Goal: Task Accomplishment & Management: Manage account settings

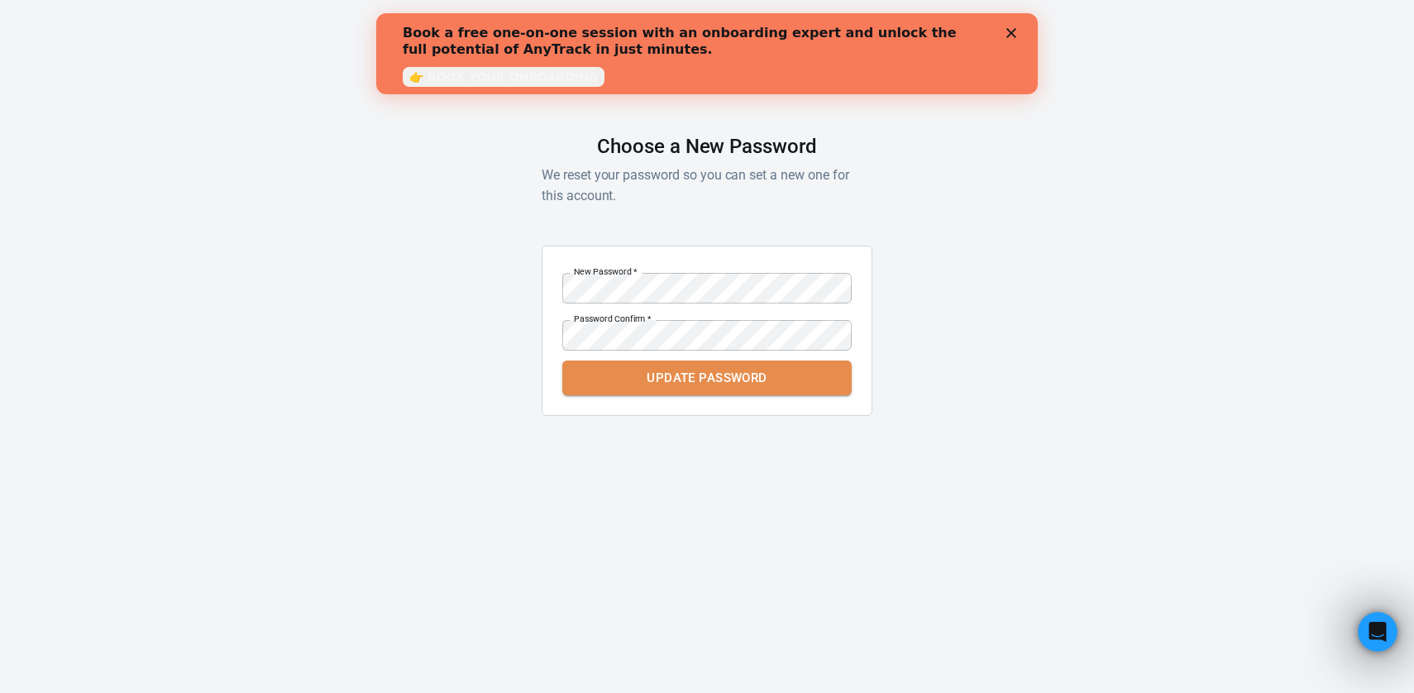
click at [682, 389] on button "Update Password" at bounding box center [706, 378] width 289 height 35
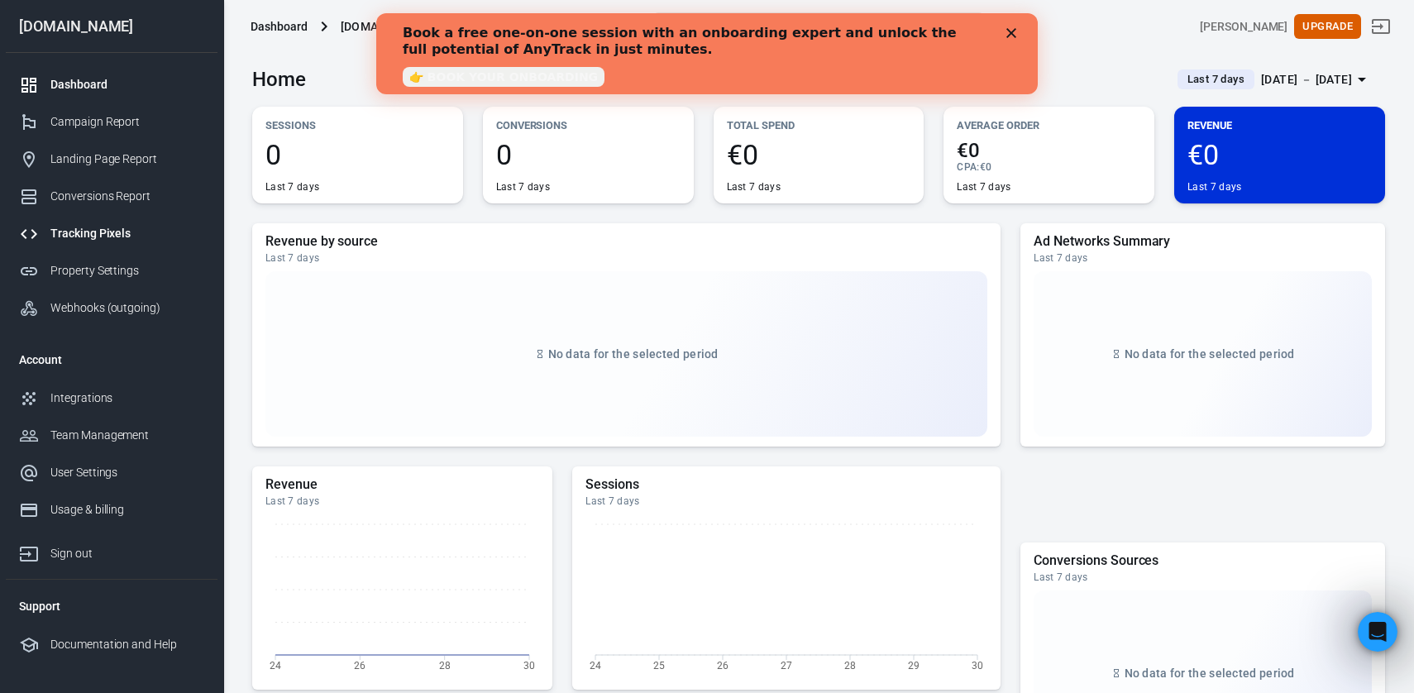
click at [117, 229] on div "Tracking Pixels" at bounding box center [127, 233] width 154 height 17
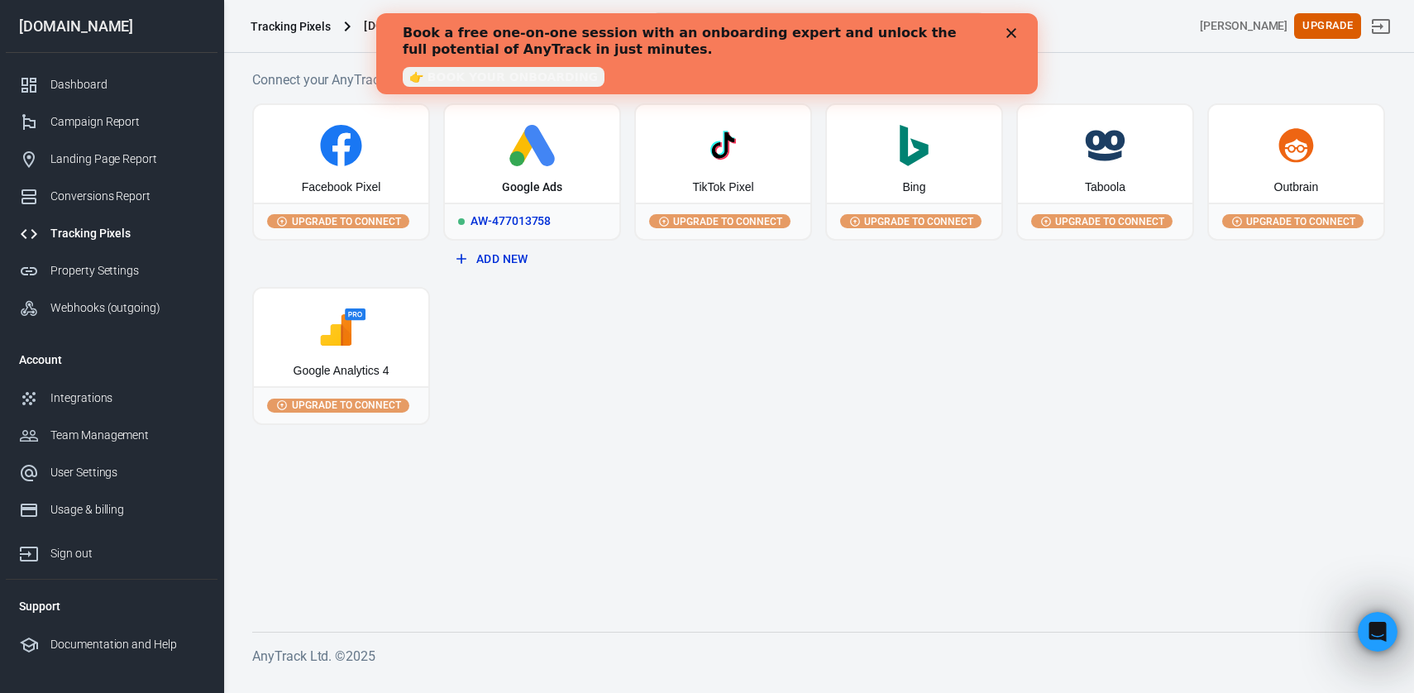
click at [545, 174] on div "Google Ads" at bounding box center [532, 154] width 174 height 98
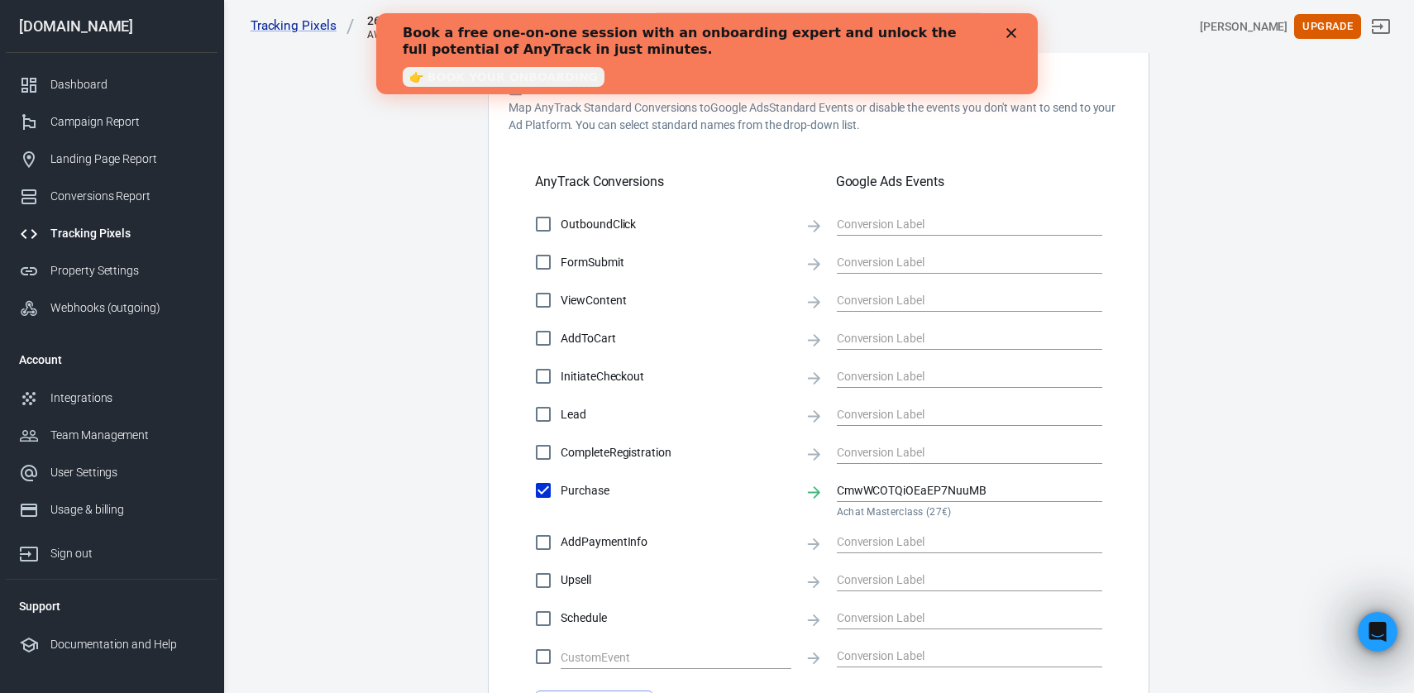
scroll to position [464, 0]
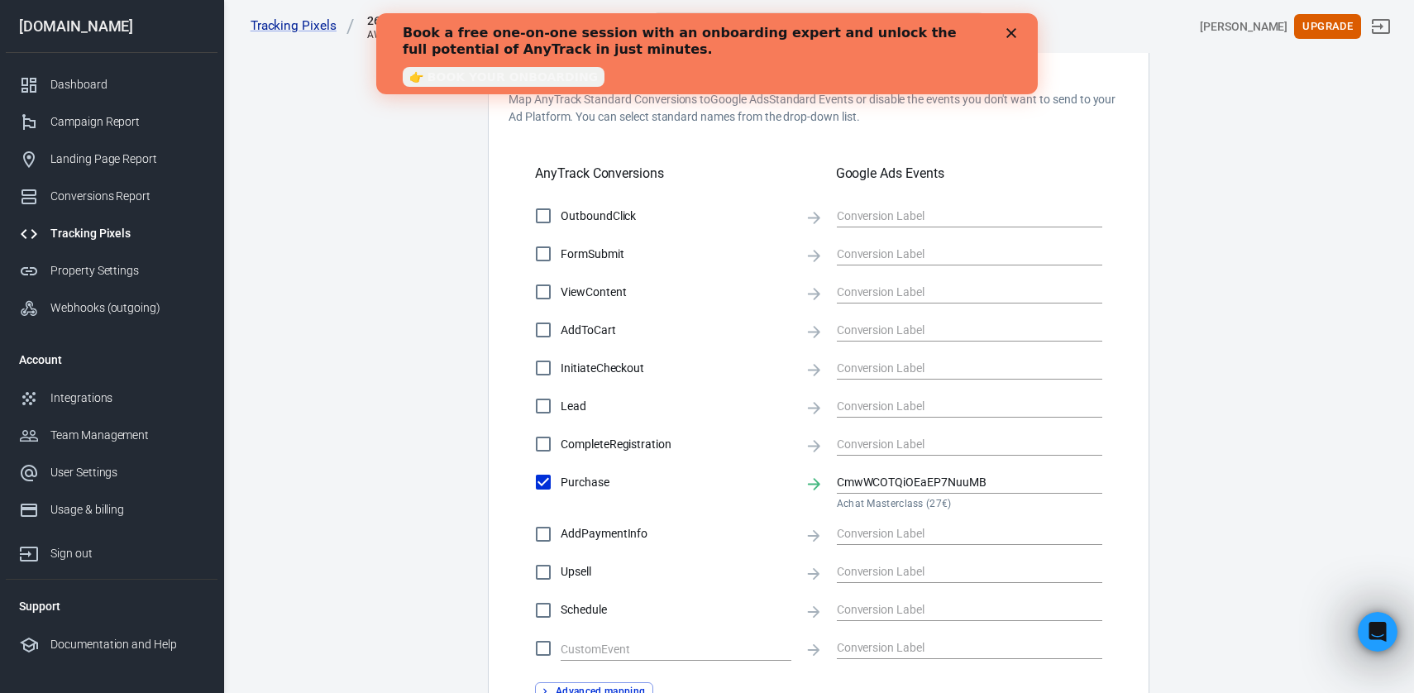
click at [542, 413] on input "Lead" at bounding box center [543, 406] width 35 height 35
click at [903, 410] on input "text" at bounding box center [957, 405] width 241 height 21
click at [1093, 406] on icon "Clear" at bounding box center [1092, 407] width 10 height 10
checkbox input "false"
click at [1094, 407] on icon "Clear" at bounding box center [1092, 407] width 17 height 17
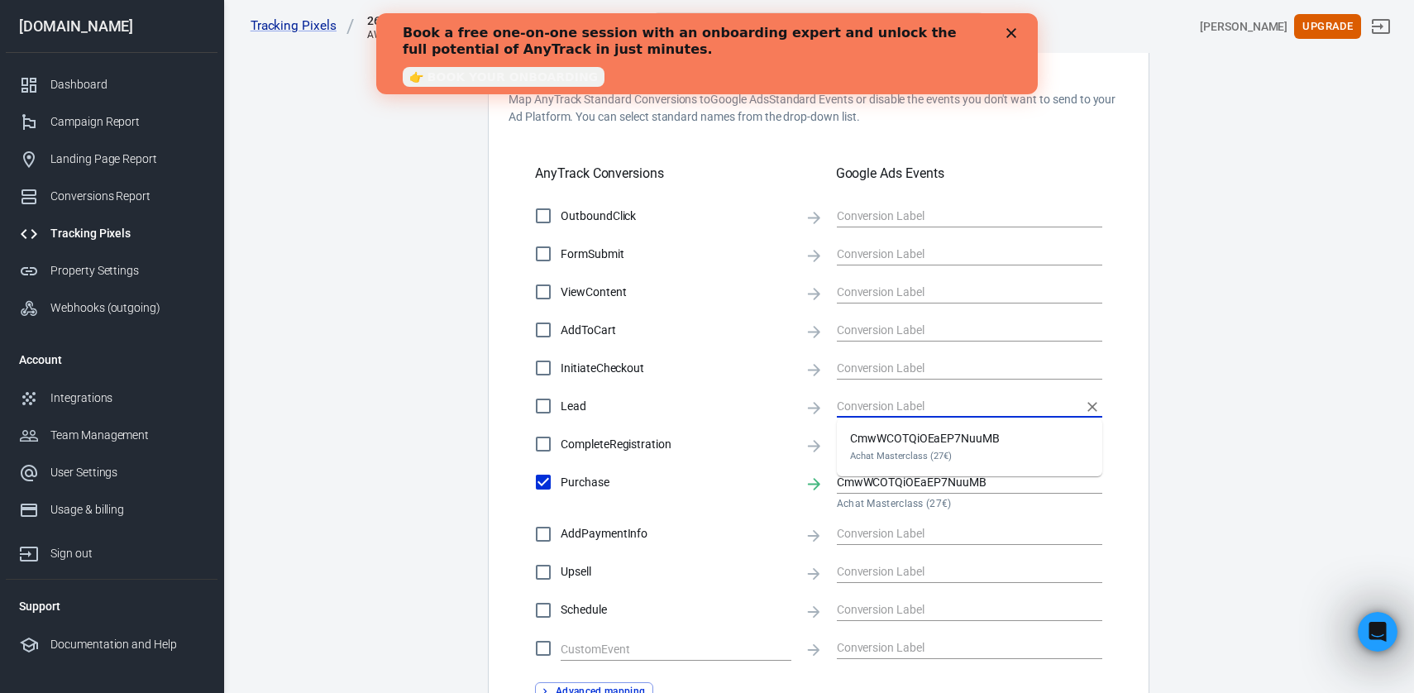
click at [1015, 31] on icon "Close" at bounding box center [1011, 33] width 10 height 10
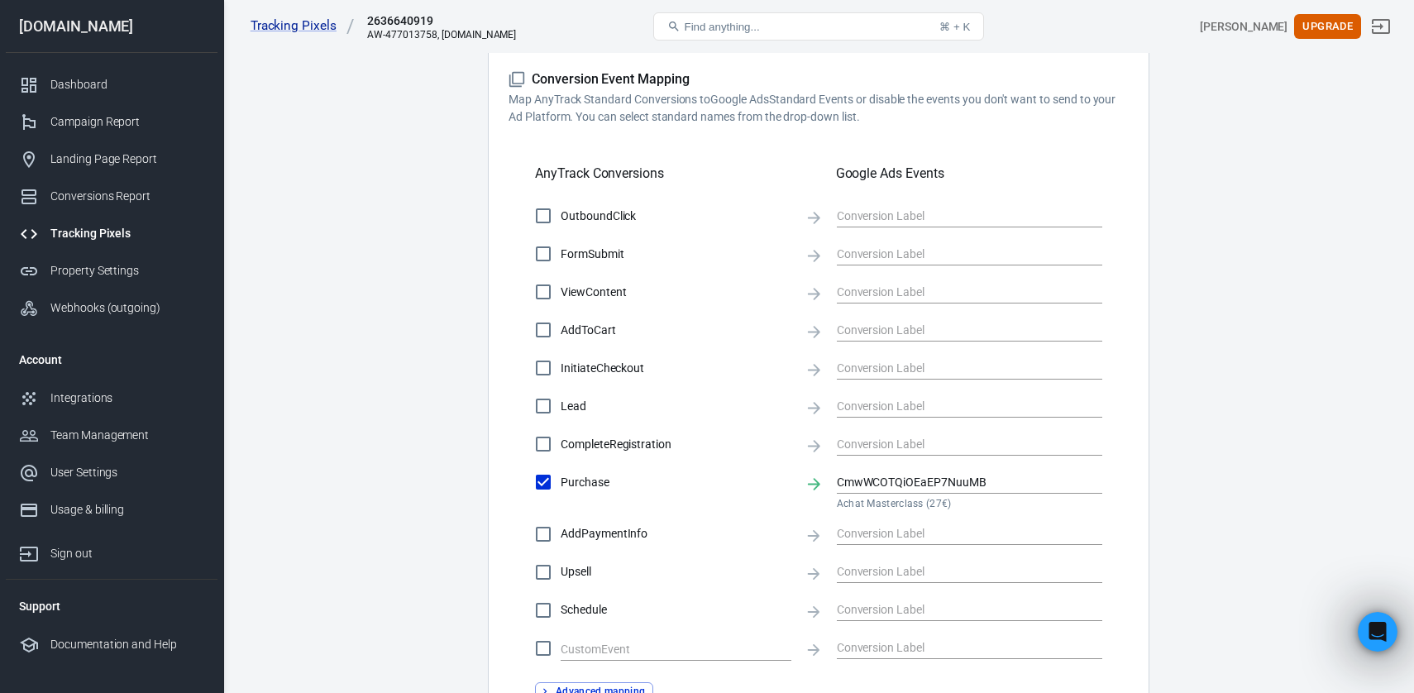
scroll to position [673, 0]
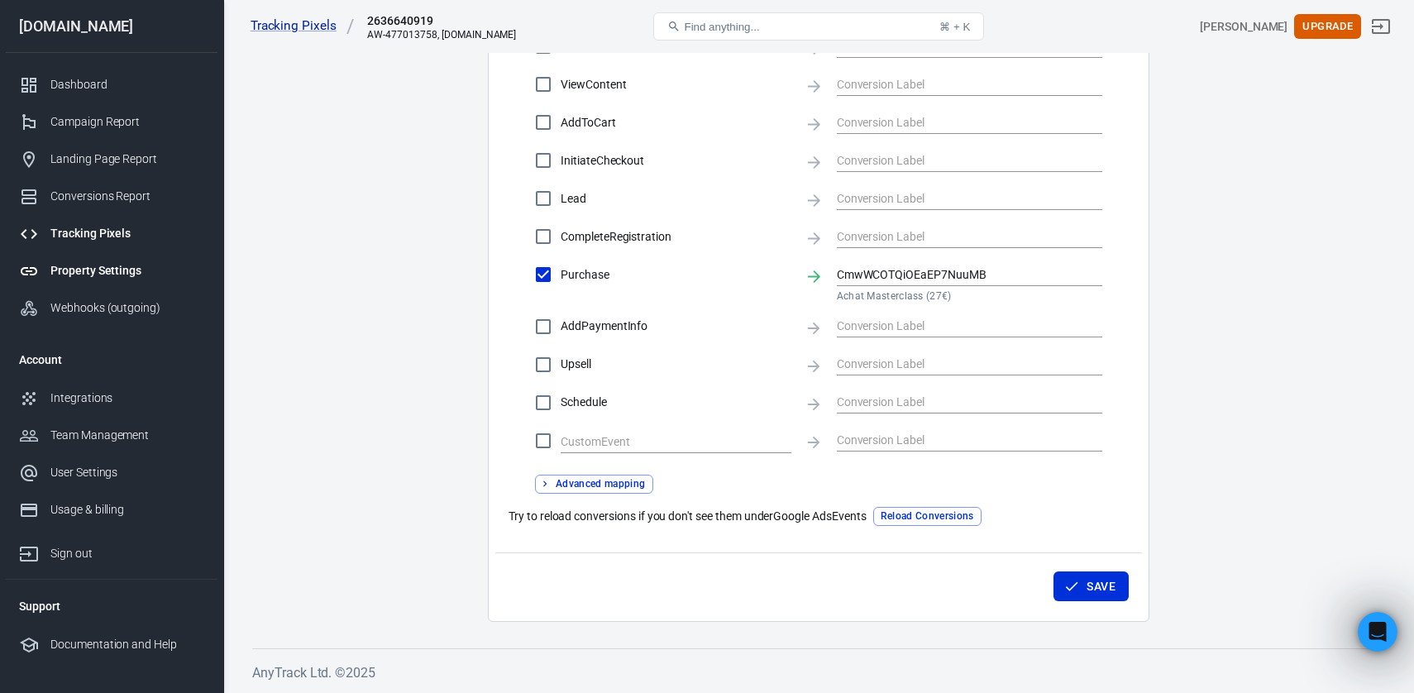
click at [106, 275] on div "Property Settings" at bounding box center [127, 270] width 154 height 17
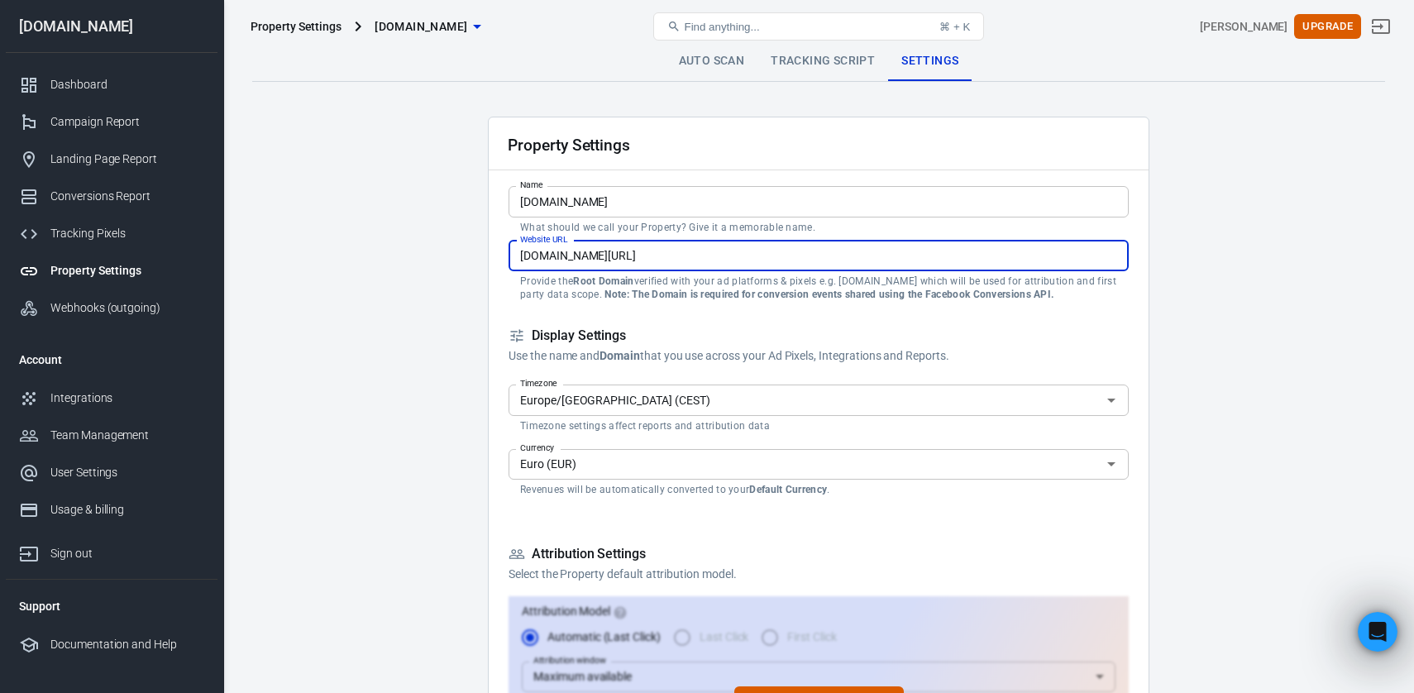
drag, startPoint x: 730, startPoint y: 253, endPoint x: 628, endPoint y: 253, distance: 102.5
click at [628, 253] on input "m3ta-stacking.com/masterclass-7" at bounding box center [819, 256] width 620 height 31
type input "[DOMAIN_NAME]"
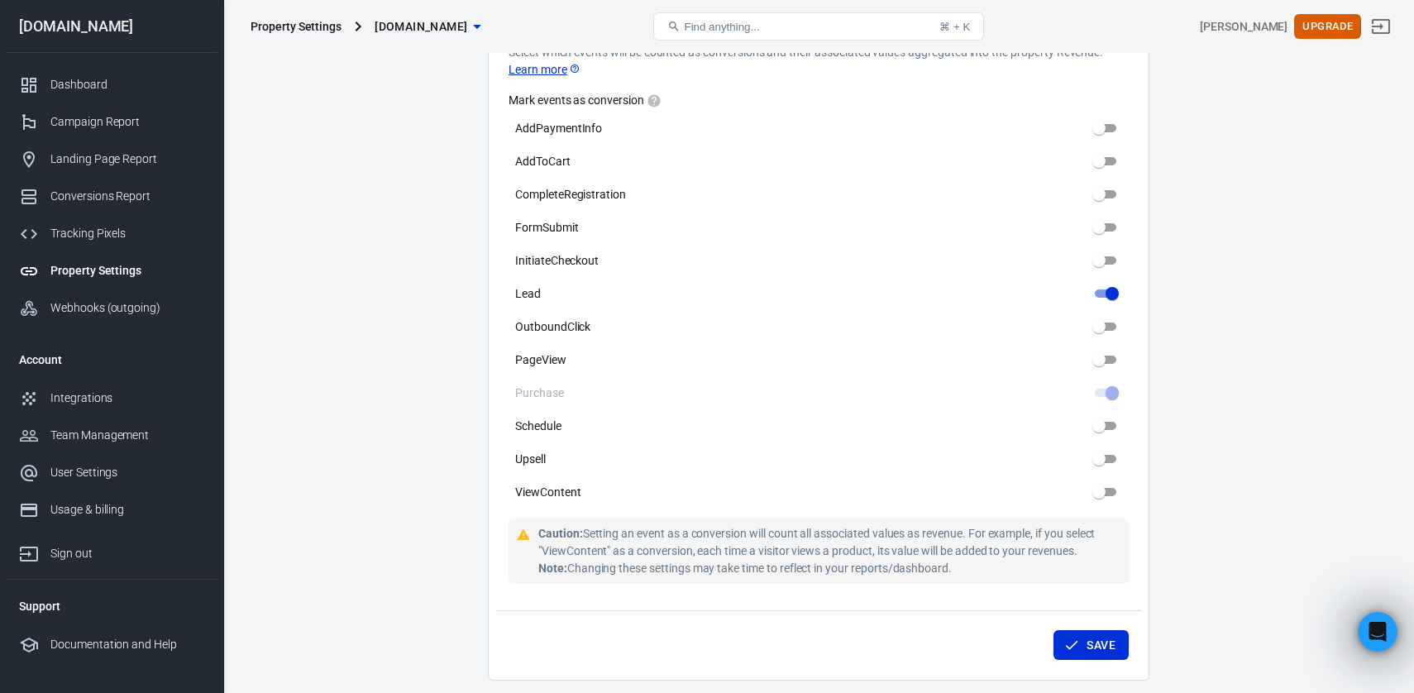
scroll to position [829, 0]
click at [1077, 636] on icon "submit" at bounding box center [1071, 644] width 17 height 17
click at [114, 404] on div "Integrations" at bounding box center [127, 397] width 154 height 17
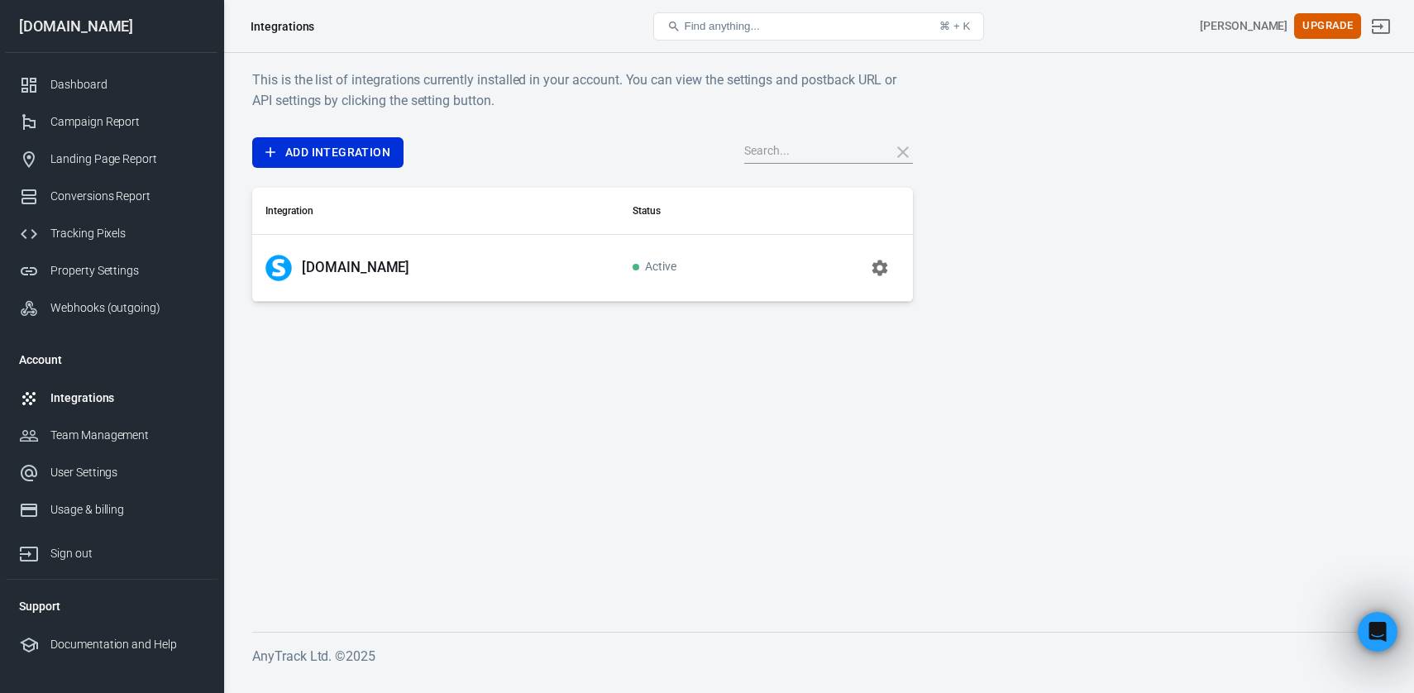
click at [643, 292] on td "Active" at bounding box center [694, 267] width 151 height 67
click at [881, 274] on icon "button" at bounding box center [880, 268] width 16 height 16
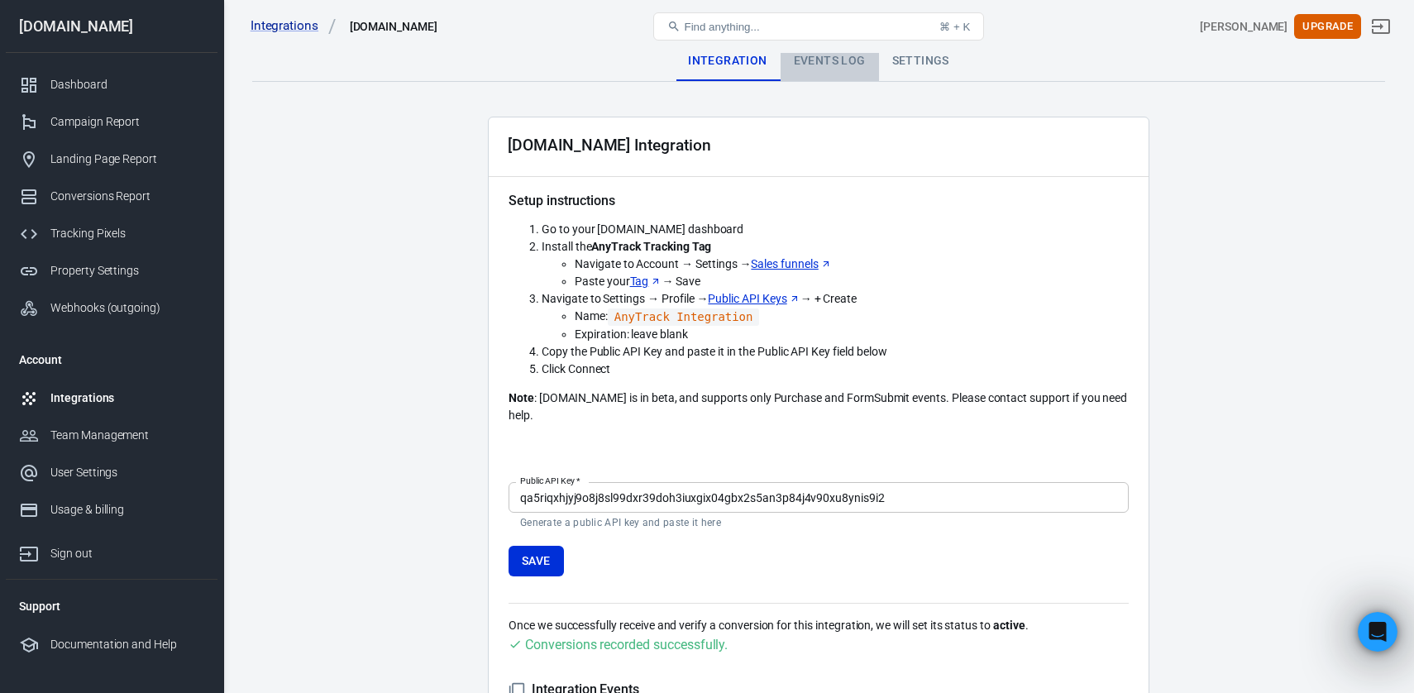
click at [835, 70] on div "Events Log" at bounding box center [830, 61] width 98 height 40
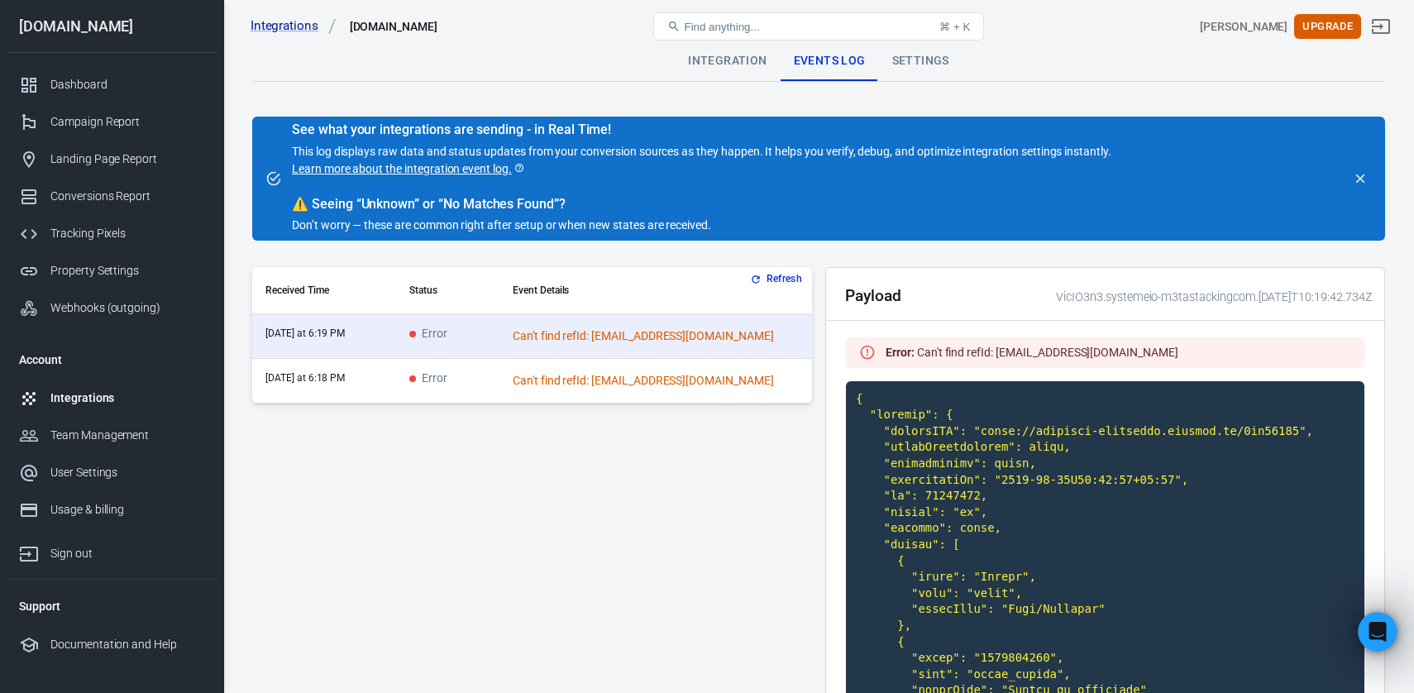
click at [91, 391] on div "Integrations" at bounding box center [127, 397] width 154 height 17
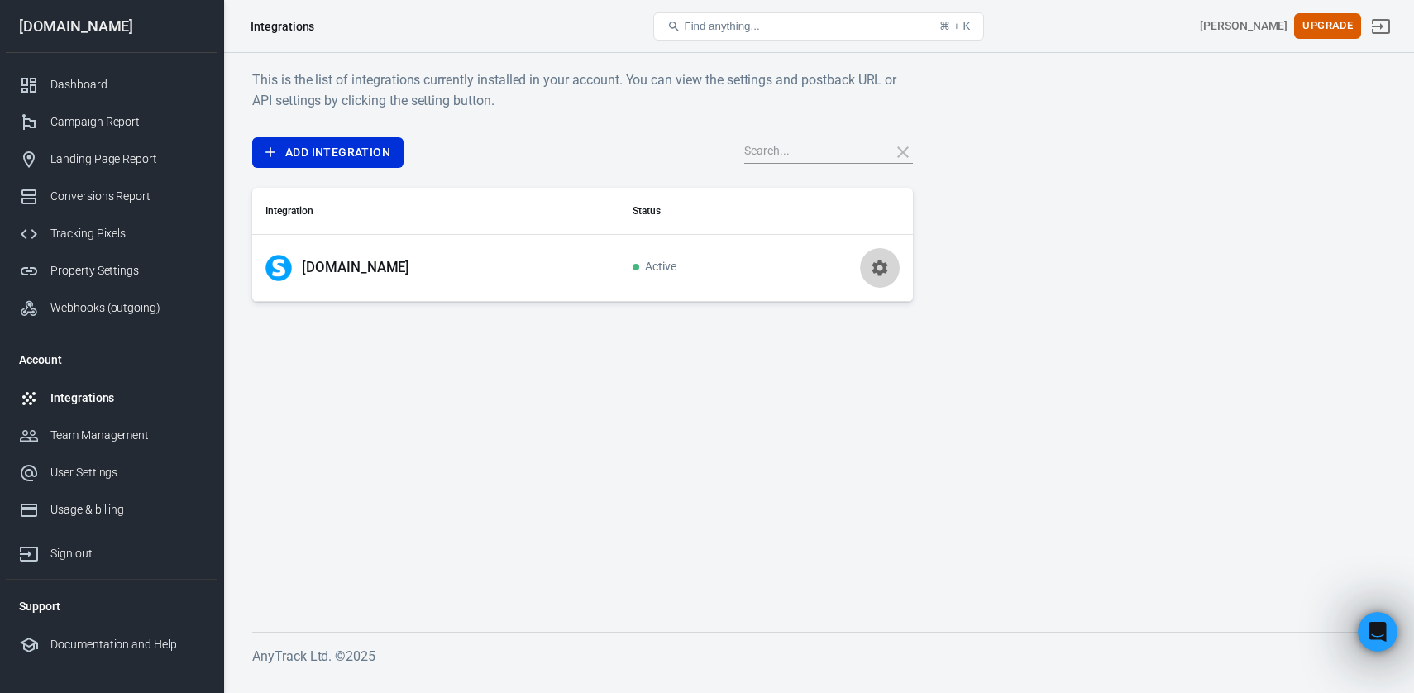
click at [869, 265] on button "button" at bounding box center [880, 268] width 40 height 40
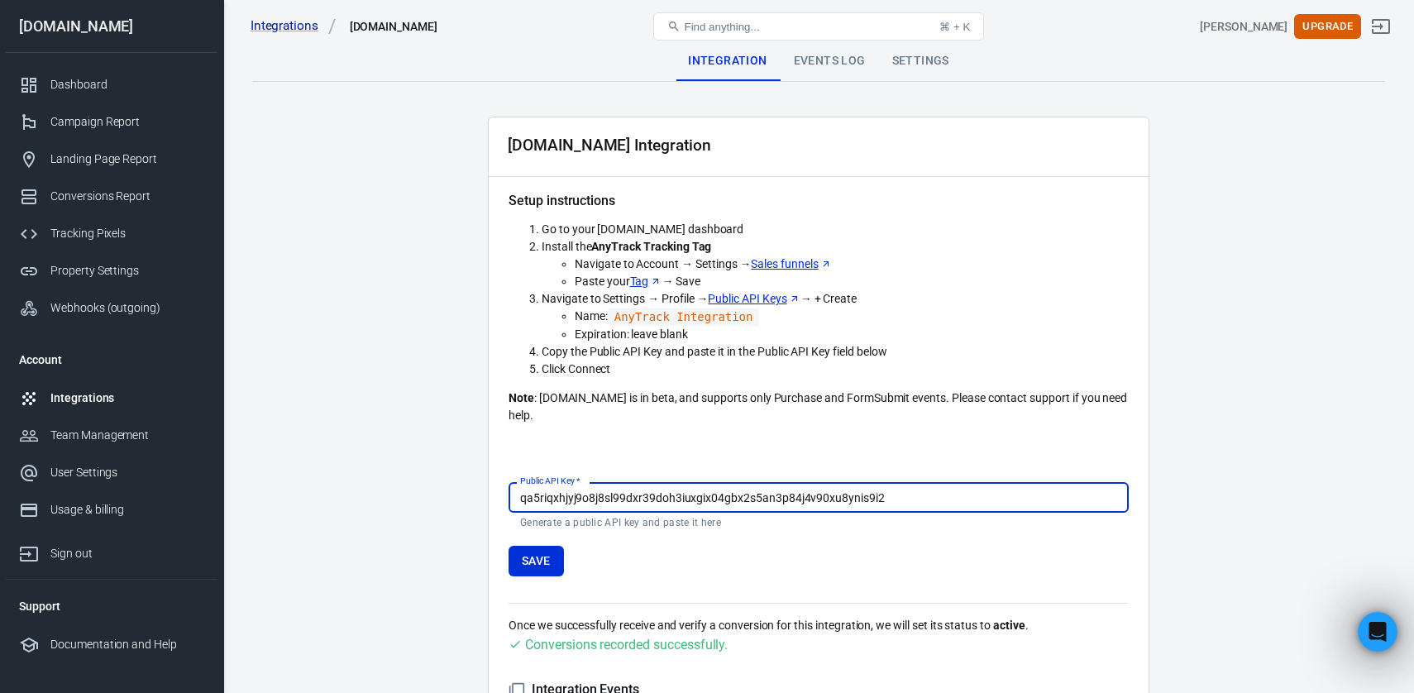
click at [922, 60] on div "Settings" at bounding box center [921, 61] width 84 height 40
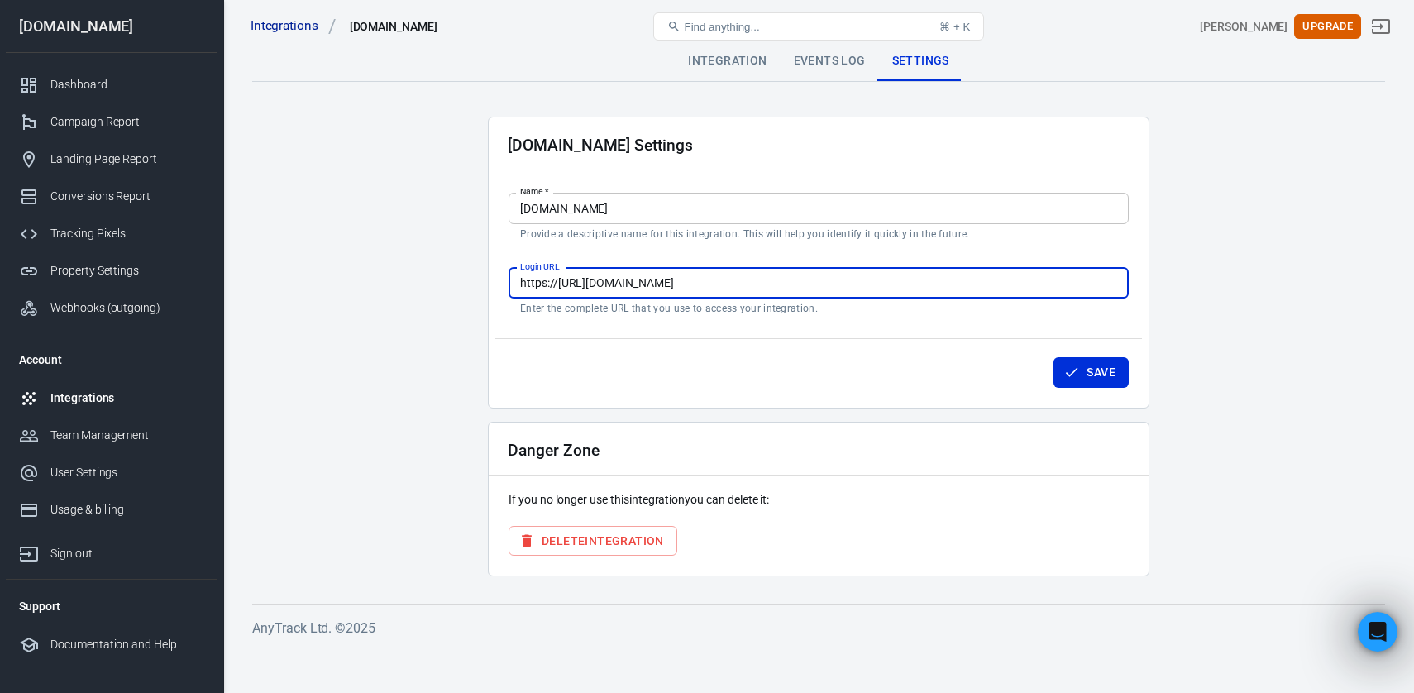
click at [743, 277] on input "https://https://systeme.io/dashboard" at bounding box center [819, 283] width 620 height 31
click at [705, 241] on div "Systeme.io Settings Name   * Systeme.io Name   * Provide a descriptive name for…" at bounding box center [819, 263] width 662 height 292
drag, startPoint x: 758, startPoint y: 283, endPoint x: 437, endPoint y: 283, distance: 321.7
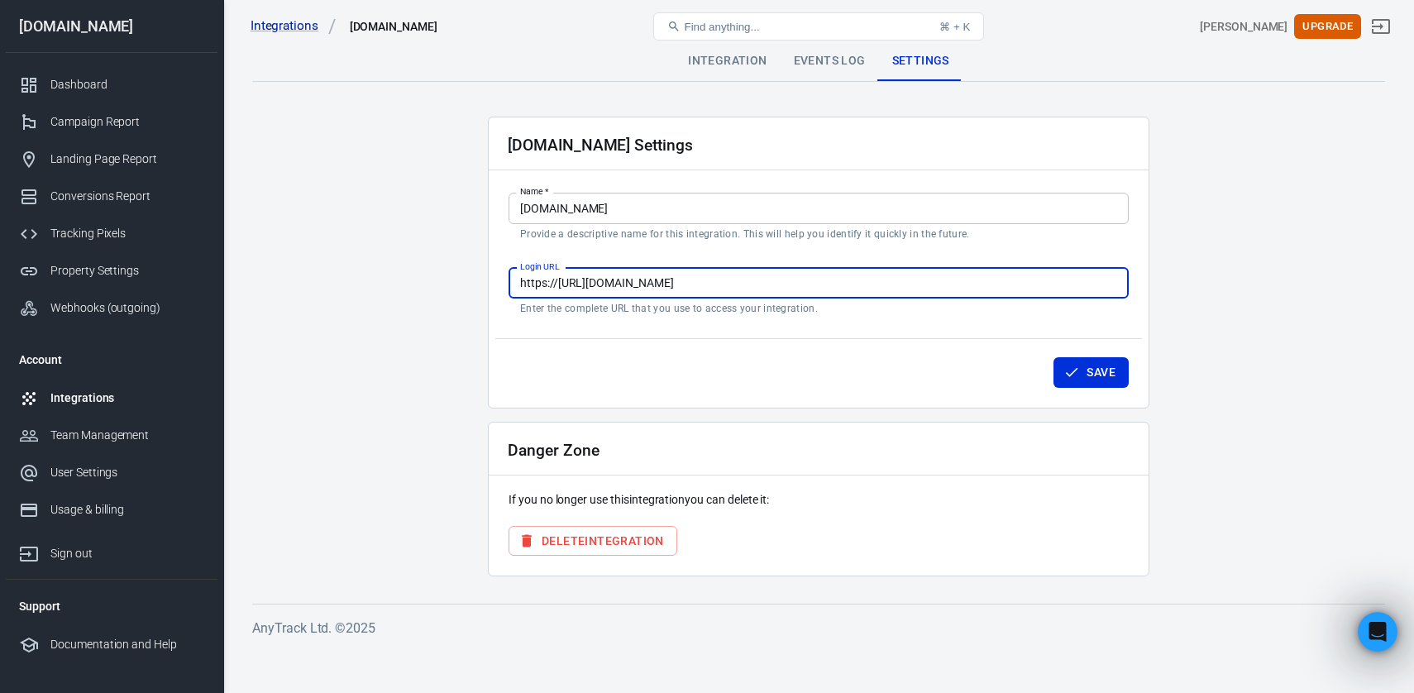
click at [437, 283] on main "Integration Events Log Settings Systeme.io Settings Name   * Systeme.io Name   …" at bounding box center [818, 309] width 1133 height 536
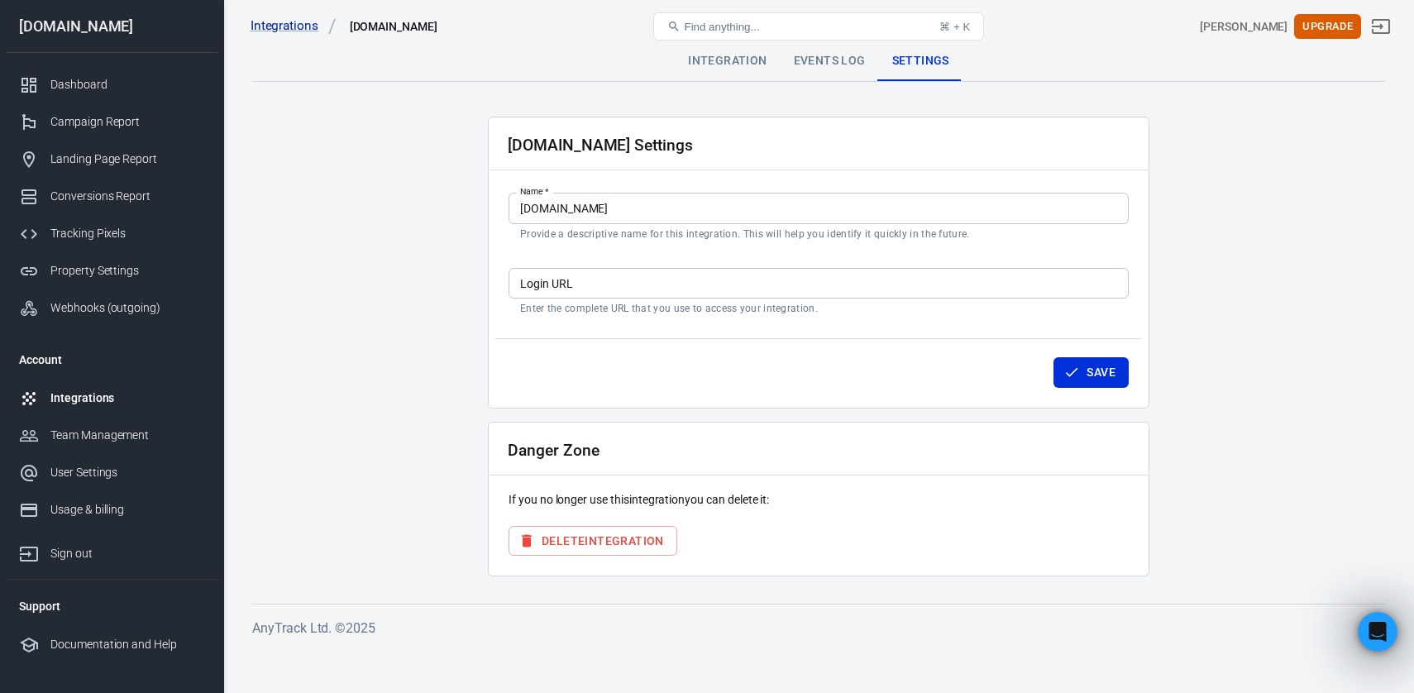
click at [652, 332] on div "Systeme.io Settings Name   * Systeme.io Name   * Provide a descriptive name for…" at bounding box center [819, 263] width 662 height 292
click at [845, 64] on div "Events Log" at bounding box center [830, 61] width 98 height 40
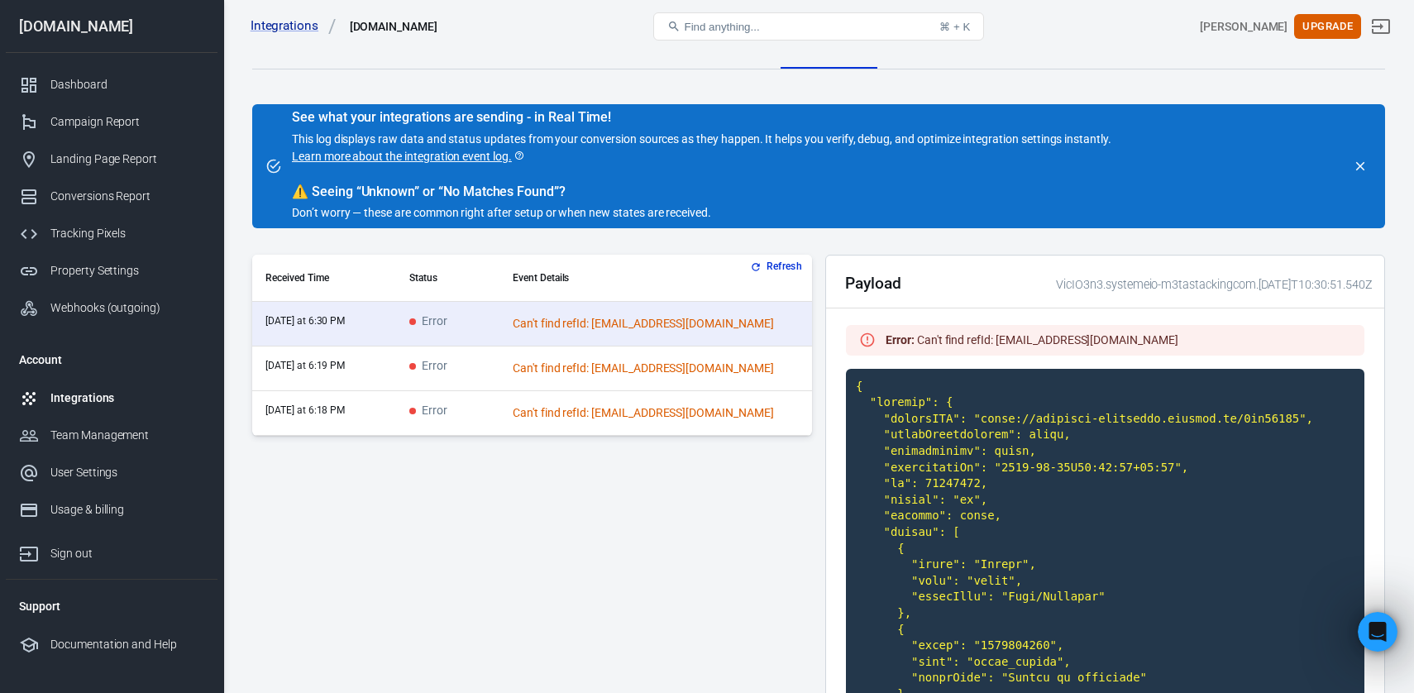
scroll to position [13, 0]
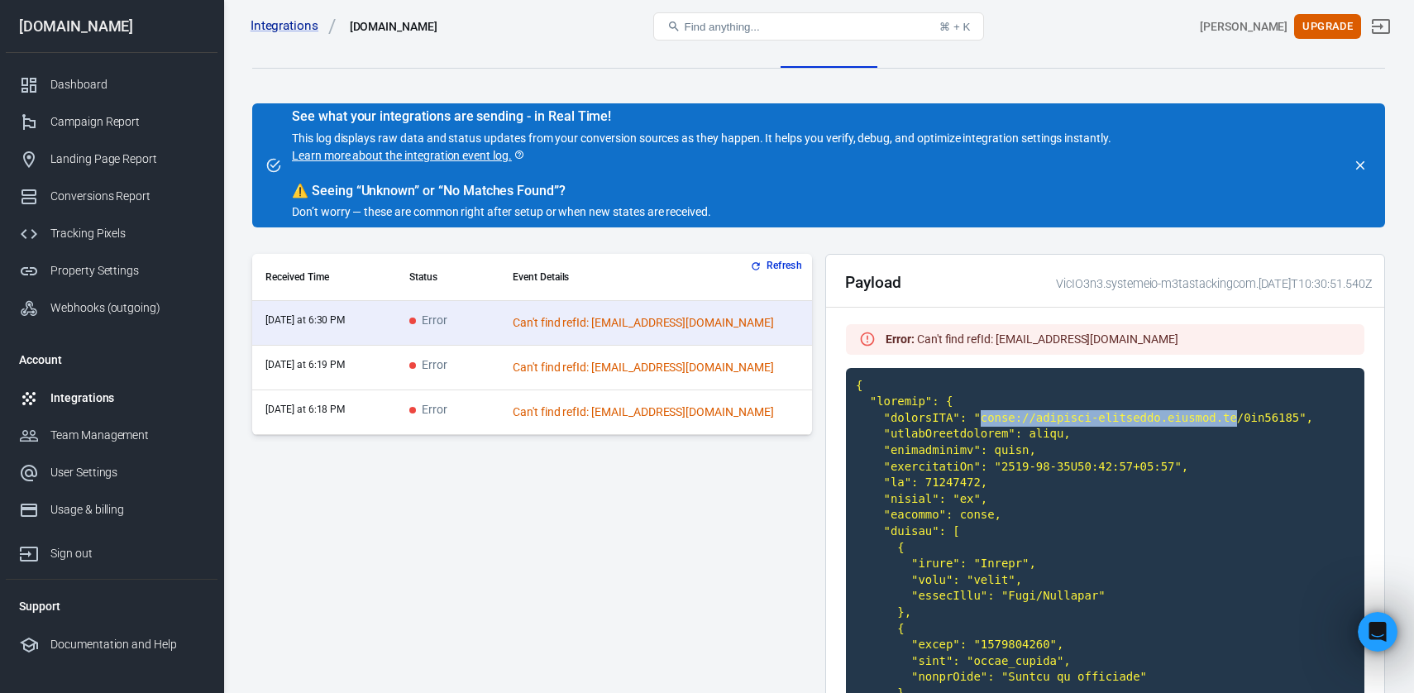
drag, startPoint x: 982, startPoint y: 418, endPoint x: 1239, endPoint y: 423, distance: 257.2
copy code "https://valentin-chambraud.systeme.io"
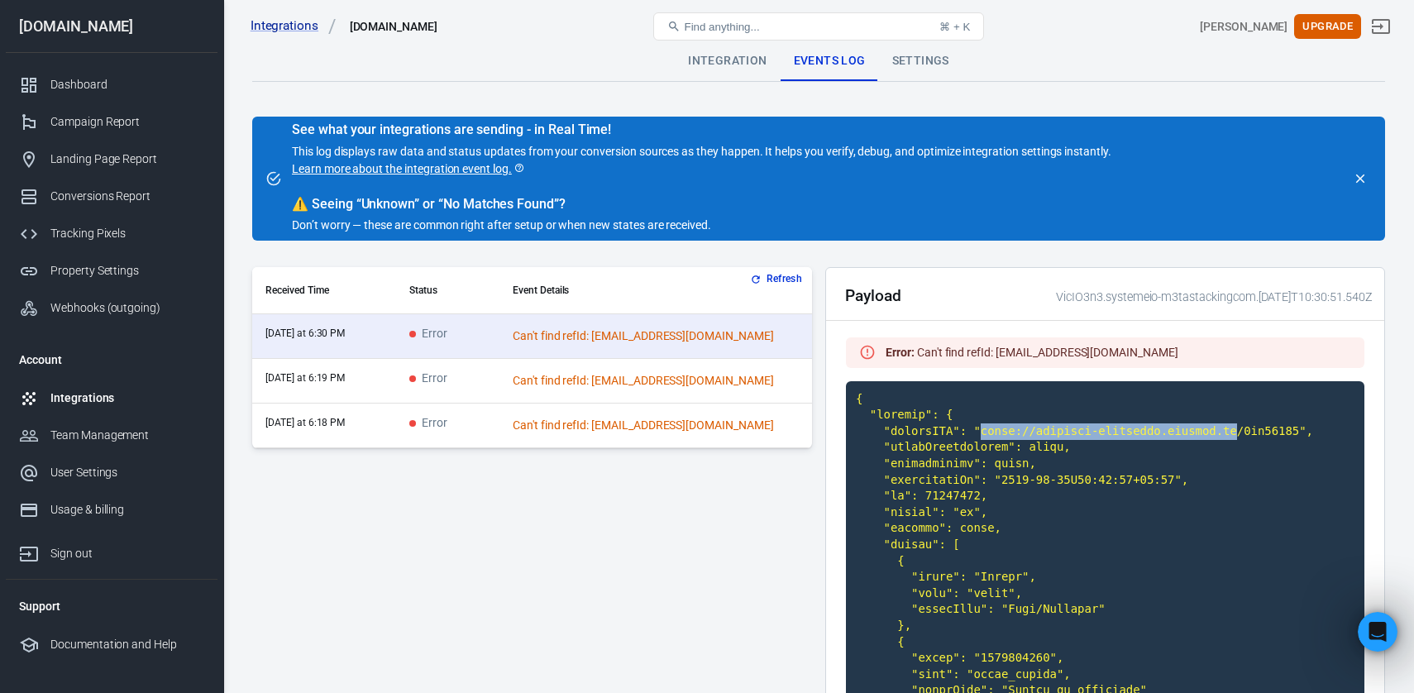
click at [928, 53] on div "Settings" at bounding box center [921, 61] width 84 height 40
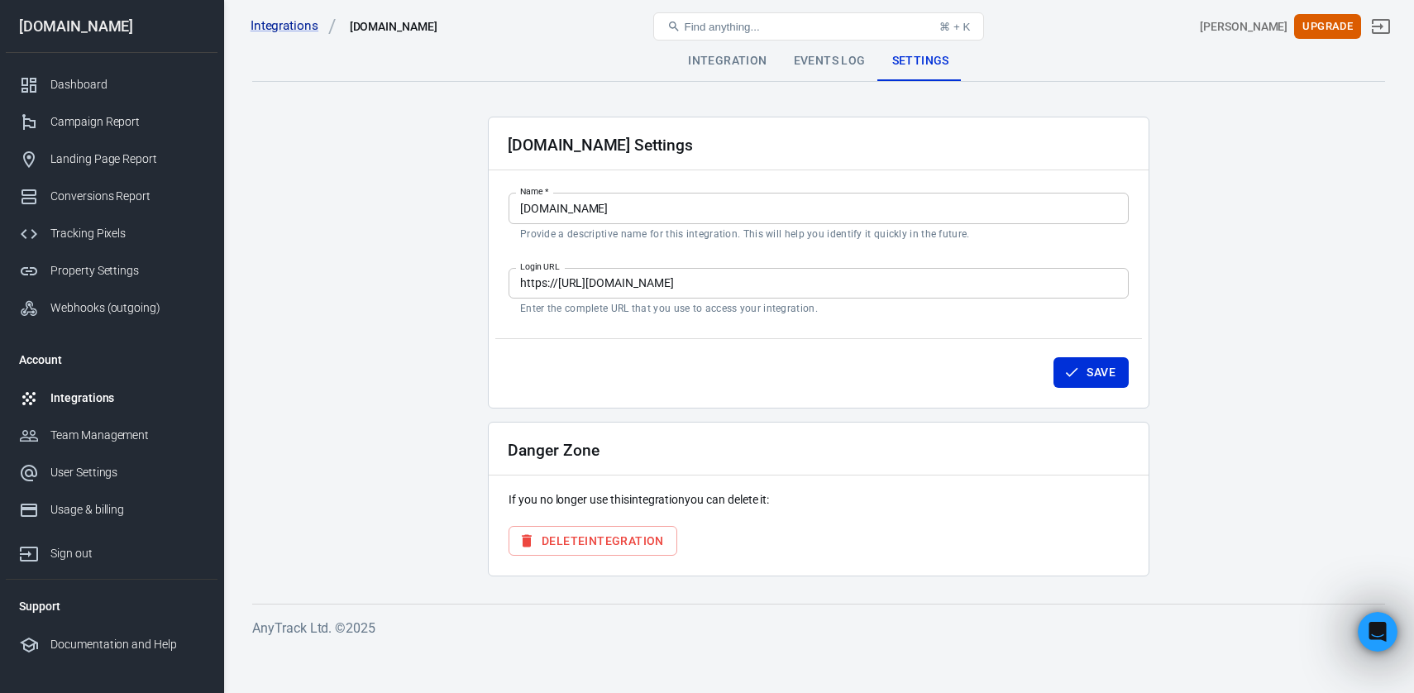
click at [696, 279] on input "https://https://systeme.io/dashboard" at bounding box center [819, 283] width 620 height 31
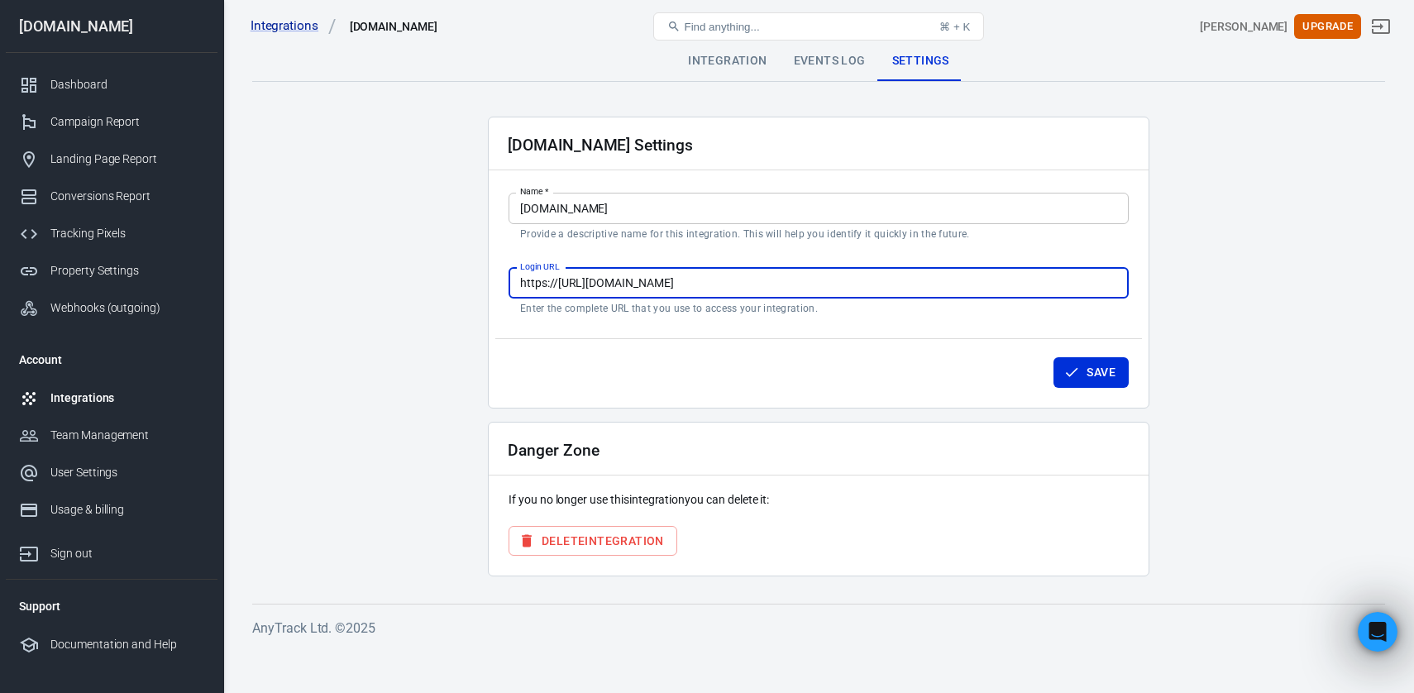
click at [696, 279] on input "https://https://systeme.io/dashboard" at bounding box center [819, 283] width 620 height 31
paste input "valentin-chambraud.systeme.io"
type input "https://valentin-chambraud.systeme.io/auth/login"
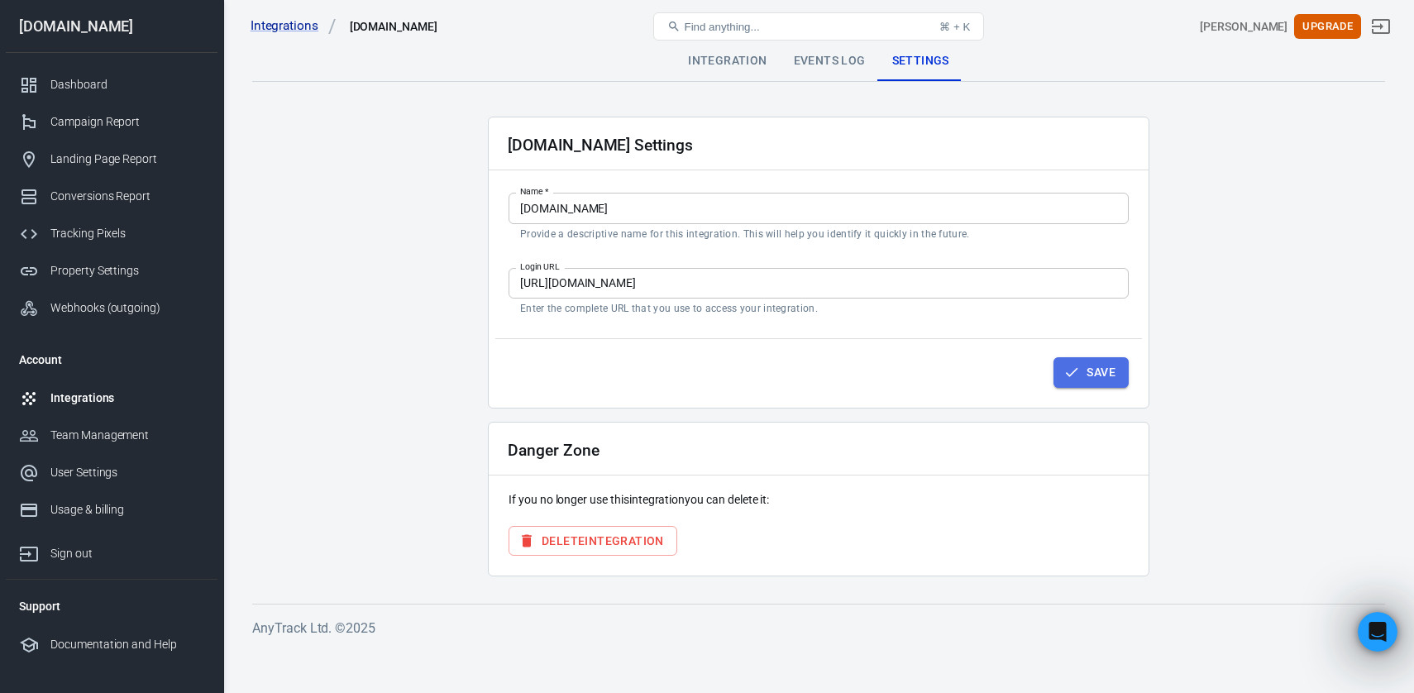
click at [1069, 369] on icon "button" at bounding box center [1071, 372] width 17 height 17
click at [819, 87] on main "Integration Events Log Settings Systeme.io Settings Name   * Systeme.io Name   …" at bounding box center [818, 309] width 1133 height 536
click at [821, 77] on div "Events Log" at bounding box center [830, 61] width 98 height 40
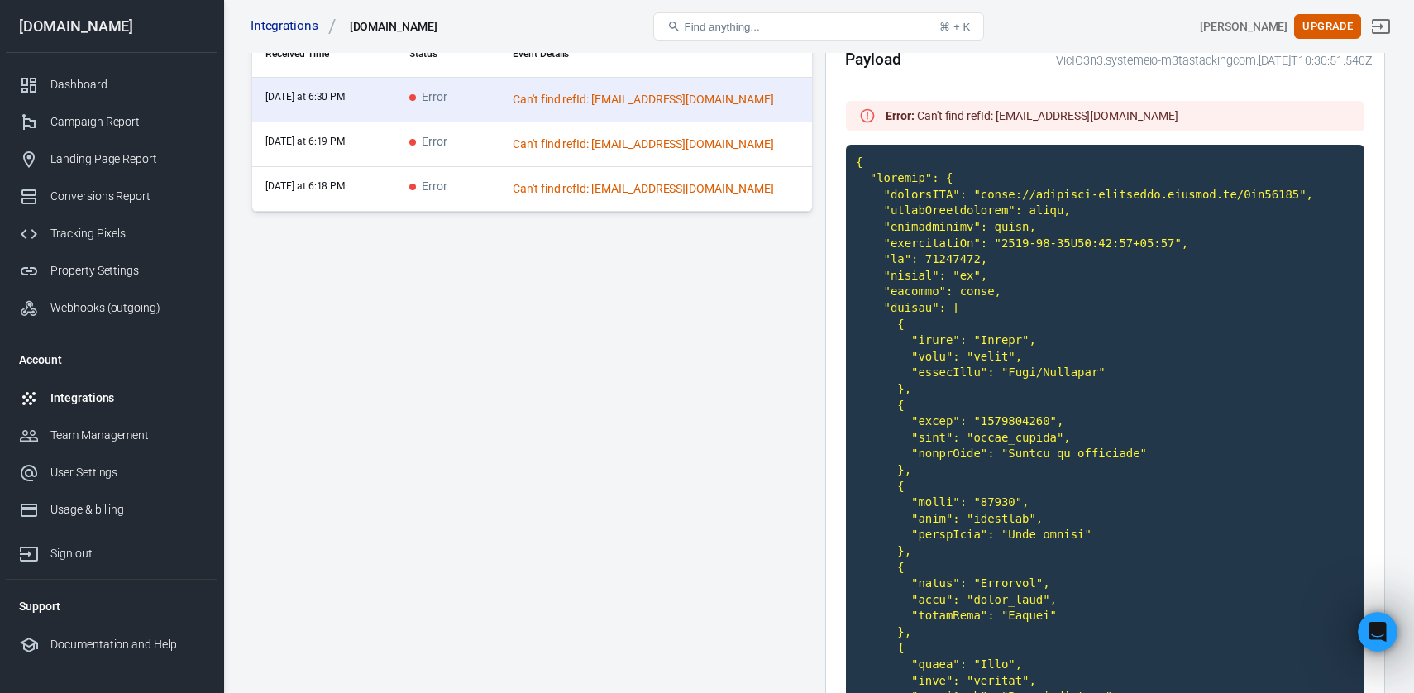
scroll to position [237, 0]
drag, startPoint x: 982, startPoint y: 195, endPoint x: 1113, endPoint y: 191, distance: 131.5
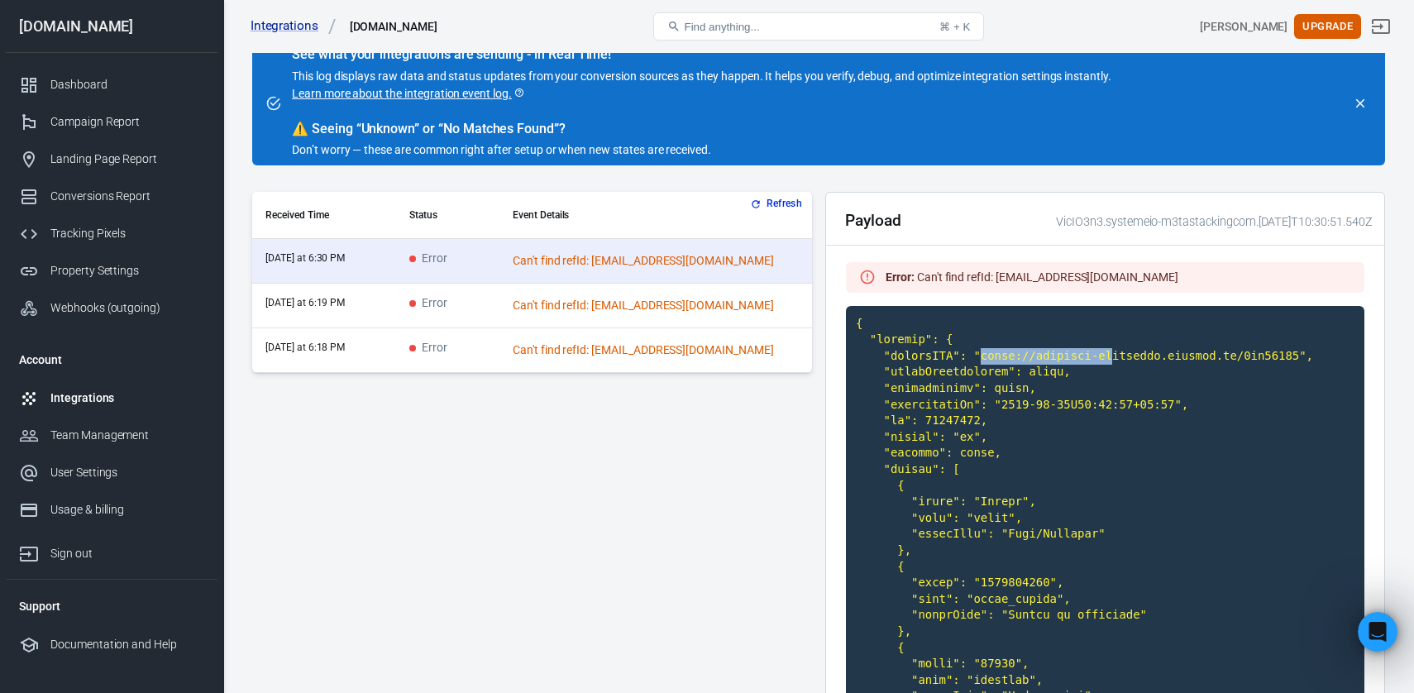
scroll to position [0, 0]
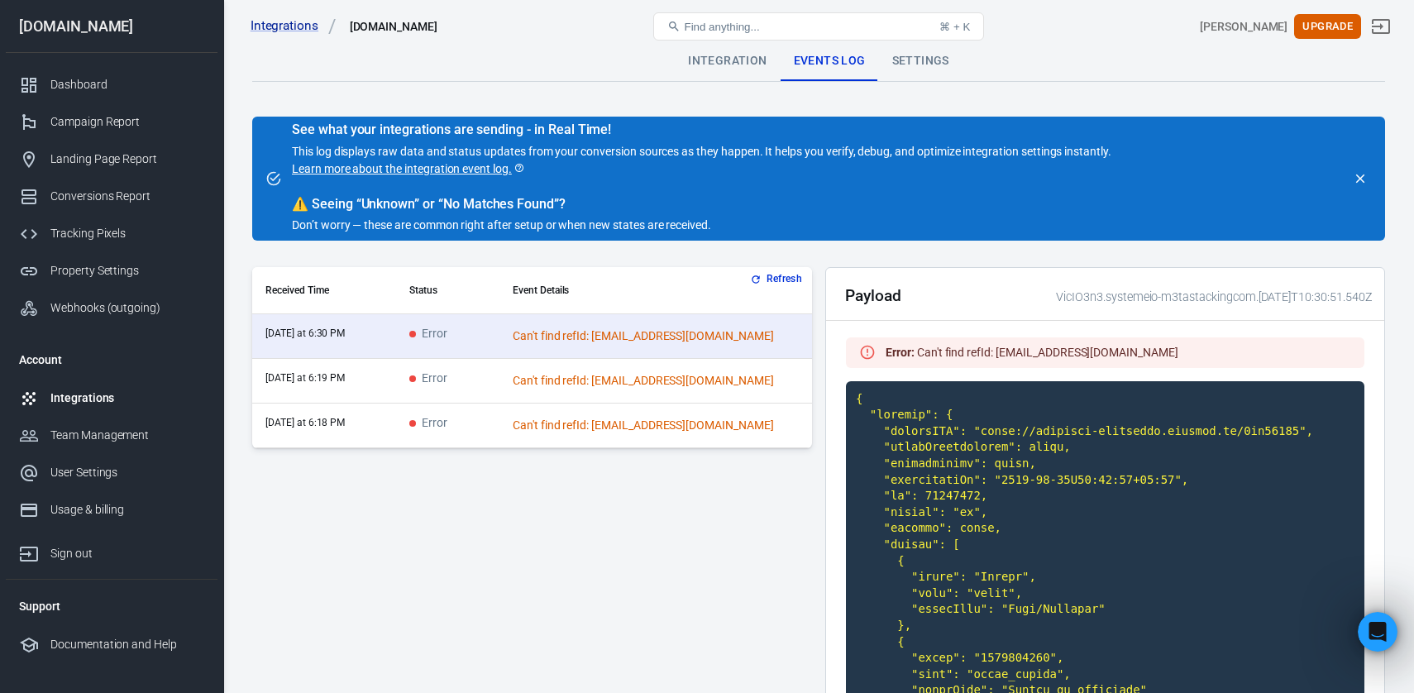
click at [549, 383] on td "Can't find refId: baud.bpt@gmail.com" at bounding box center [655, 381] width 313 height 45
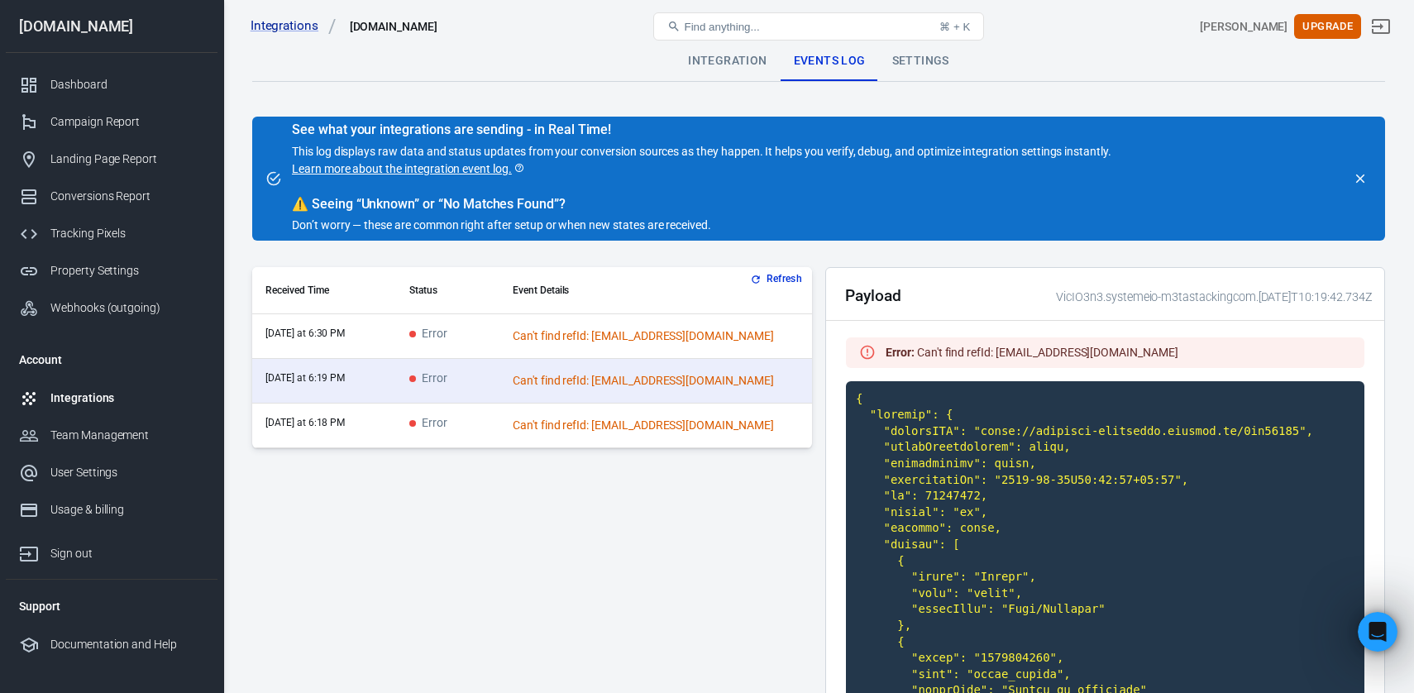
click at [566, 423] on div "Can't find refId: baud.bpt@gmail.com" at bounding box center [656, 425] width 286 height 17
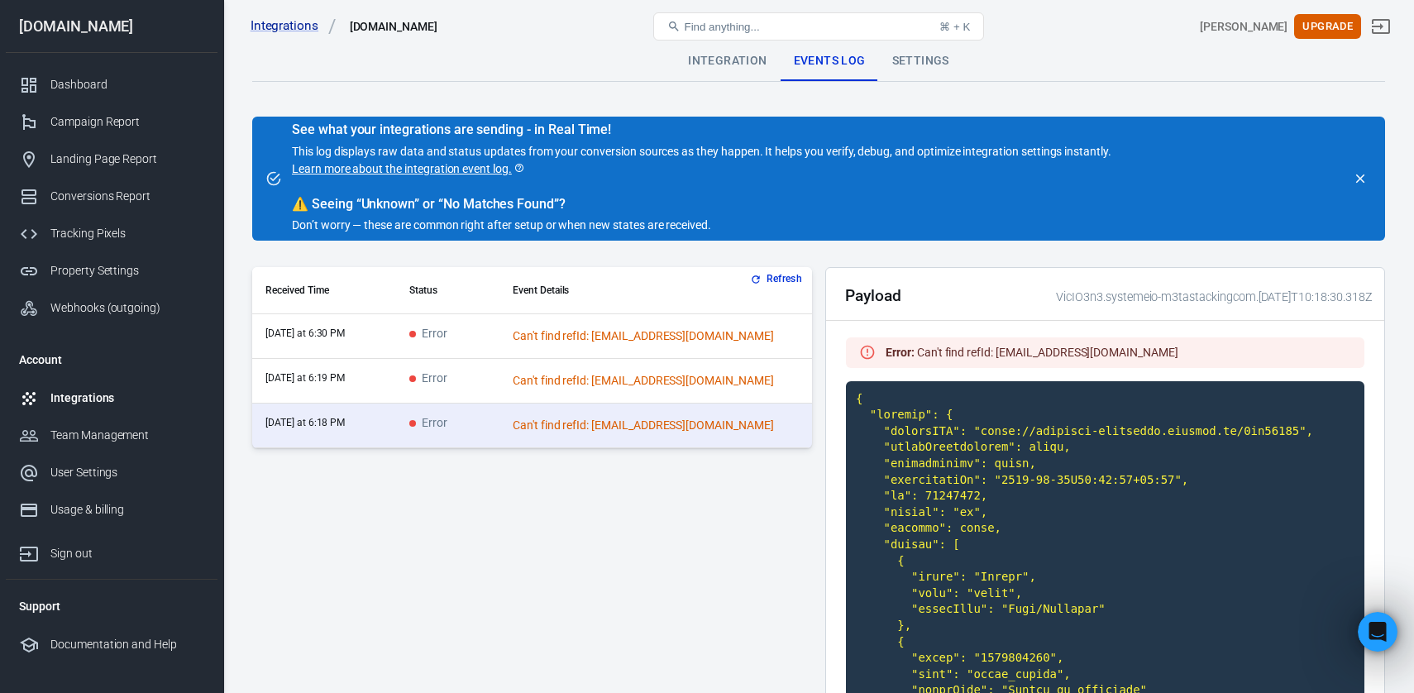
click at [561, 371] on td "Can't find refId: baud.bpt@gmail.com" at bounding box center [655, 381] width 313 height 45
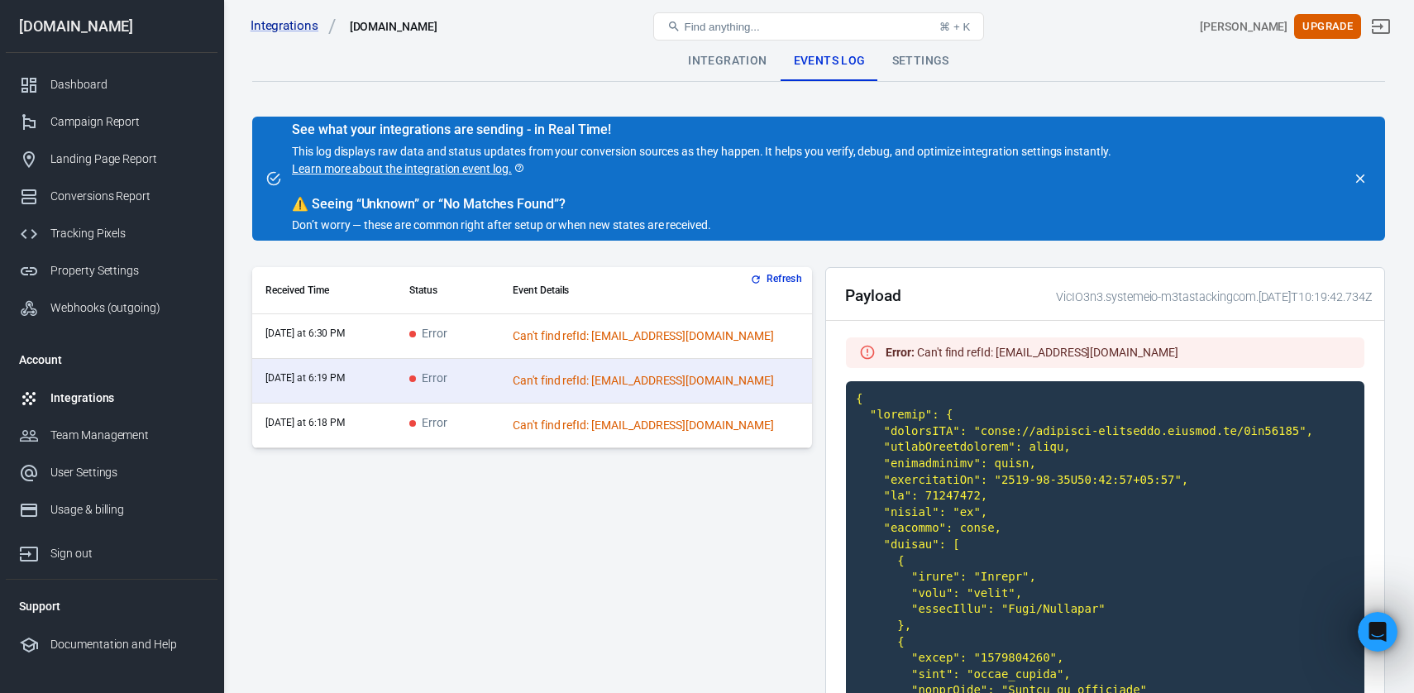
click at [573, 329] on div "Can't find refId: baud.bpt@gmail.com" at bounding box center [656, 335] width 286 height 17
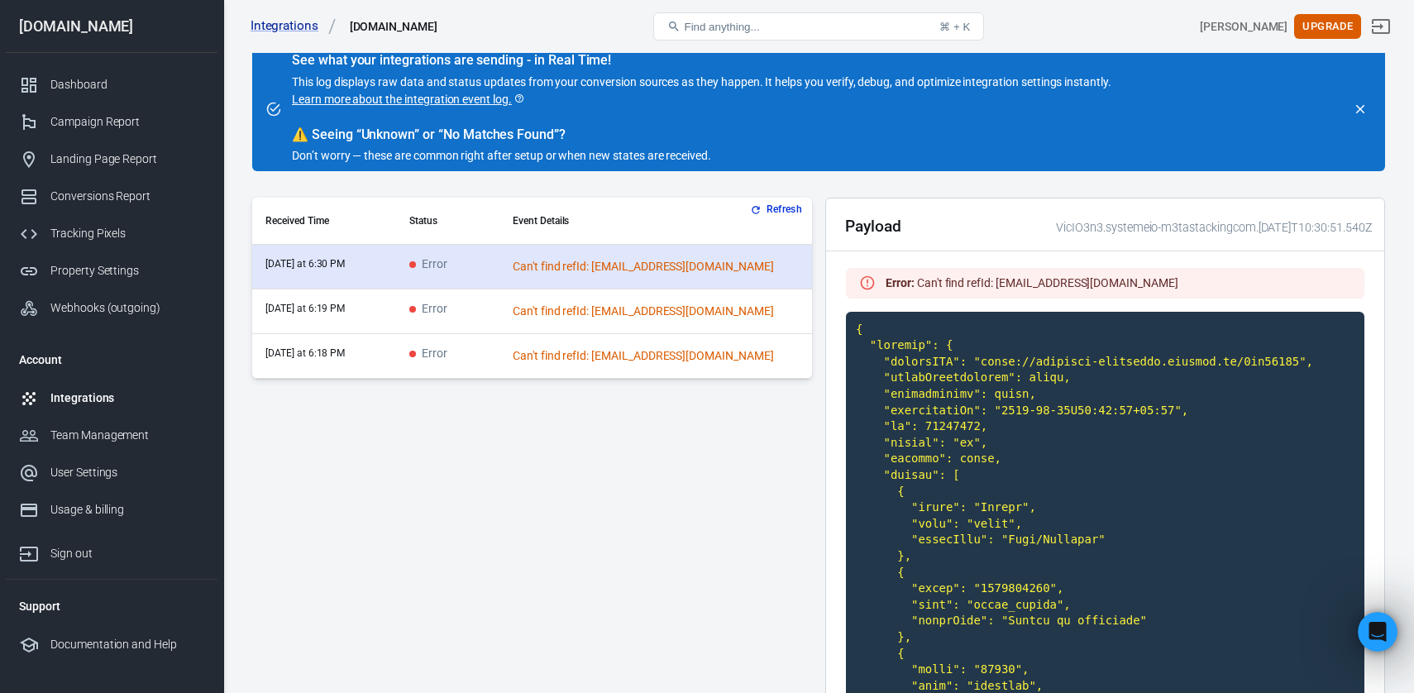
scroll to position [87, 0]
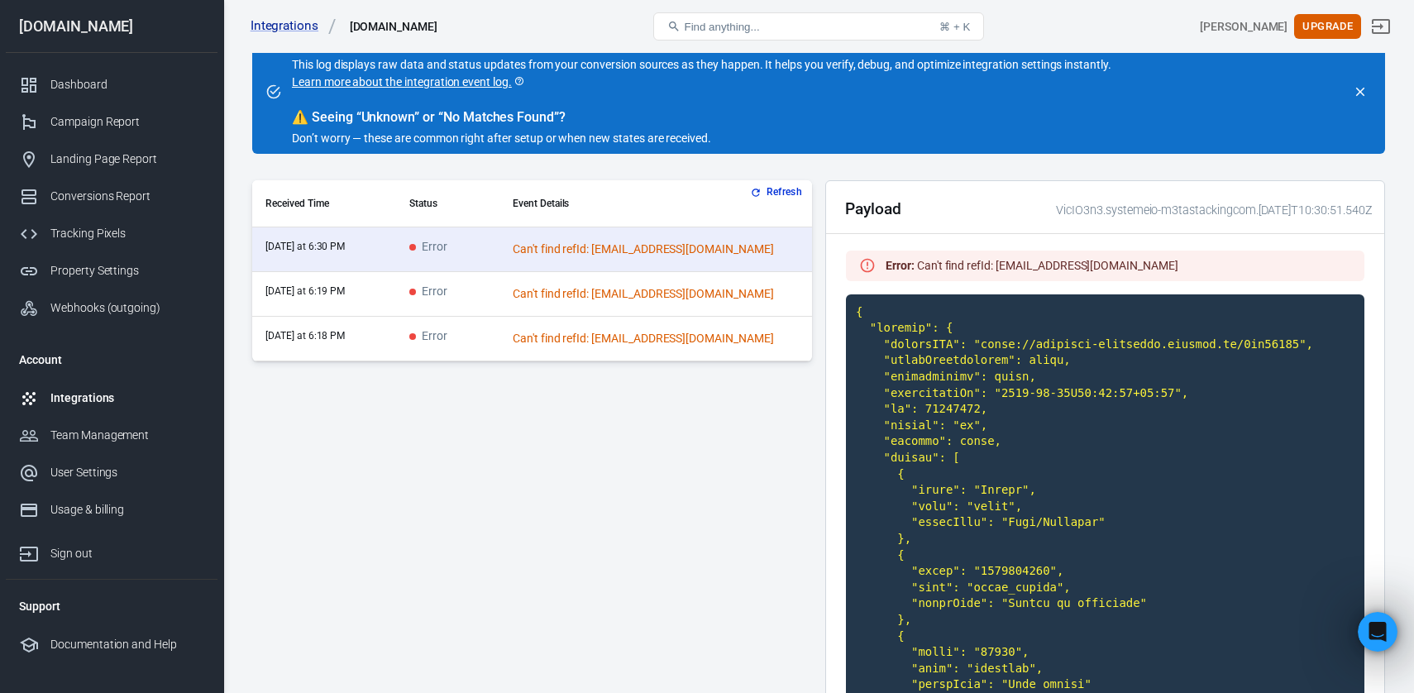
click at [590, 275] on td "Can't find refId: baud.bpt@gmail.com" at bounding box center [655, 294] width 313 height 45
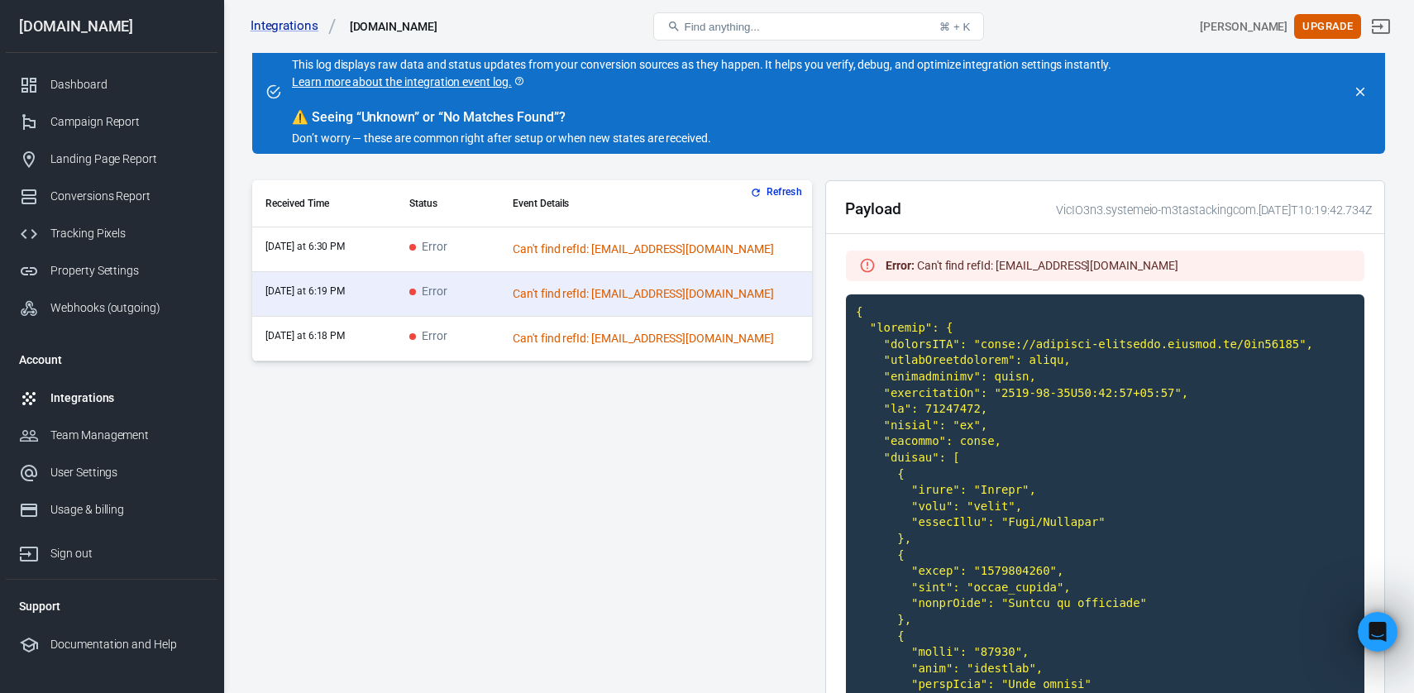
click at [600, 322] on td "Can't find refId: baud.bpt@gmail.com" at bounding box center [655, 339] width 313 height 45
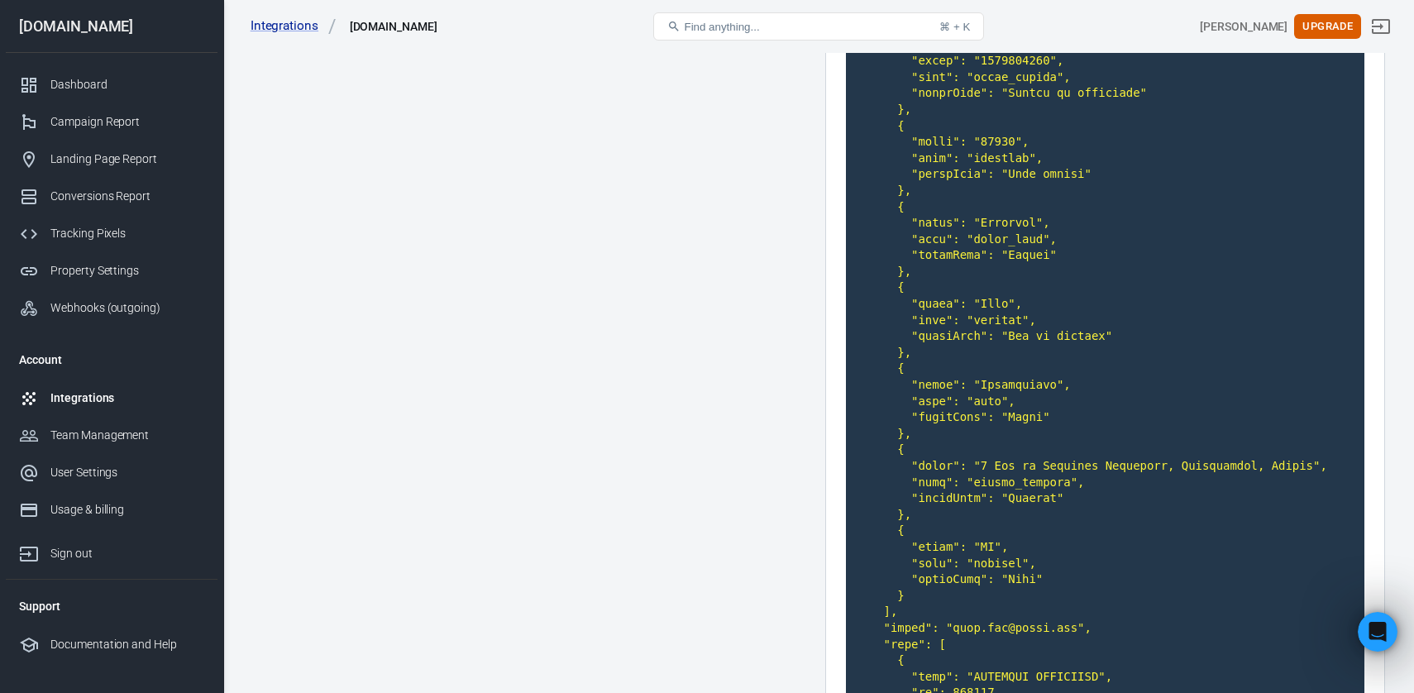
scroll to position [0, 0]
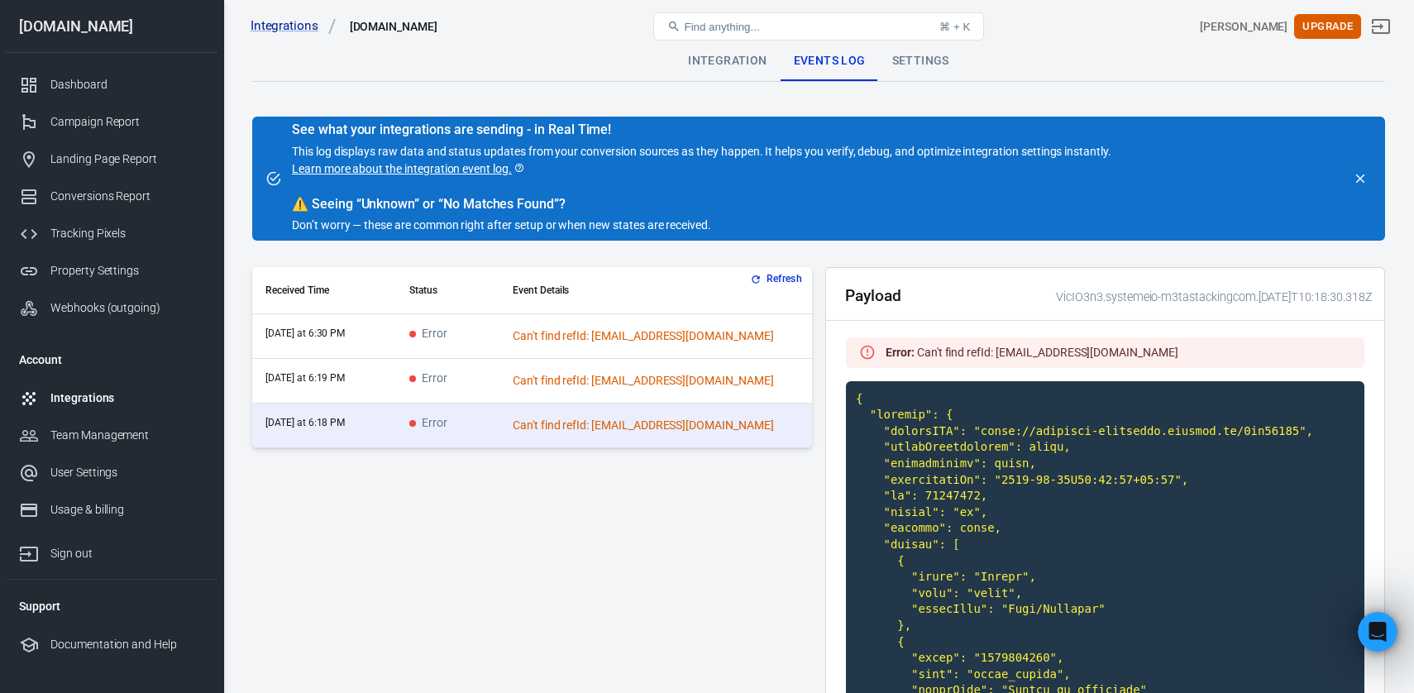
click at [913, 65] on div "Settings" at bounding box center [921, 61] width 84 height 40
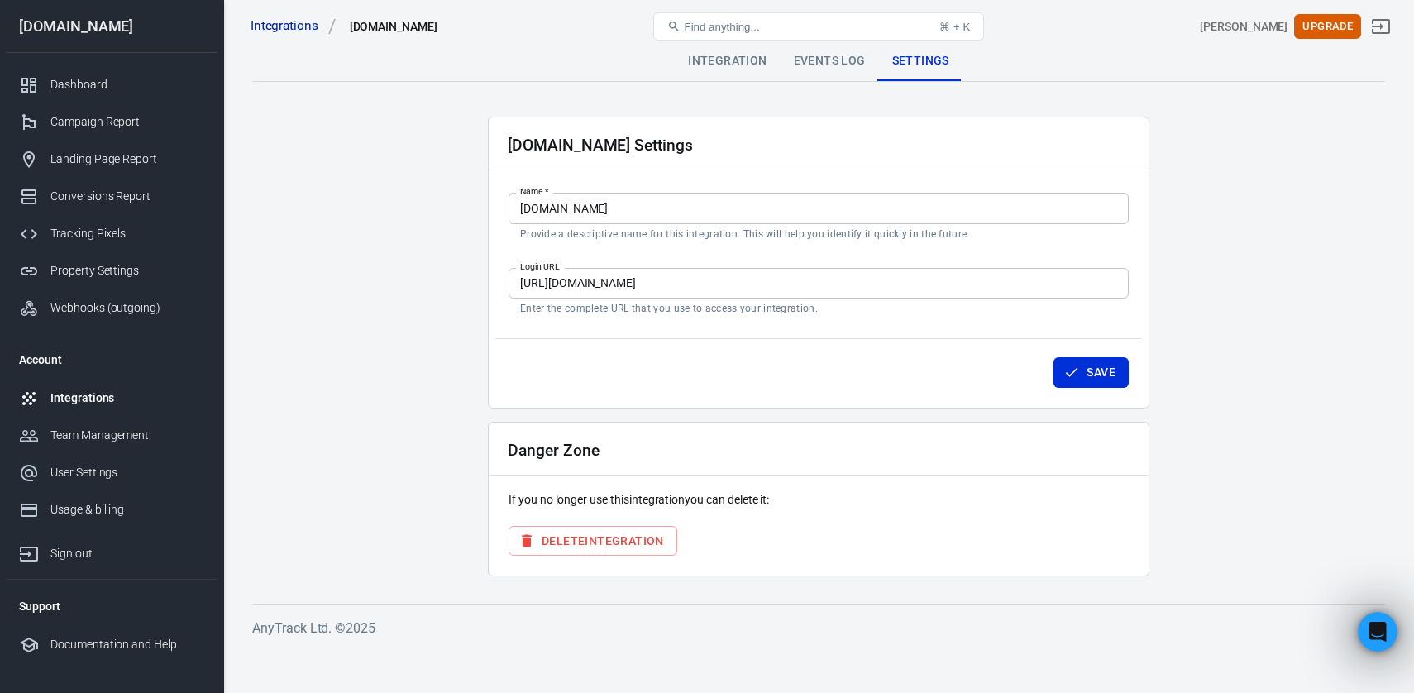
click at [695, 287] on input "https://valentin-chambraud.systeme.io/auth/login" at bounding box center [819, 283] width 620 height 31
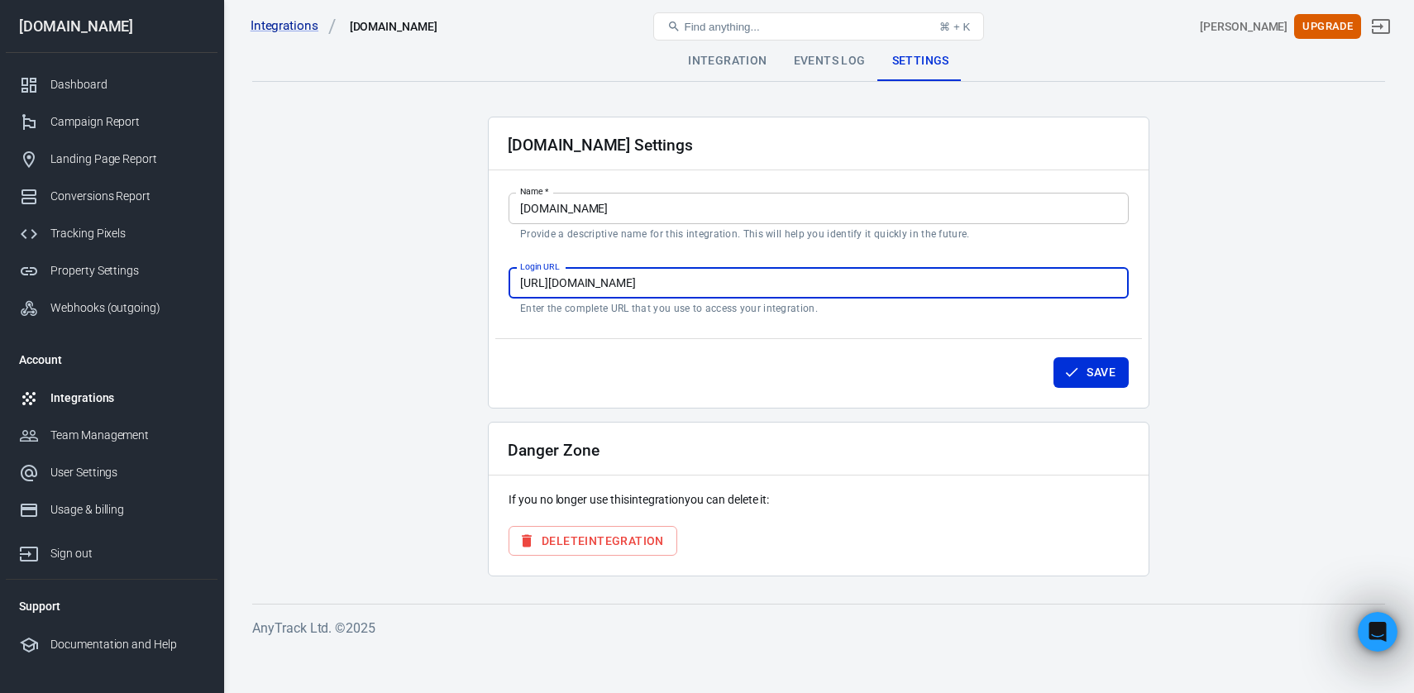
click at [695, 287] on input "https://valentin-chambraud.systeme.io/auth/login" at bounding box center [819, 283] width 620 height 31
click at [681, 275] on input "https://valentin-chambraud.systeme.io/auth/login" at bounding box center [819, 283] width 620 height 31
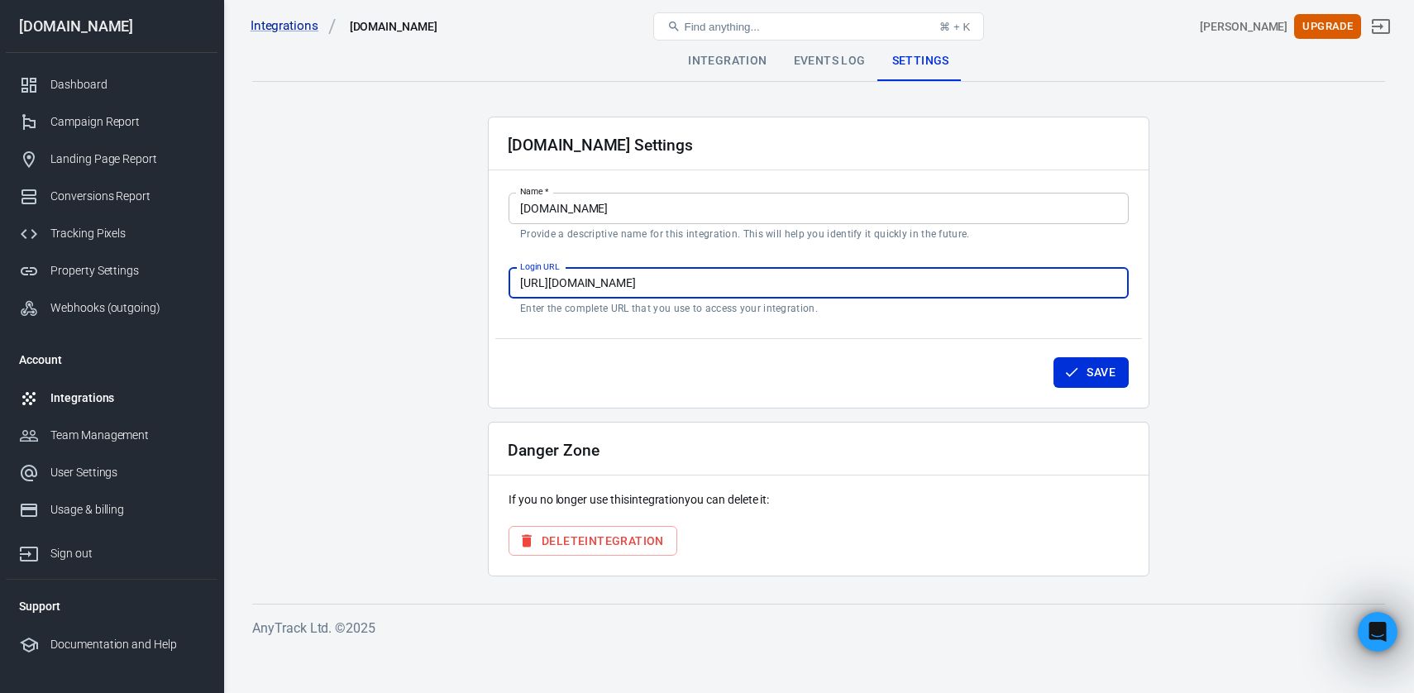
click at [681, 275] on input "https://valentin-chambraud.systeme.io/auth/login" at bounding box center [819, 283] width 620 height 31
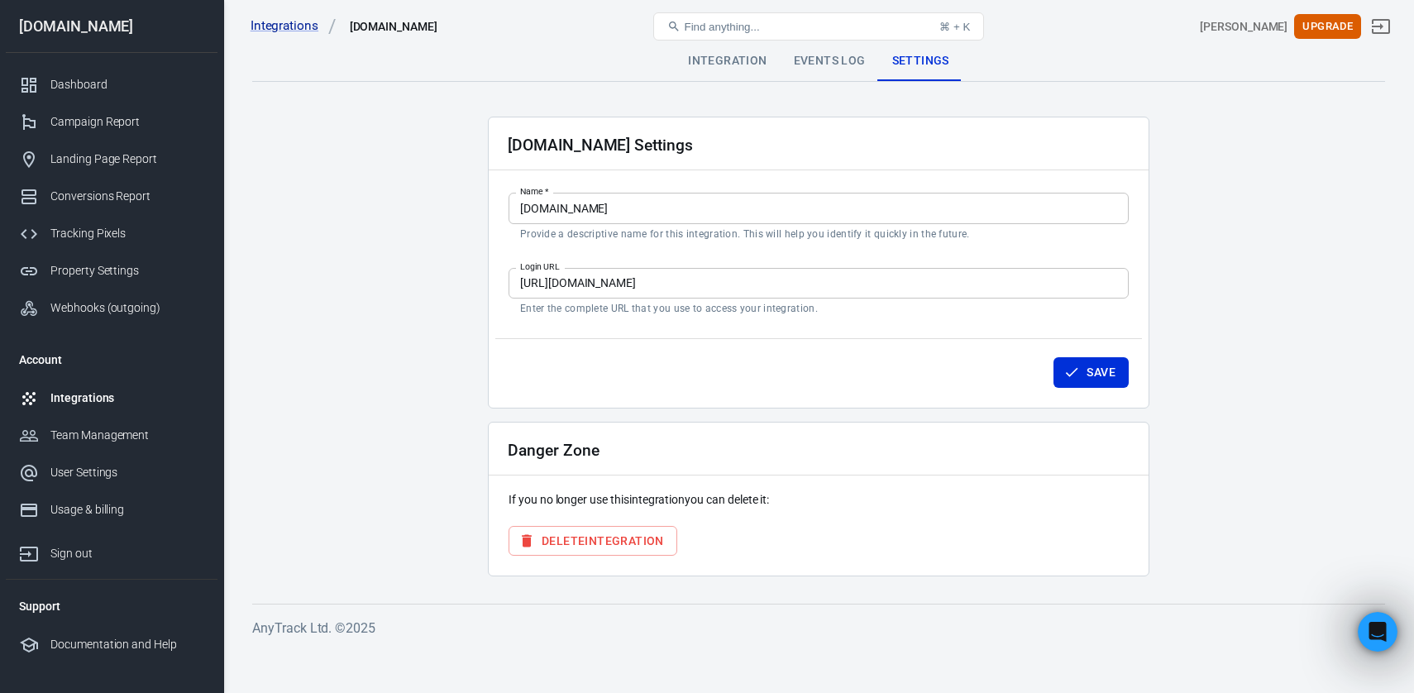
click at [640, 326] on div "Systeme.io Settings Name   * Systeme.io Name   * Provide a descriptive name for…" at bounding box center [819, 263] width 662 height 292
click at [285, 36] on div "Integrations Systeme.io" at bounding box center [433, 27] width 379 height 40
click at [286, 18] on link "Integrations" at bounding box center [294, 25] width 86 height 17
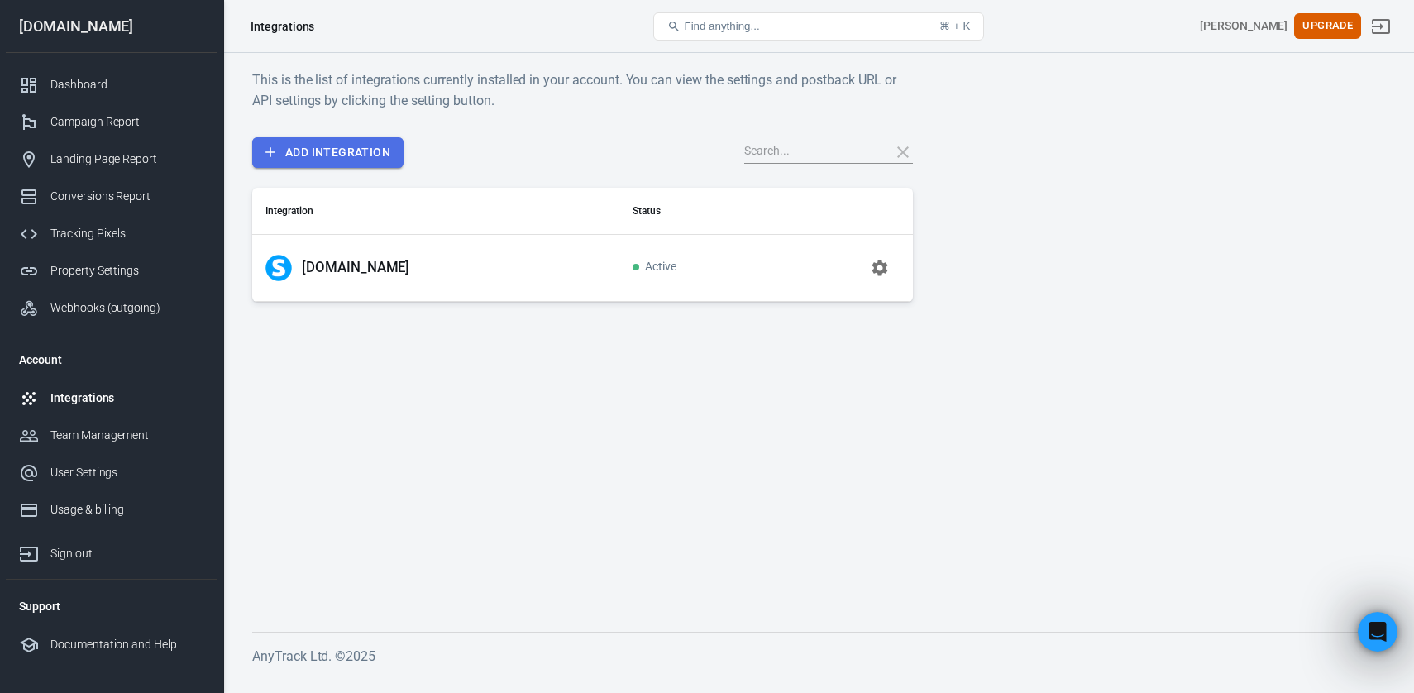
click at [340, 154] on link "Add Integration" at bounding box center [327, 152] width 151 height 31
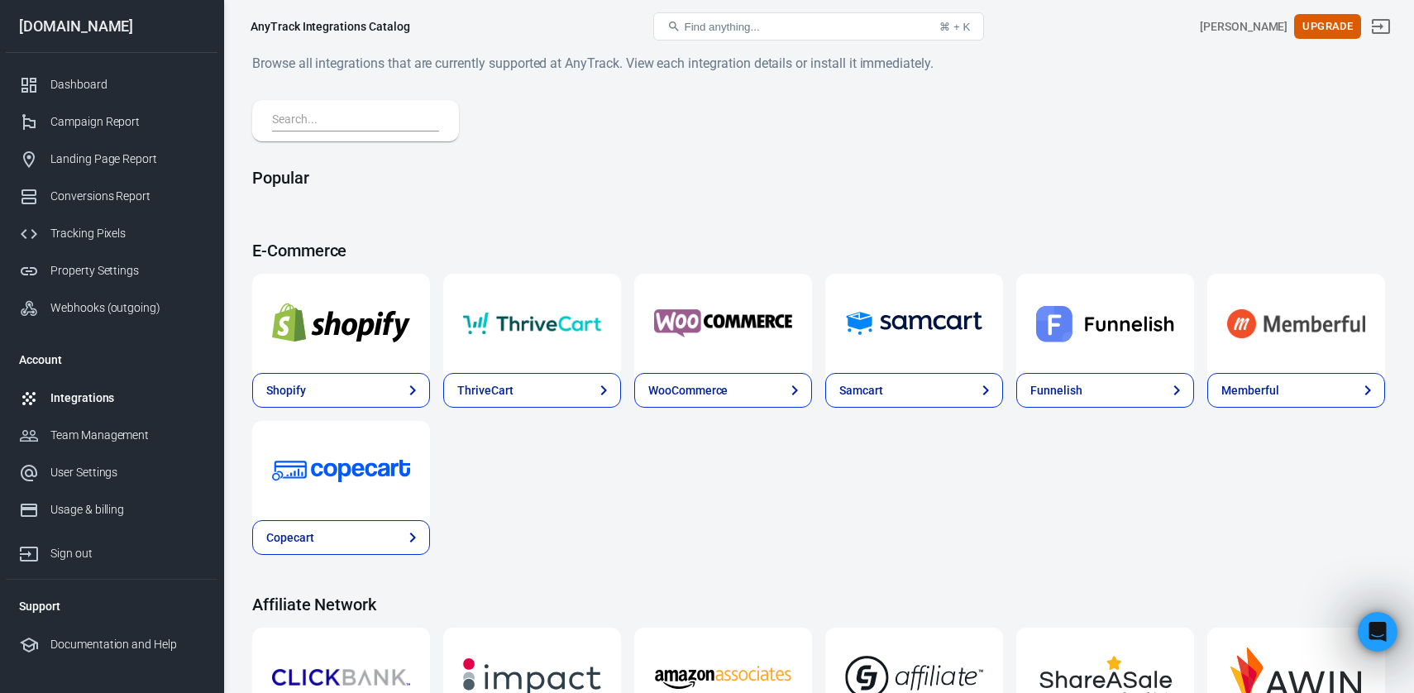
click at [335, 129] on input "text" at bounding box center [352, 121] width 160 height 22
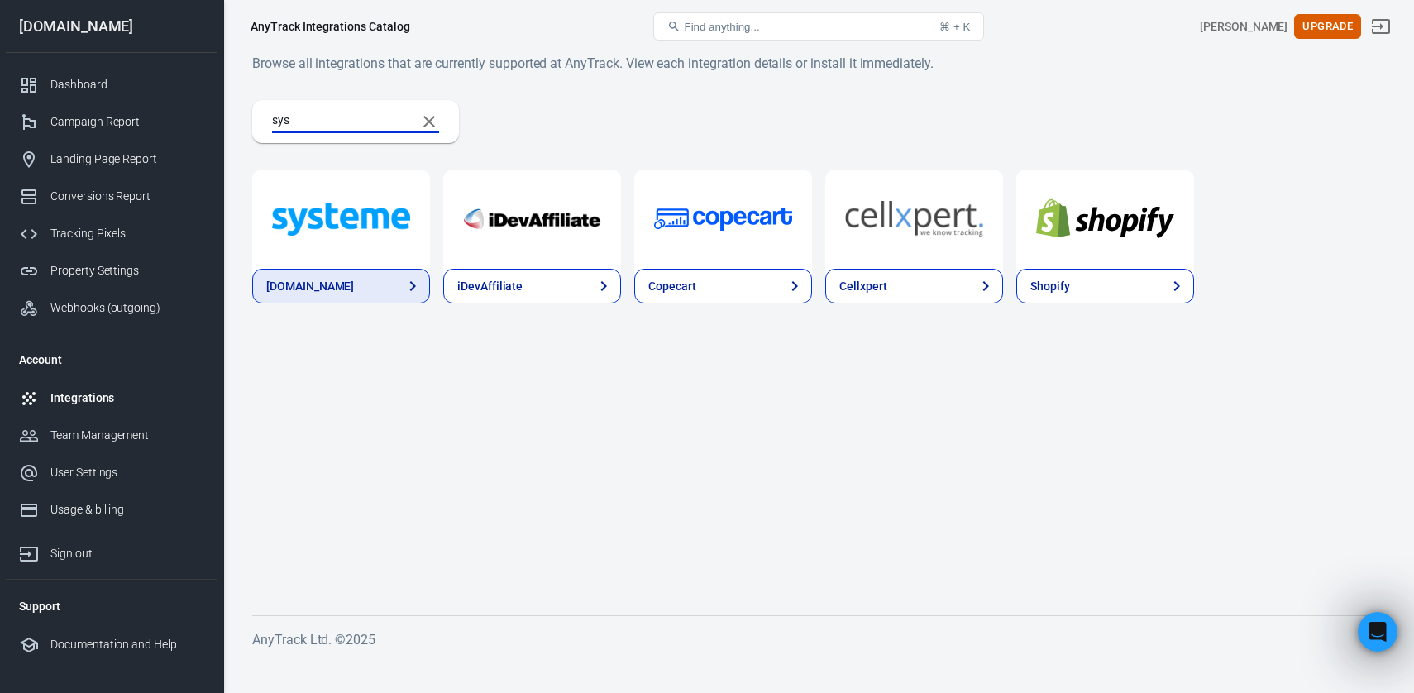
type input "sys"
click at [388, 289] on link "Systeme.io" at bounding box center [341, 286] width 178 height 35
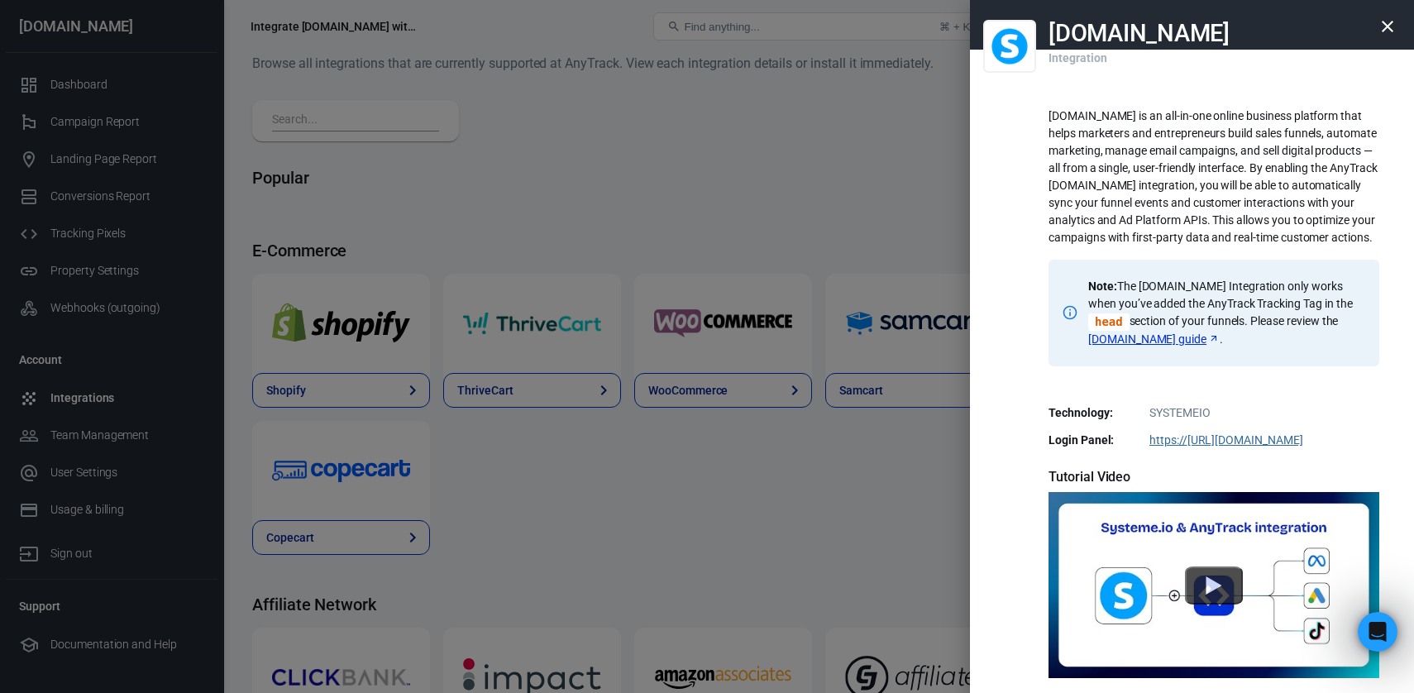
drag, startPoint x: 1365, startPoint y: 464, endPoint x: 1144, endPoint y: 463, distance: 220.8
click at [1144, 449] on dd "https:// https://systeme.io/dashboard" at bounding box center [1213, 440] width 311 height 17
copy link "https:// https://systeme.io/dashboard"
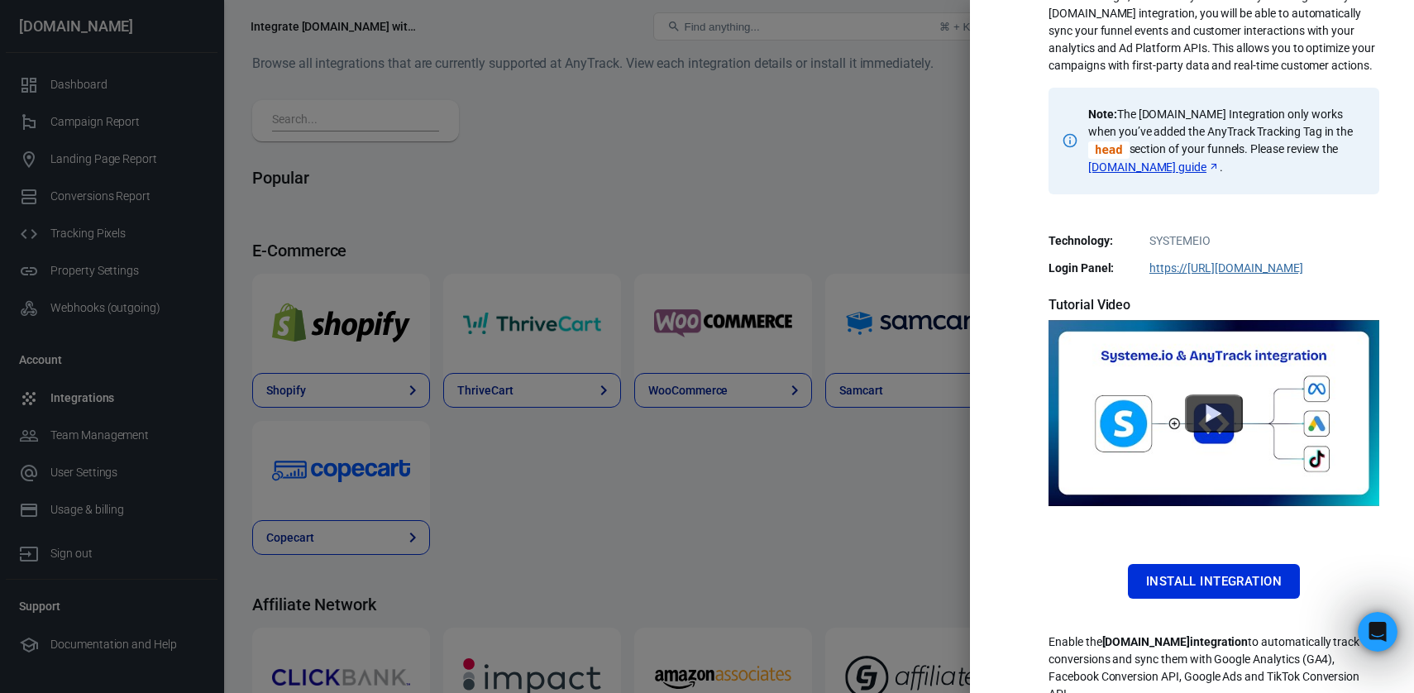
scroll to position [270, 0]
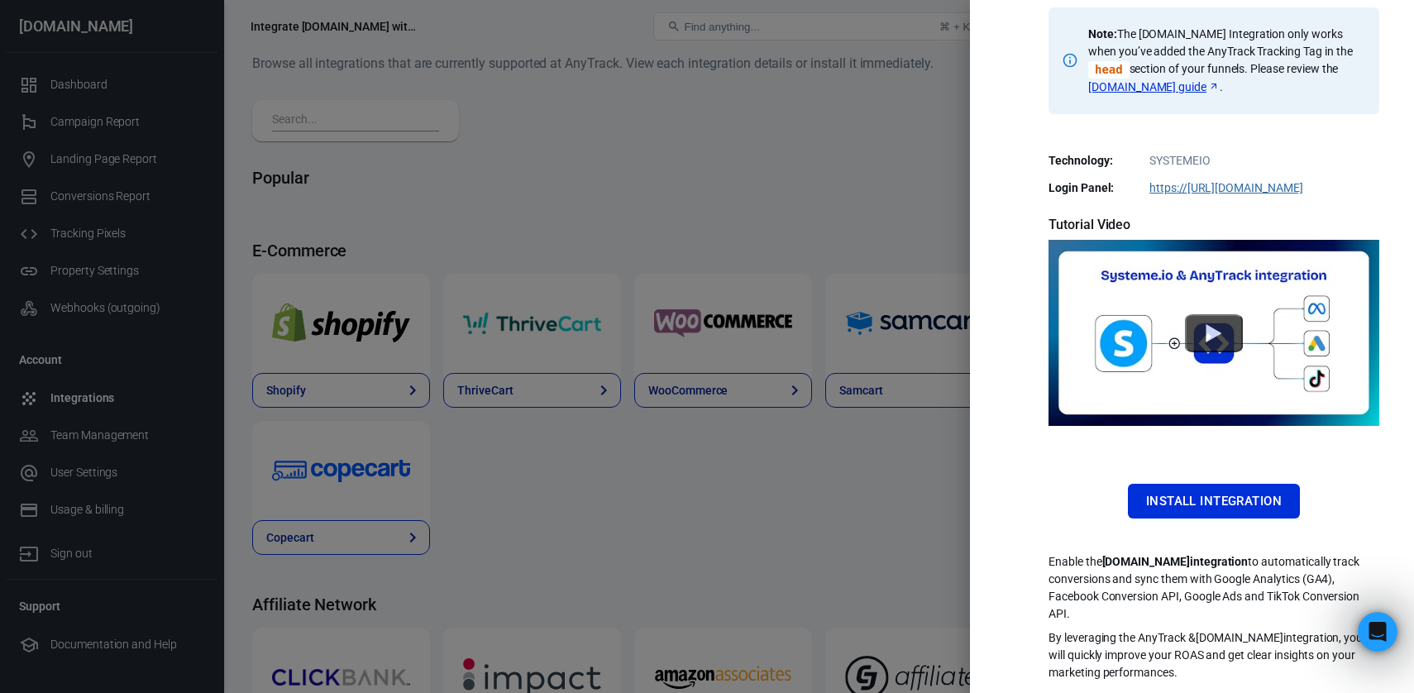
click at [844, 209] on div at bounding box center [707, 346] width 1414 height 693
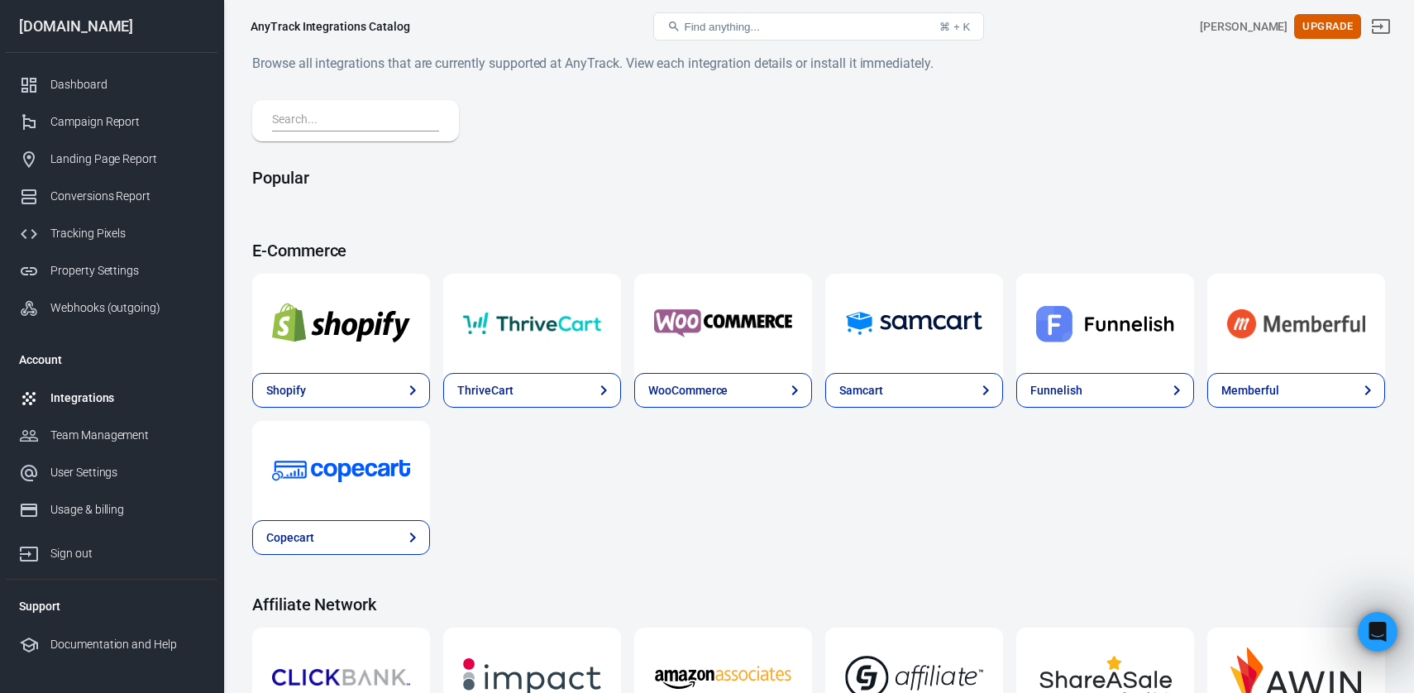
click at [99, 400] on div "Integrations" at bounding box center [127, 397] width 154 height 17
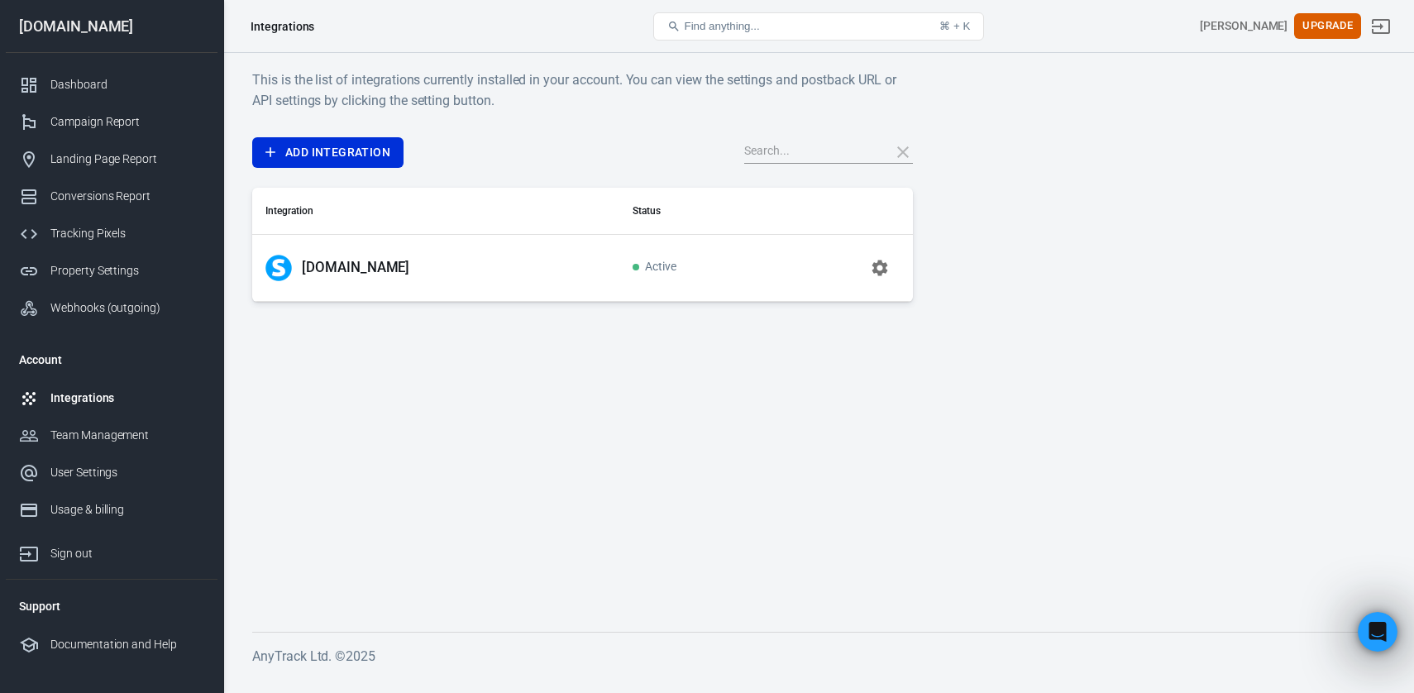
click at [868, 268] on button "button" at bounding box center [880, 268] width 40 height 40
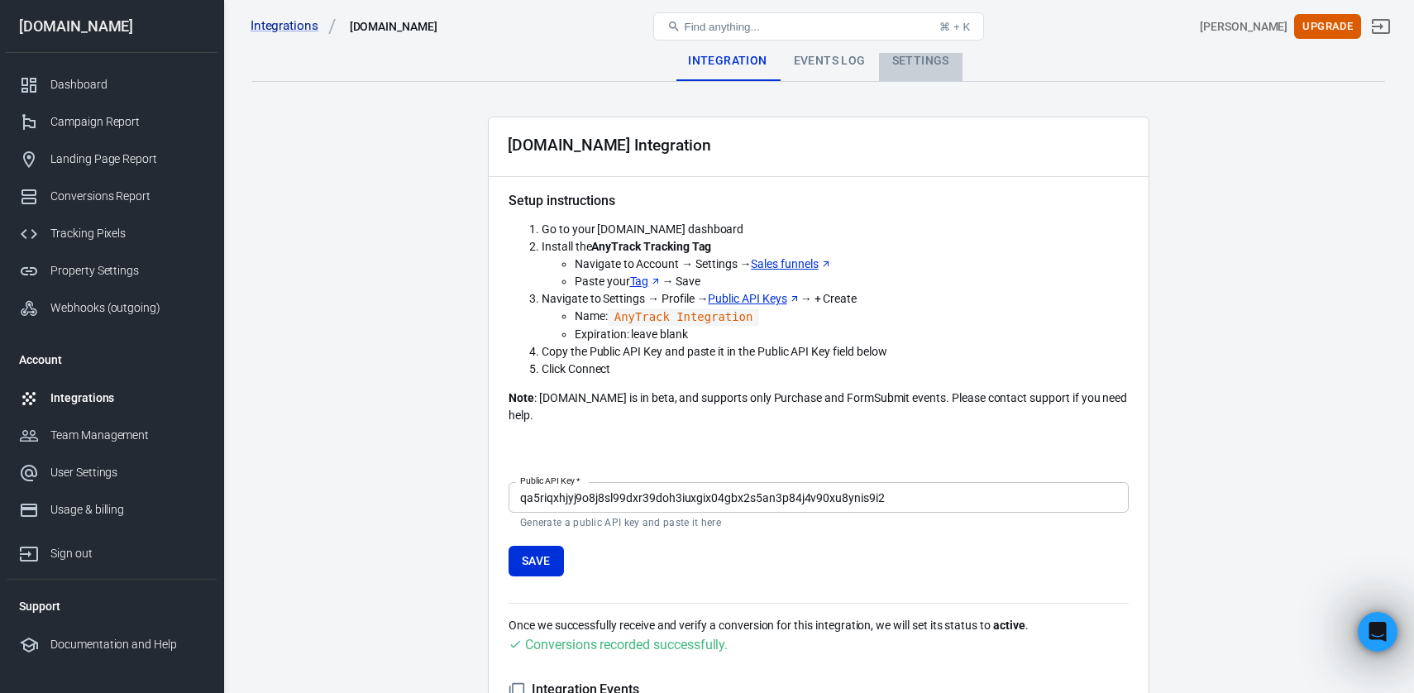
click at [921, 57] on div "Settings" at bounding box center [921, 61] width 84 height 40
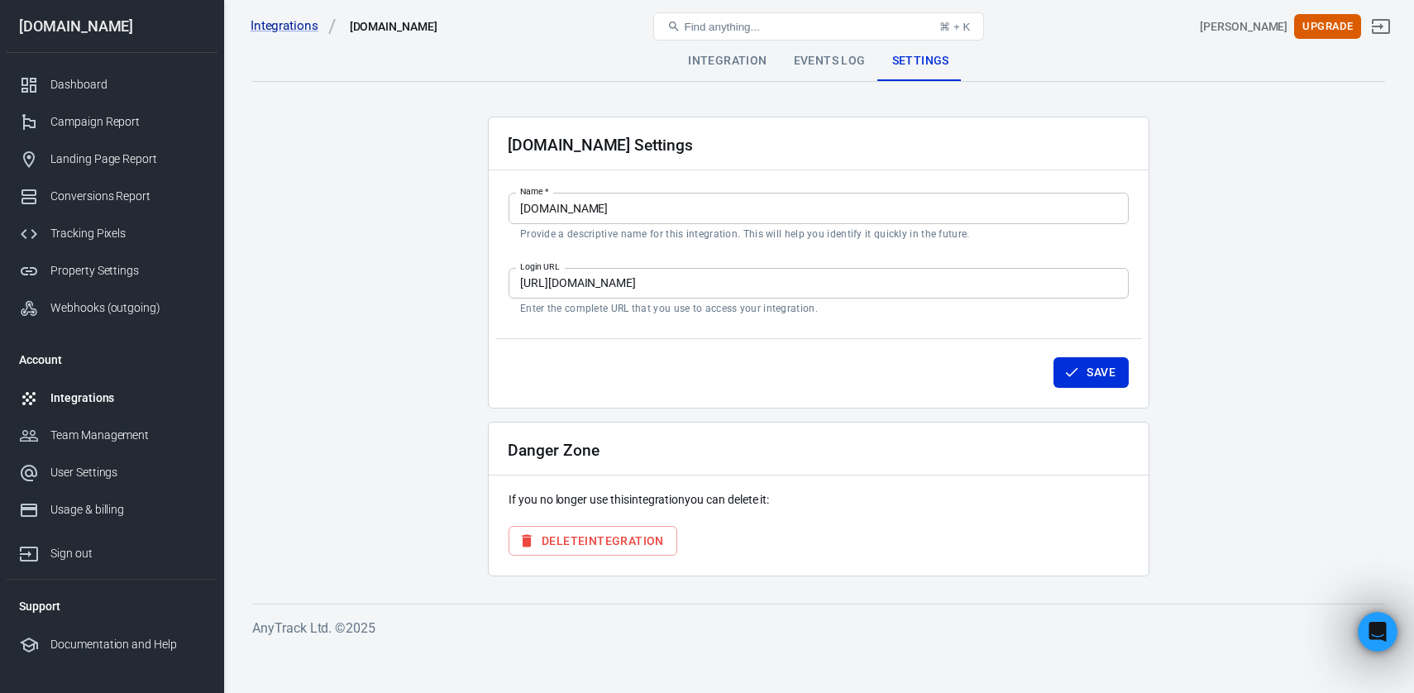
click at [611, 274] on input "https://valentin-chambraud.systeme.io/auth/login" at bounding box center [819, 283] width 620 height 31
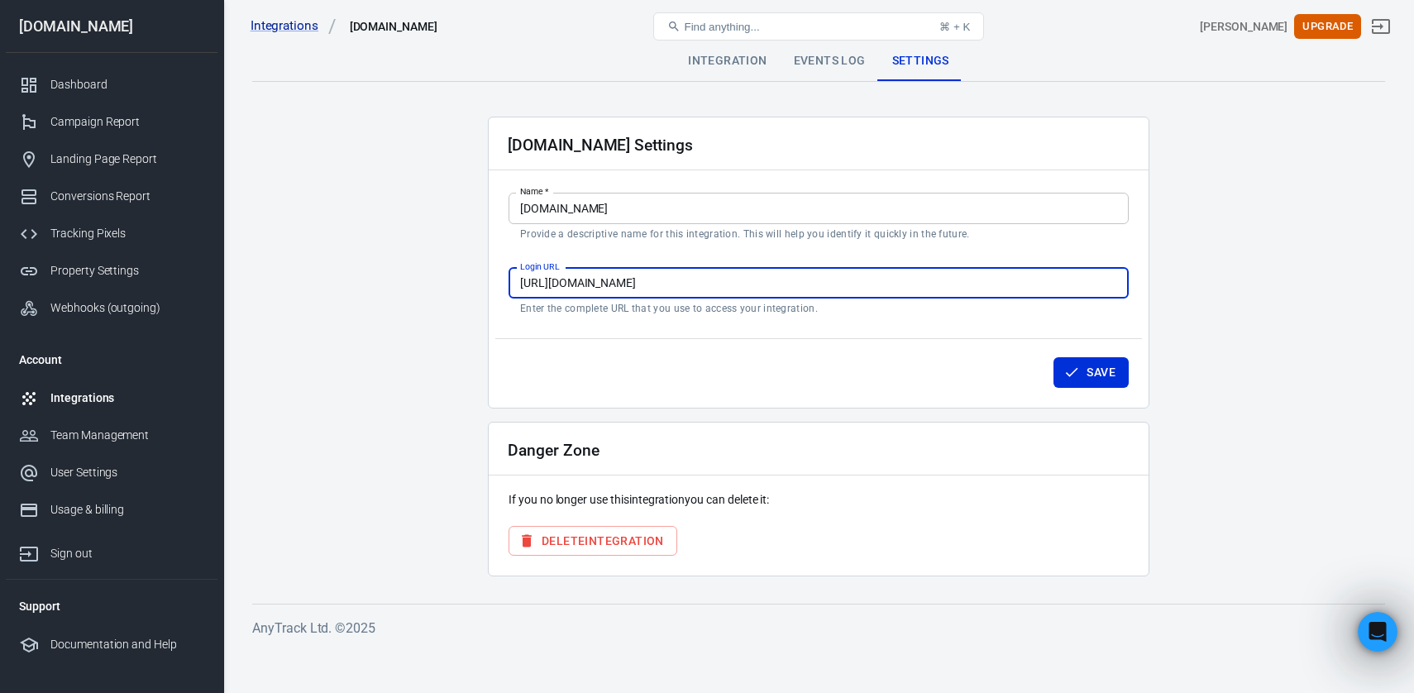
click at [611, 274] on input "https://valentin-chambraud.systeme.io/auth/login" at bounding box center [819, 283] width 620 height 31
paste input "https://systeme.io/dashboard"
type input "https://https://systeme.io/dashboard"
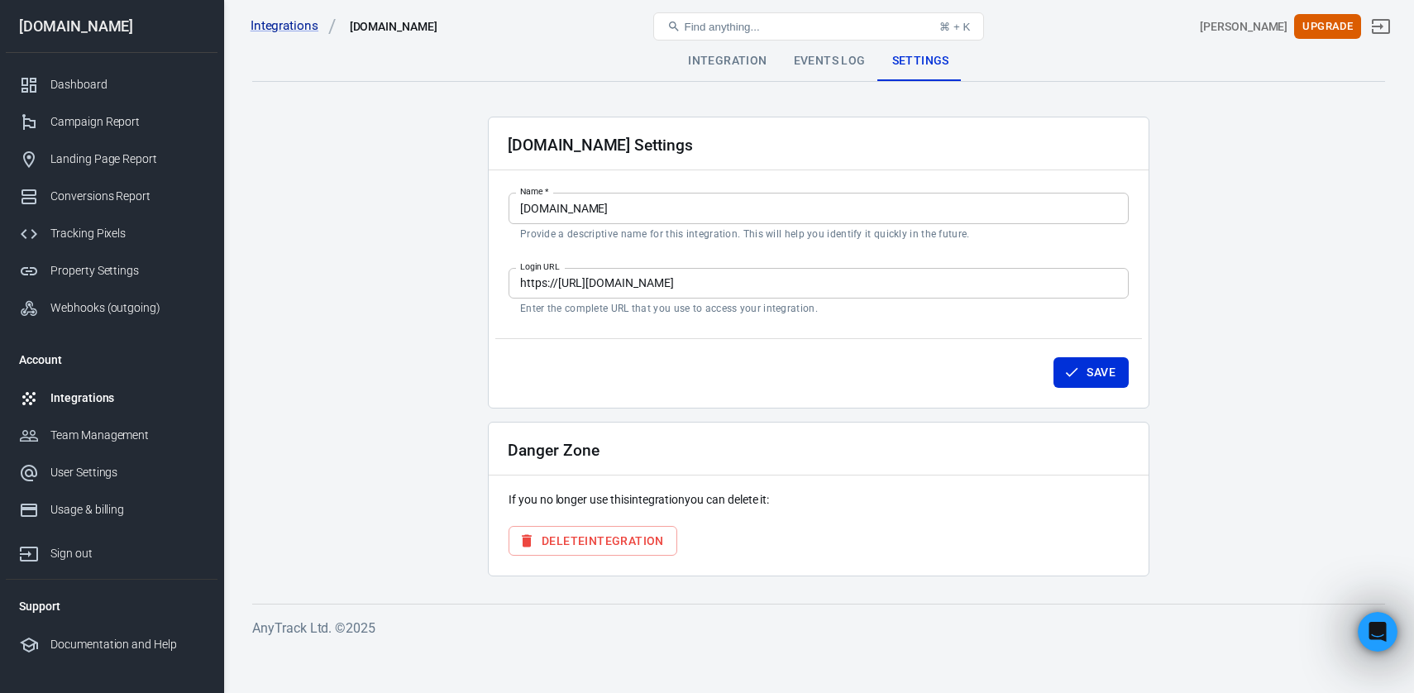
click at [835, 366] on div "Save" at bounding box center [818, 369] width 647 height 63
click at [1114, 371] on button "Save" at bounding box center [1091, 372] width 75 height 31
click at [829, 64] on div "Events Log" at bounding box center [830, 61] width 98 height 40
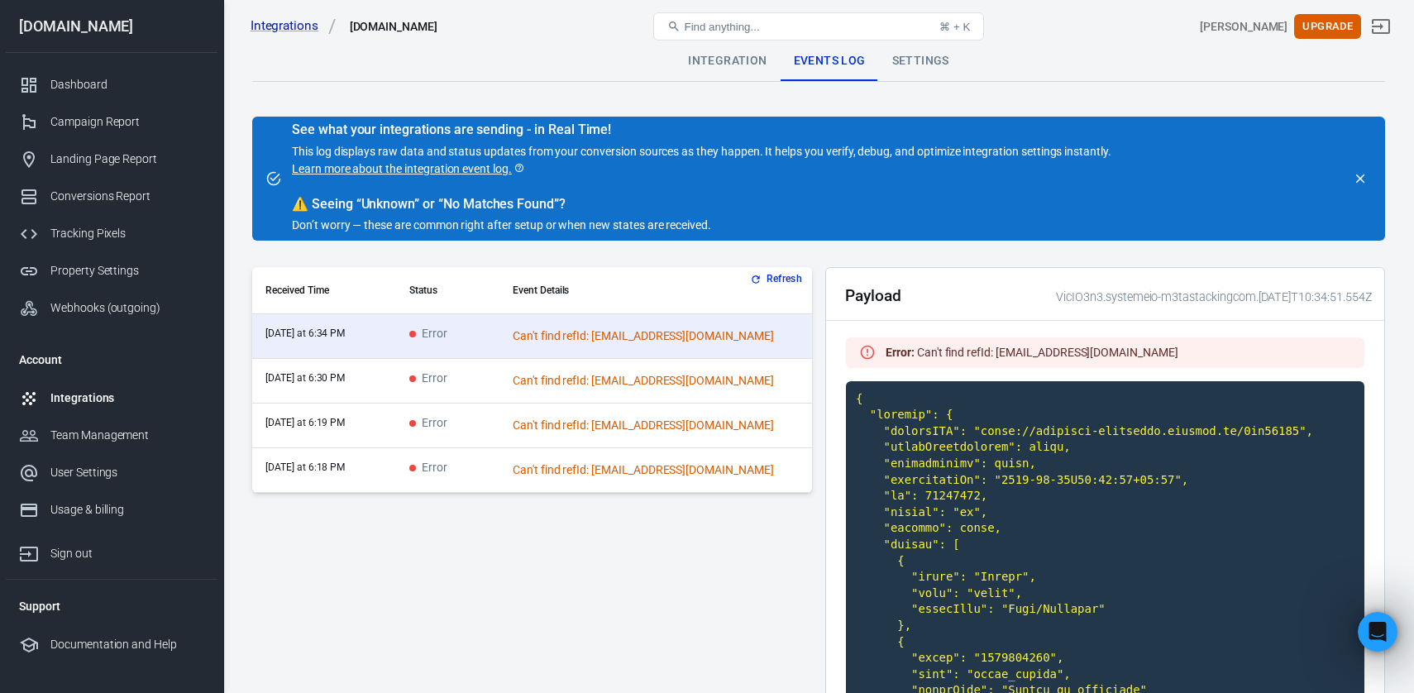
click at [786, 285] on button "Refresh" at bounding box center [778, 278] width 62 height 17
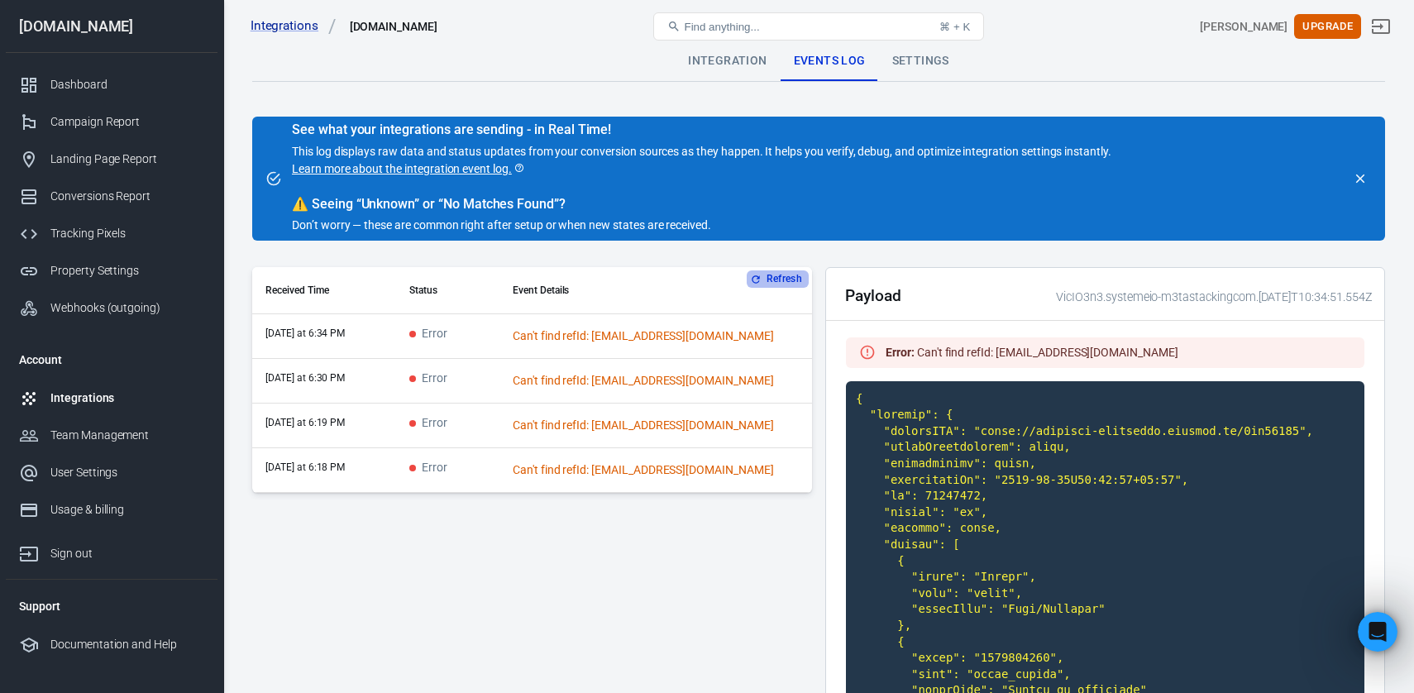
click at [784, 280] on button "Refresh" at bounding box center [778, 278] width 62 height 17
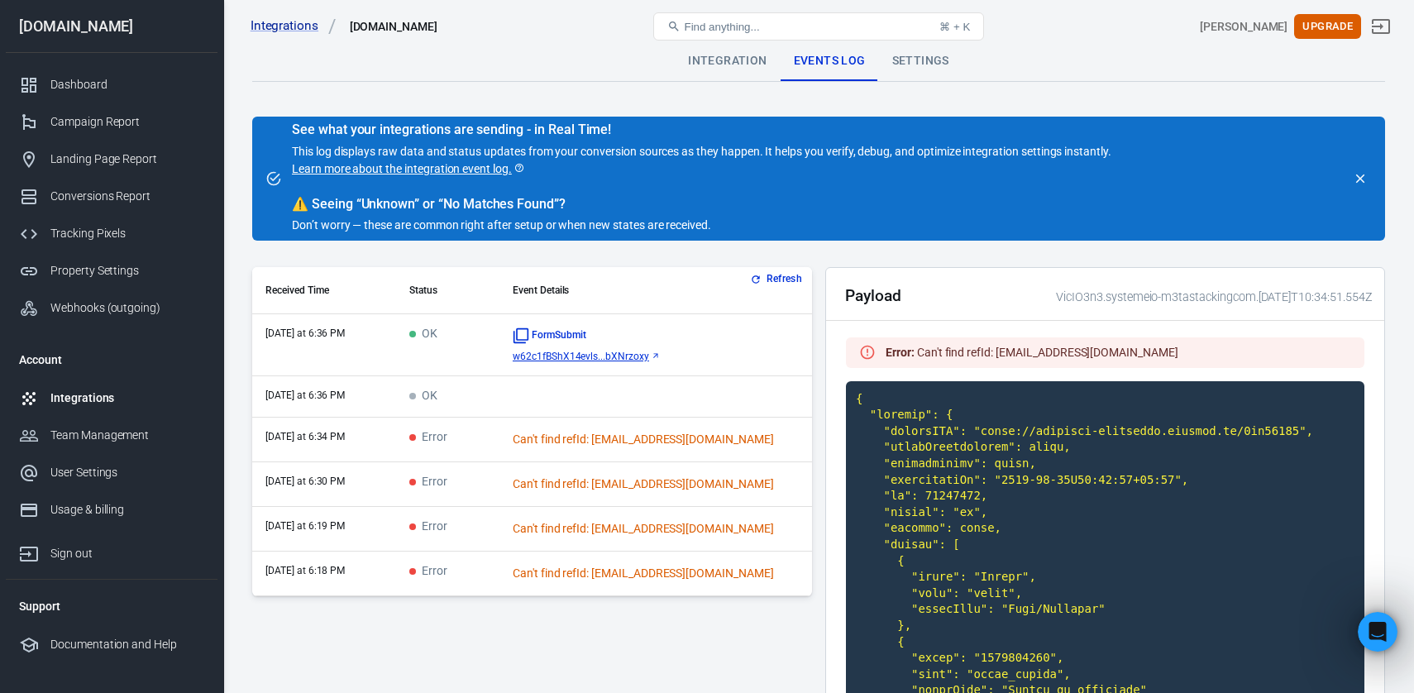
click at [779, 352] on link "w62c1fBShX14evls...bXNrzoxy" at bounding box center [656, 357] width 286 height 12
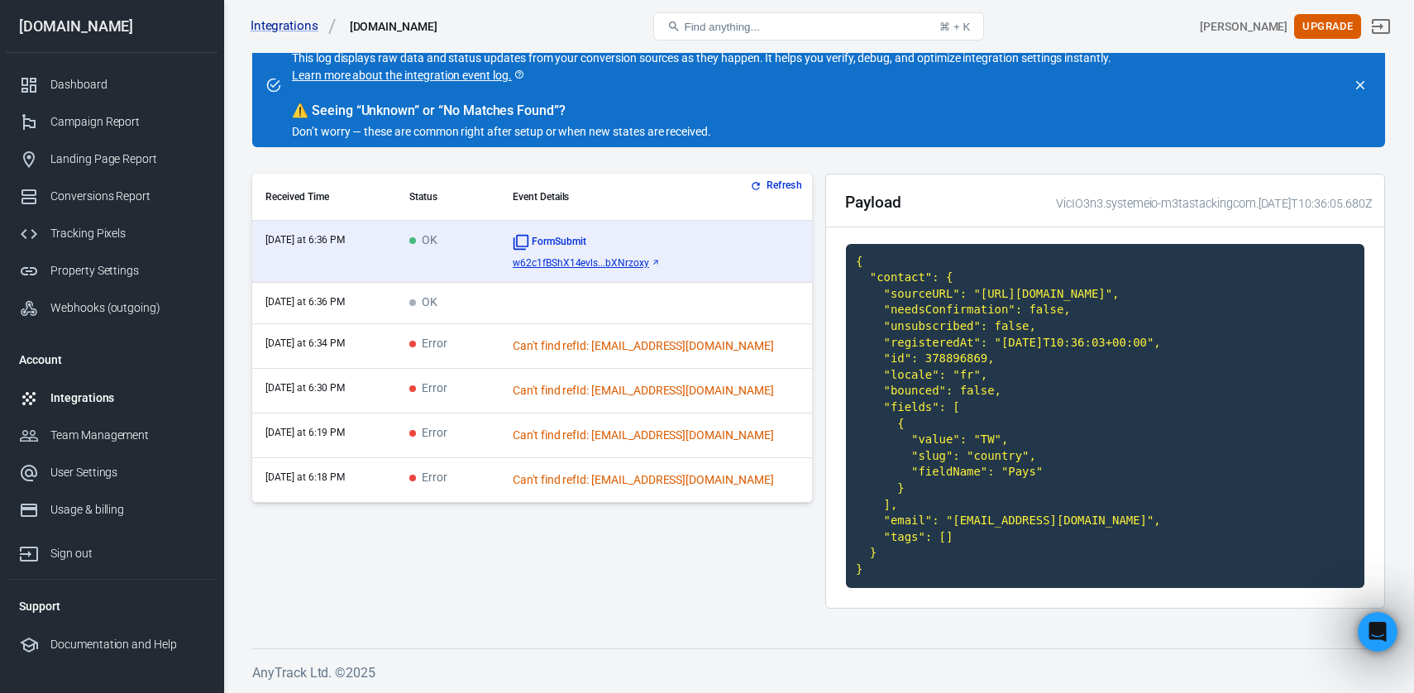
scroll to position [109, 0]
click at [499, 284] on td "OK" at bounding box center [447, 303] width 103 height 41
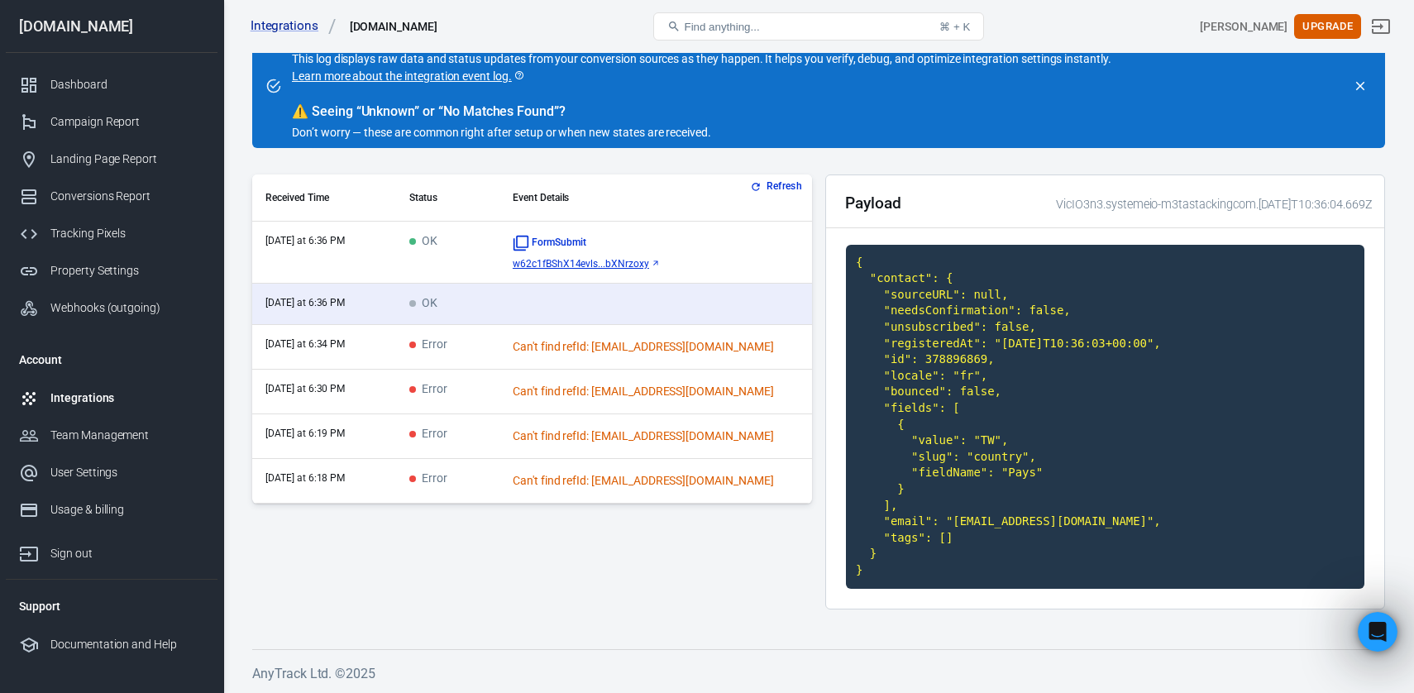
click at [465, 266] on td "OK" at bounding box center [447, 253] width 103 height 62
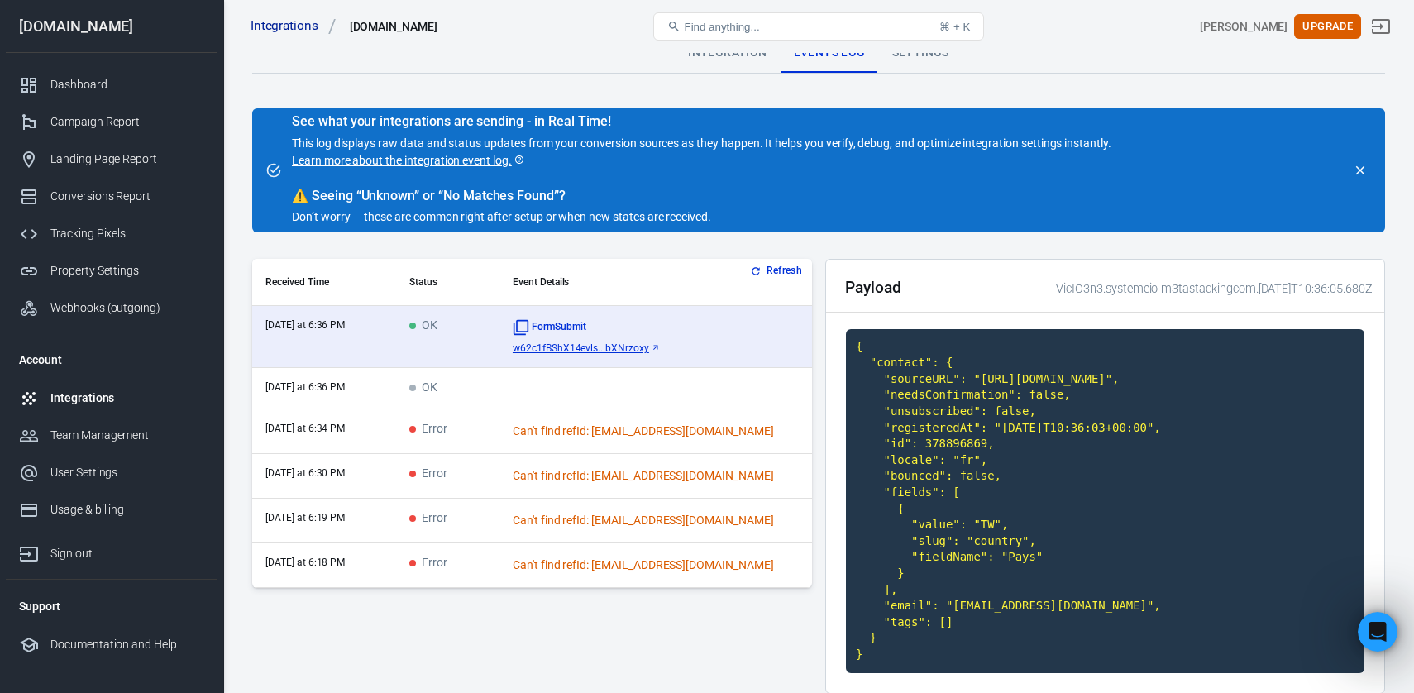
scroll to position [0, 0]
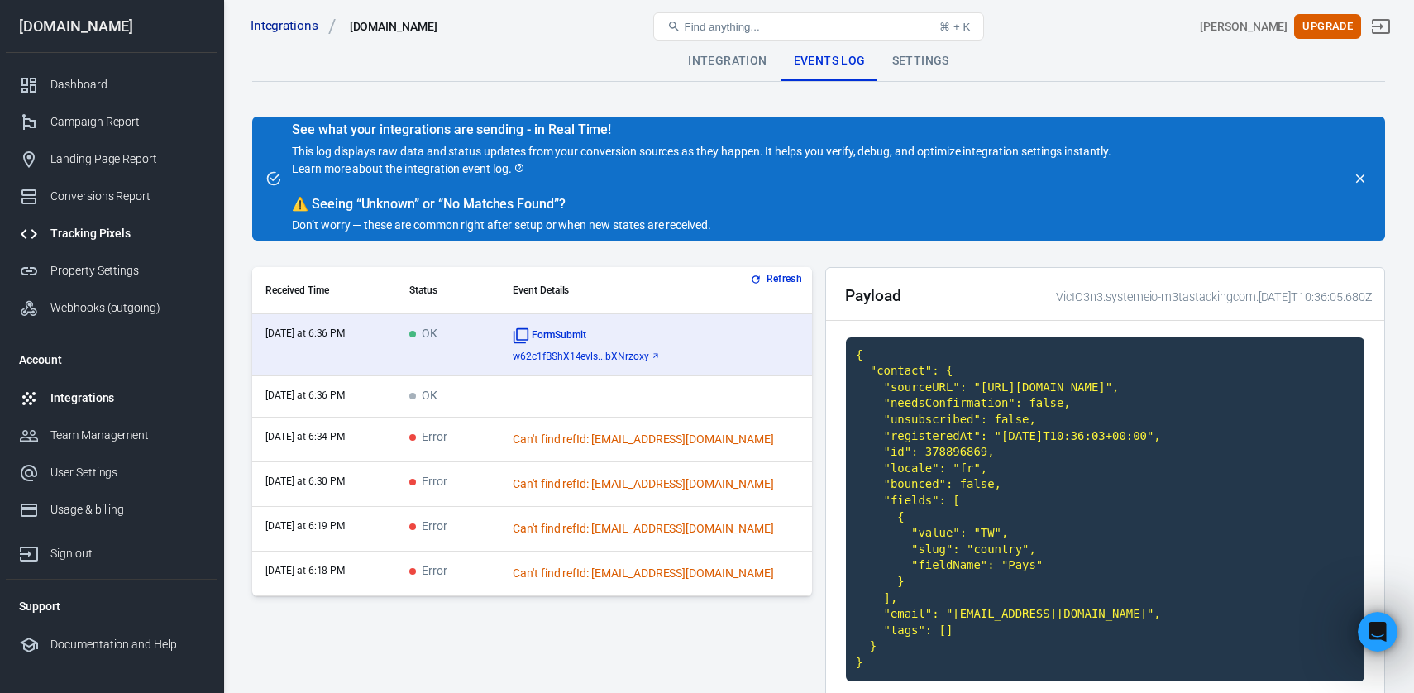
click at [88, 225] on div "Tracking Pixels" at bounding box center [127, 233] width 154 height 17
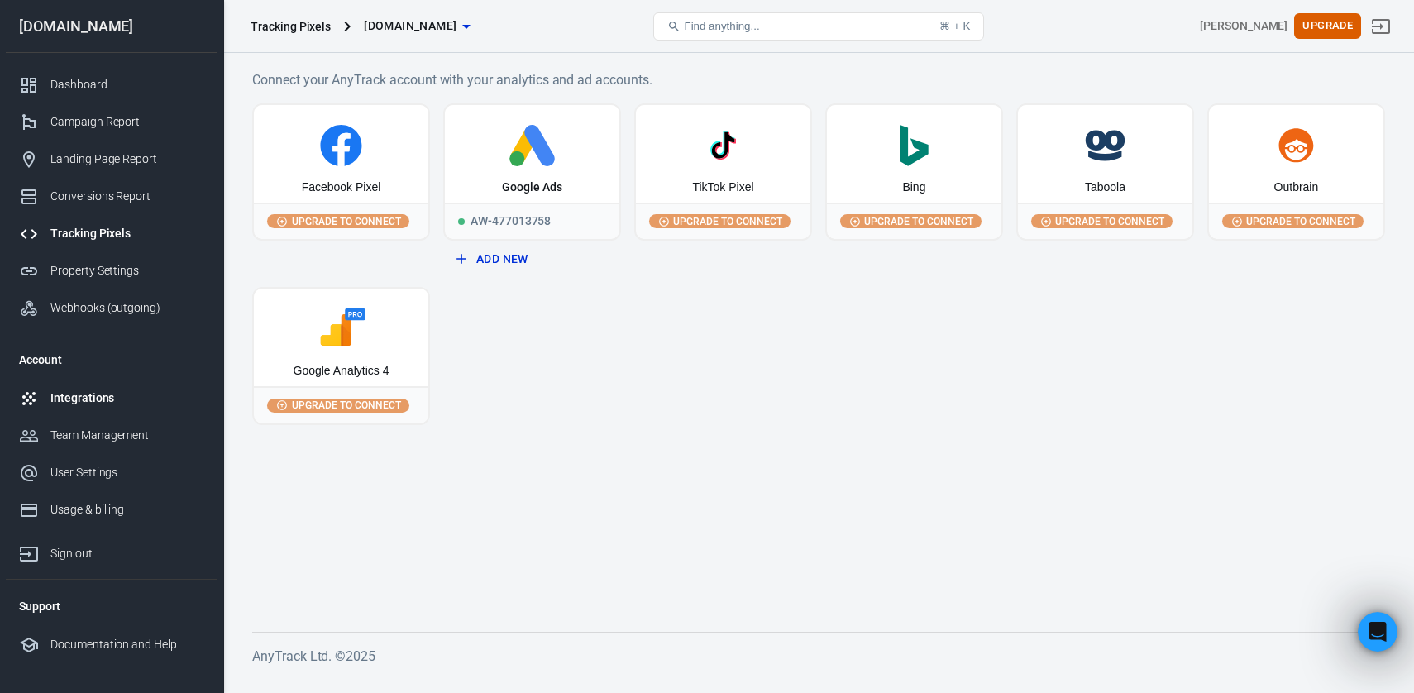
click at [68, 408] on link "Integrations" at bounding box center [112, 398] width 212 height 37
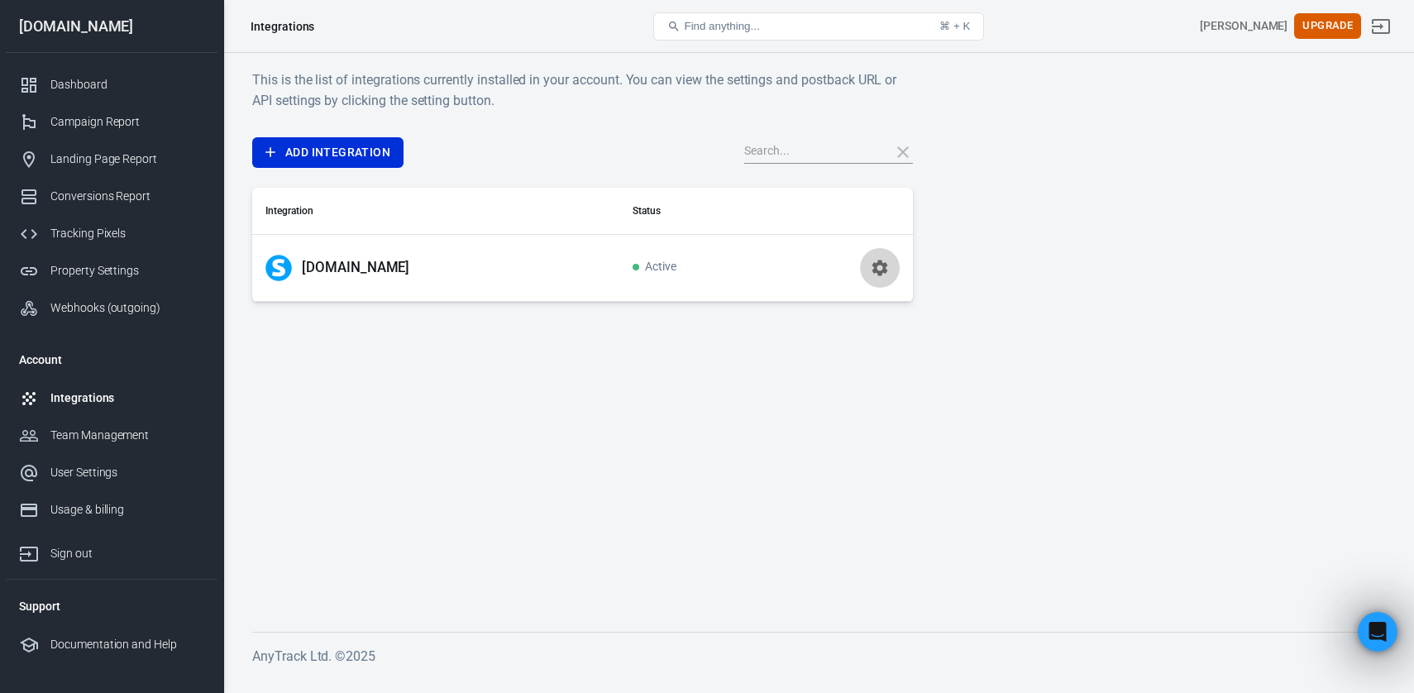
click at [878, 268] on icon "button" at bounding box center [880, 268] width 20 height 20
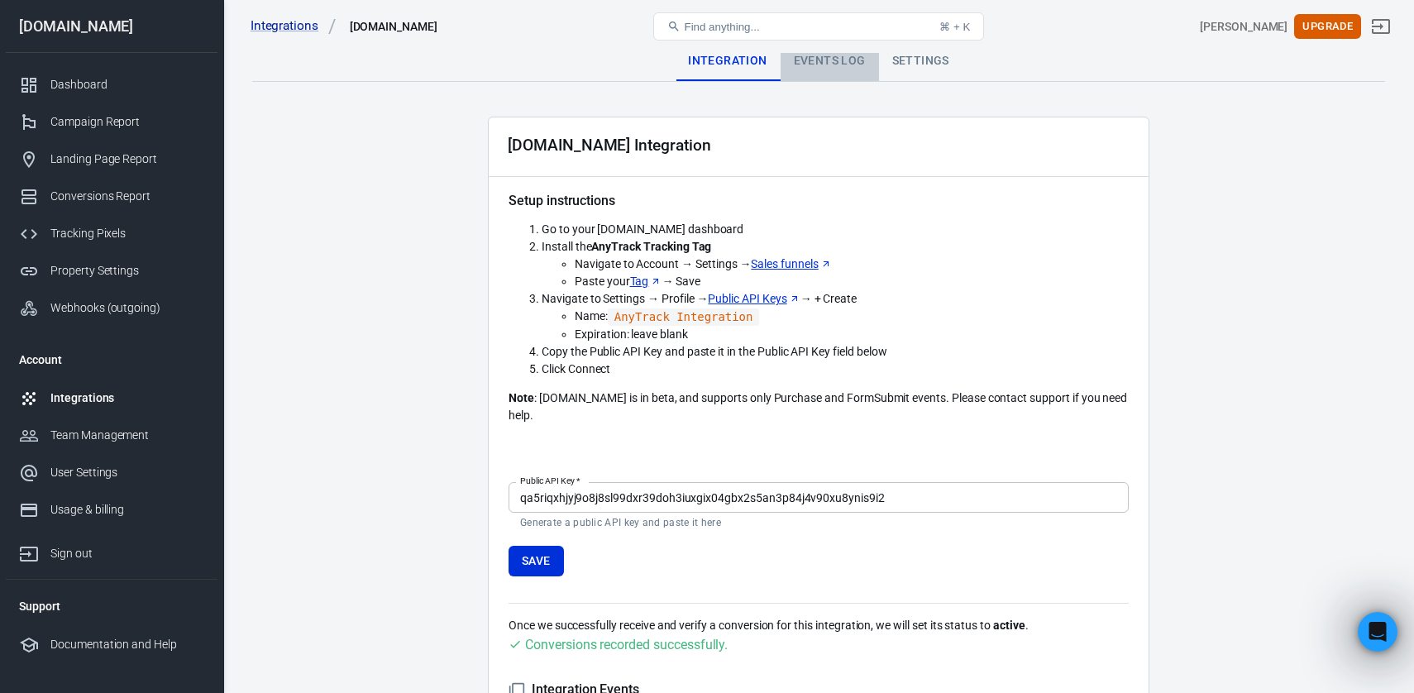
click at [845, 74] on div "Events Log" at bounding box center [830, 61] width 98 height 40
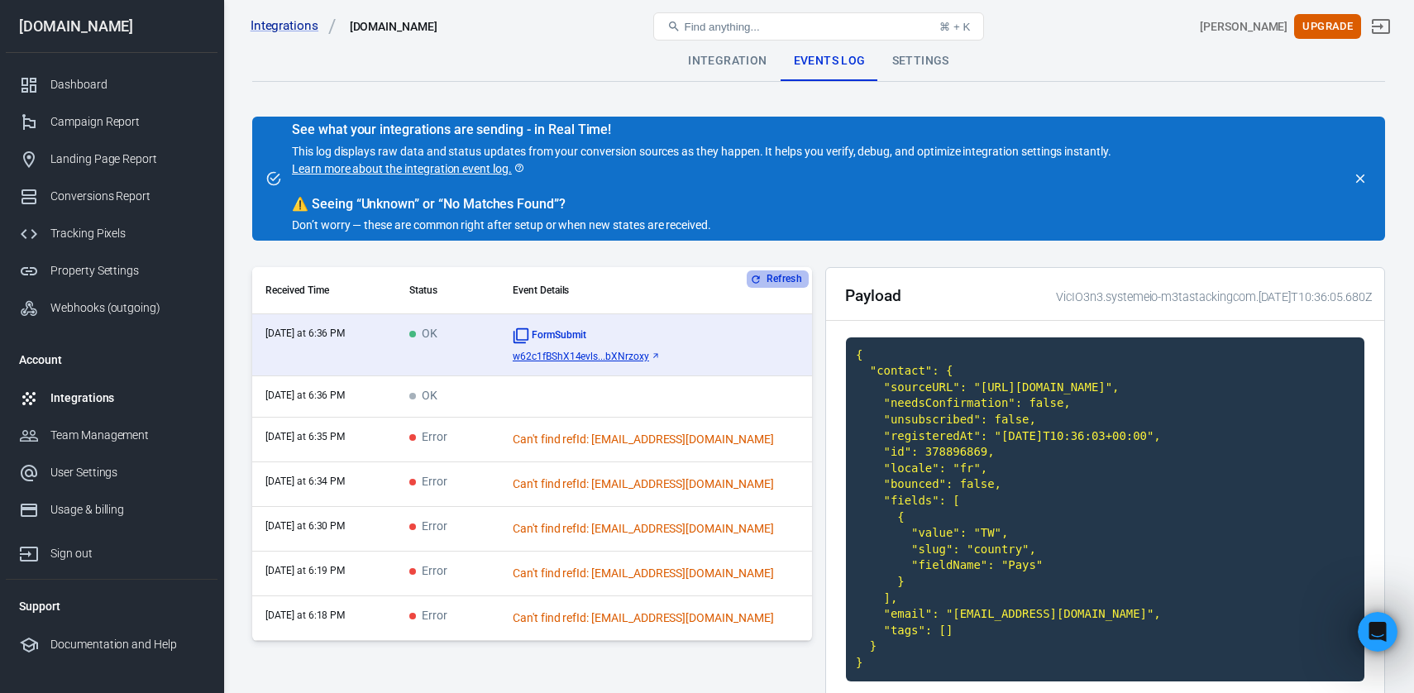
click at [780, 278] on button "Refresh" at bounding box center [778, 278] width 62 height 17
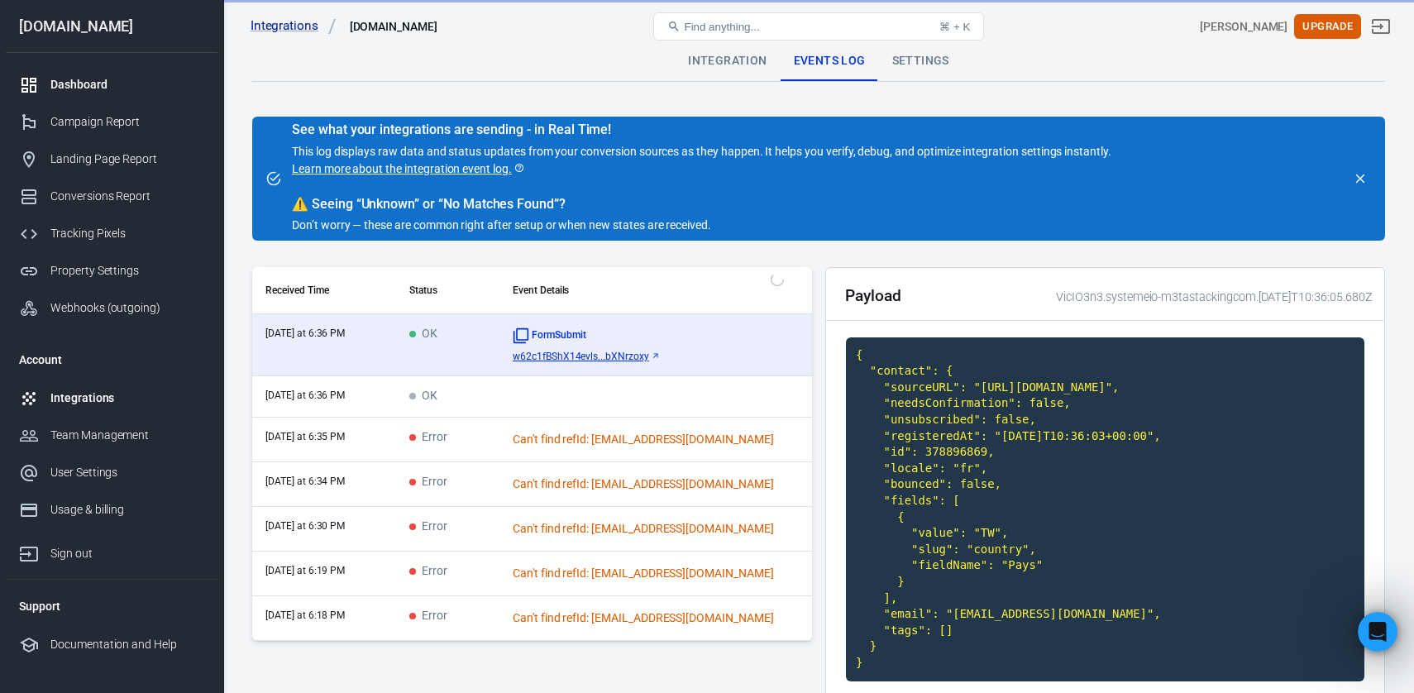
click at [88, 91] on div "Dashboard" at bounding box center [127, 84] width 154 height 17
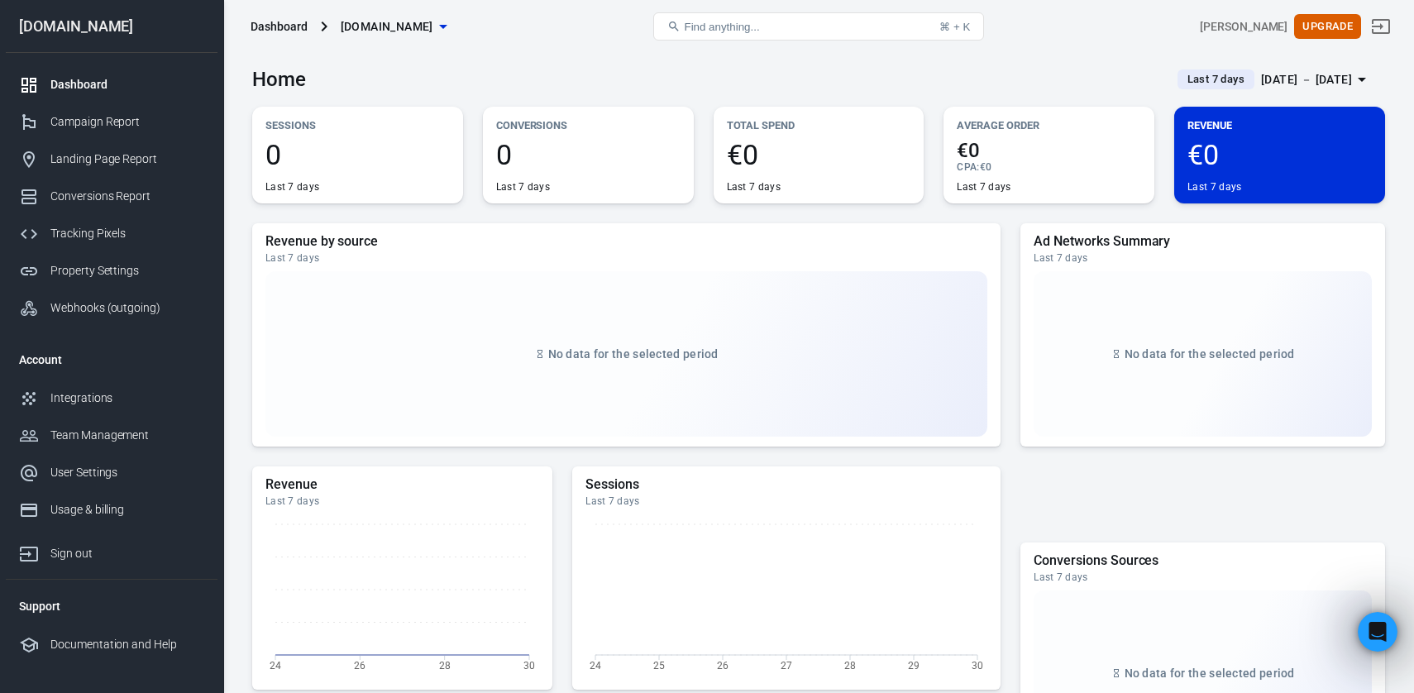
click at [1178, 69] on div "Last 7 days" at bounding box center [1216, 79] width 77 height 20
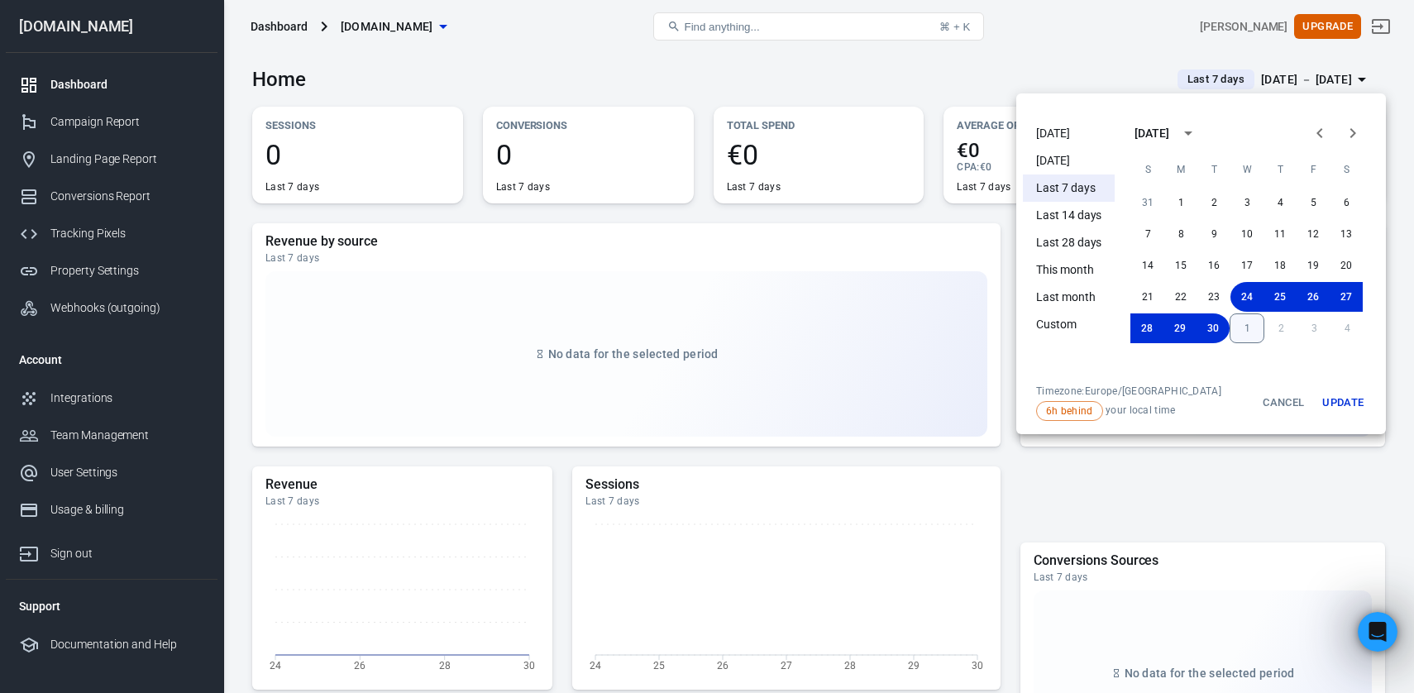
click at [1241, 322] on button "1" at bounding box center [1247, 328] width 35 height 30
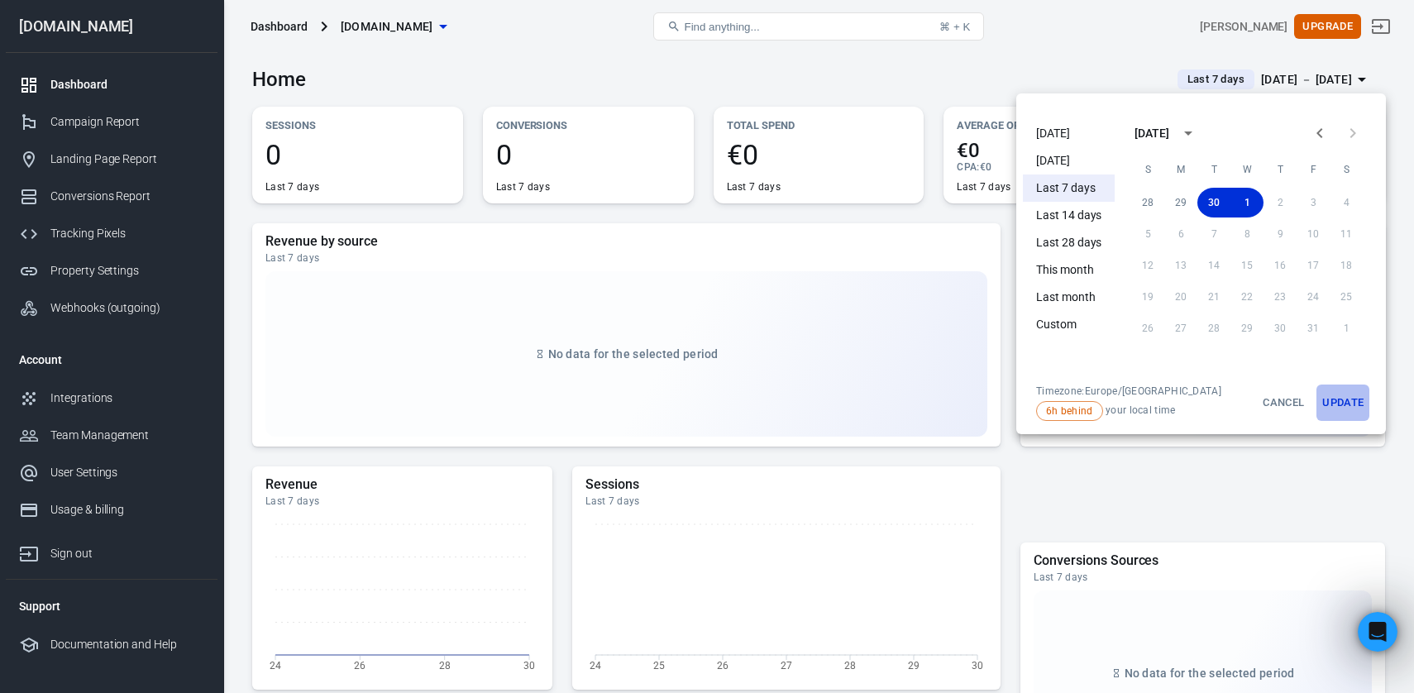
click at [1346, 404] on button "Update" at bounding box center [1342, 403] width 53 height 36
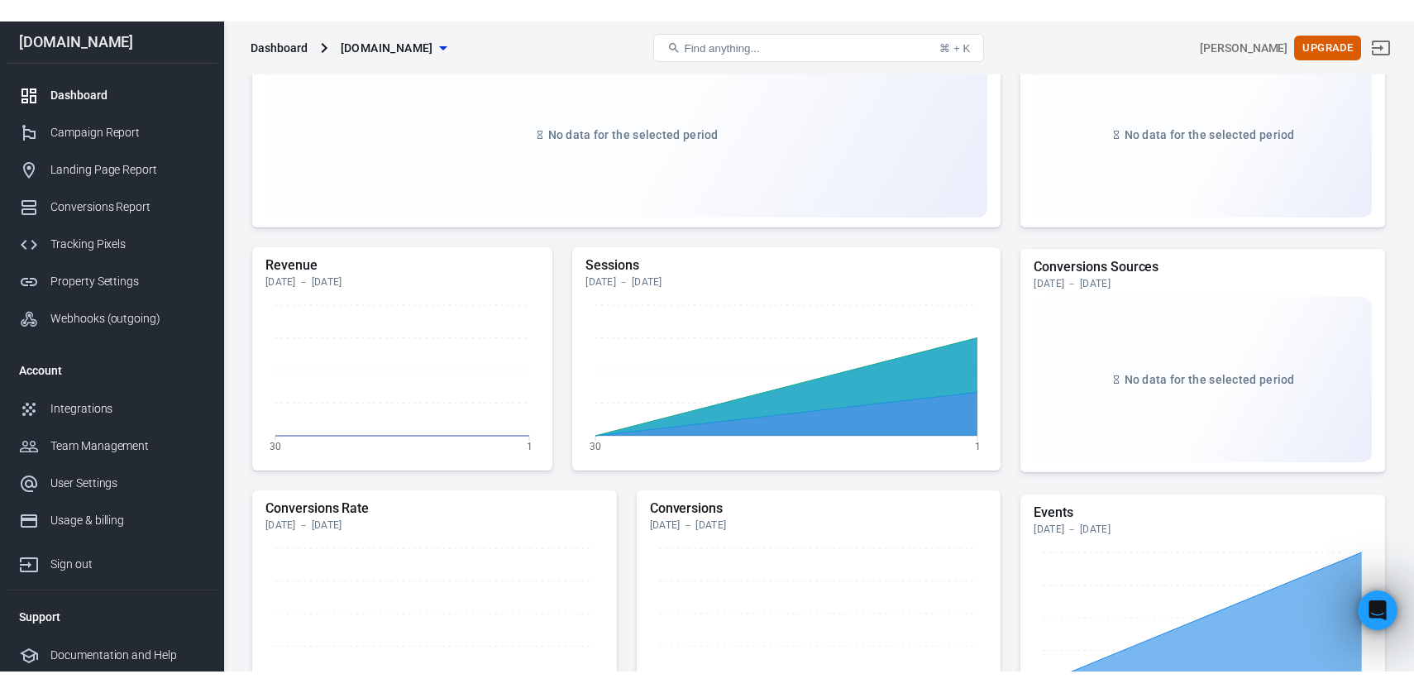
scroll to position [229, 0]
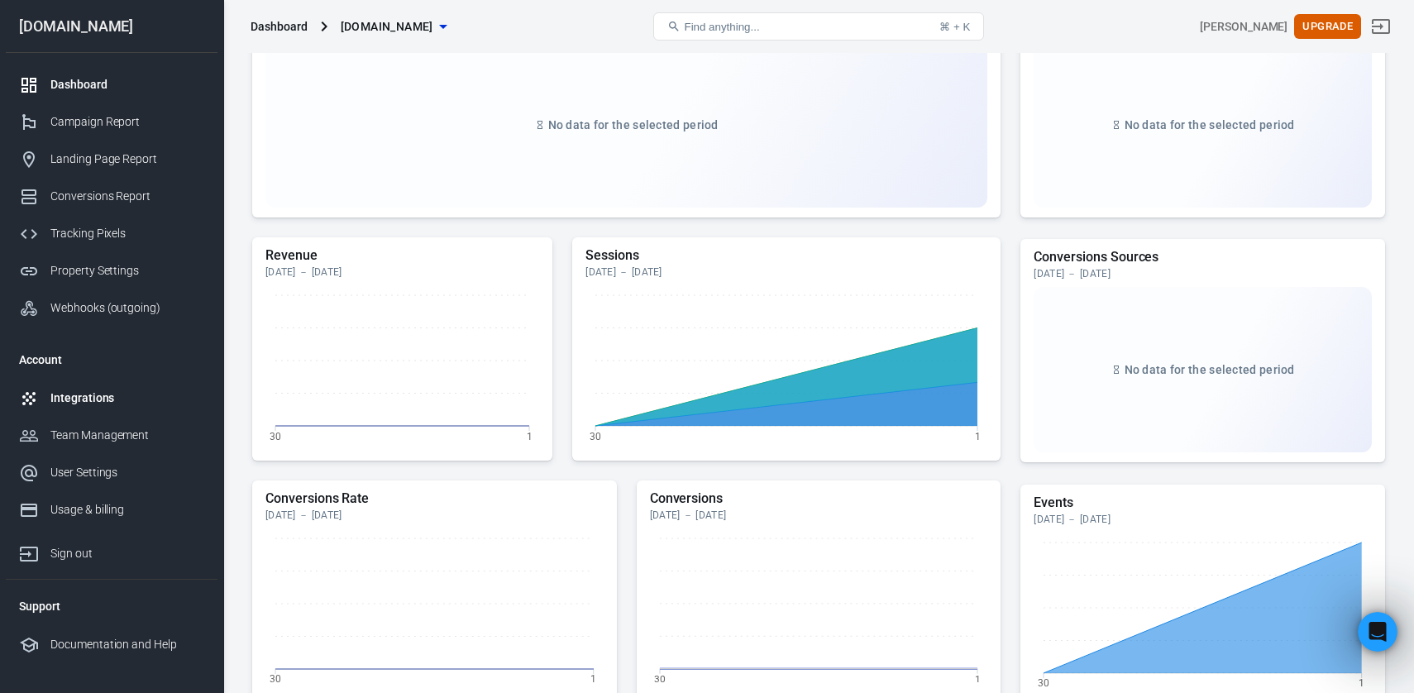
click at [86, 404] on div "Integrations" at bounding box center [127, 397] width 154 height 17
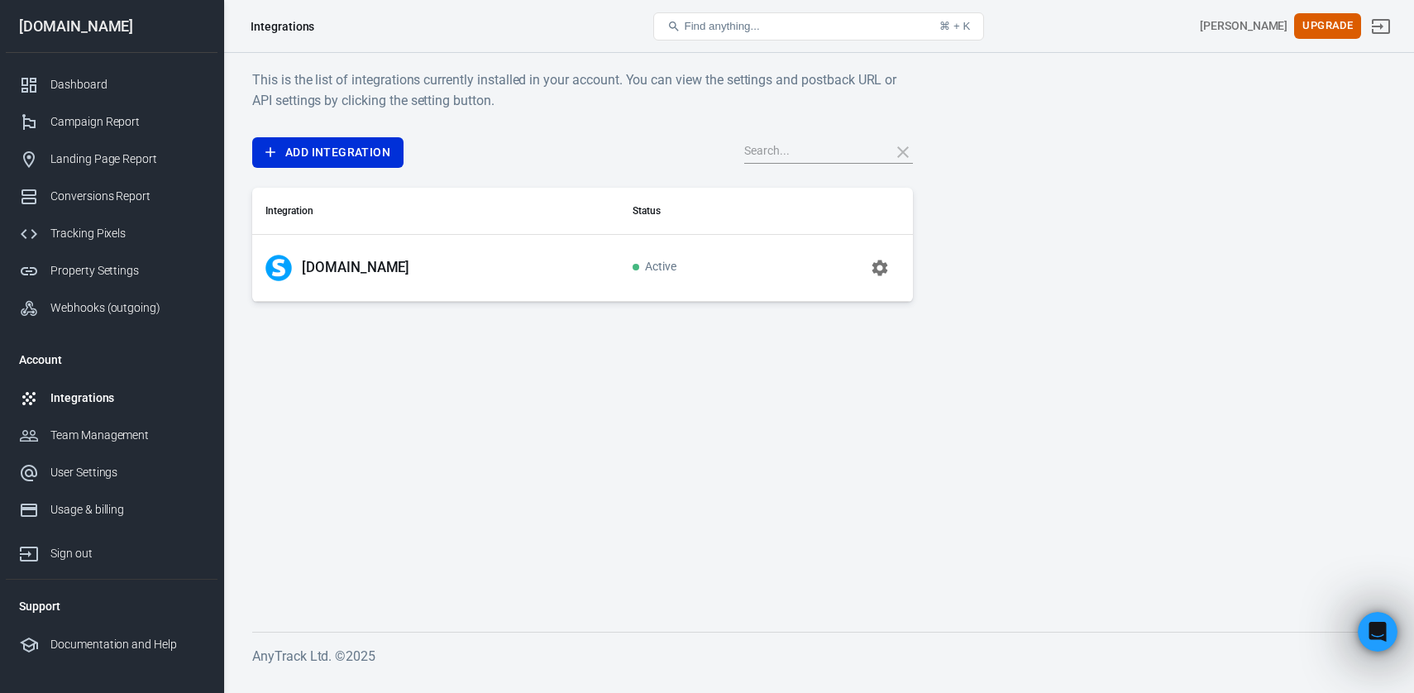
click at [641, 266] on td "Active" at bounding box center [694, 267] width 151 height 67
click at [890, 265] on button "button" at bounding box center [880, 268] width 40 height 40
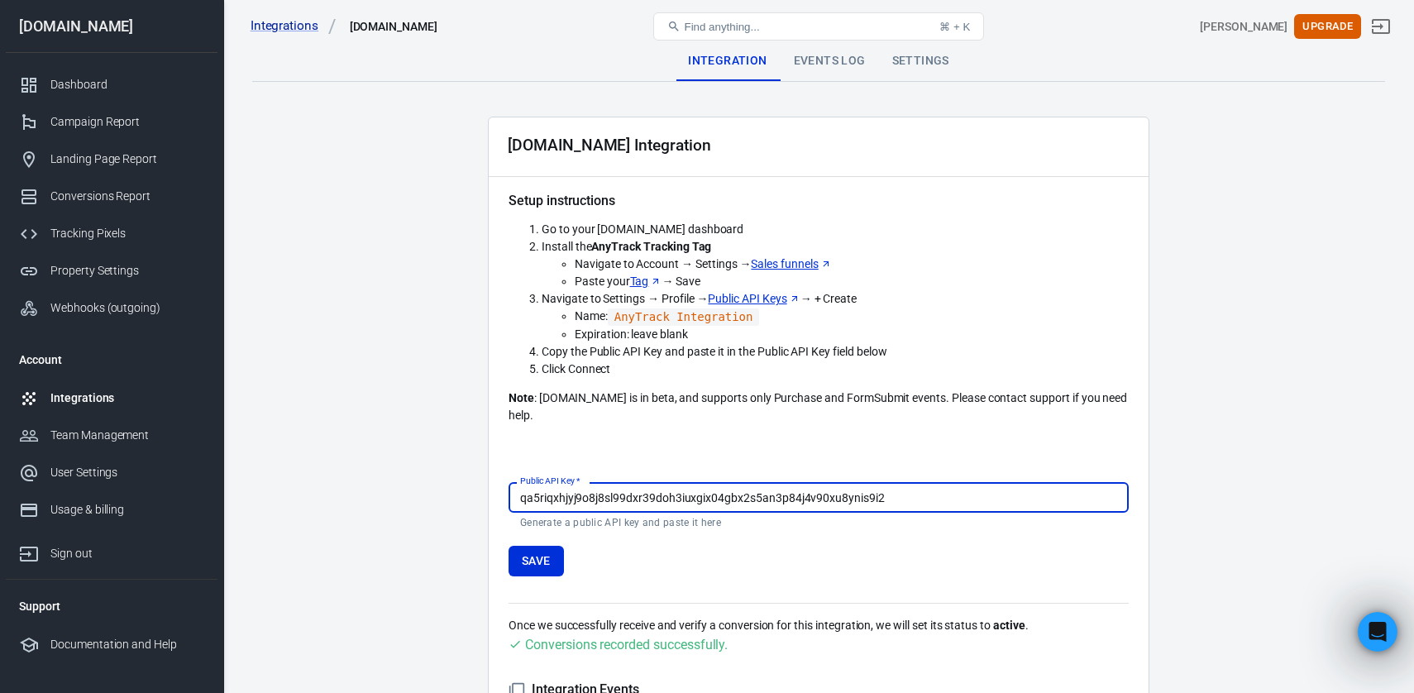
click at [816, 67] on div "Events Log" at bounding box center [830, 61] width 98 height 40
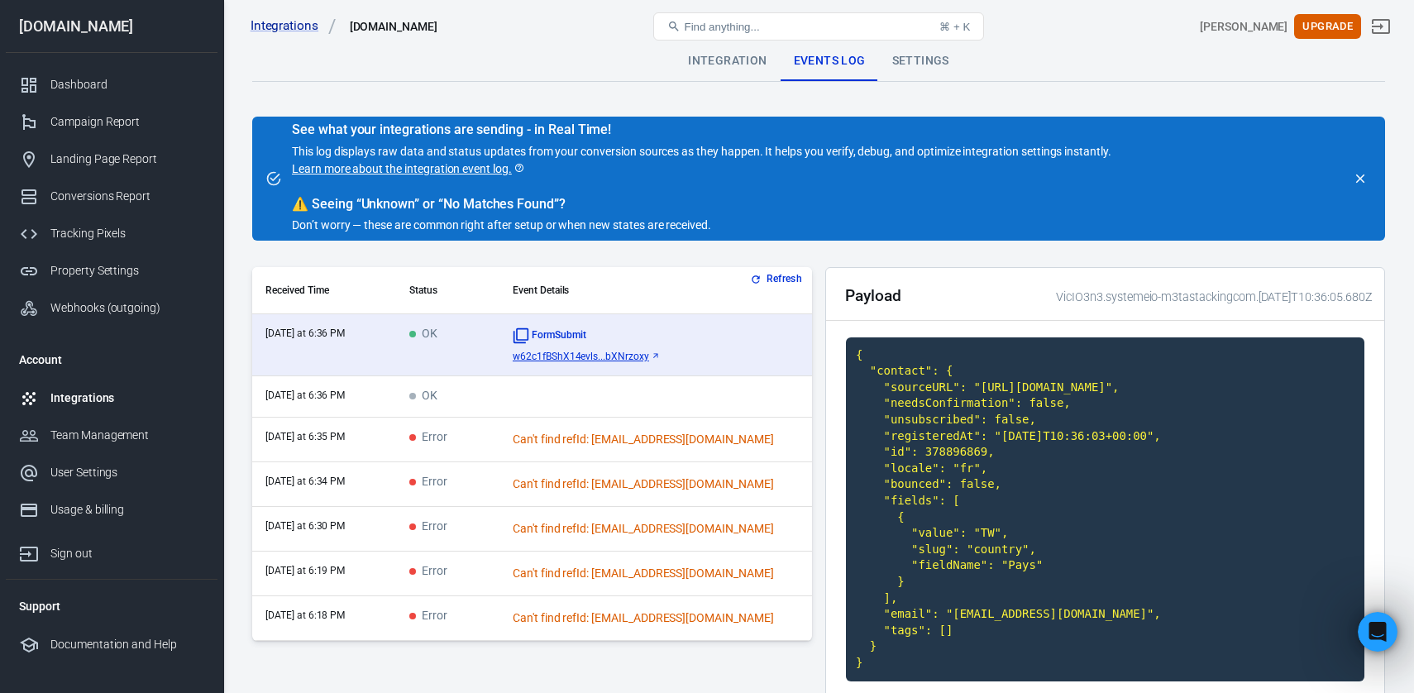
click at [764, 279] on button "Refresh" at bounding box center [778, 278] width 62 height 17
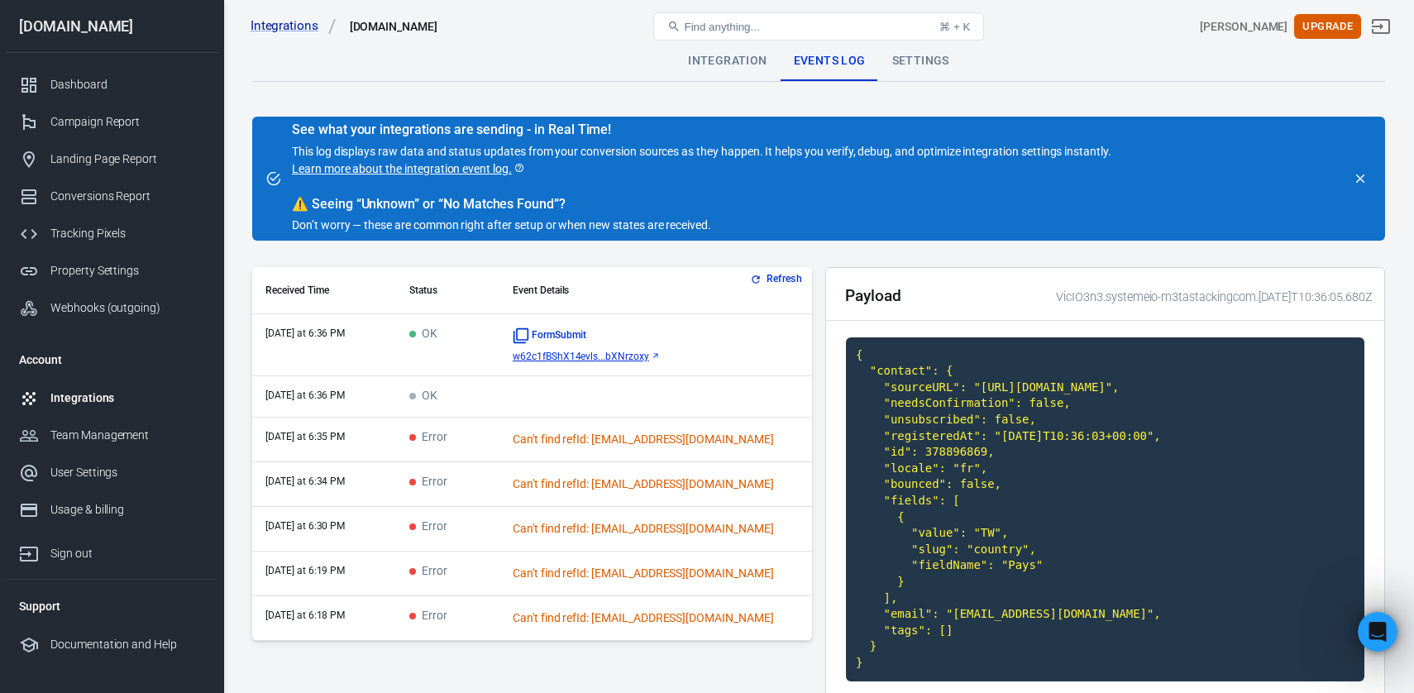
click at [764, 279] on button "Refresh" at bounding box center [778, 278] width 62 height 17
click at [791, 280] on button "Refresh" at bounding box center [778, 278] width 62 height 17
click at [785, 275] on button "Refresh" at bounding box center [778, 278] width 62 height 17
click at [784, 275] on button "Refresh" at bounding box center [778, 278] width 62 height 17
click at [786, 274] on button "Refresh" at bounding box center [778, 278] width 62 height 17
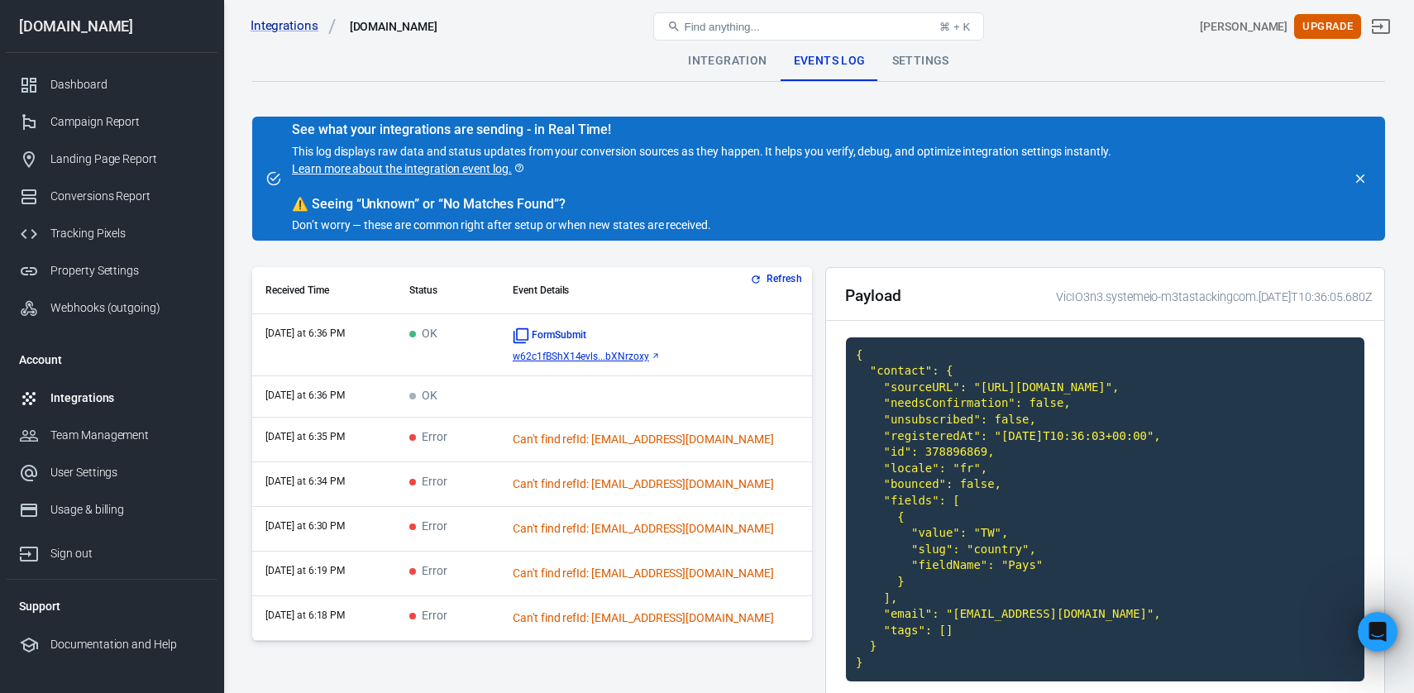
click at [786, 274] on button "Refresh" at bounding box center [778, 278] width 62 height 17
click at [780, 278] on button "Refresh" at bounding box center [778, 278] width 62 height 17
click at [176, 156] on div "Landing Page Report" at bounding box center [127, 159] width 154 height 17
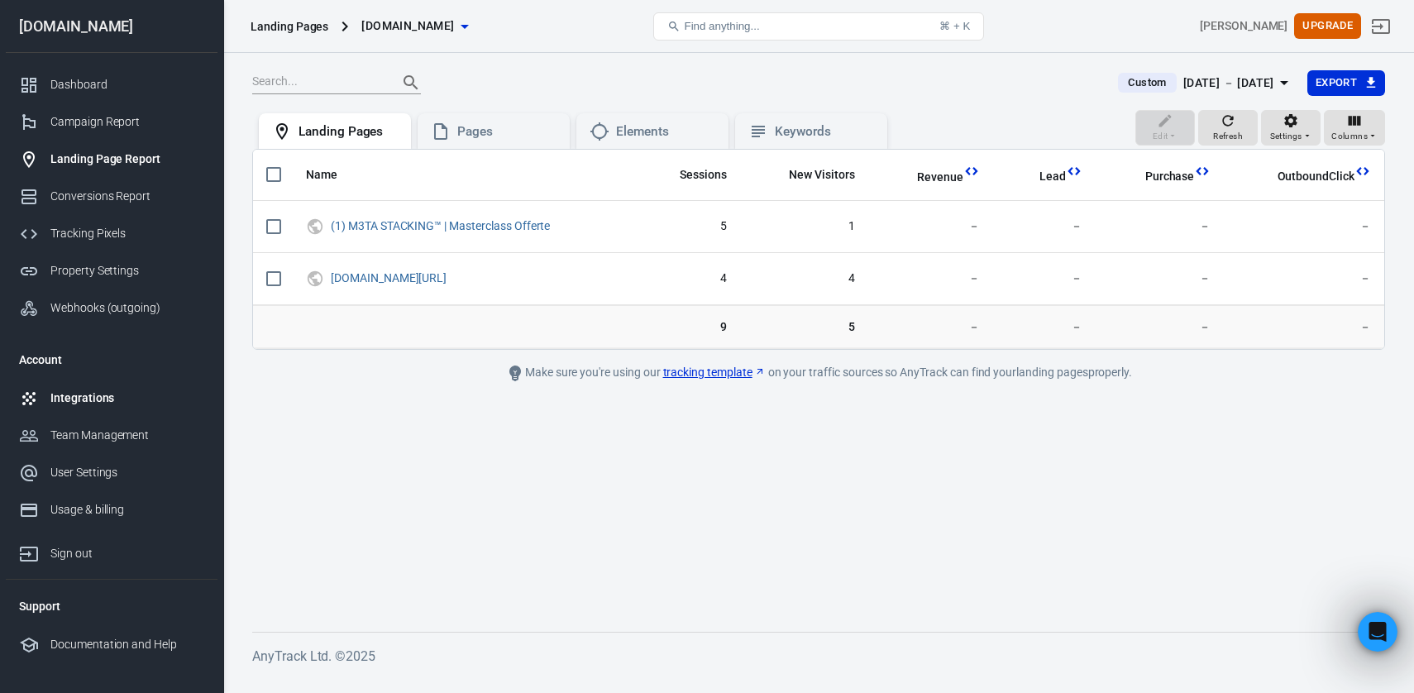
click at [99, 404] on div "Integrations" at bounding box center [127, 397] width 154 height 17
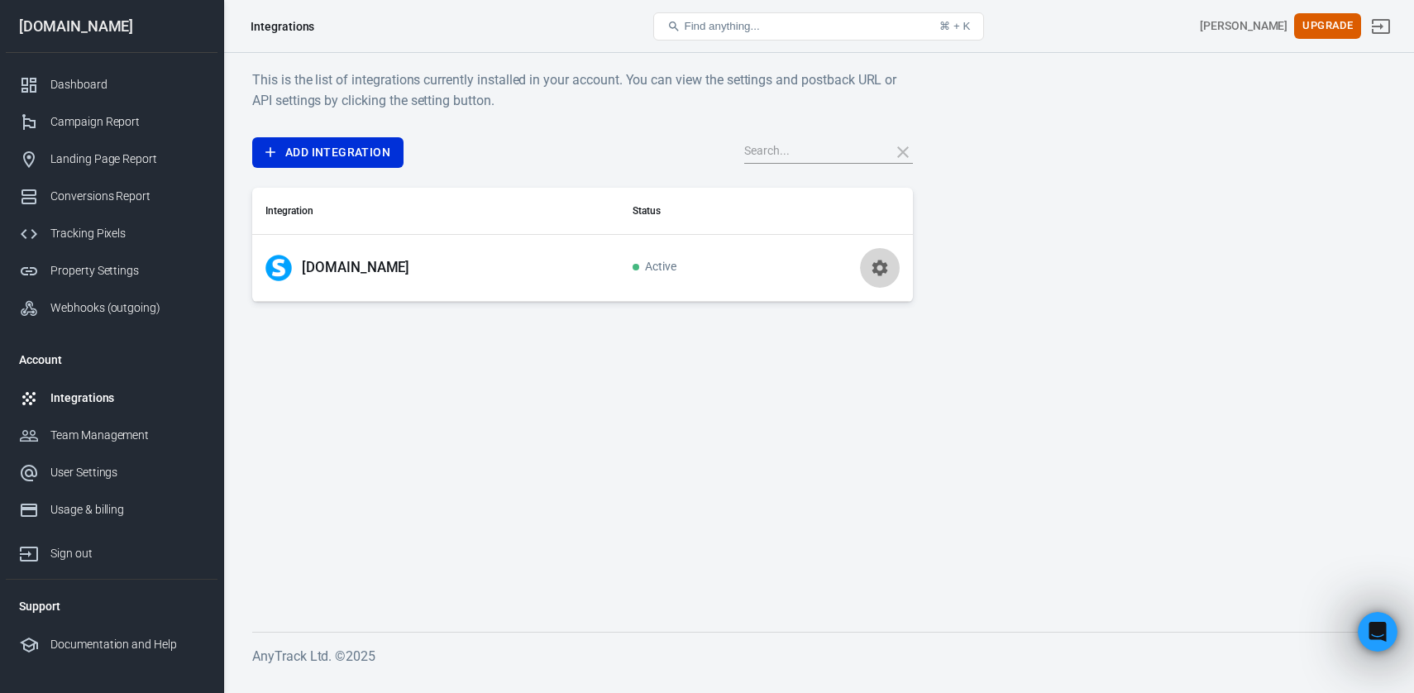
click at [877, 264] on icon "button" at bounding box center [880, 268] width 16 height 16
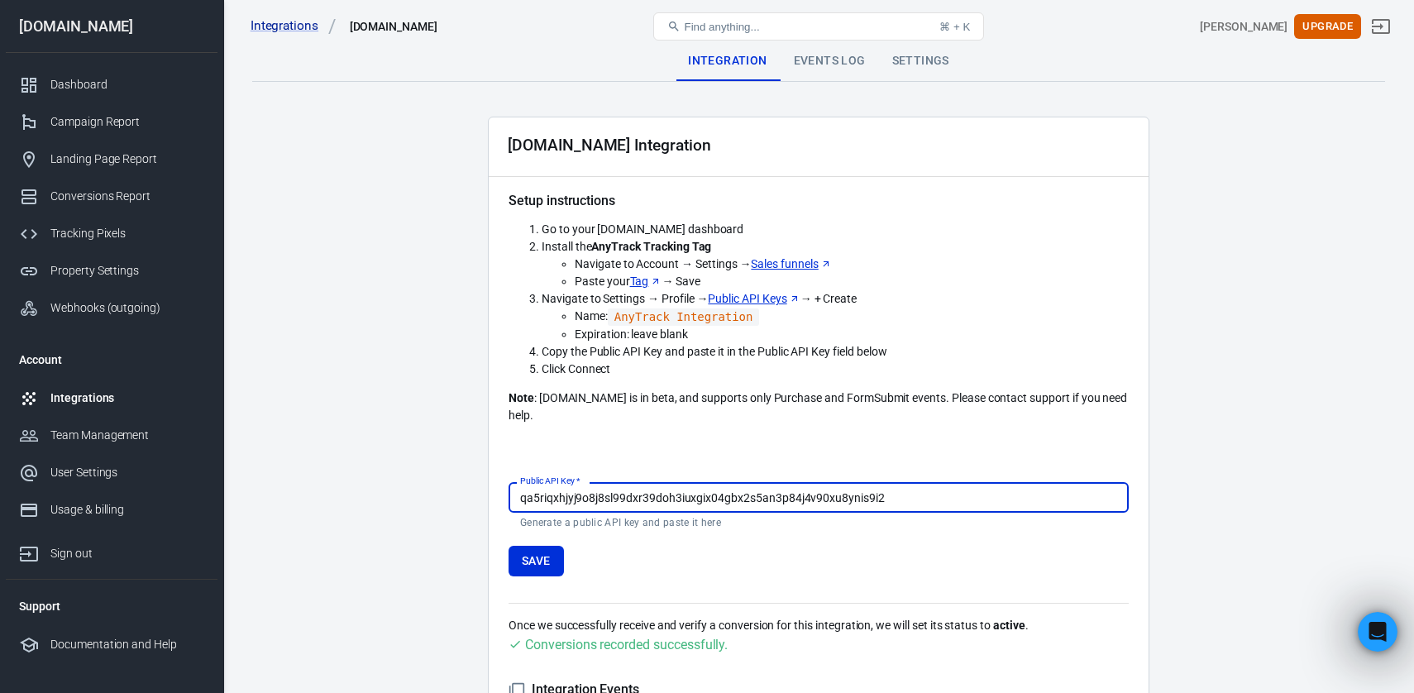
click at [851, 67] on div "Events Log" at bounding box center [830, 61] width 98 height 40
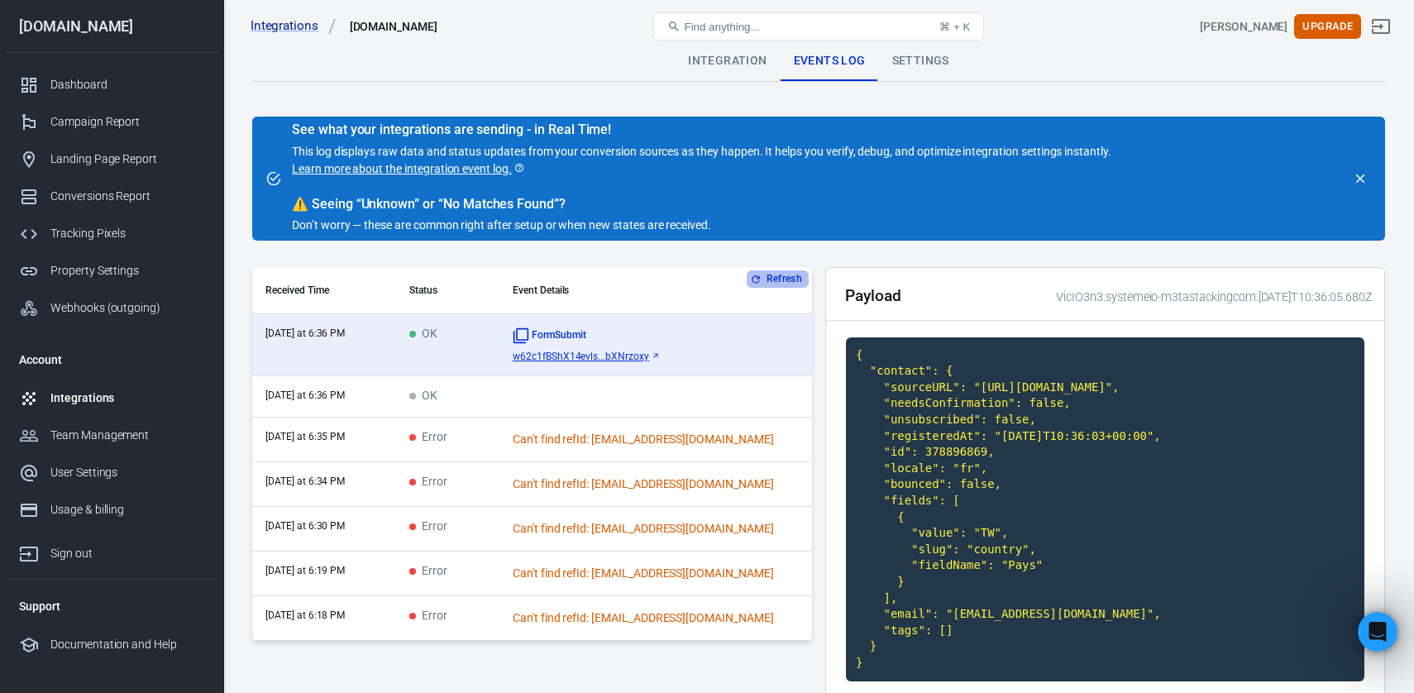
click at [776, 283] on button "Refresh" at bounding box center [778, 278] width 62 height 17
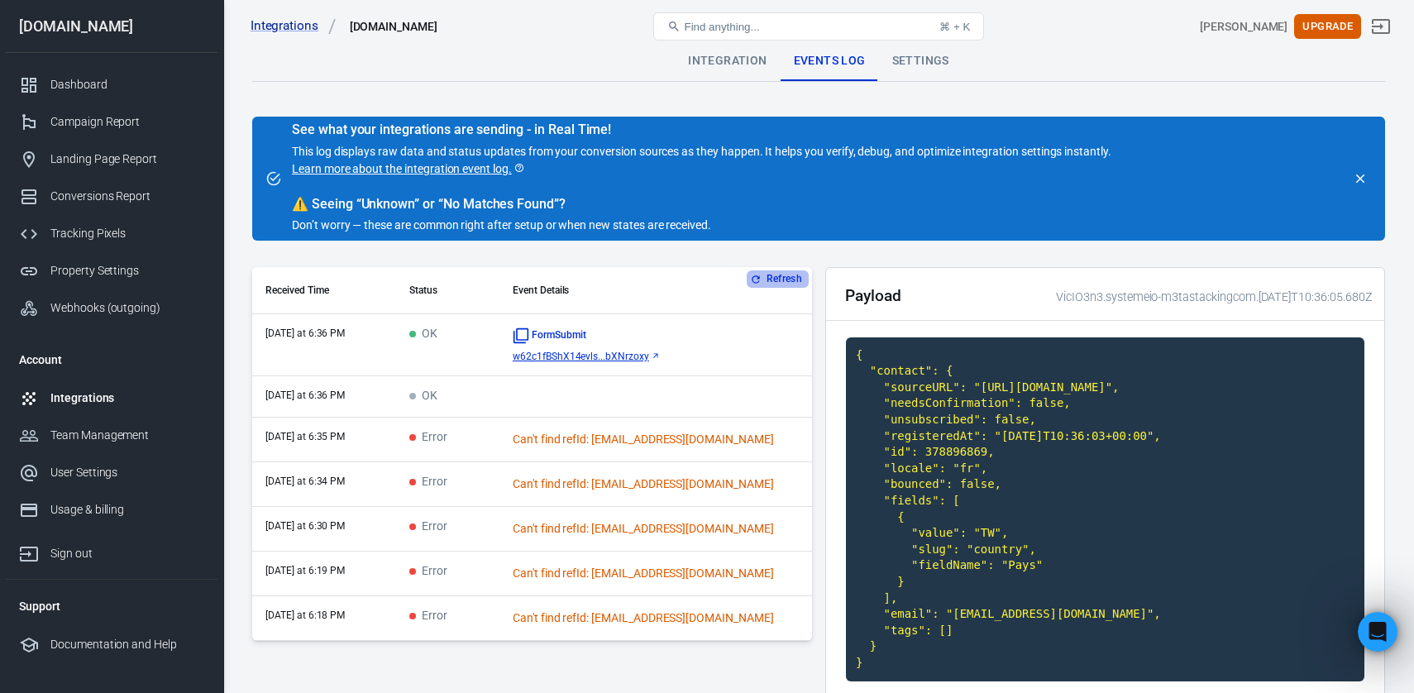
click at [776, 283] on button "Refresh" at bounding box center [778, 278] width 62 height 17
click at [926, 65] on div "Settings" at bounding box center [921, 61] width 84 height 40
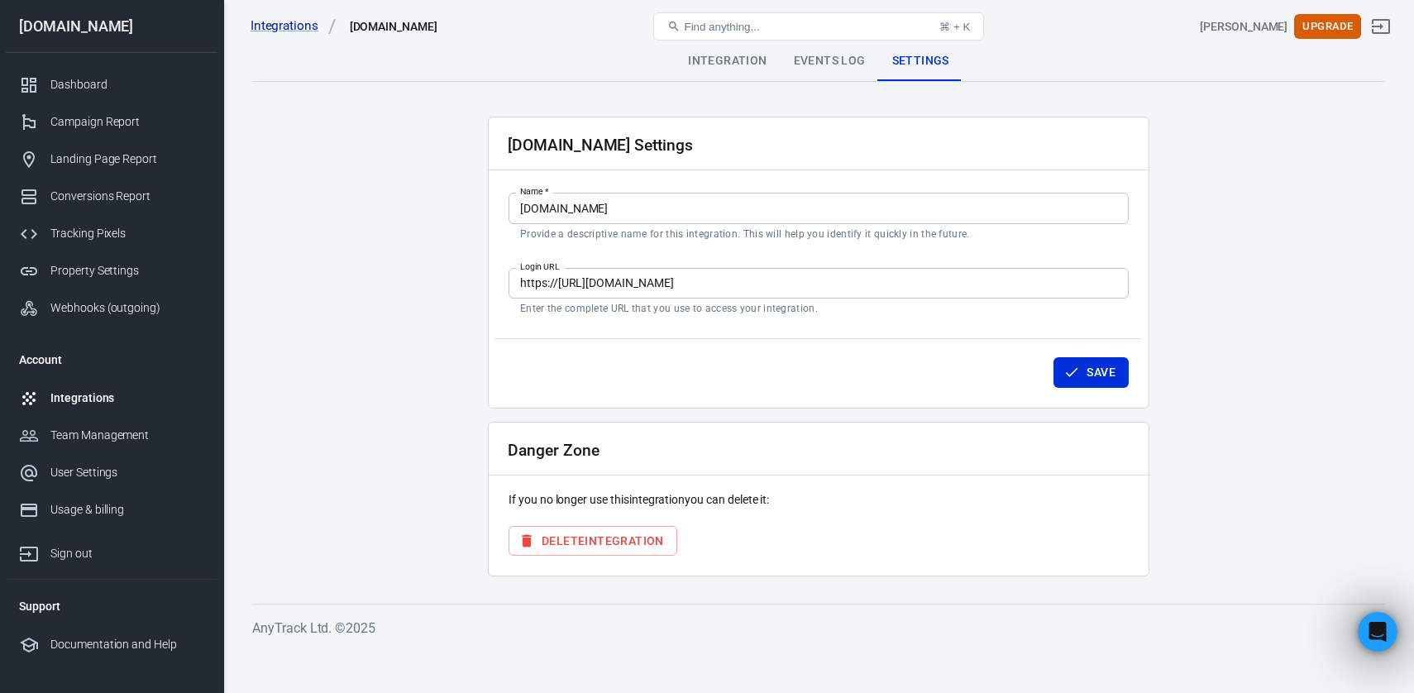
click at [829, 69] on div "Events Log" at bounding box center [830, 61] width 98 height 40
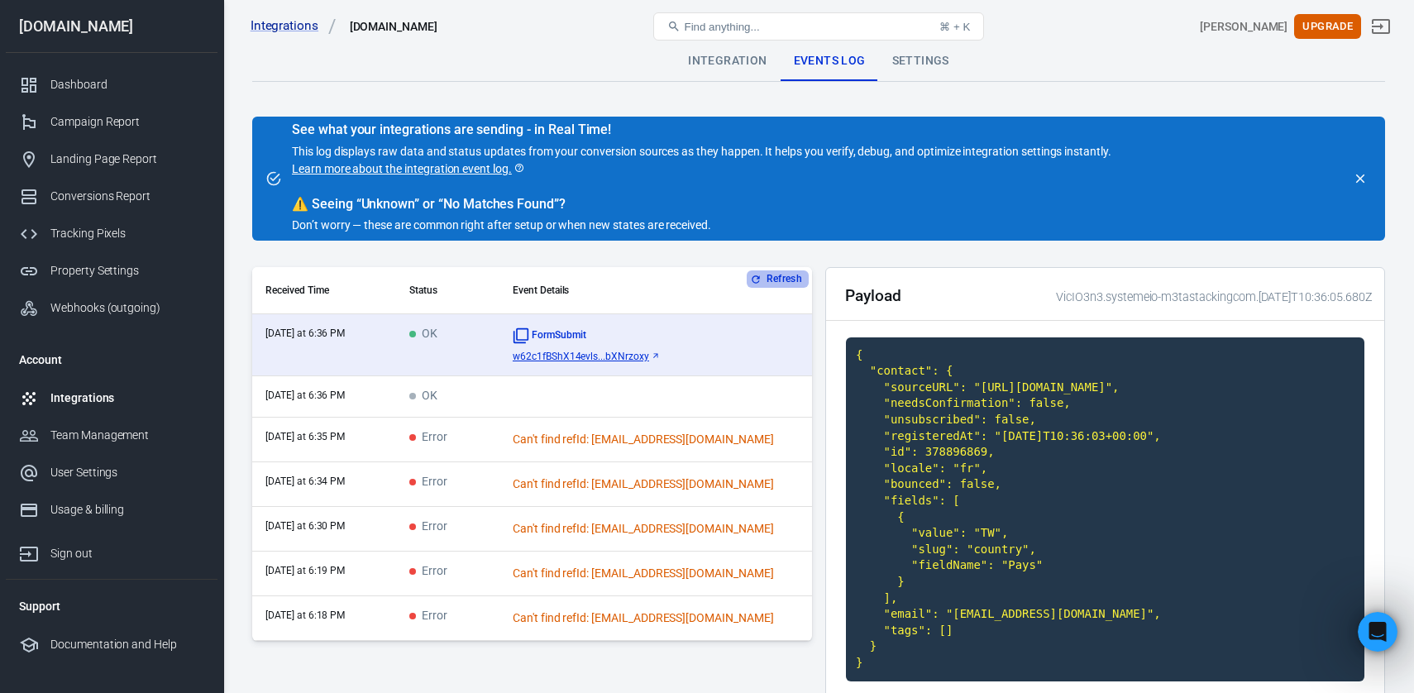
click at [778, 280] on button "Refresh" at bounding box center [778, 278] width 62 height 17
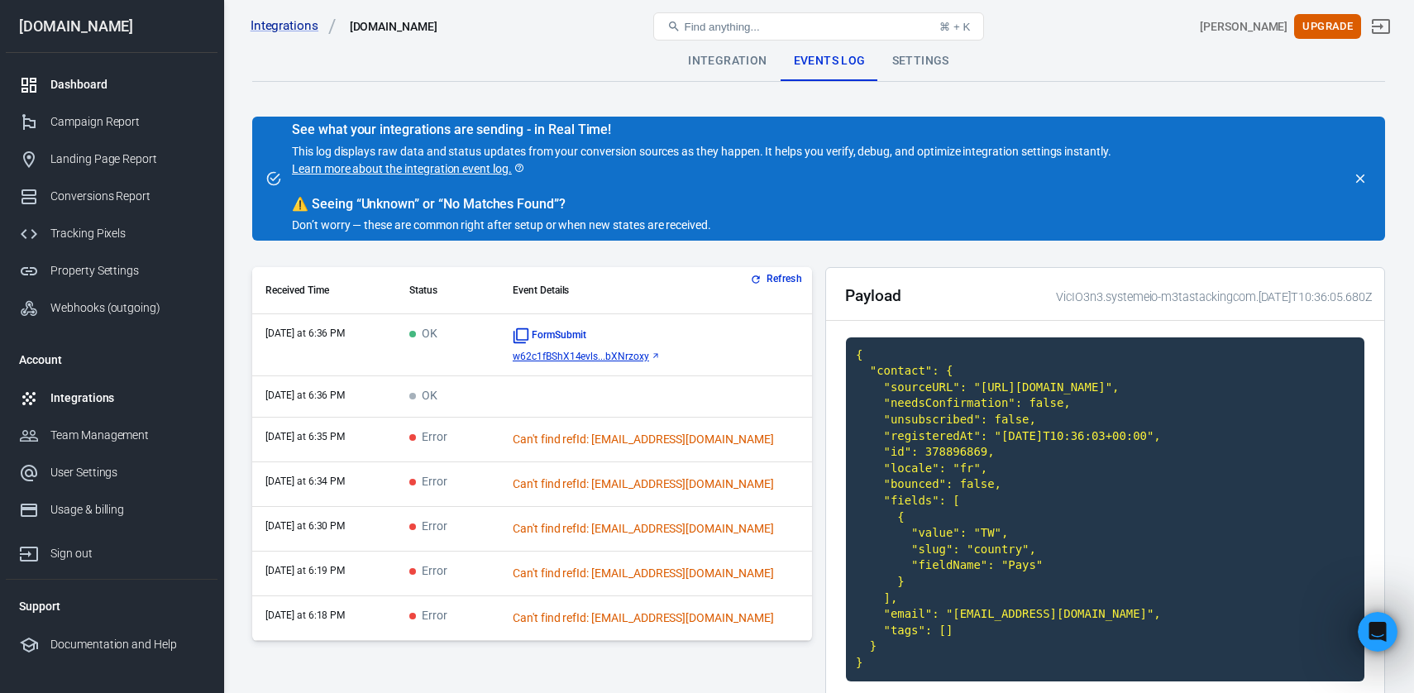
click at [70, 86] on div "Dashboard" at bounding box center [127, 84] width 154 height 17
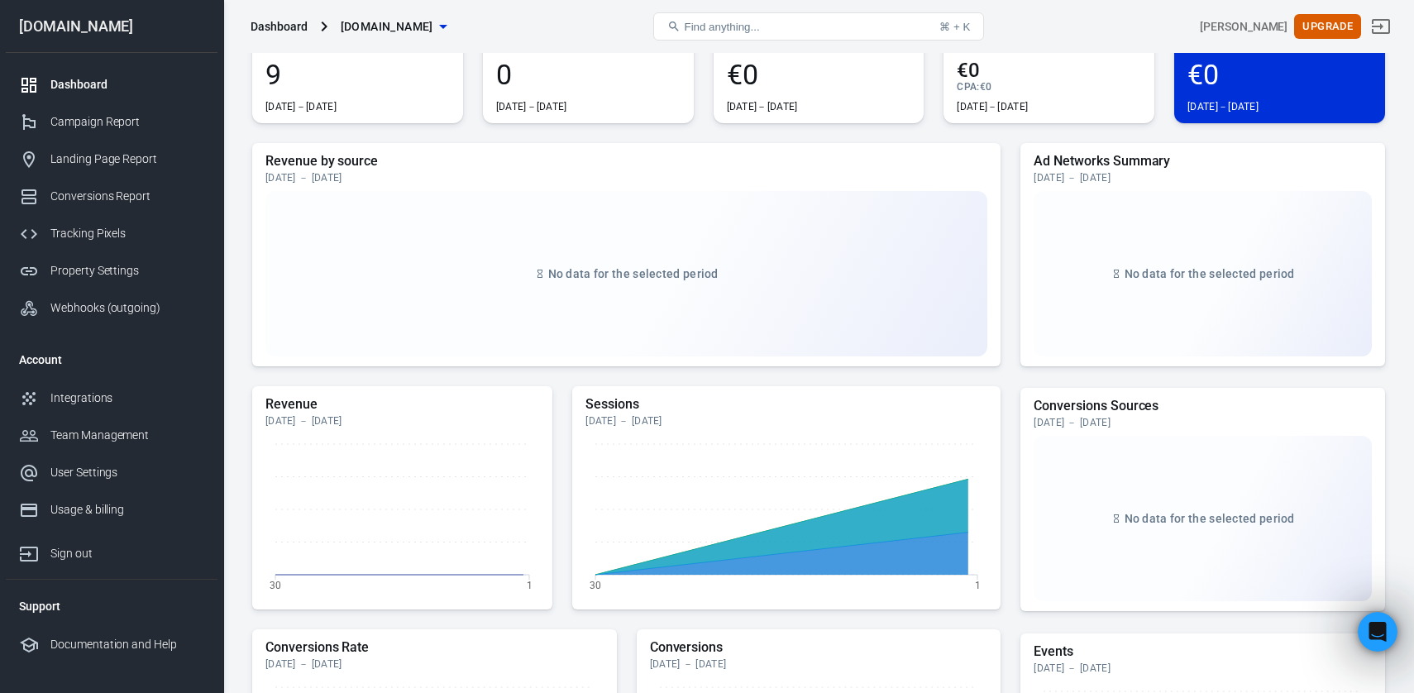
scroll to position [82, 0]
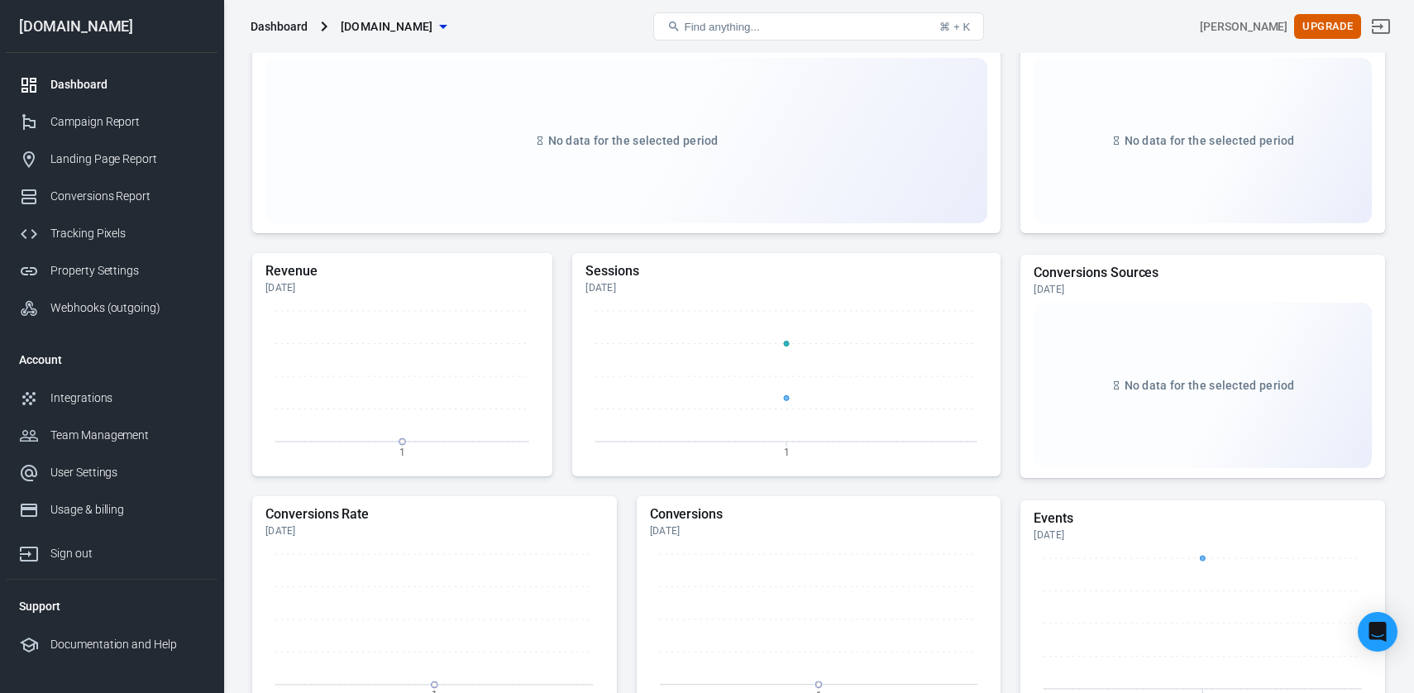
scroll to position [144, 0]
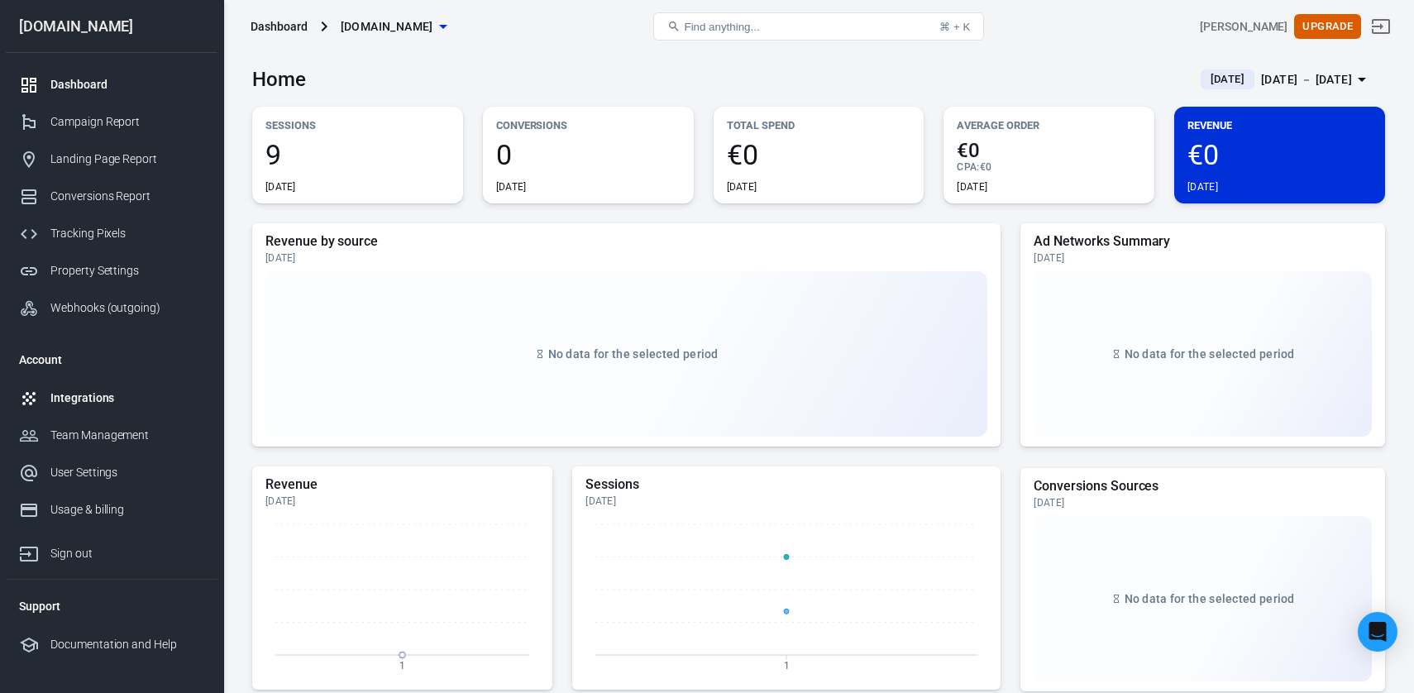
click at [117, 405] on div "Integrations" at bounding box center [127, 397] width 154 height 17
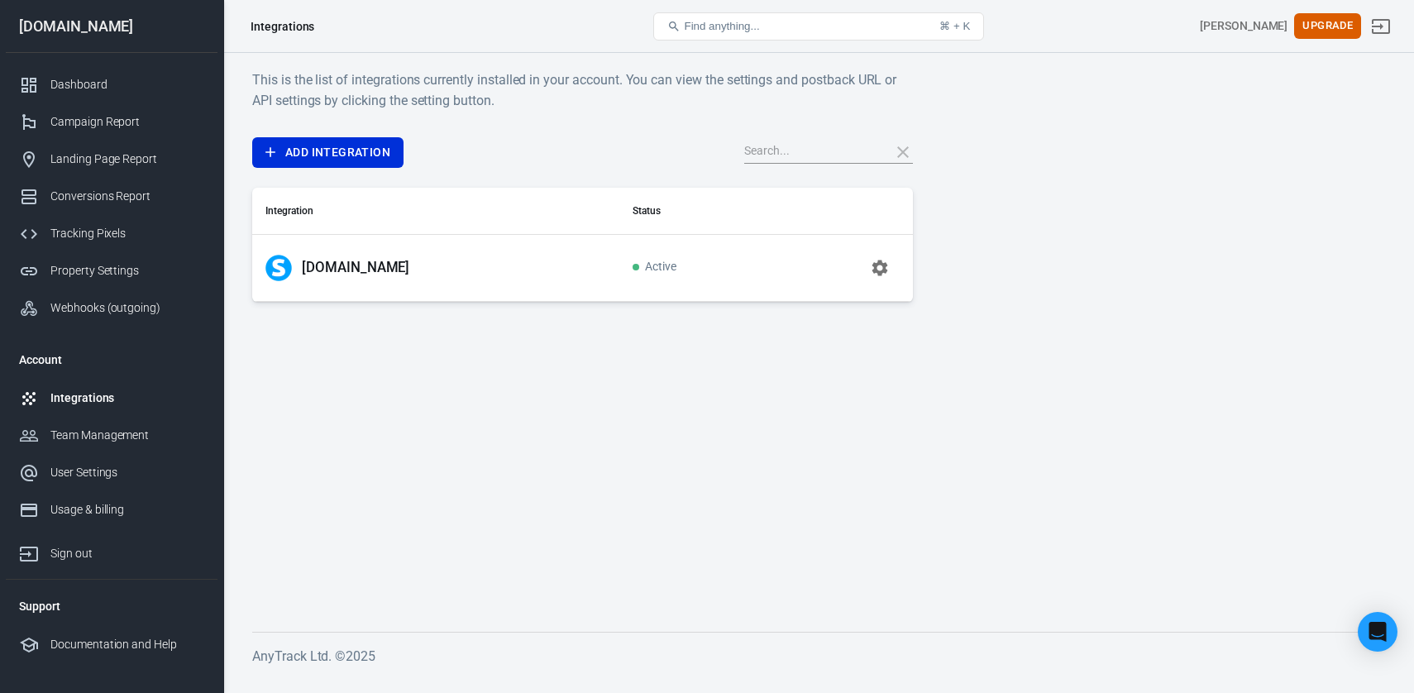
click at [882, 271] on icon "button" at bounding box center [880, 268] width 16 height 16
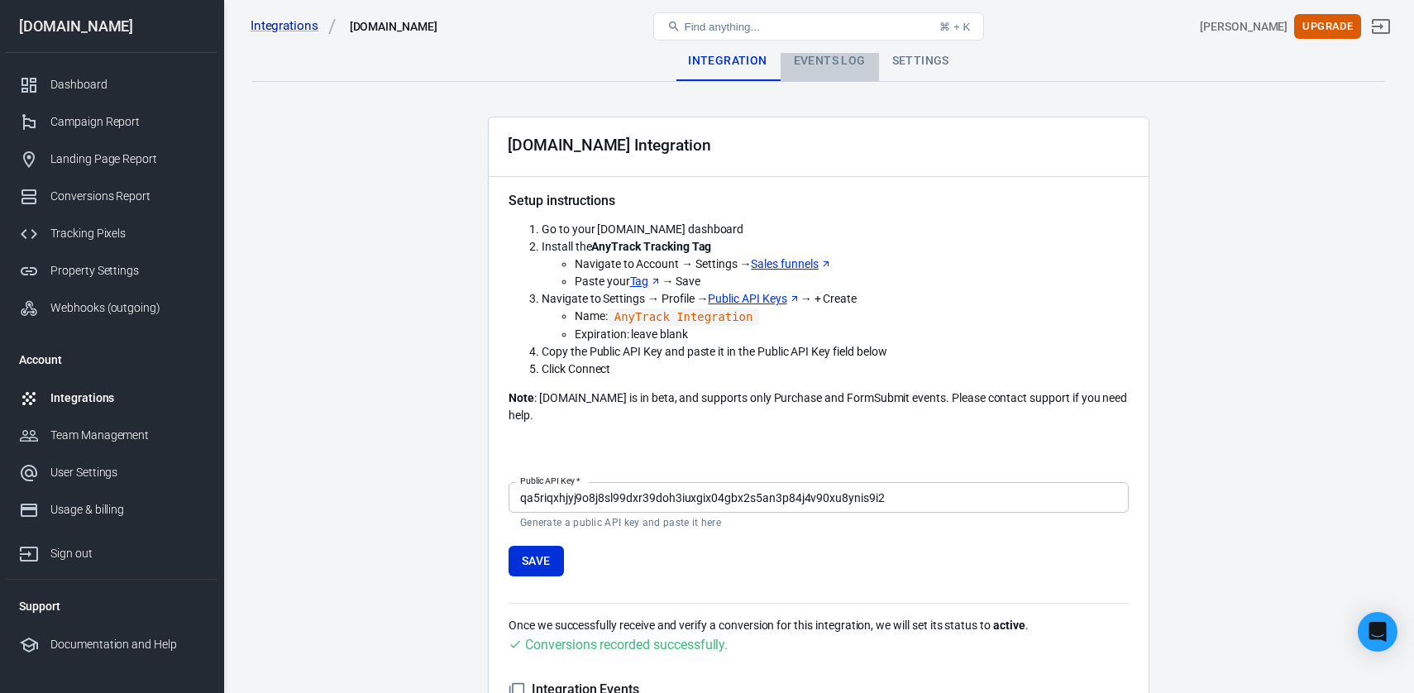
click at [841, 61] on div "Events Log" at bounding box center [830, 61] width 98 height 40
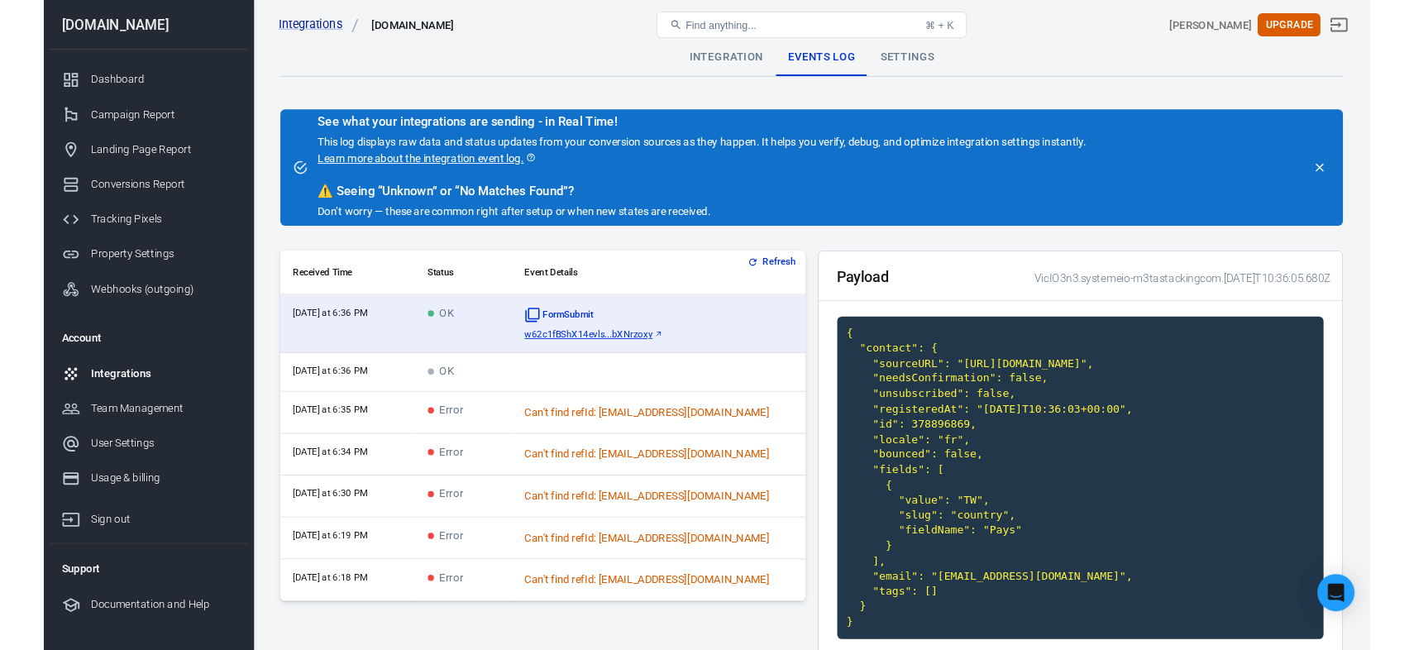
scroll to position [109, 0]
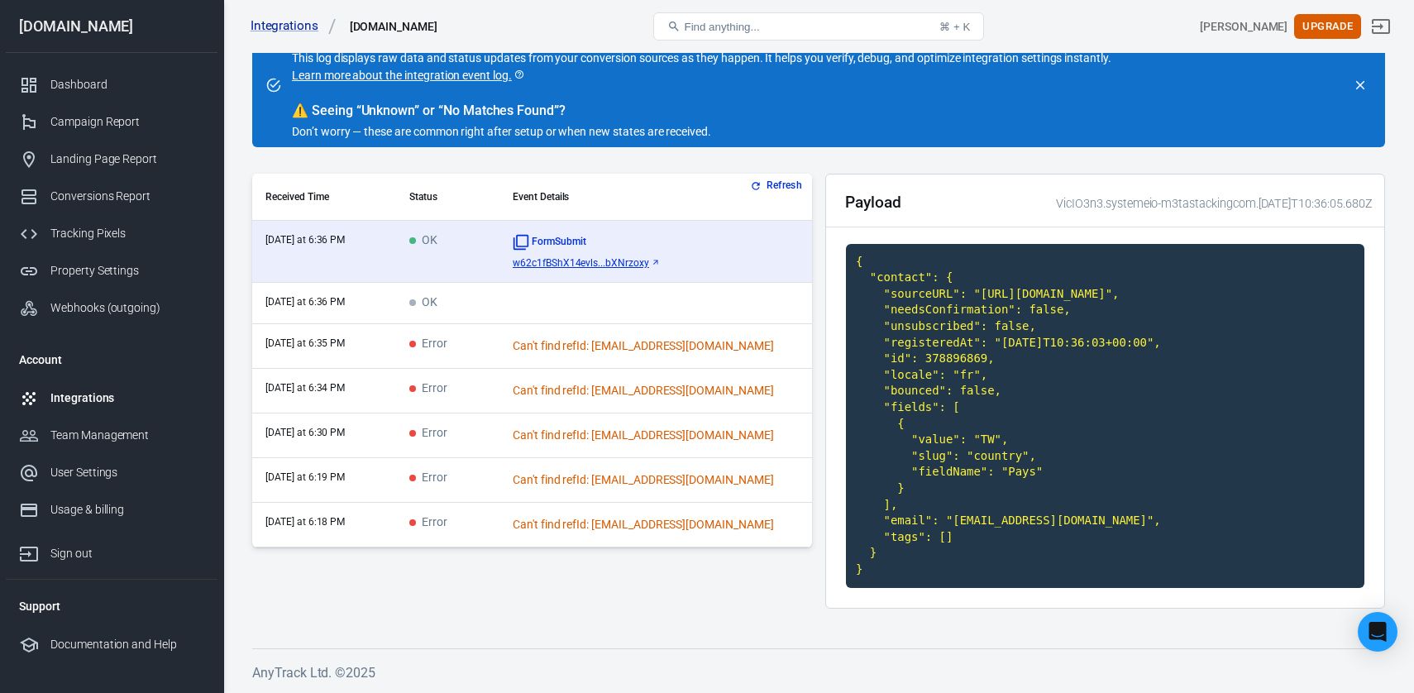
click at [782, 177] on button "Refresh" at bounding box center [778, 185] width 62 height 17
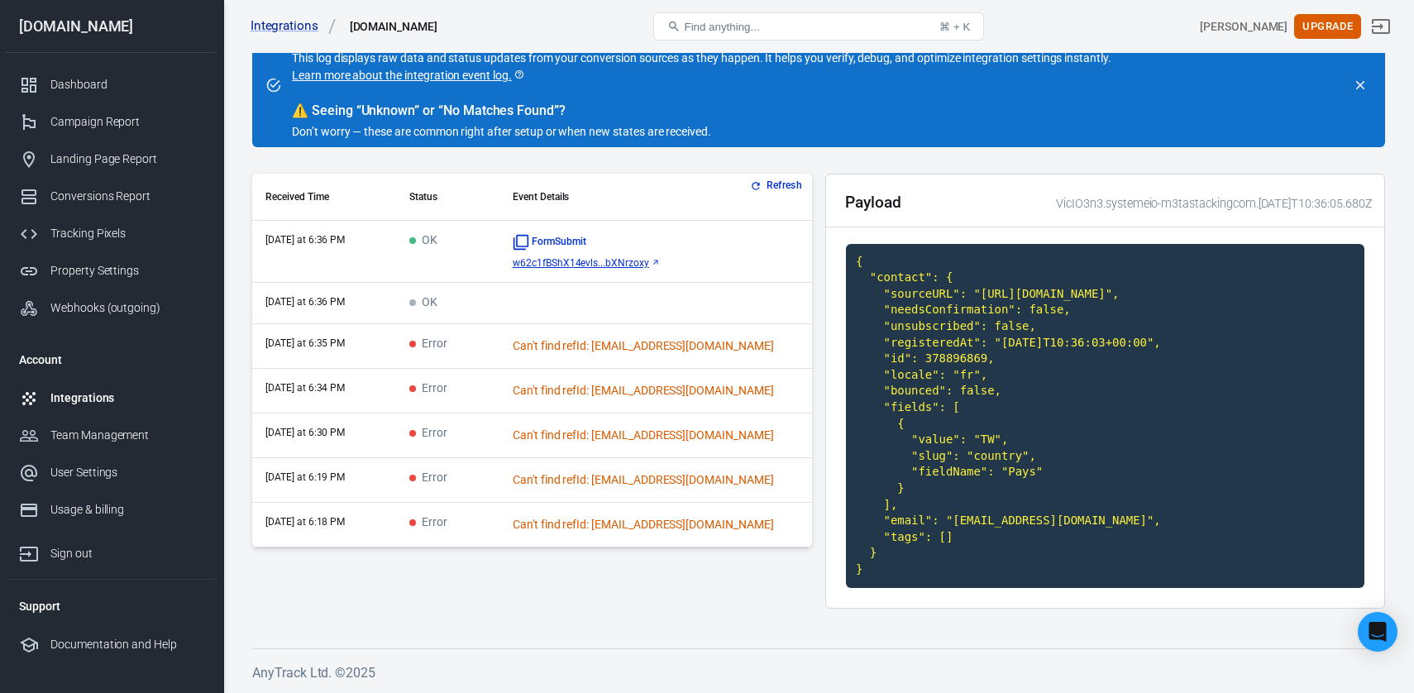
click at [785, 177] on button "Refresh" at bounding box center [778, 185] width 62 height 17
click at [780, 177] on button "Refresh" at bounding box center [778, 185] width 62 height 17
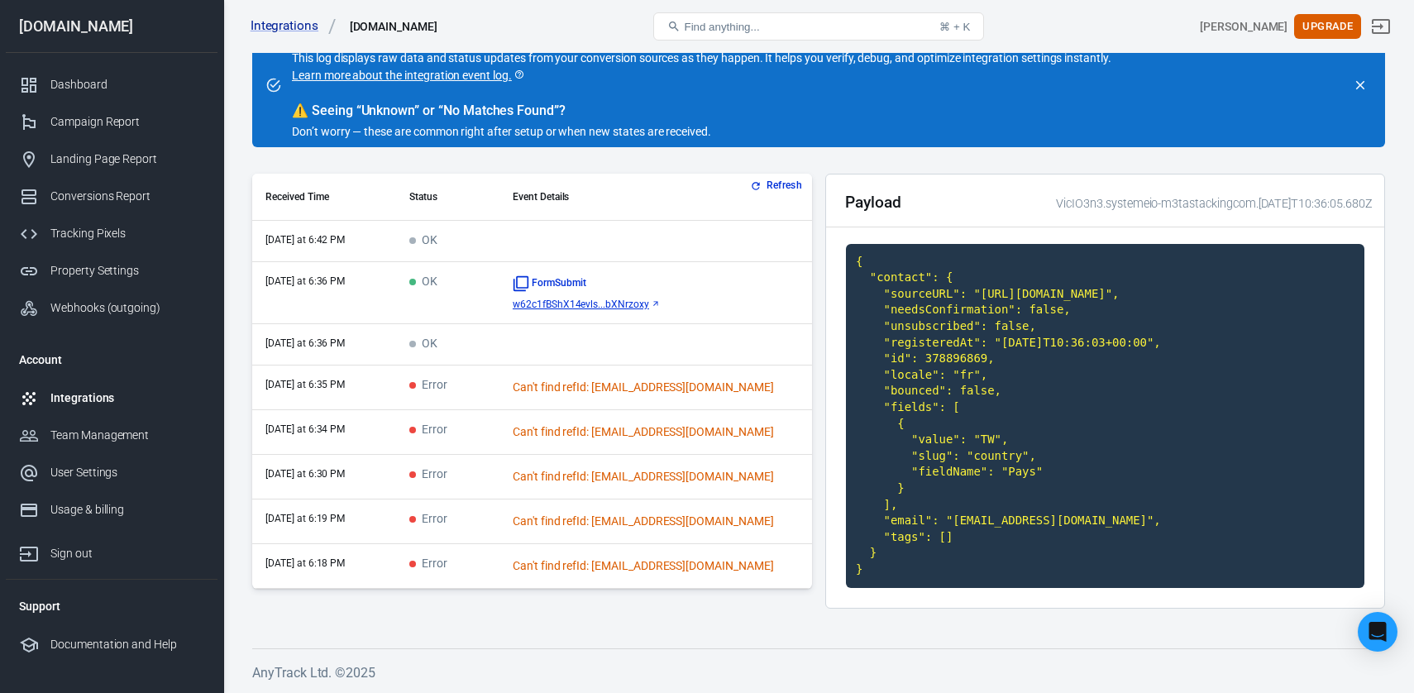
click at [392, 227] on td "today at 6:42 PM" at bounding box center [324, 241] width 144 height 41
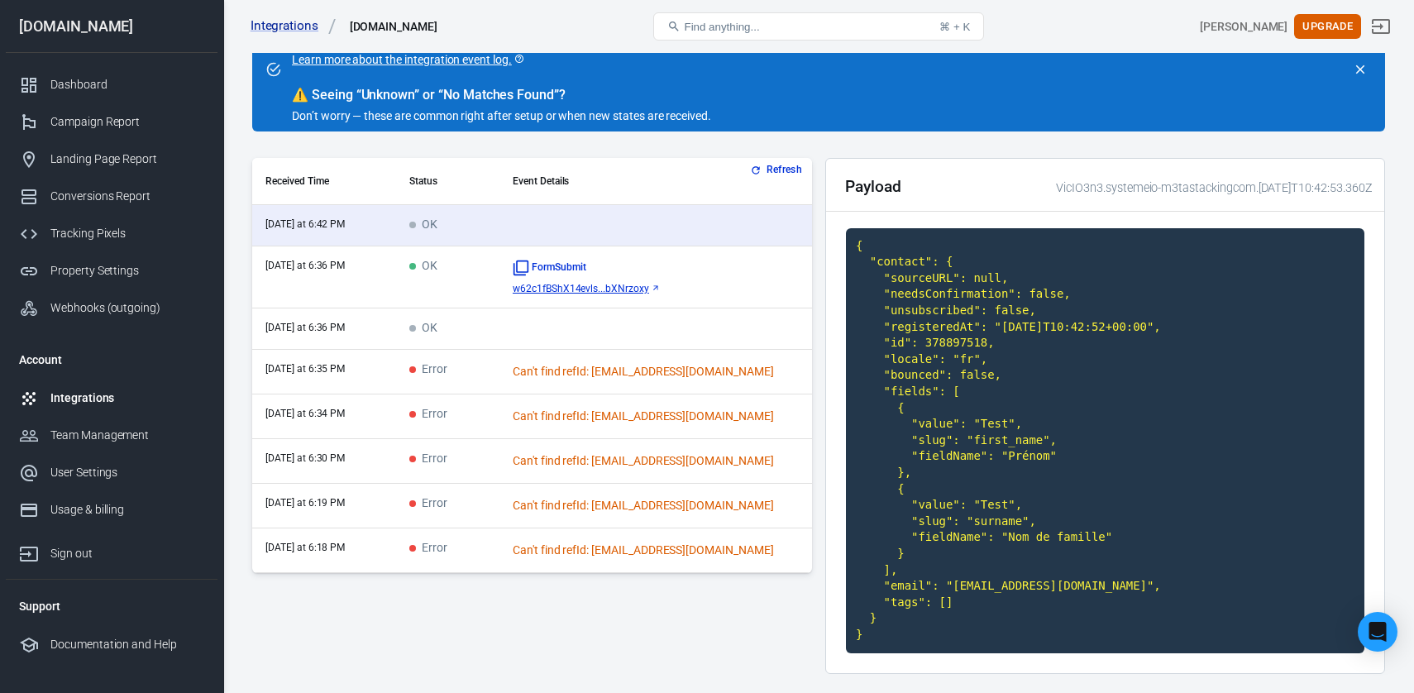
click at [788, 177] on button "Refresh" at bounding box center [778, 169] width 62 height 17
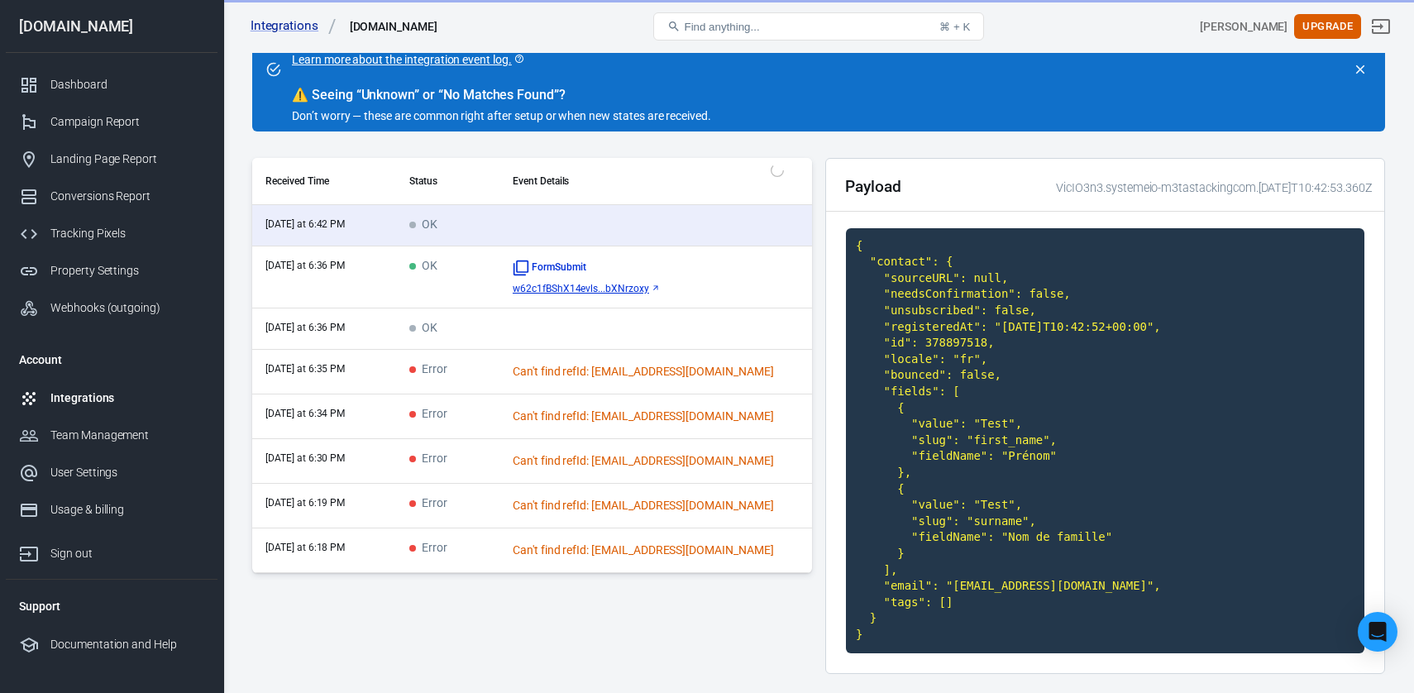
click at [788, 177] on div "Refresh Received Time Status Event Details today at 6:42 PM OK today at 6:36 PM…" at bounding box center [532, 365] width 560 height 415
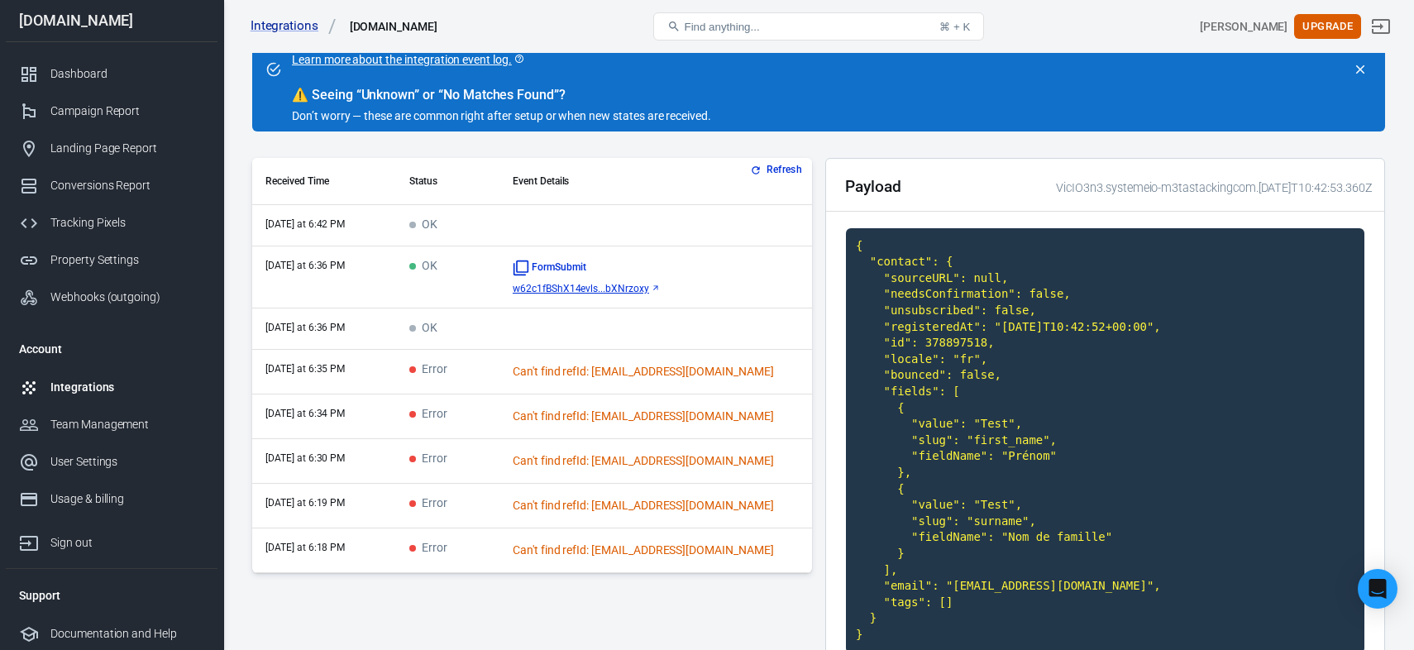
click at [388, 234] on td "today at 6:42 PM" at bounding box center [324, 225] width 144 height 41
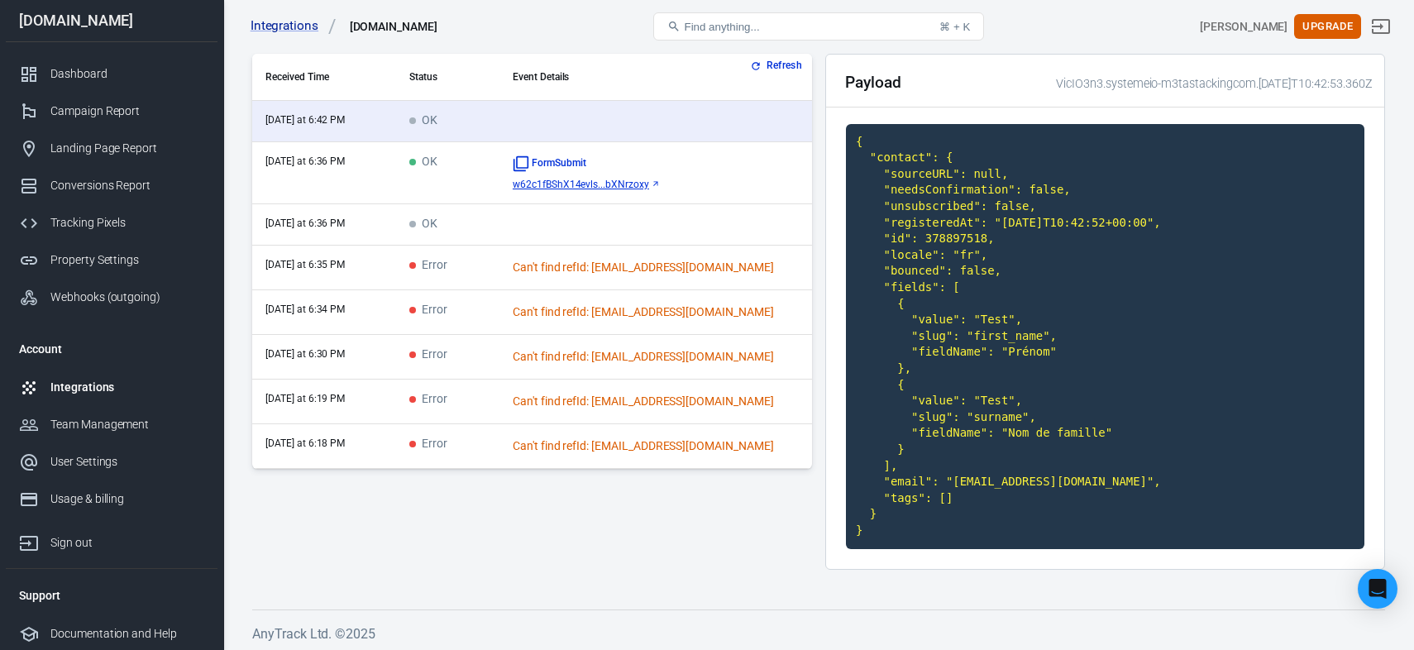
scroll to position [217, 0]
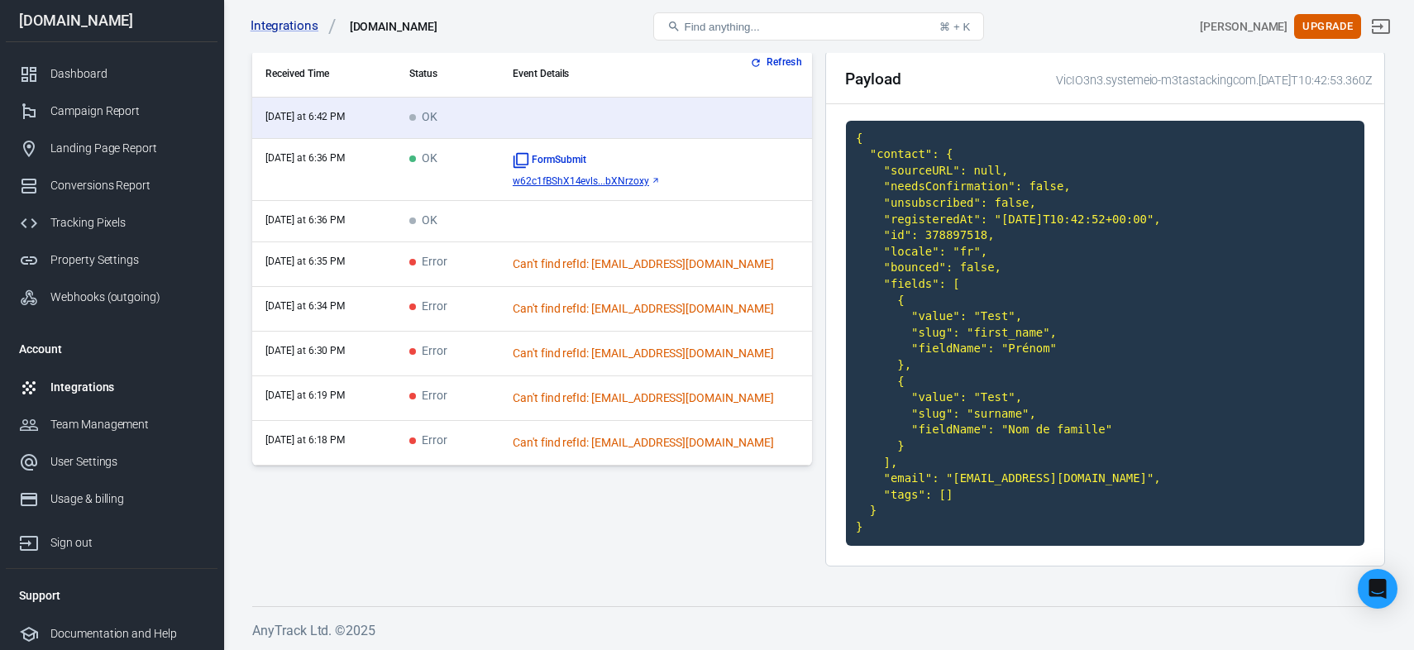
click at [968, 478] on code "{ "contact": { "sourceURL": null, "needsConfirmation": false, "unsubscribed": f…" at bounding box center [1105, 333] width 518 height 425
click at [1015, 477] on code "{ "contact": { "sourceURL": null, "needsConfirmation": false, "unsubscribed": f…" at bounding box center [1105, 333] width 518 height 425
click at [779, 61] on button "Refresh" at bounding box center [778, 62] width 62 height 17
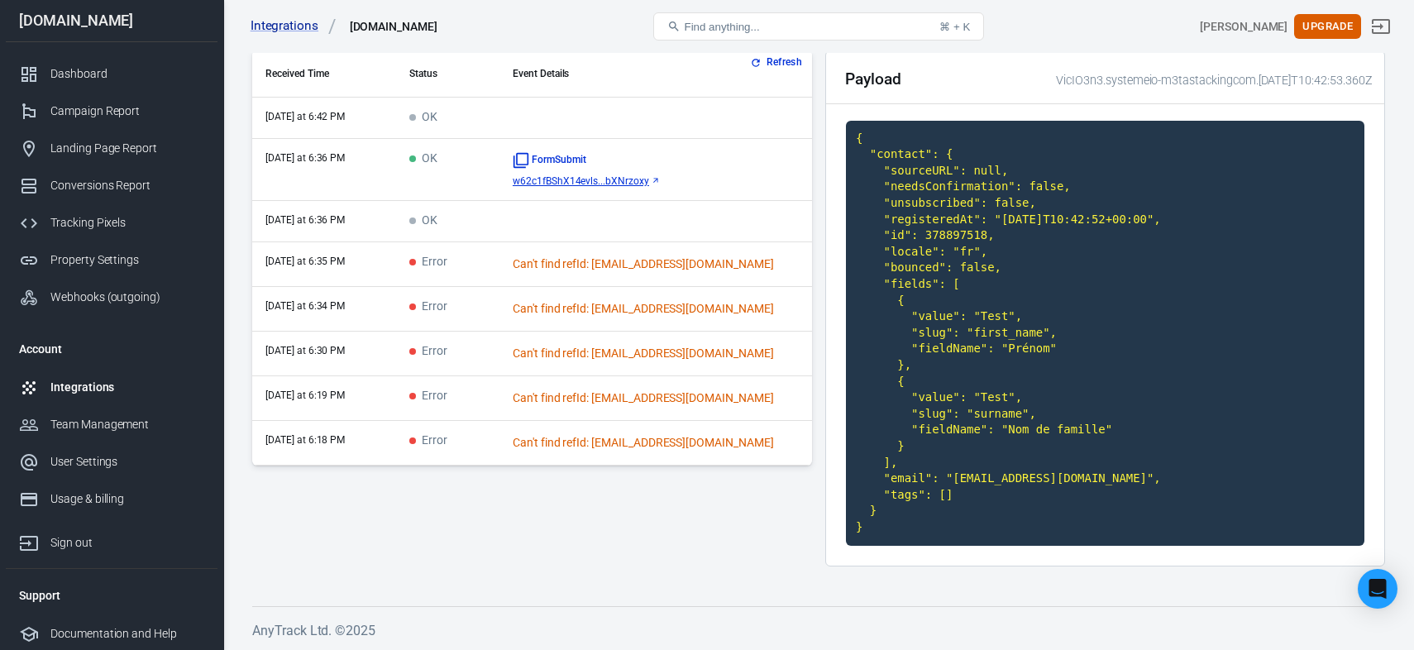
scroll to position [182, 0]
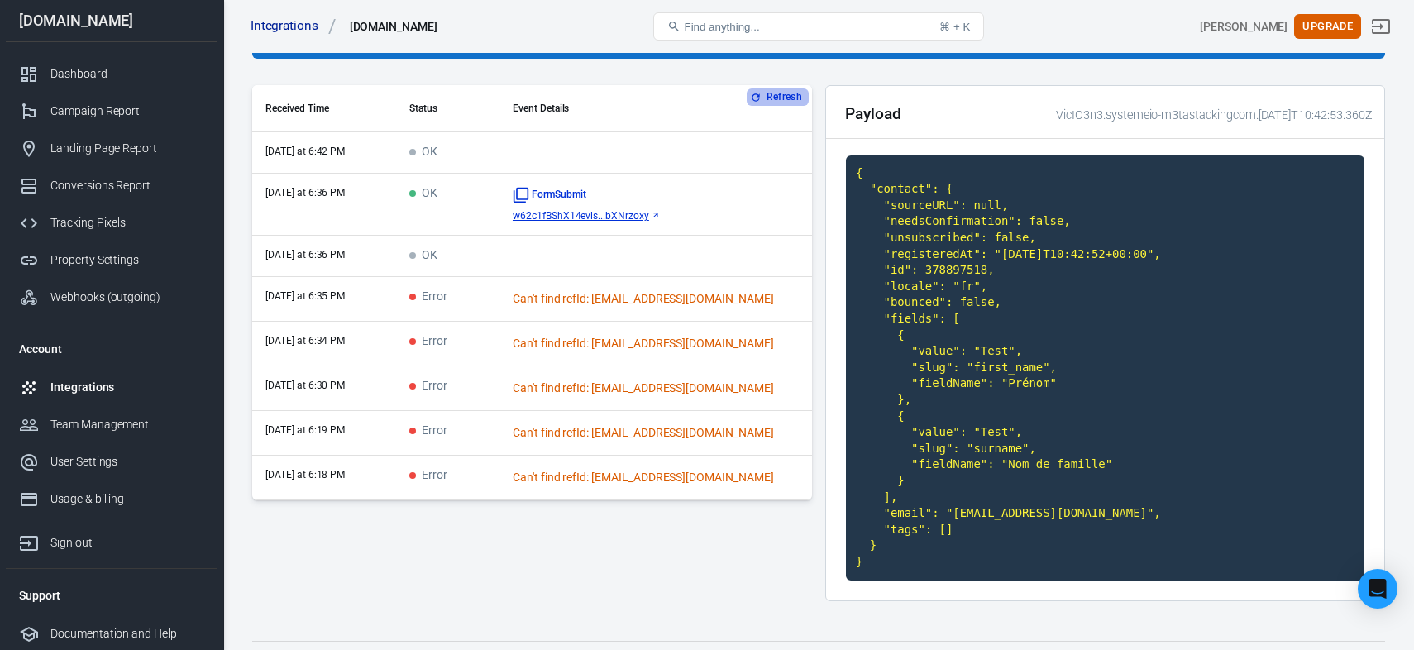
click at [777, 97] on button "Refresh" at bounding box center [778, 96] width 62 height 17
click at [787, 104] on button "Refresh" at bounding box center [778, 96] width 62 height 17
click at [94, 74] on div "Dashboard" at bounding box center [127, 73] width 154 height 17
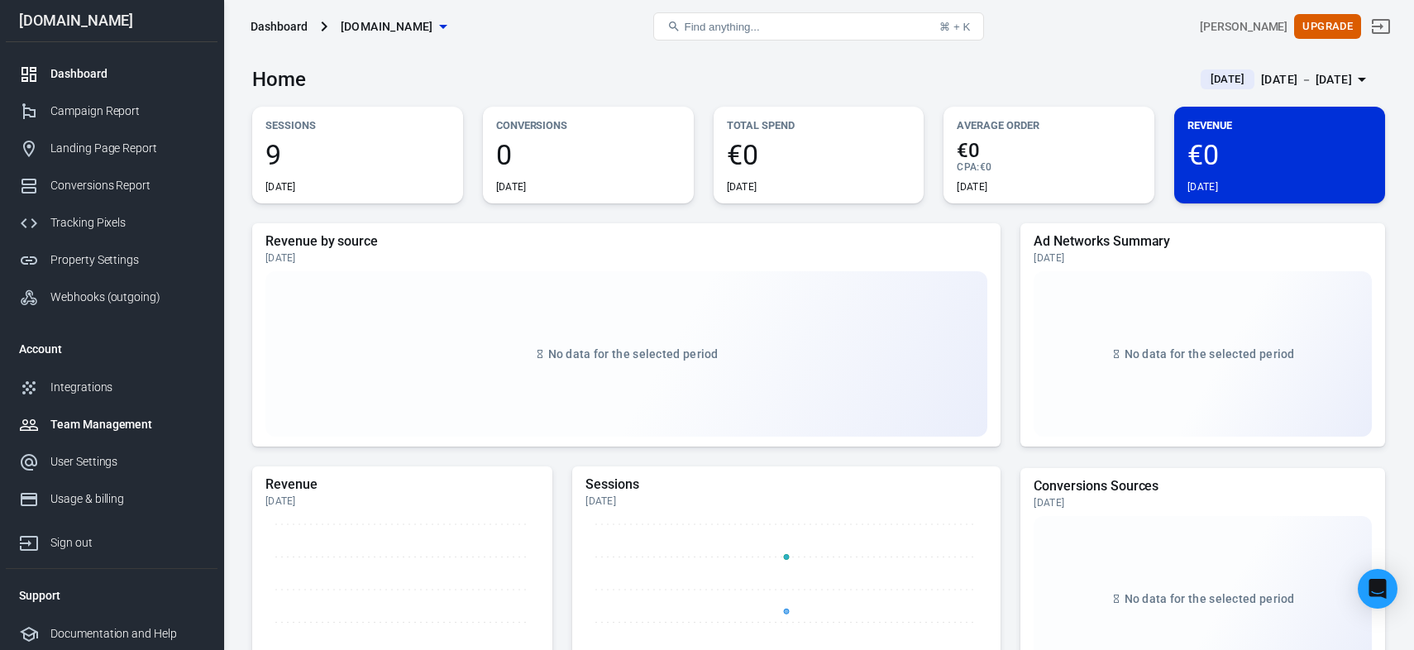
click at [112, 418] on div "Team Management" at bounding box center [127, 424] width 154 height 17
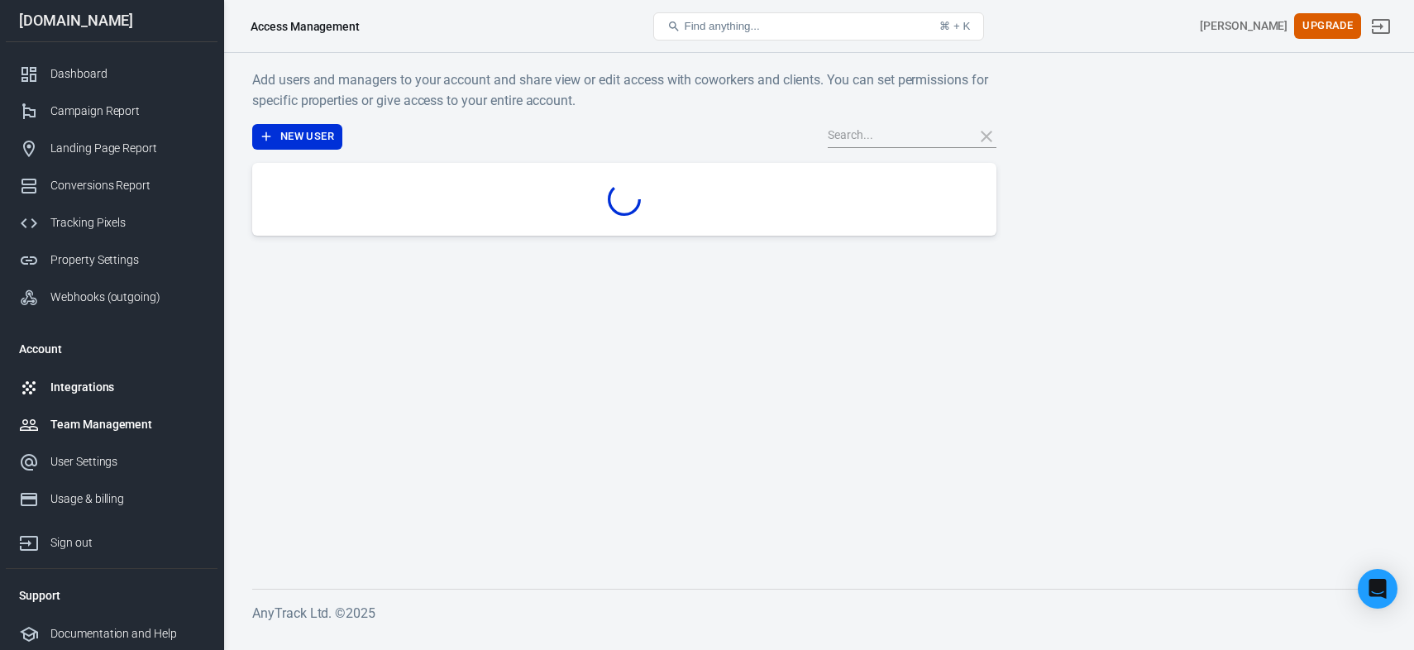
click at [99, 374] on link "Integrations" at bounding box center [112, 387] width 212 height 37
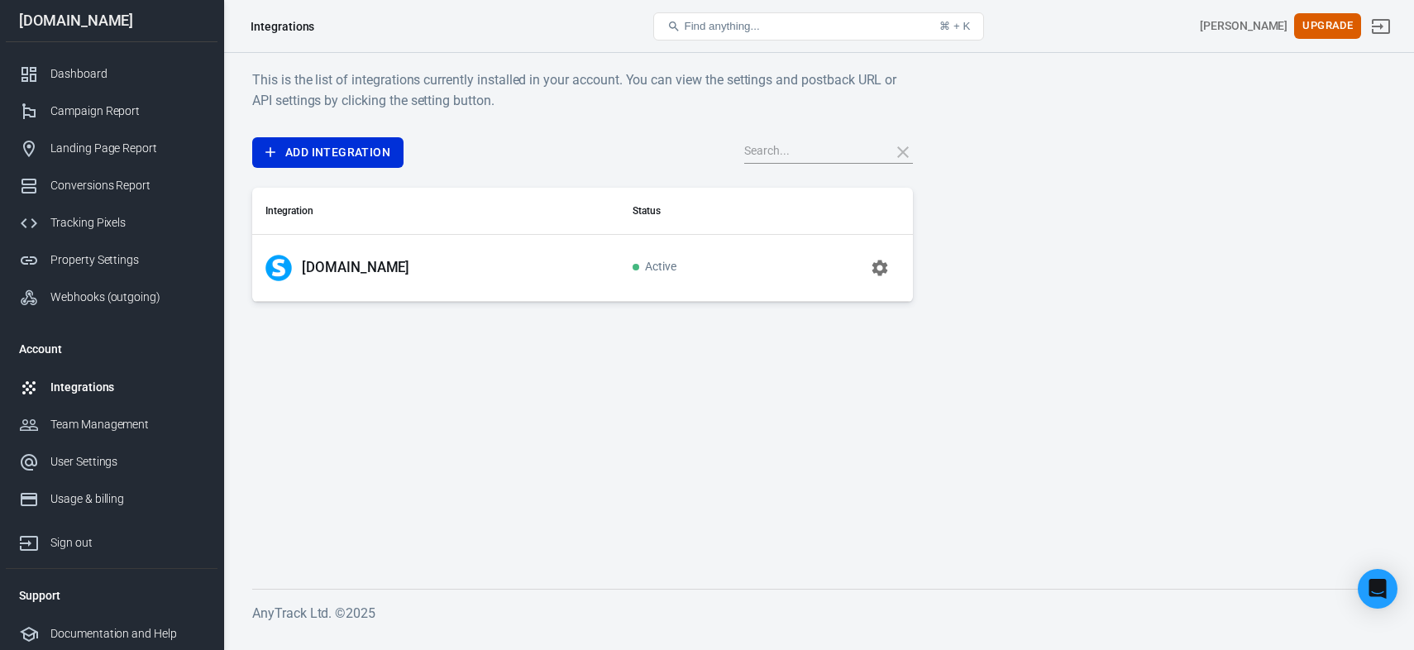
click at [570, 277] on td "Systeme.io" at bounding box center [435, 267] width 367 height 67
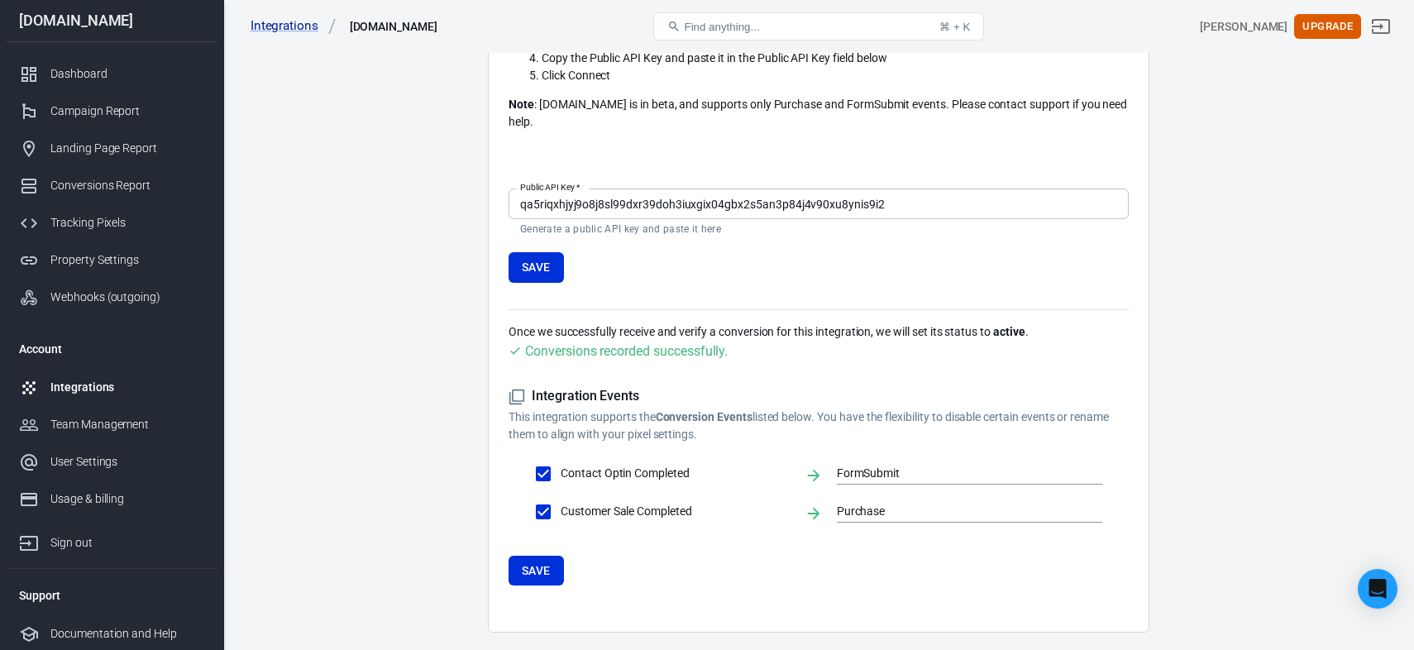
scroll to position [330, 0]
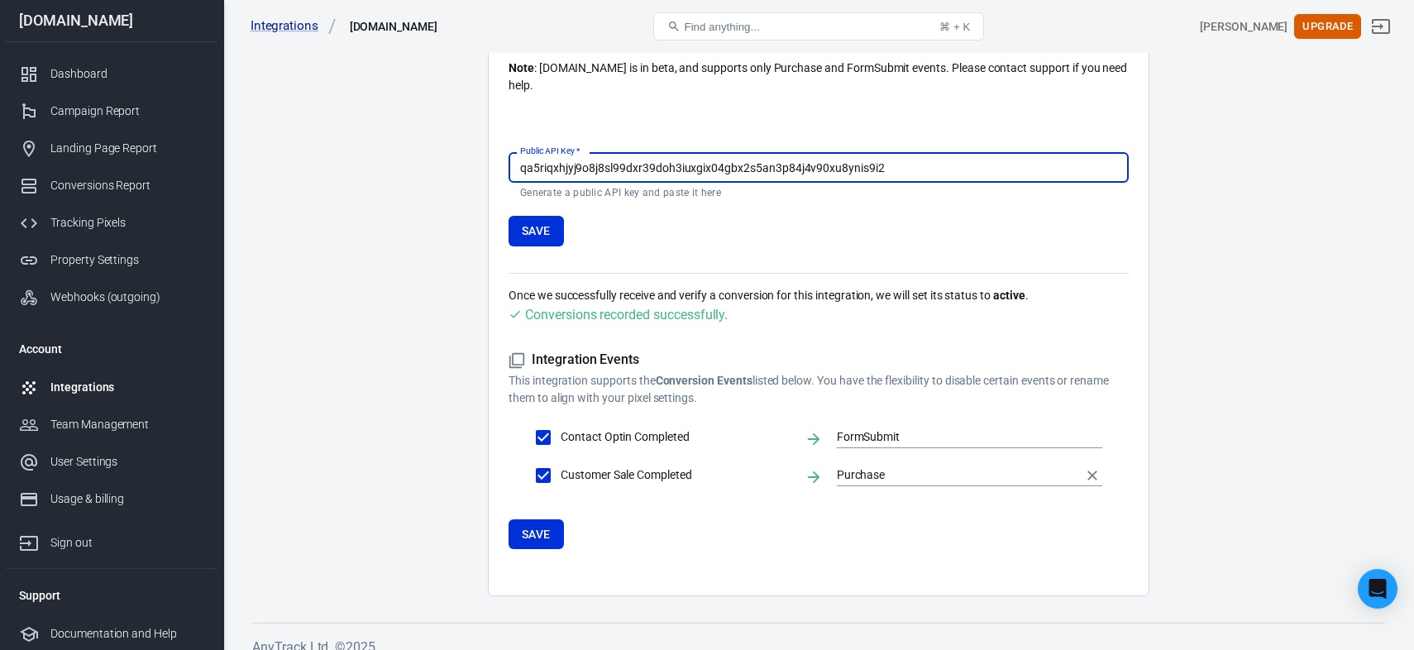
click at [914, 465] on input "Purchase" at bounding box center [957, 475] width 241 height 21
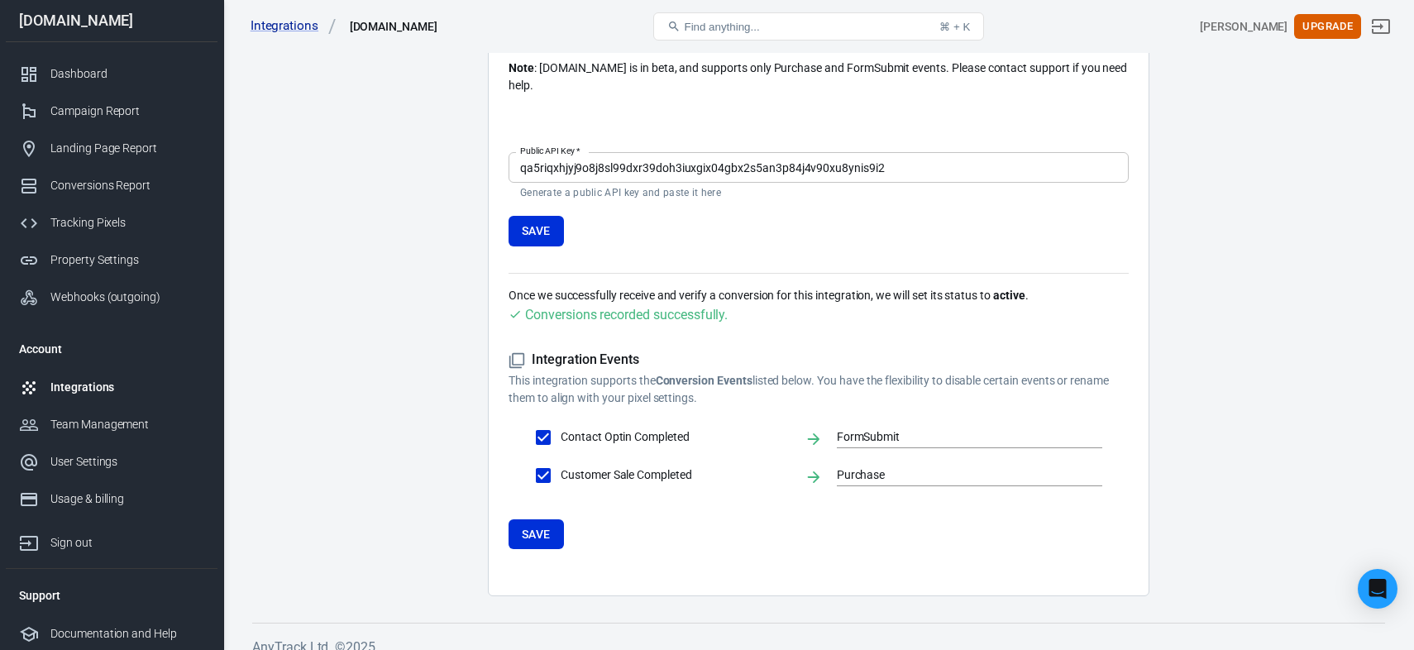
click at [912, 514] on form "Integration Events This integration supports the Conversion Events listed below…" at bounding box center [819, 450] width 620 height 198
click at [119, 226] on div "Tracking Pixels" at bounding box center [127, 222] width 154 height 17
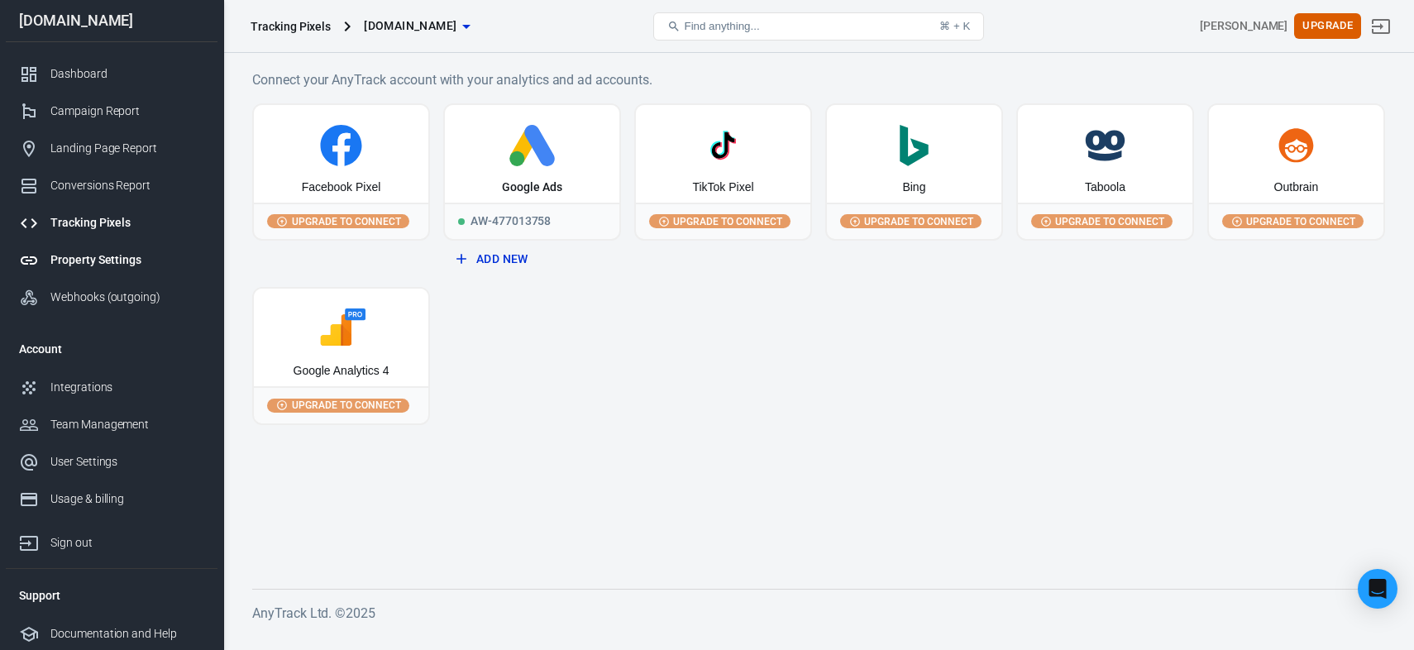
click at [104, 275] on link "Property Settings" at bounding box center [112, 259] width 212 height 37
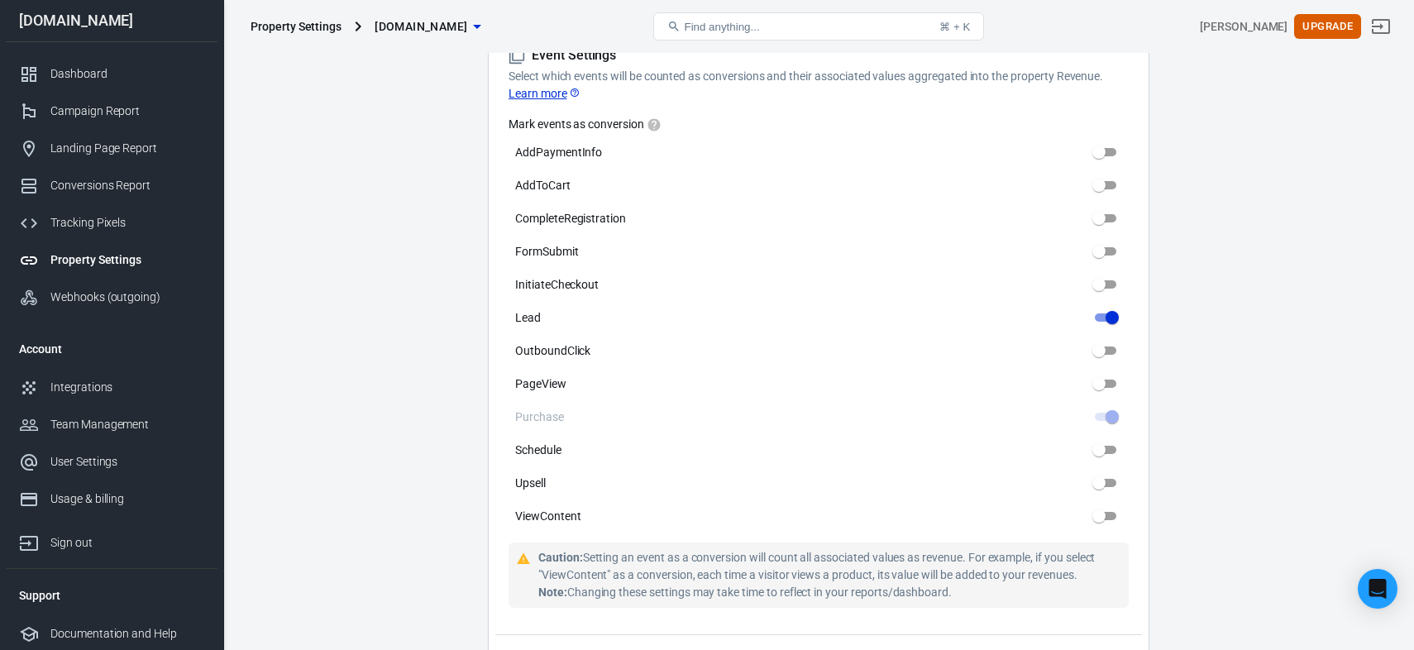
scroll to position [831, 0]
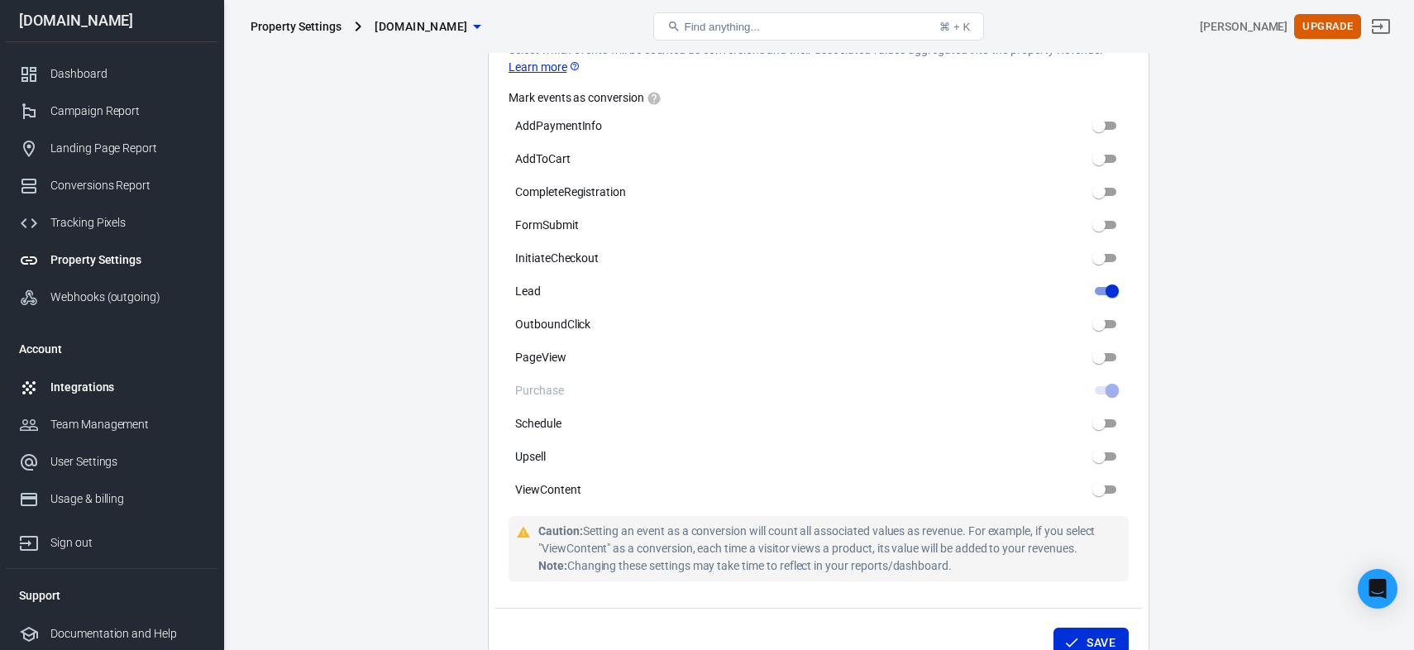
click at [122, 393] on div "Integrations" at bounding box center [127, 387] width 154 height 17
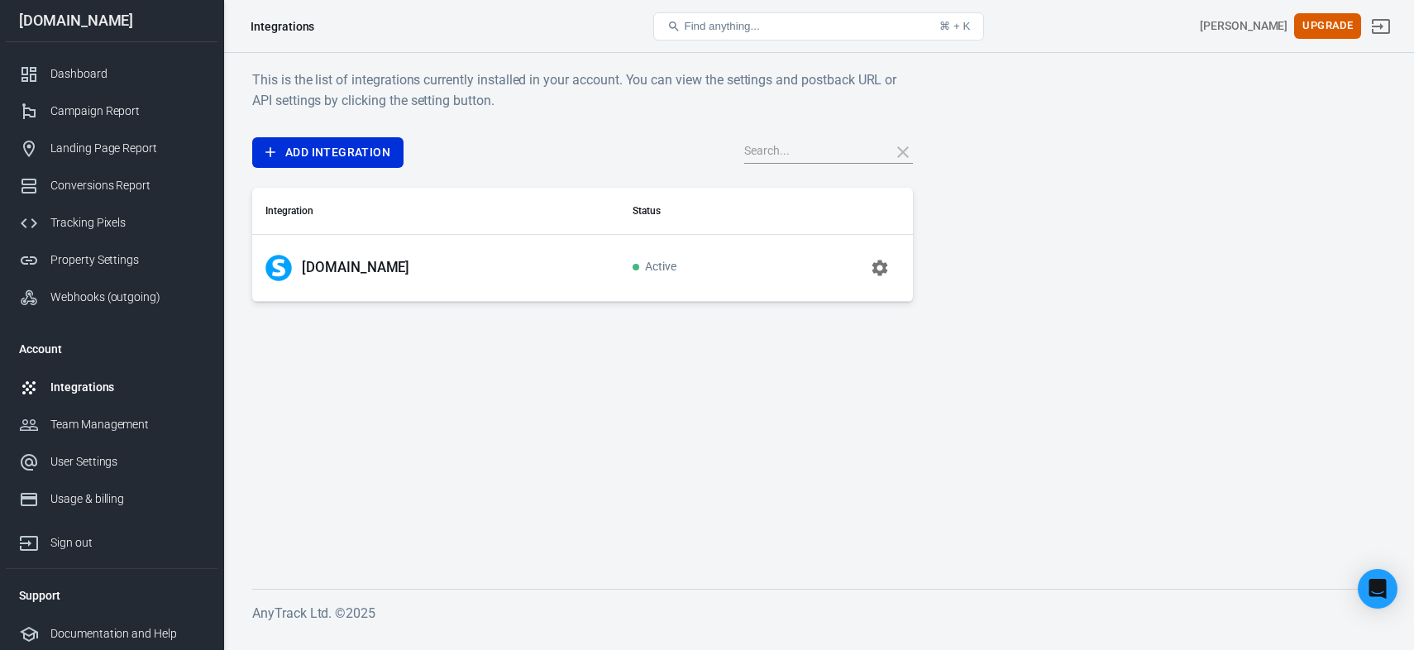
click at [652, 293] on td "Active" at bounding box center [694, 267] width 151 height 67
click at [891, 259] on button "button" at bounding box center [880, 268] width 40 height 40
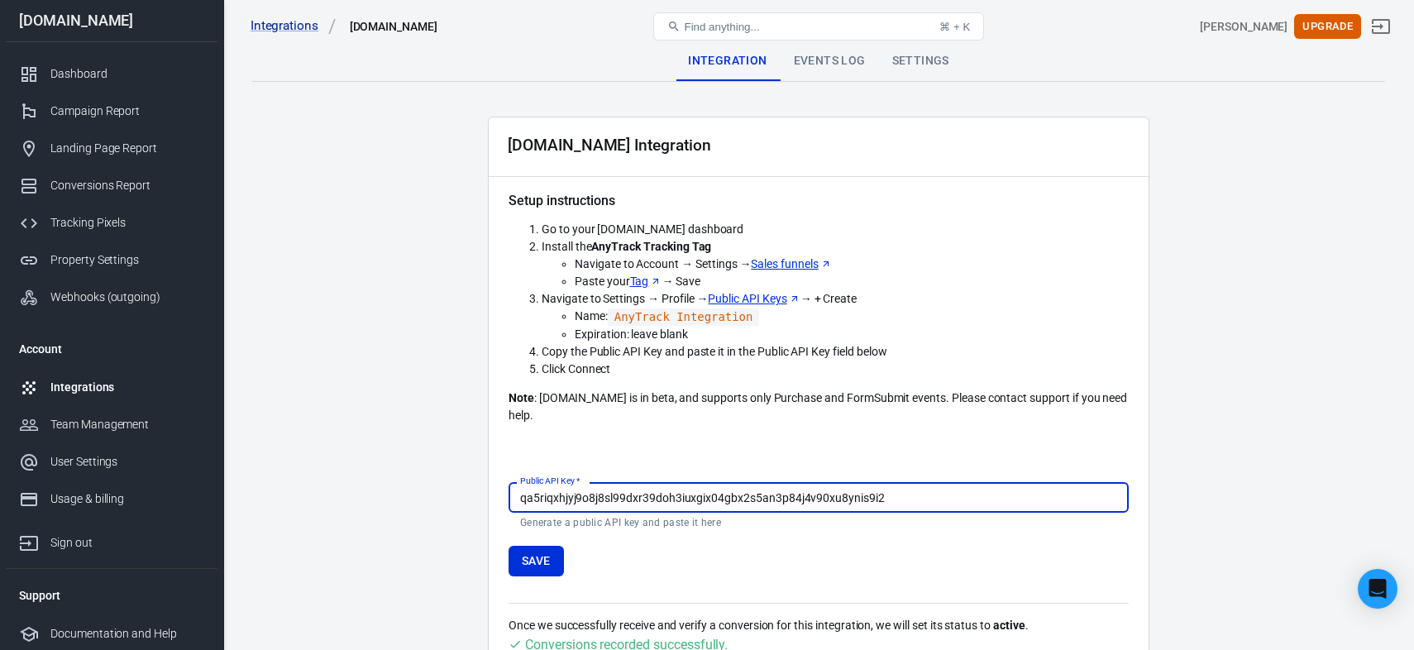
click at [803, 60] on div "Events Log" at bounding box center [830, 61] width 98 height 40
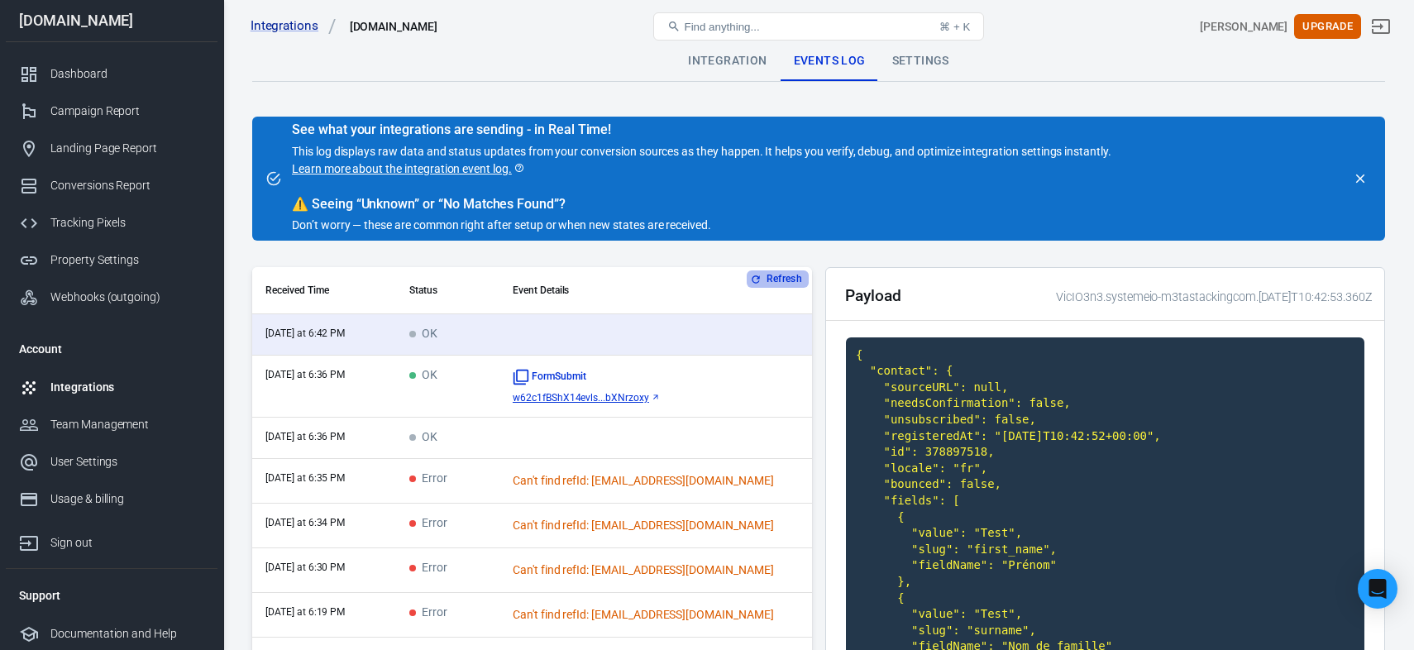
click at [773, 284] on button "Refresh" at bounding box center [778, 278] width 62 height 17
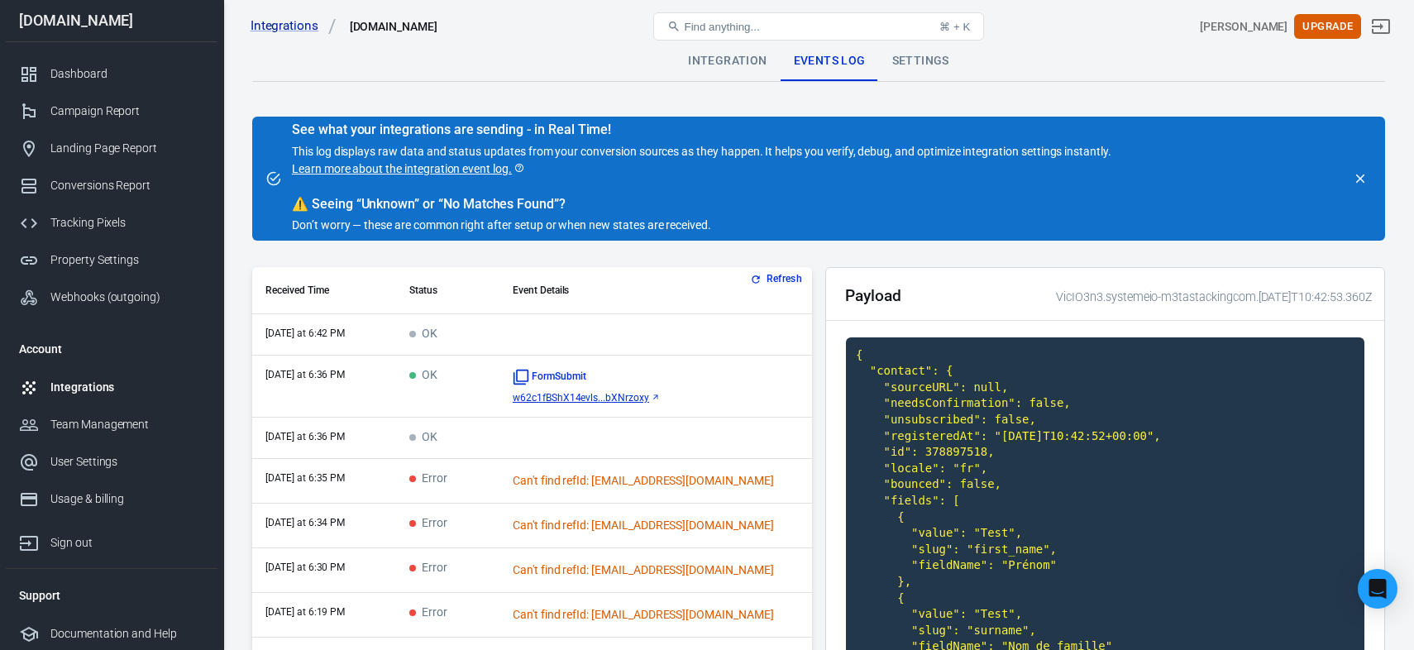
click at [785, 280] on button "Refresh" at bounding box center [778, 278] width 62 height 17
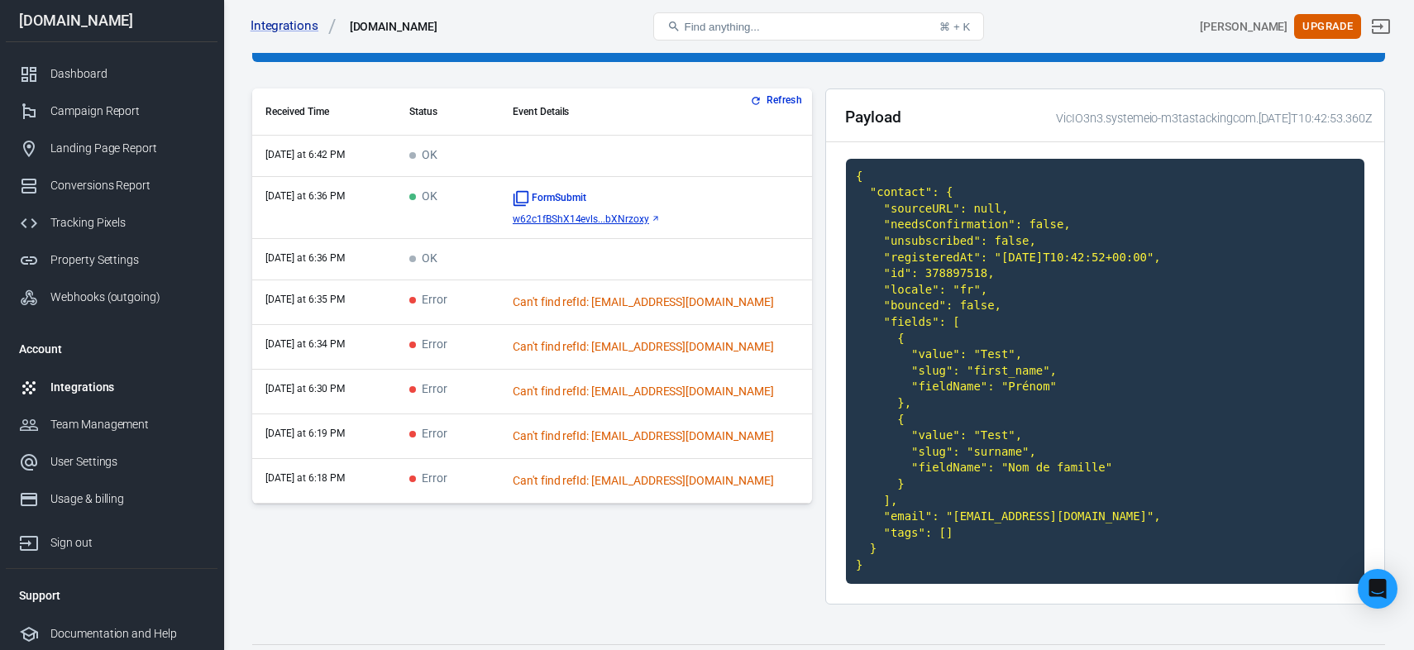
scroll to position [217, 0]
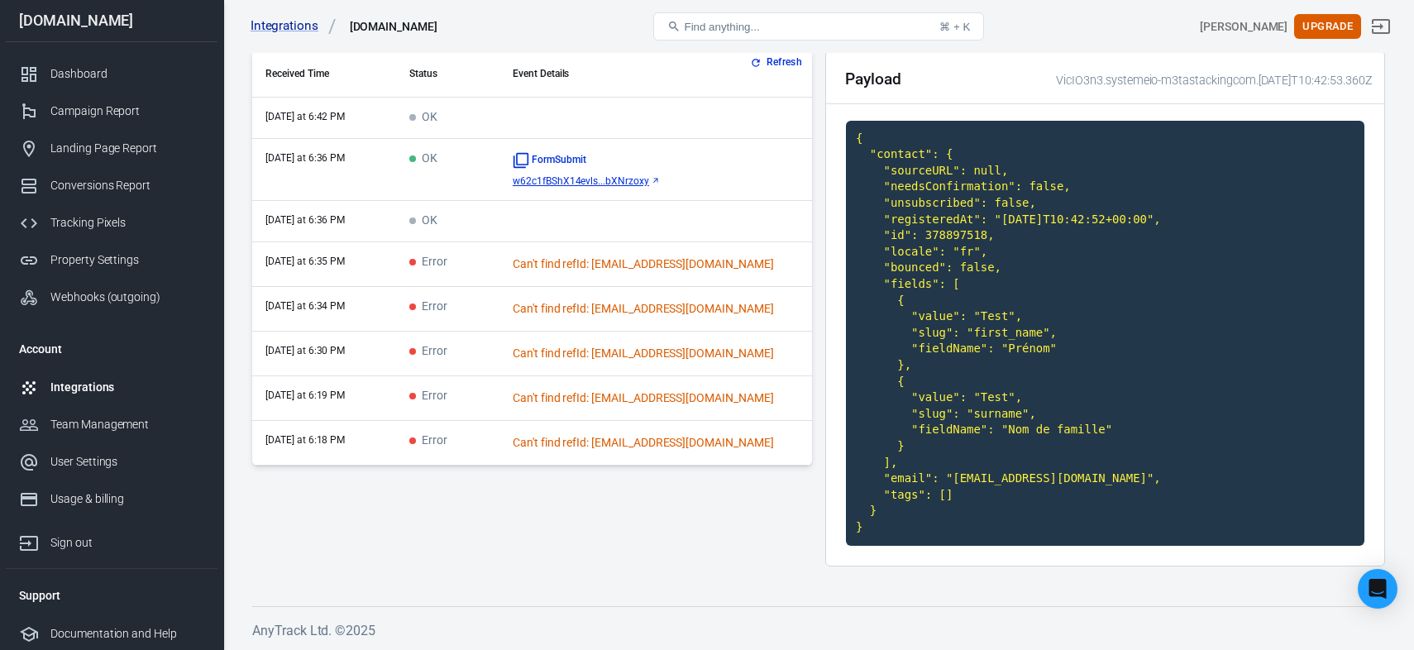
click at [658, 188] on td "FormSubmit w62c1fBShX14evls...bXNrzoxy" at bounding box center [655, 170] width 313 height 62
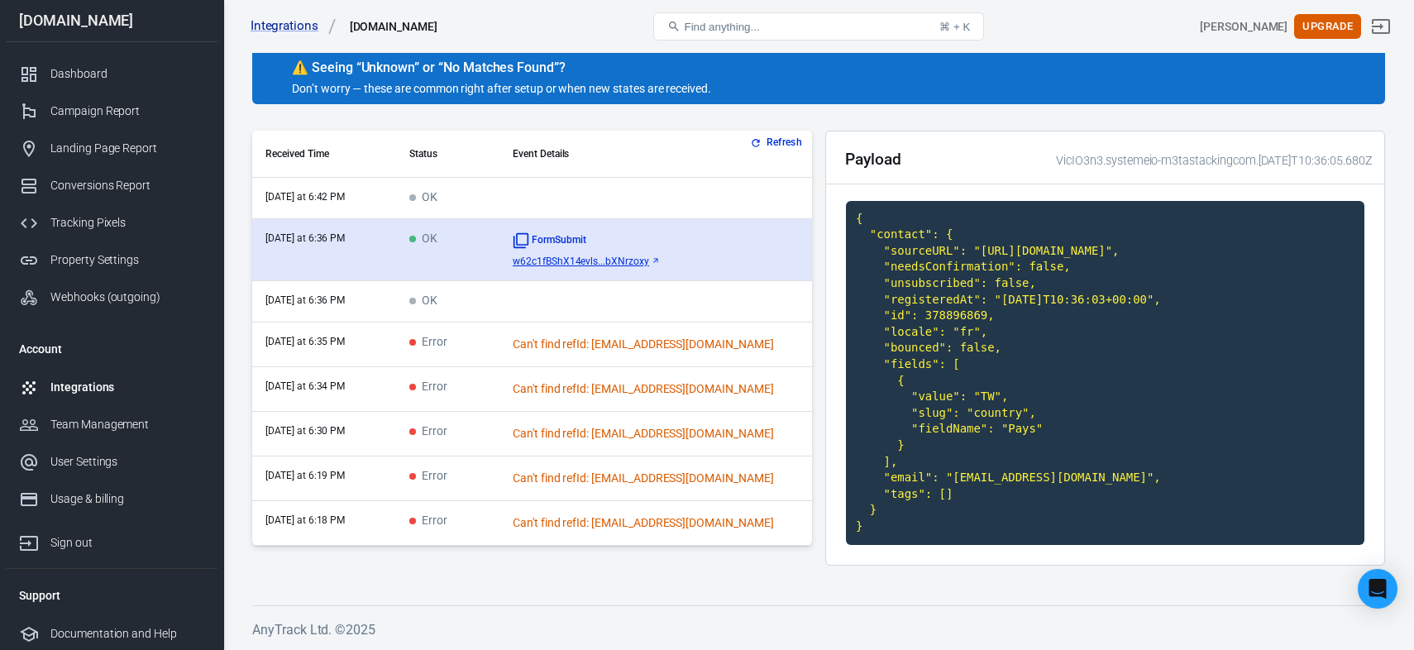
scroll to position [152, 0]
click at [644, 251] on td "FormSubmit w62c1fBShX14evls...bXNrzoxy" at bounding box center [655, 250] width 313 height 62
click at [647, 256] on span "w62c1fBShX14evls...bXNrzoxy" at bounding box center [581, 262] width 136 height 12
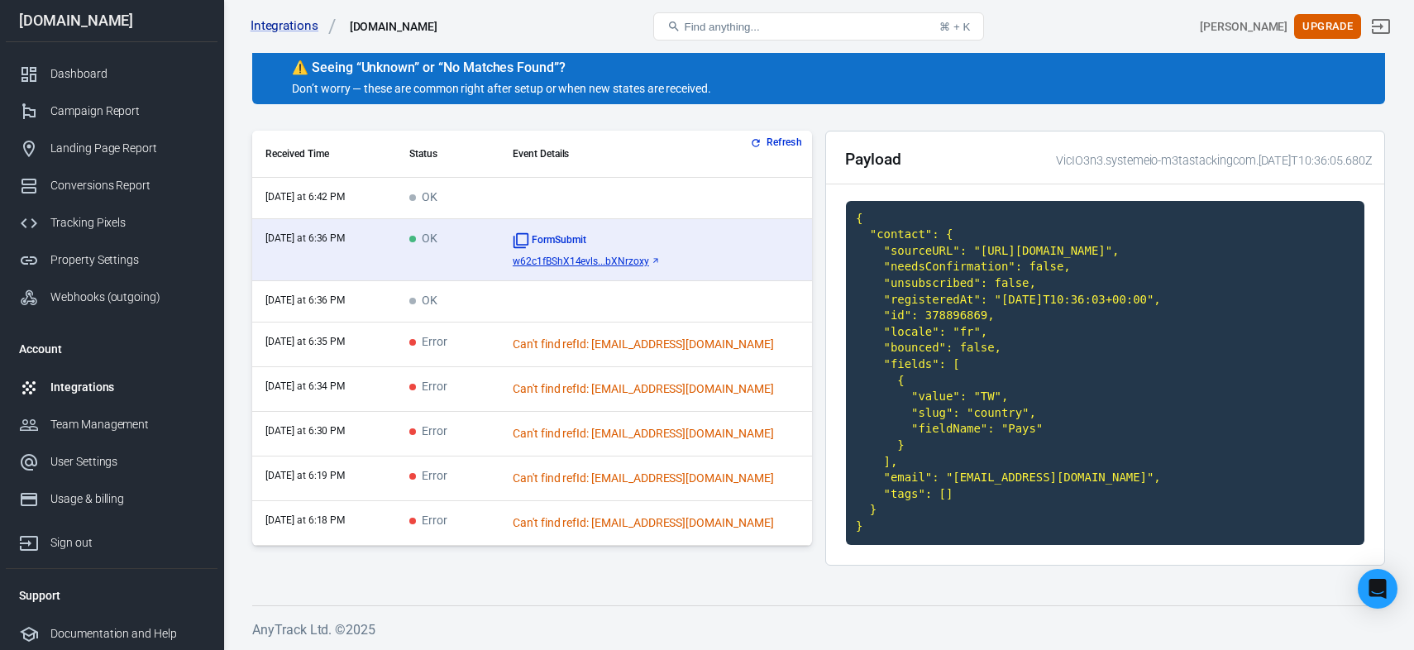
click at [772, 134] on button "Refresh" at bounding box center [778, 142] width 62 height 17
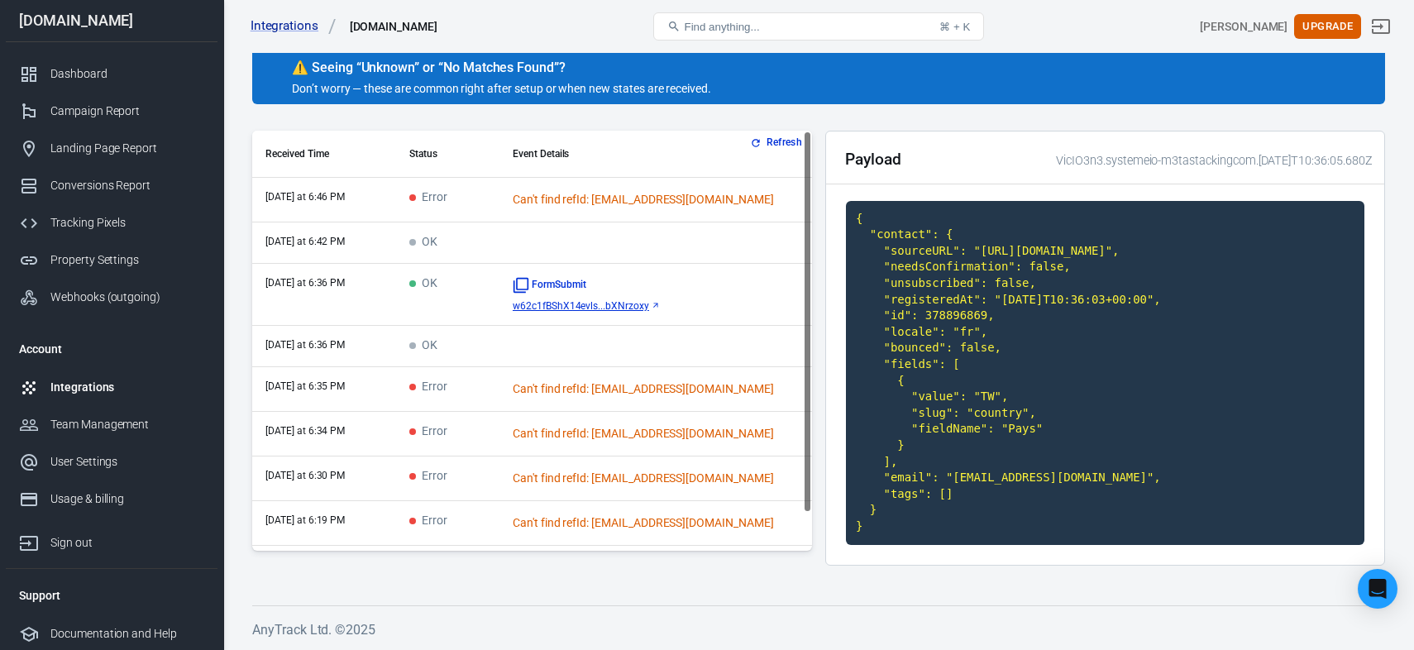
click at [528, 192] on div "Can't find refId: [EMAIL_ADDRESS][DOMAIN_NAME]" at bounding box center [656, 199] width 286 height 17
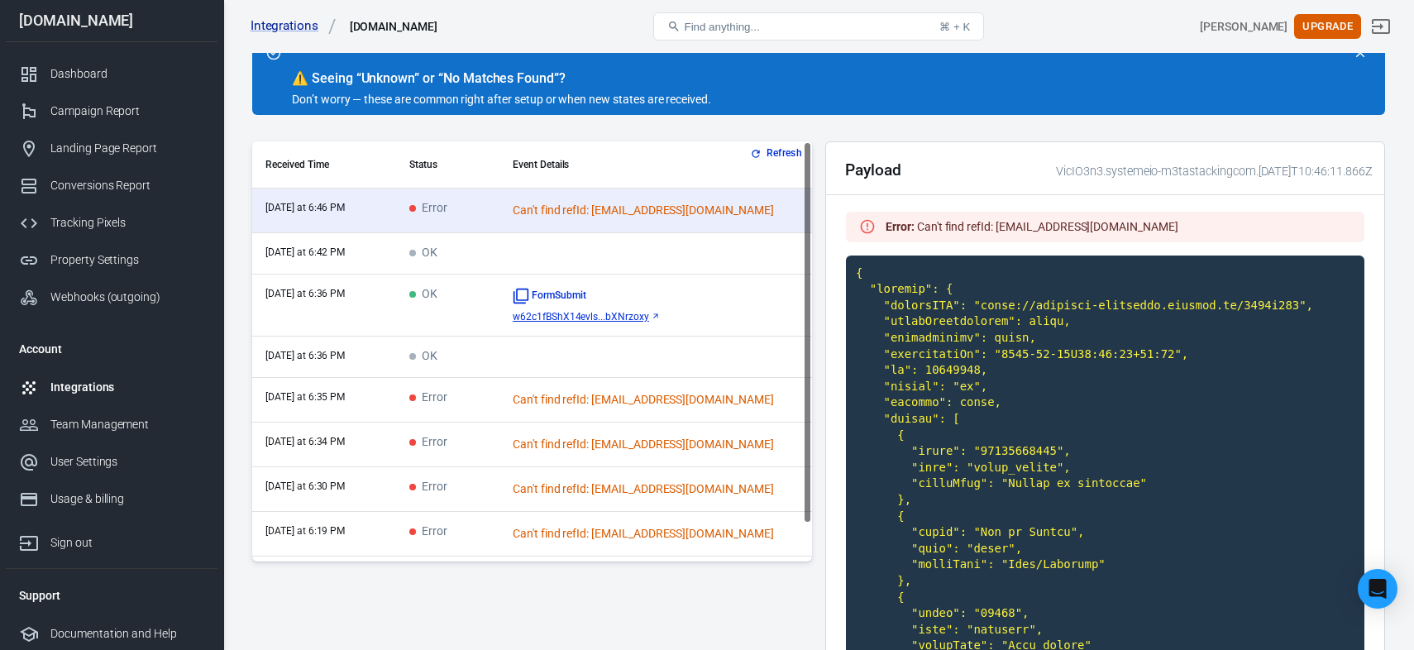
scroll to position [0, 0]
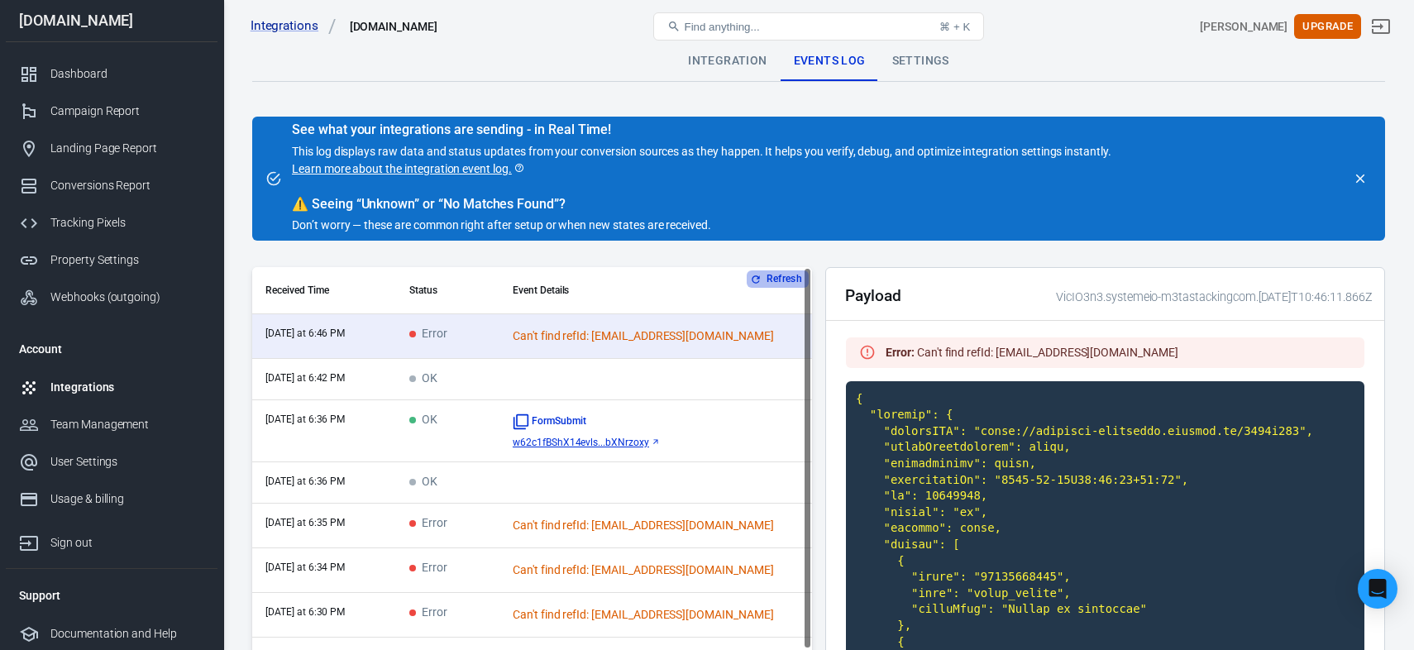
click at [774, 280] on button "Refresh" at bounding box center [778, 278] width 62 height 17
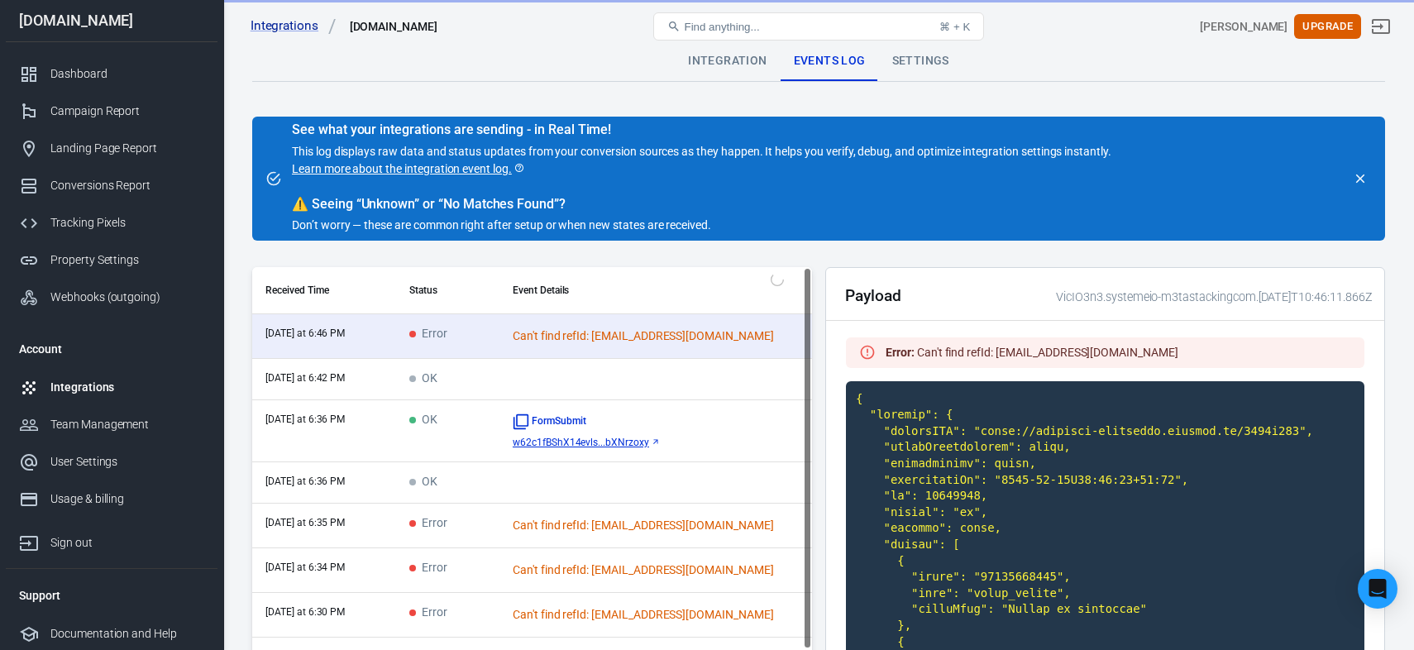
click at [474, 386] on td "OK" at bounding box center [447, 379] width 103 height 41
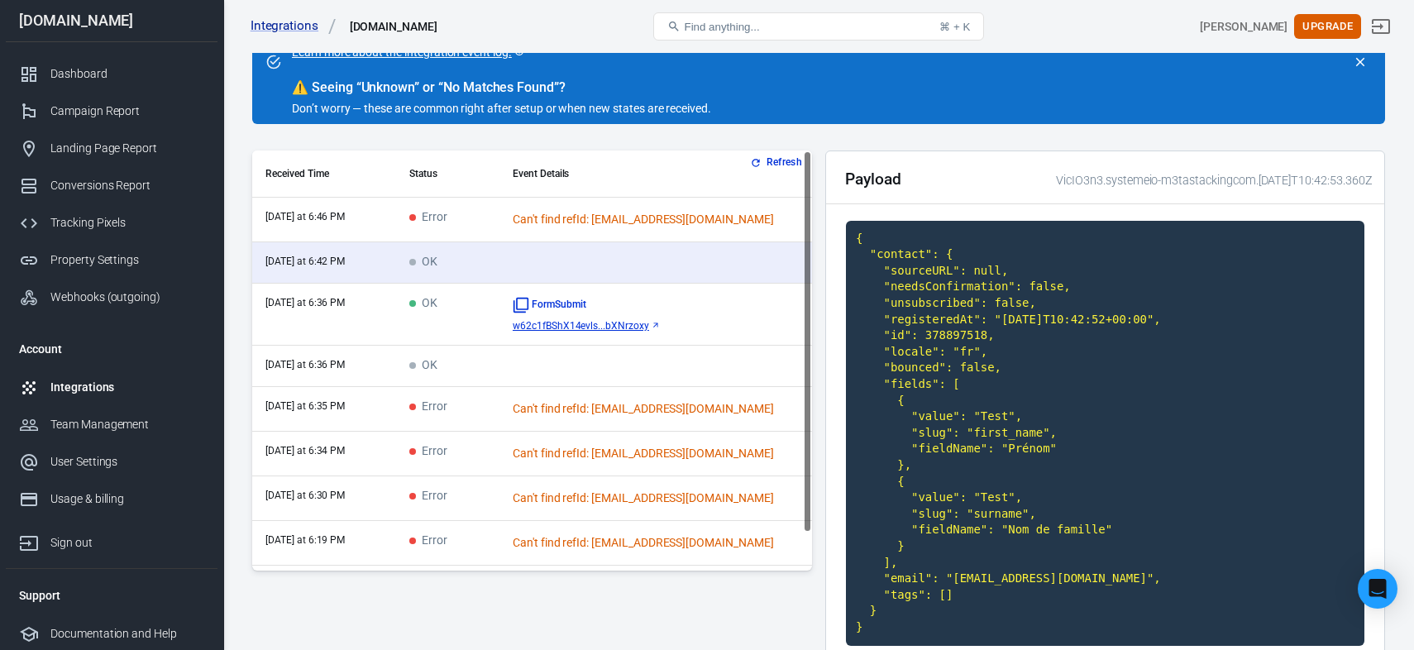
scroll to position [113, 0]
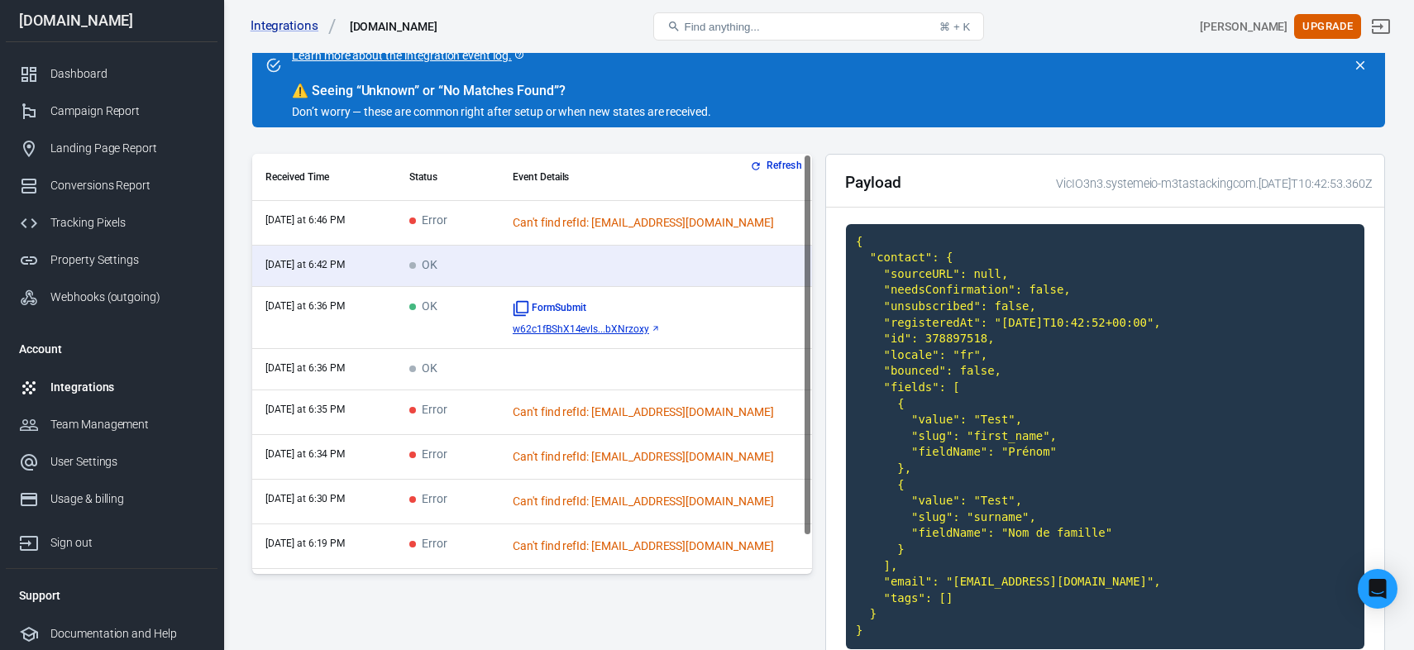
click at [471, 211] on td "Error" at bounding box center [447, 223] width 103 height 45
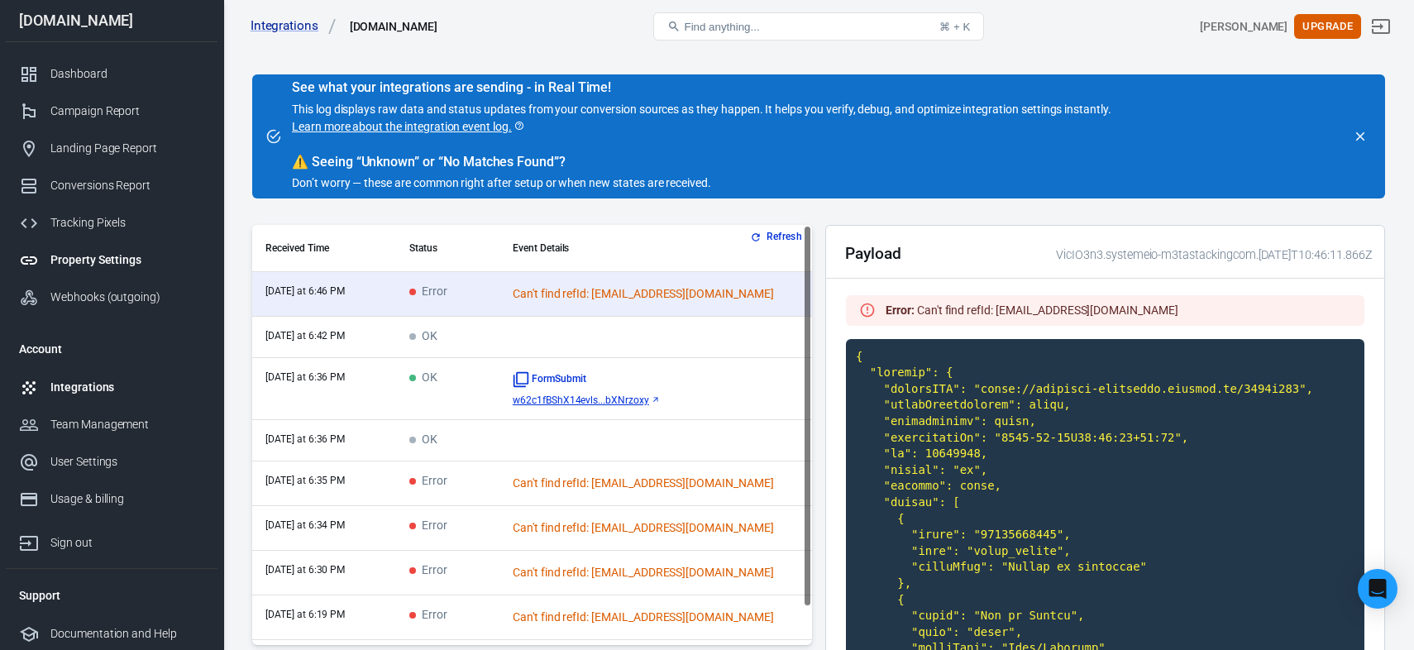
scroll to position [39, 0]
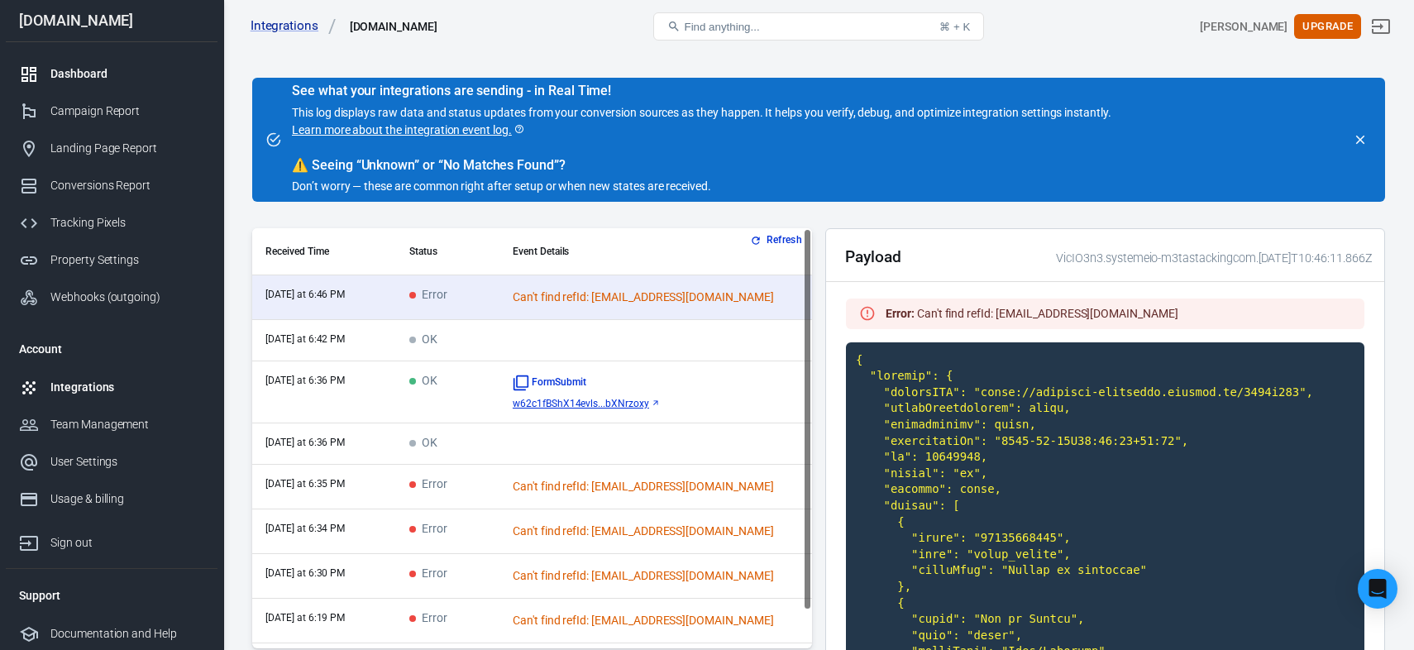
click at [86, 80] on div "Dashboard" at bounding box center [127, 73] width 154 height 17
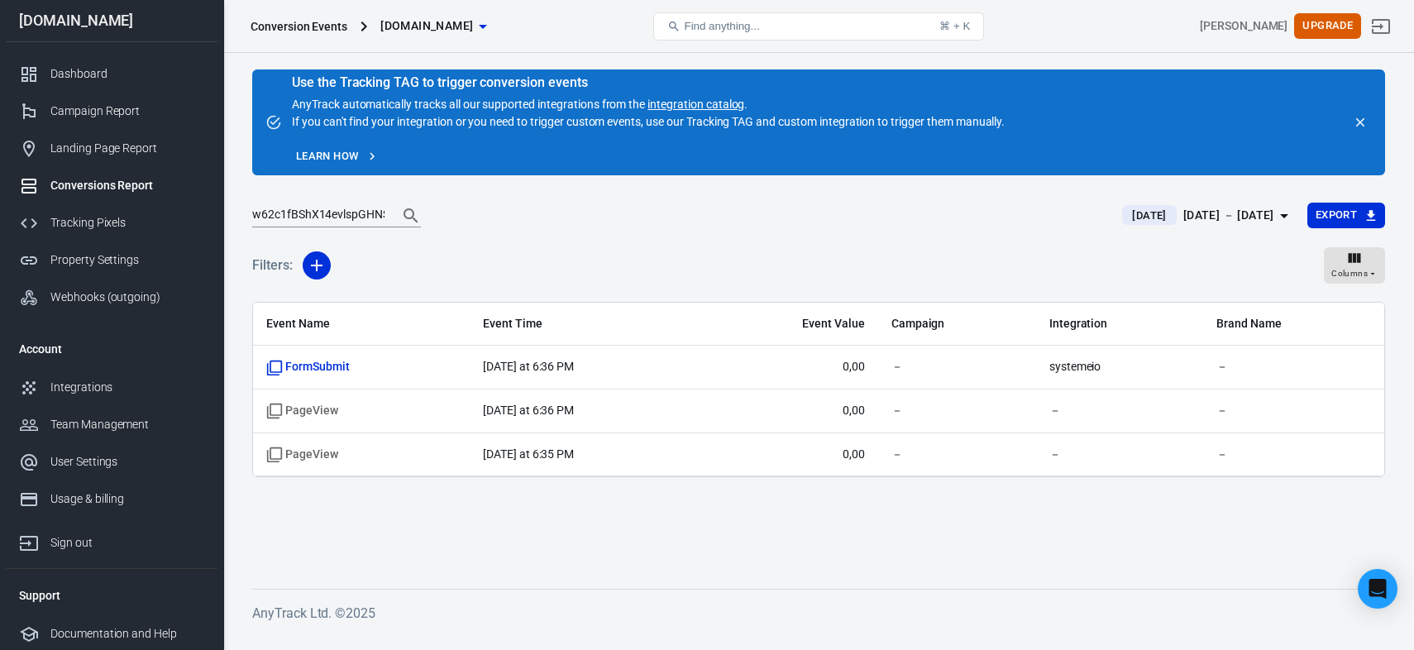
click at [350, 217] on input "w62c1fBShX14evlspGHNS8bXNrzoxy" at bounding box center [318, 216] width 132 height 22
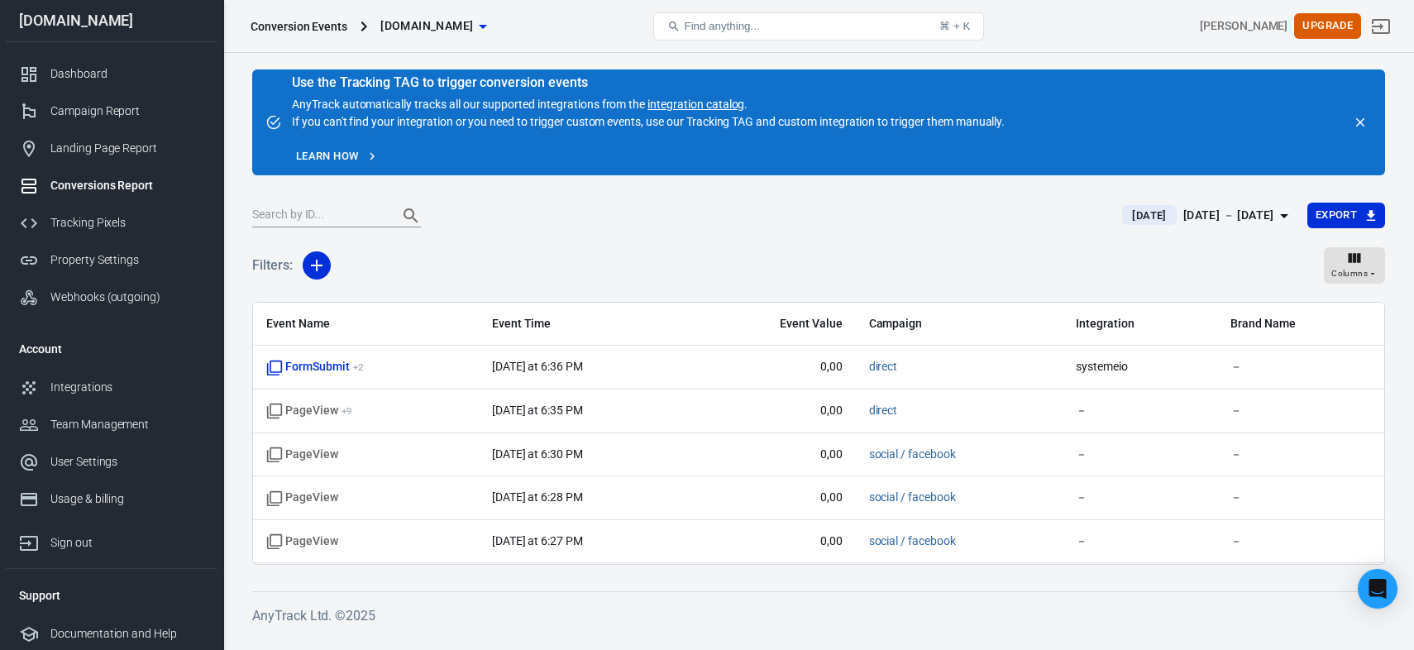
click at [1232, 232] on div "Today Oct 1 － Oct 1, 2025 Export" at bounding box center [818, 222] width 1133 height 41
click at [1234, 222] on div "[DATE] － [DATE]" at bounding box center [1228, 215] width 91 height 21
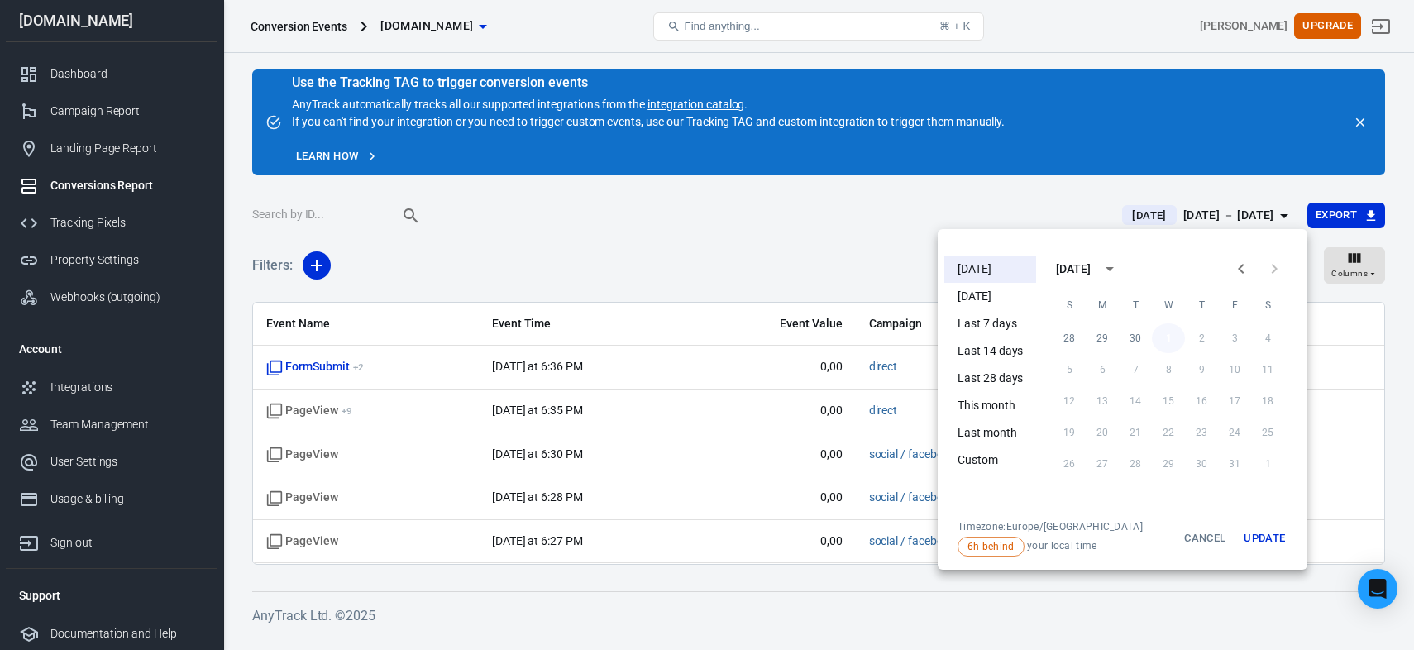
click at [1161, 338] on button "1" at bounding box center [1168, 338] width 33 height 30
click at [1264, 528] on button "Update" at bounding box center [1264, 538] width 53 height 36
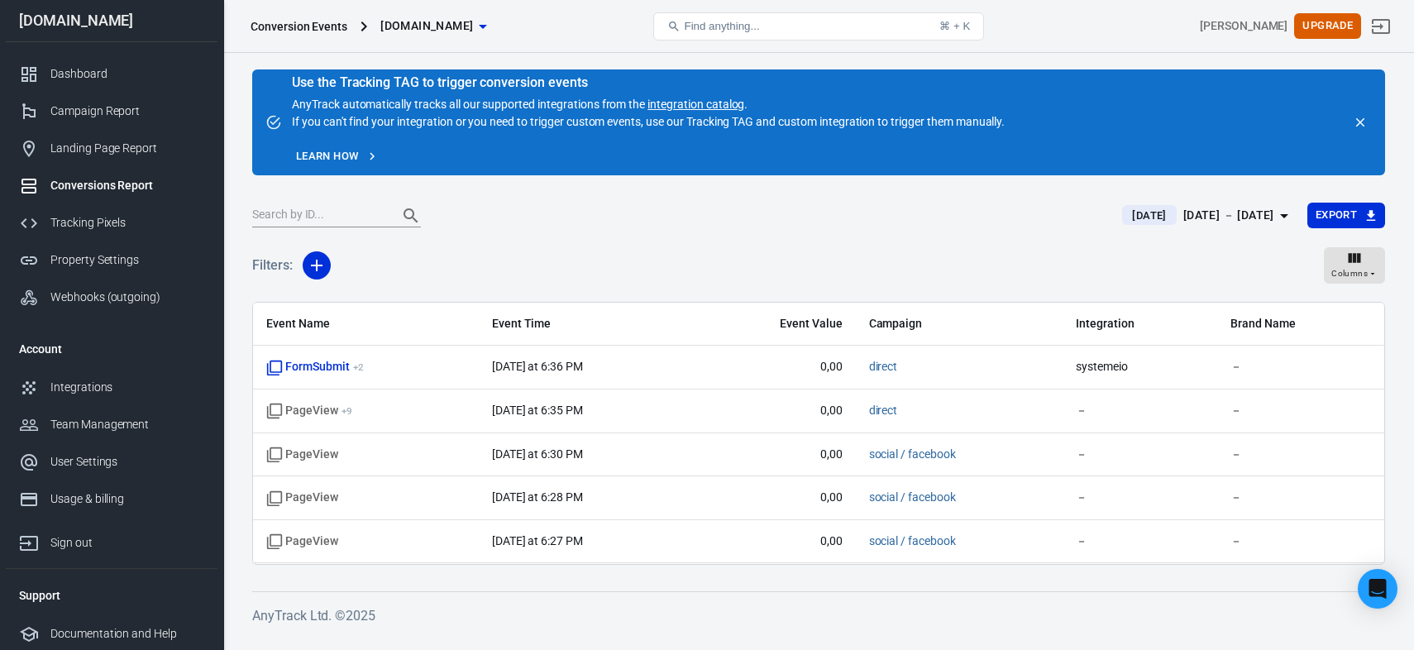
click at [888, 227] on div "Today Oct 1 － Oct 1, 2025 Export" at bounding box center [818, 222] width 1133 height 41
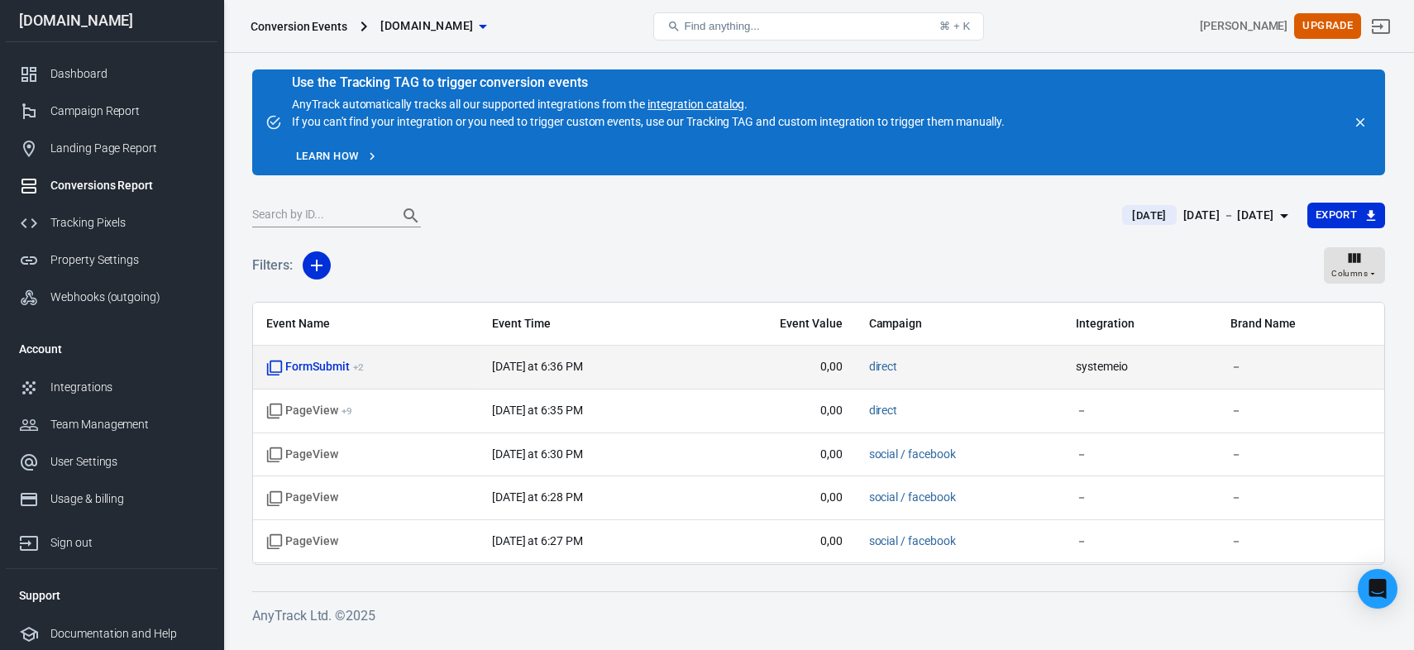
click at [1082, 376] on td "systemeio" at bounding box center [1140, 368] width 155 height 44
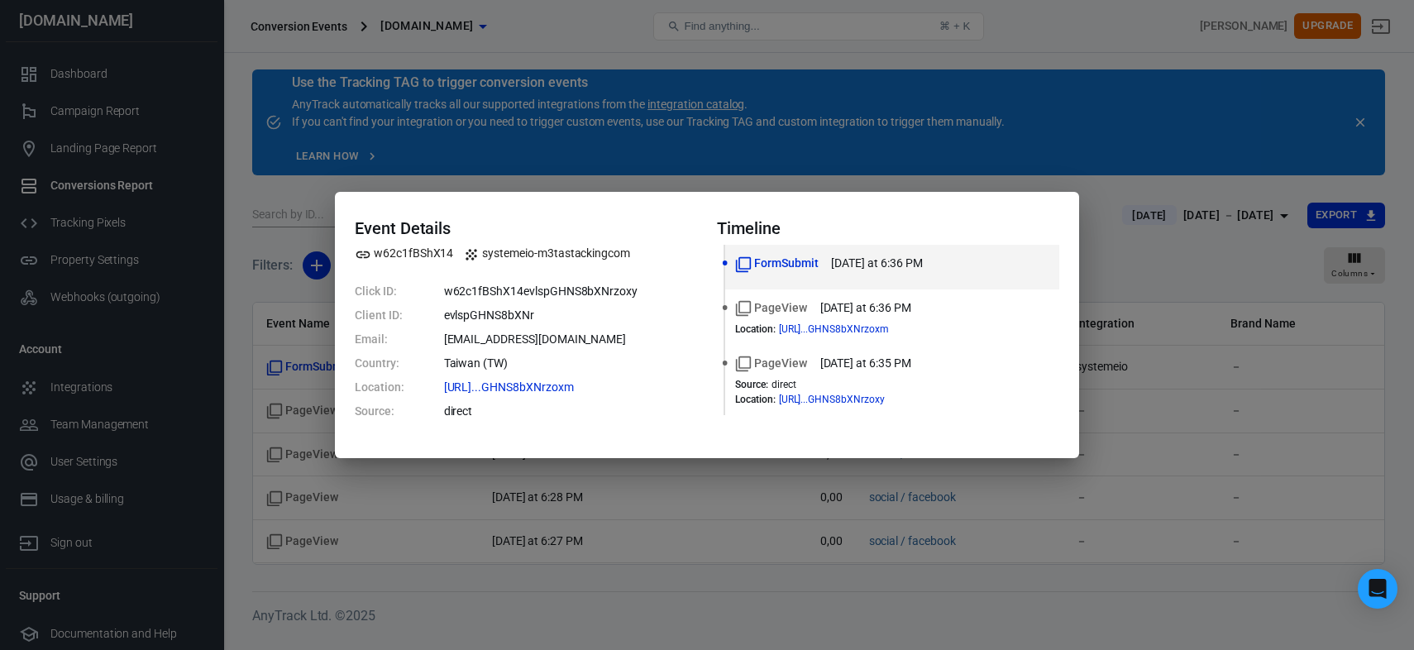
click at [877, 155] on div "Event Details w62c1fBShX14 systemeio-m3tastackingcom Click ID: w62c1fBShX14evls…" at bounding box center [707, 325] width 1414 height 650
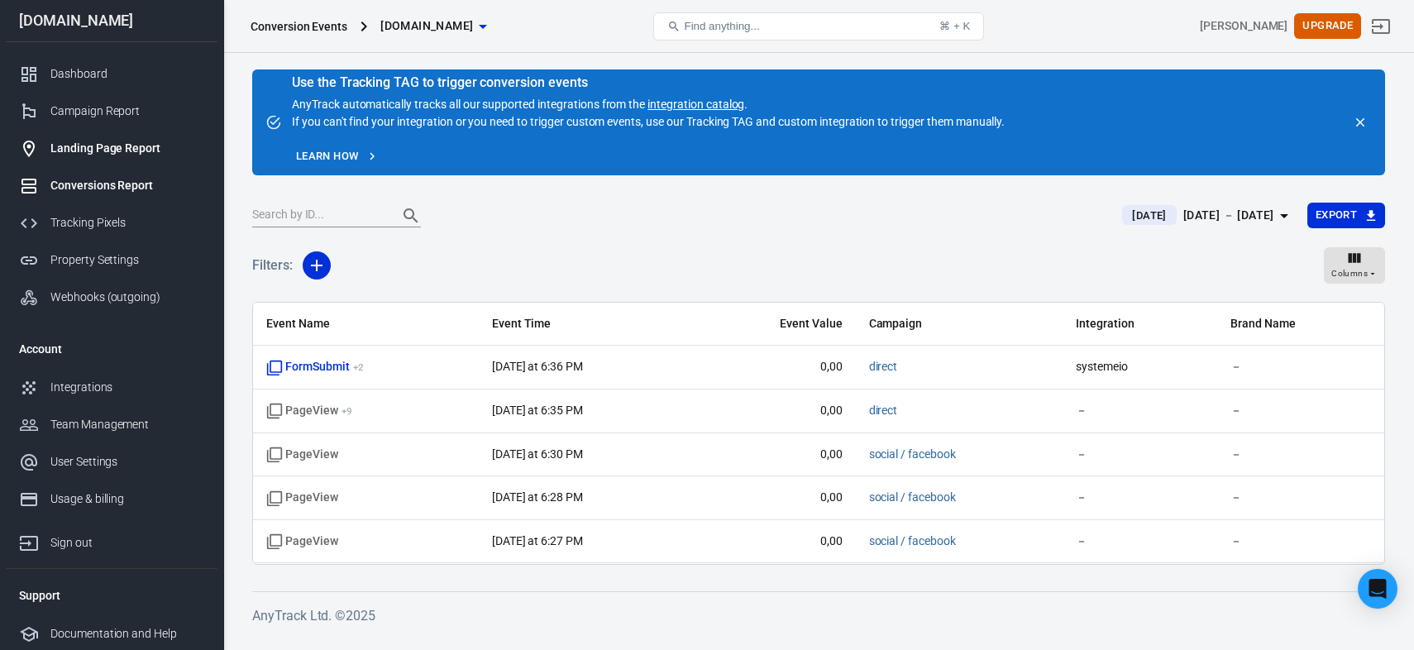
click at [80, 146] on div "Landing Page Report" at bounding box center [127, 148] width 154 height 17
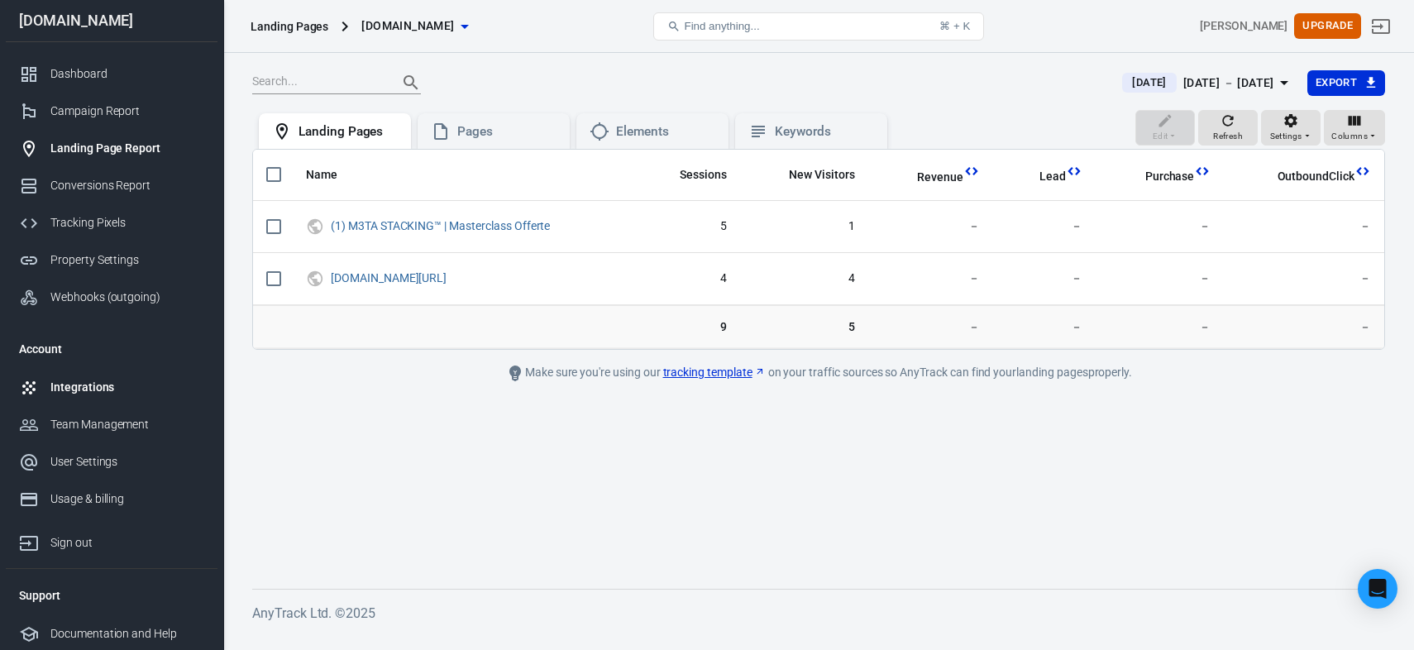
click at [105, 396] on link "Integrations" at bounding box center [112, 387] width 212 height 37
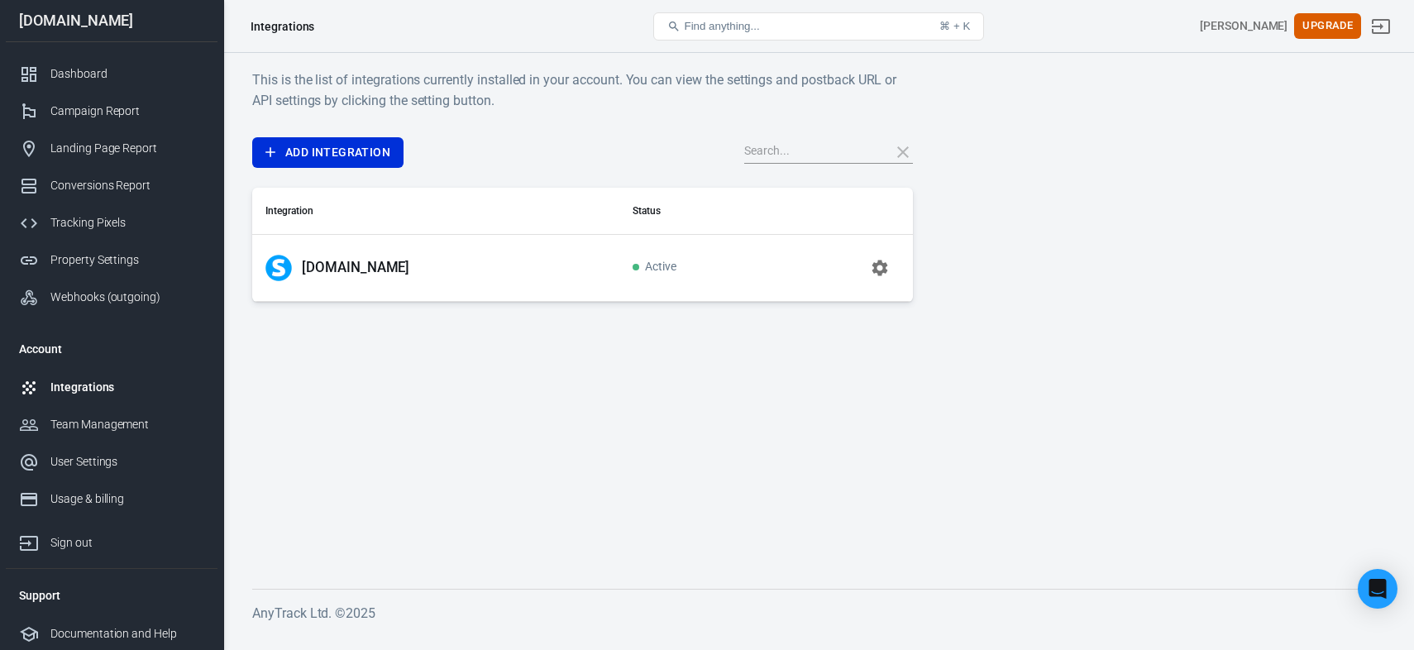
click at [862, 252] on td at bounding box center [842, 267] width 142 height 67
click at [870, 256] on button "button" at bounding box center [880, 268] width 40 height 40
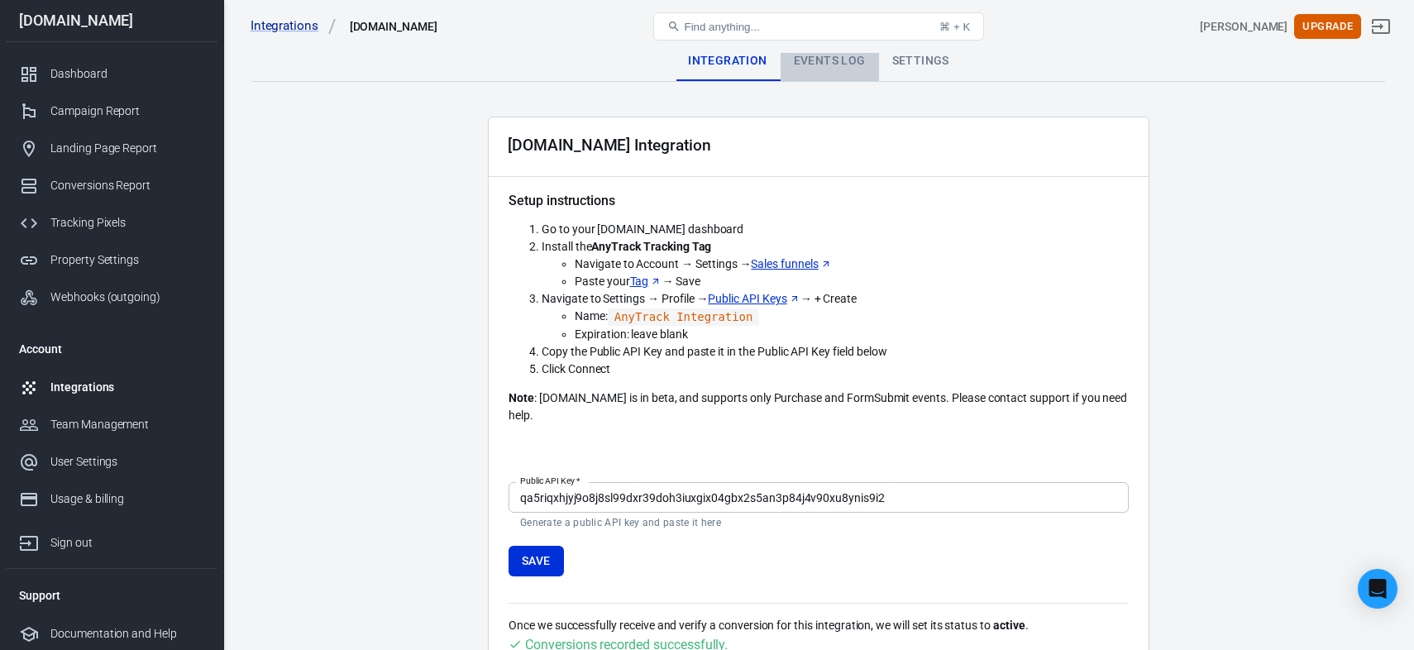
click at [835, 53] on div "Events Log" at bounding box center [830, 61] width 98 height 40
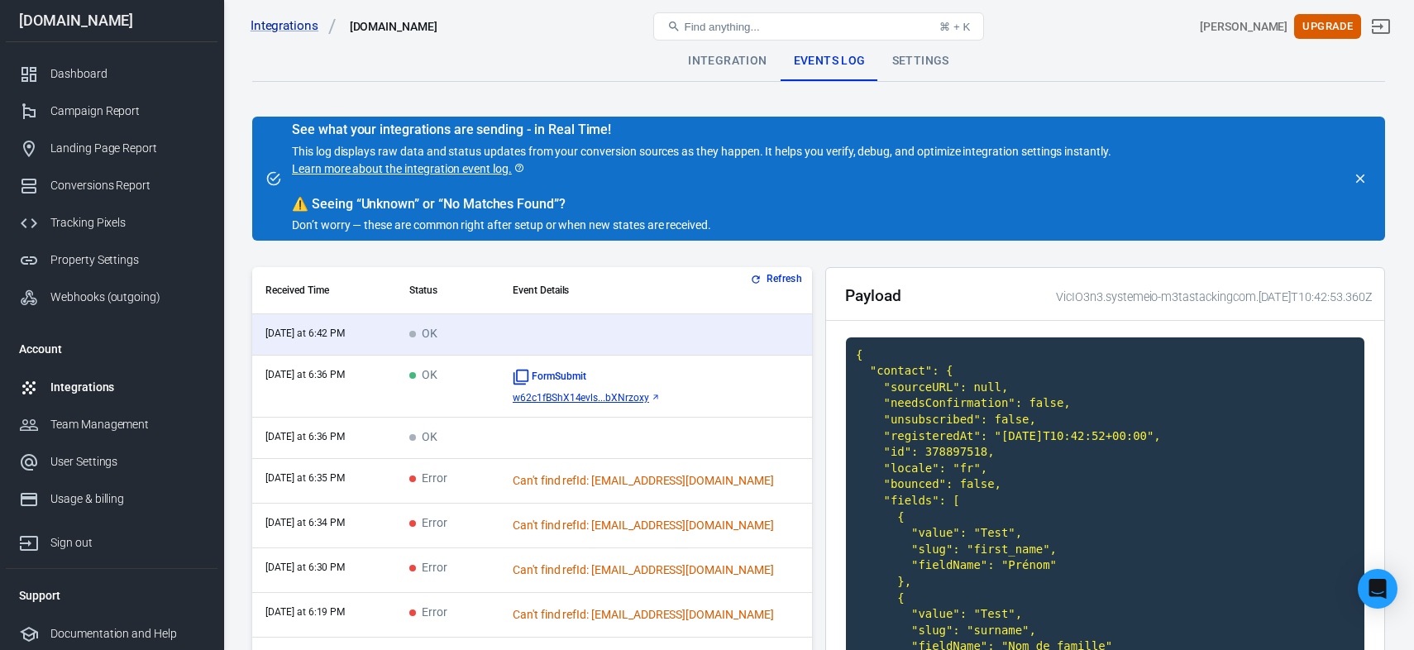
click at [779, 288] on th "Event Details" at bounding box center [655, 290] width 313 height 47
click at [779, 276] on button "Refresh" at bounding box center [778, 278] width 62 height 17
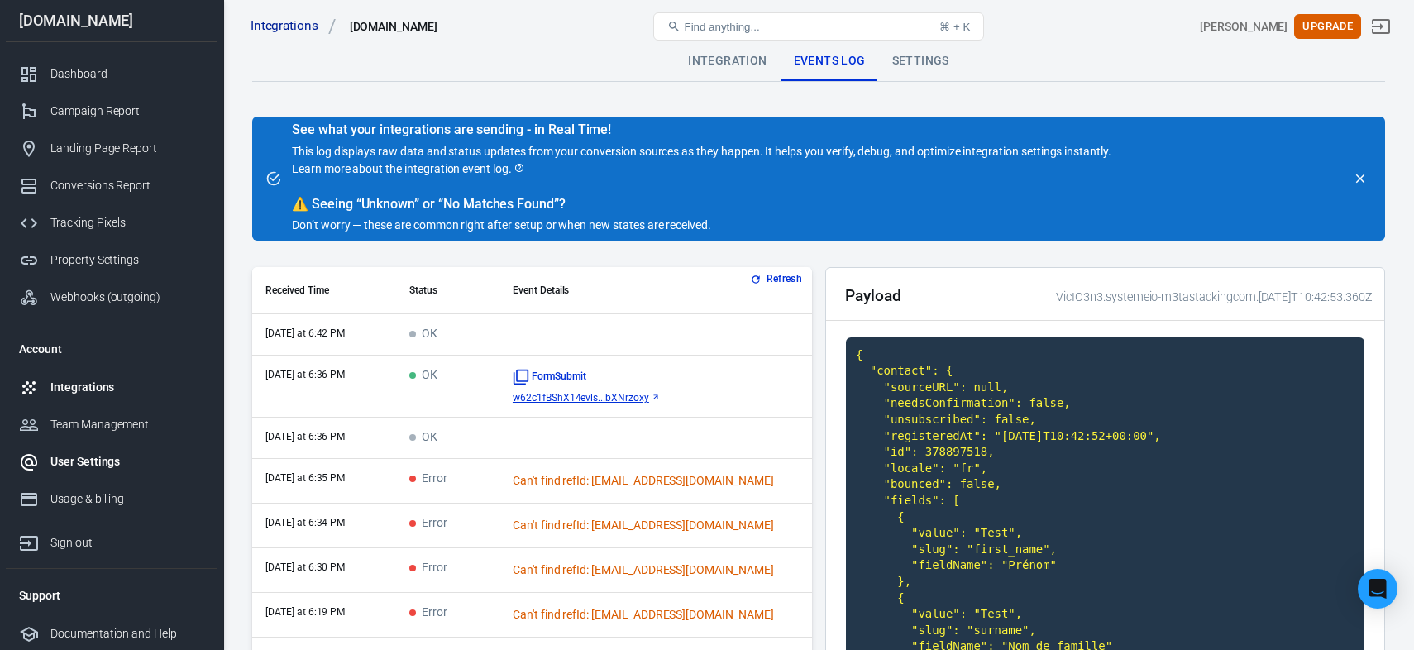
click at [86, 467] on div "User Settings" at bounding box center [127, 461] width 154 height 17
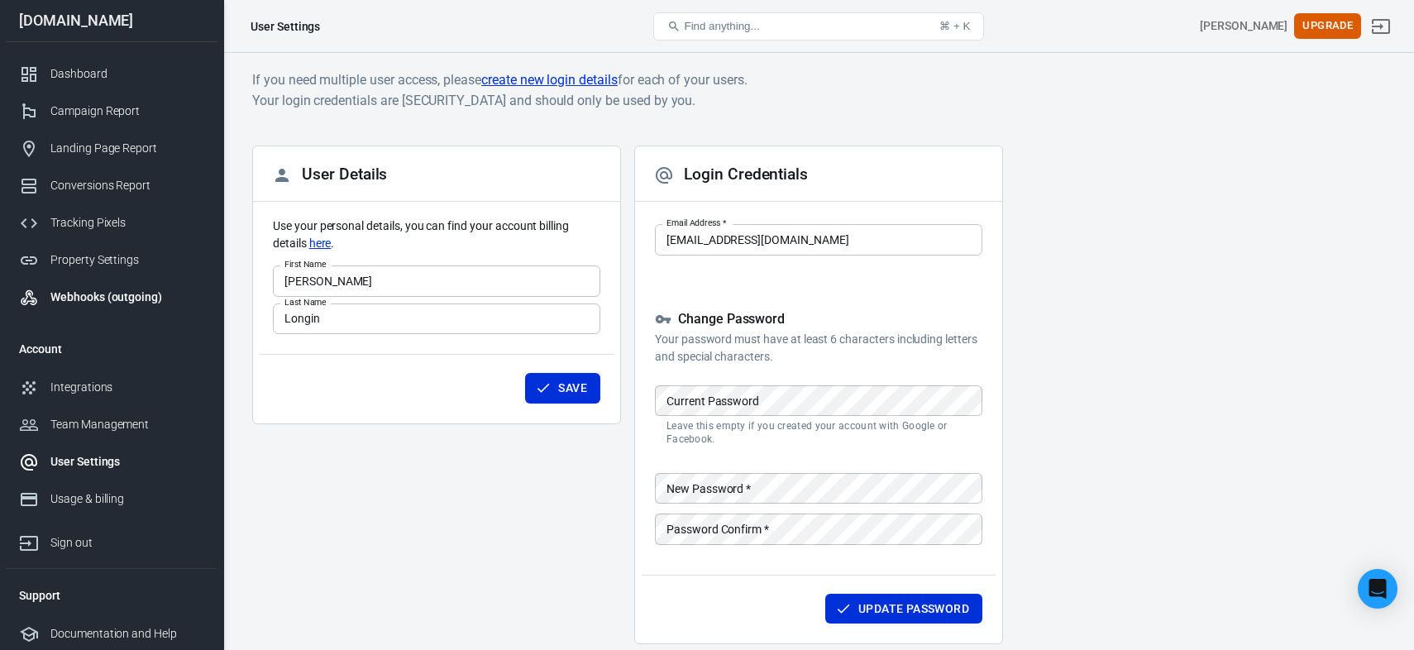
click at [103, 279] on link "Webhooks (outgoing)" at bounding box center [112, 297] width 212 height 37
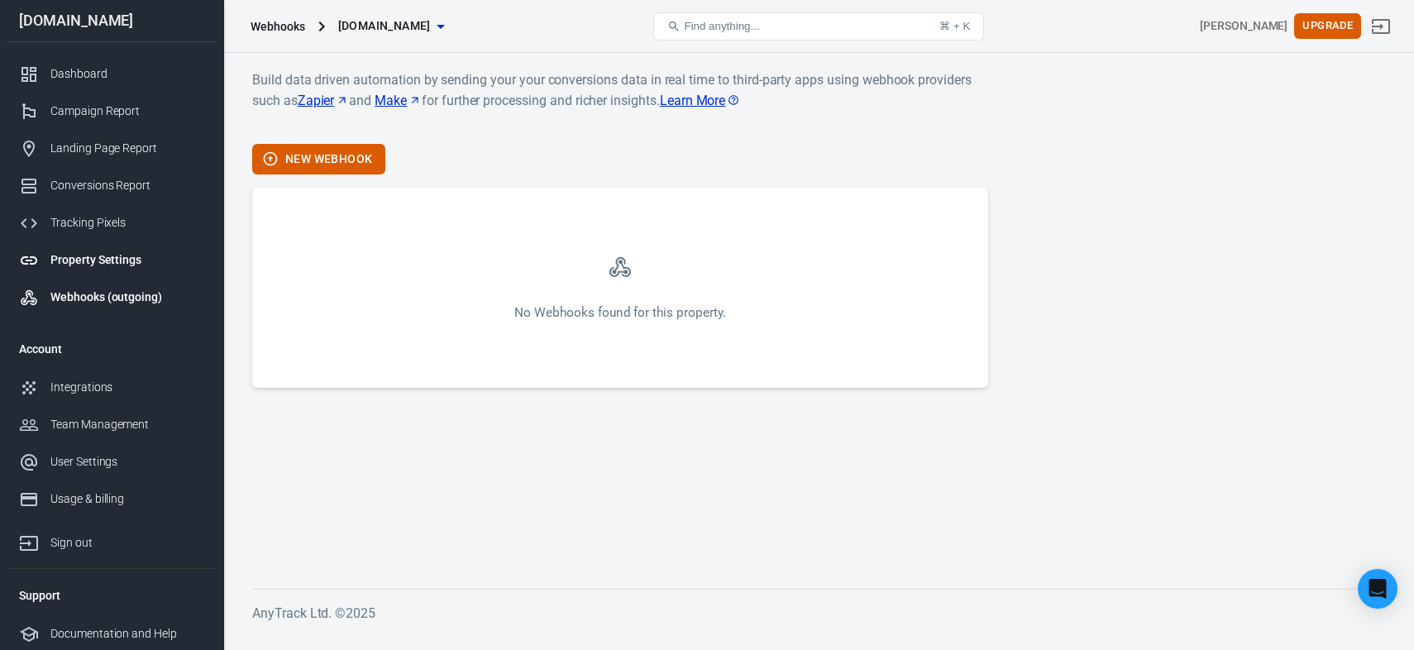
click at [114, 266] on div "Property Settings" at bounding box center [127, 259] width 154 height 17
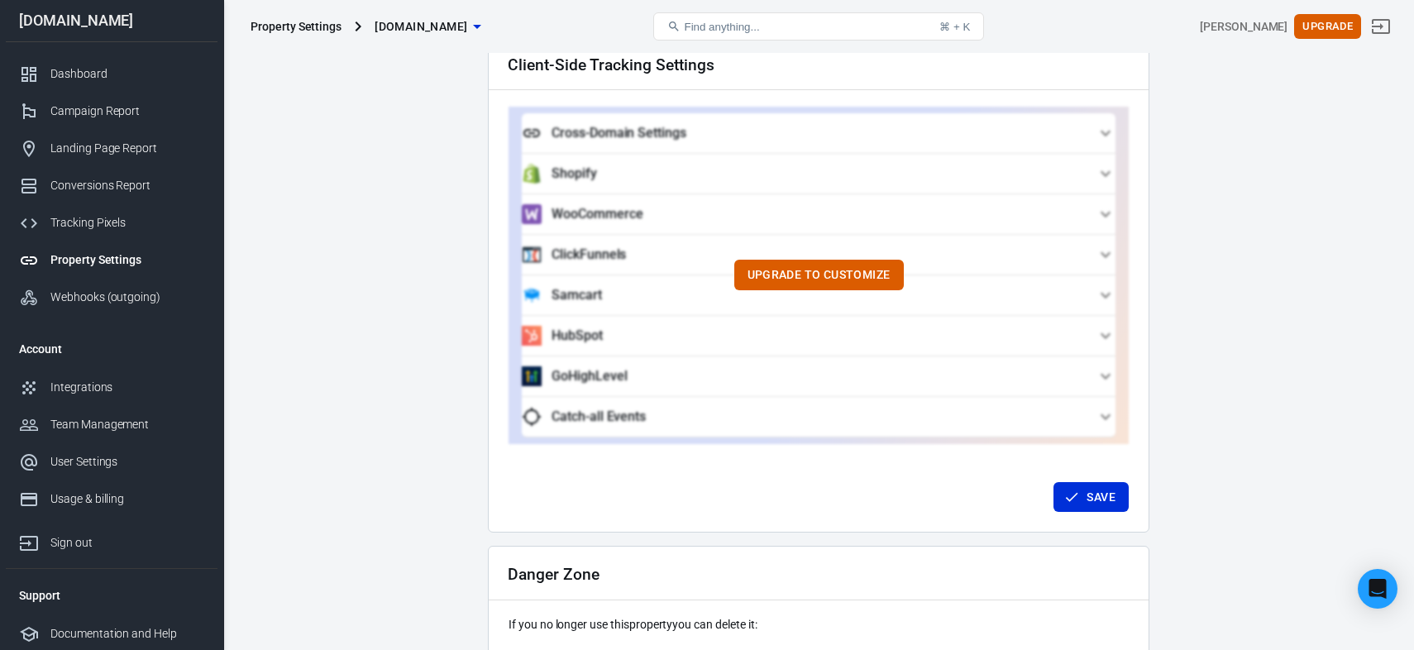
scroll to position [1484, 0]
click at [109, 399] on link "Integrations" at bounding box center [112, 387] width 212 height 37
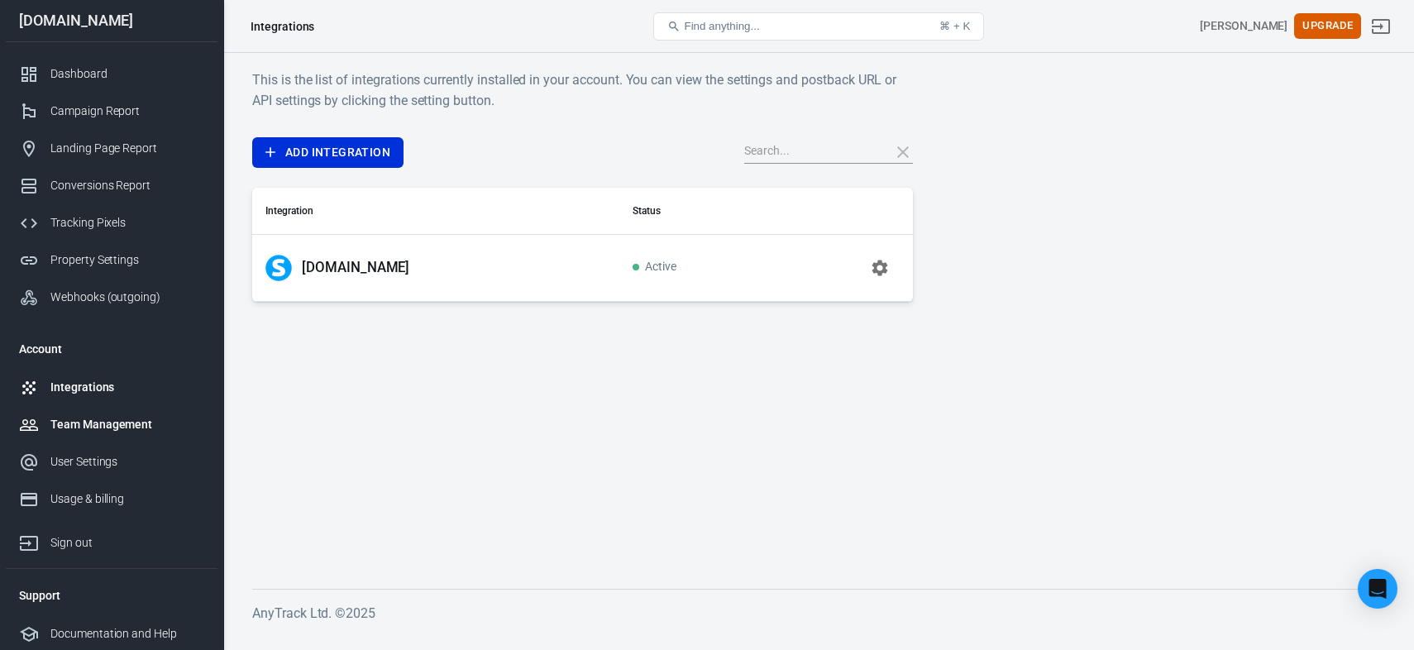
click at [143, 420] on div "Team Management" at bounding box center [127, 424] width 154 height 17
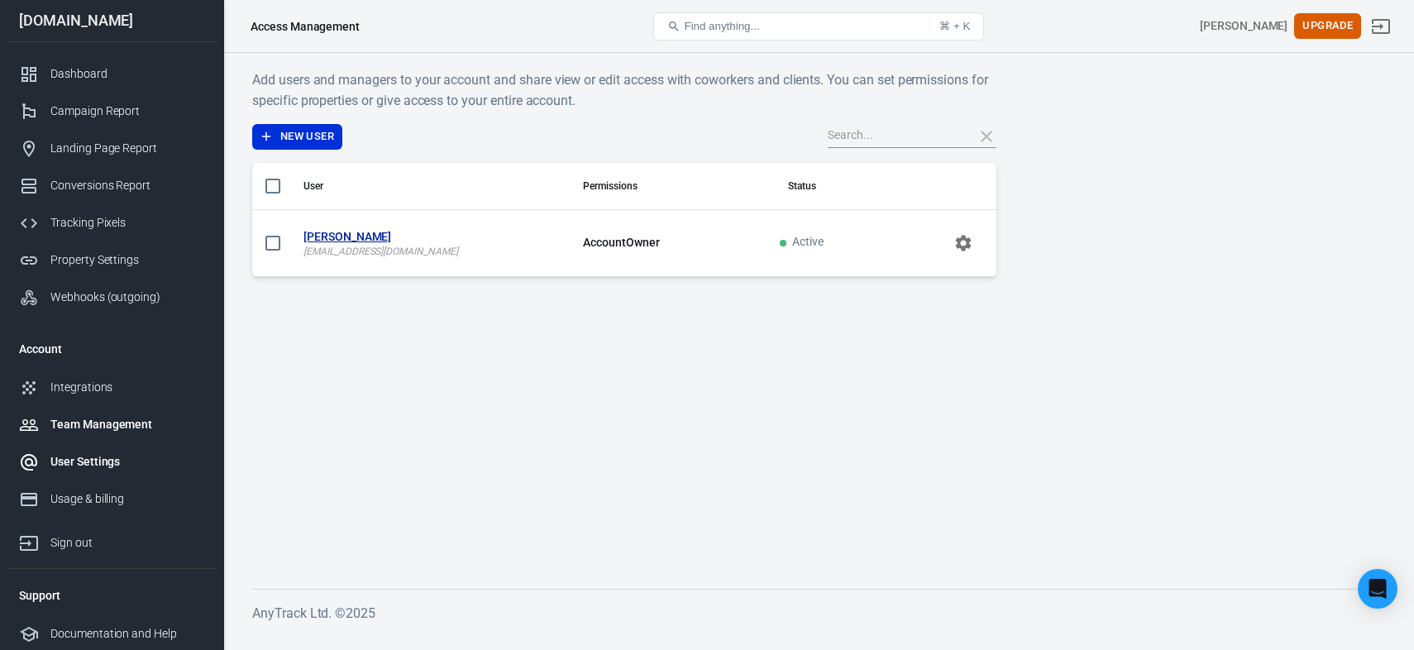
click at [111, 456] on div "User Settings" at bounding box center [127, 461] width 154 height 17
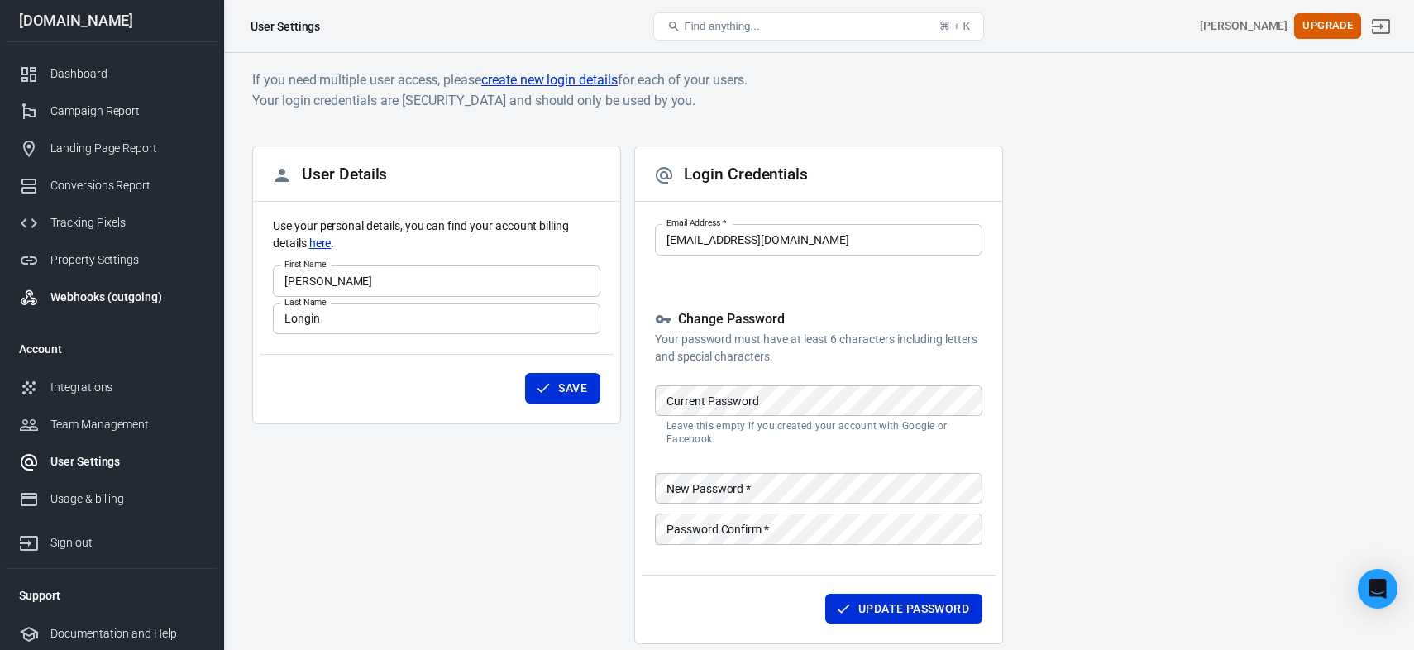
click at [112, 292] on div "Webhooks (outgoing)" at bounding box center [127, 297] width 154 height 17
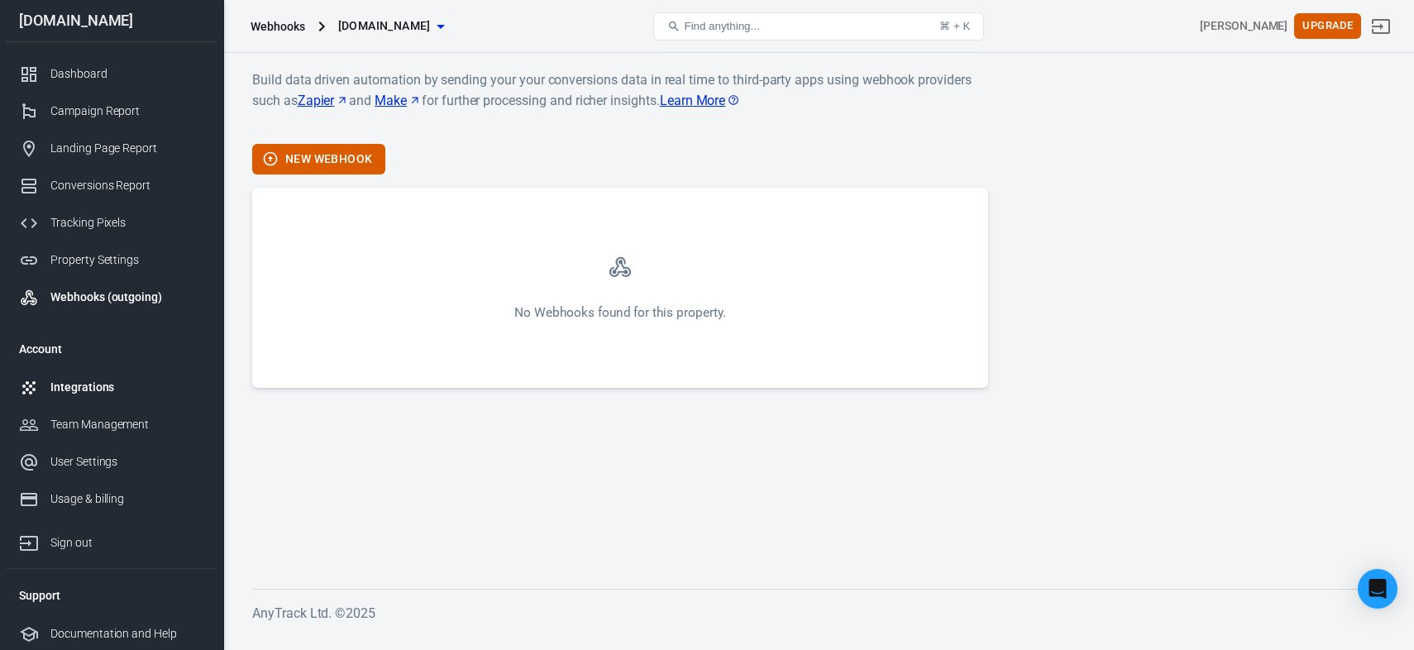
click at [124, 400] on link "Integrations" at bounding box center [112, 387] width 212 height 37
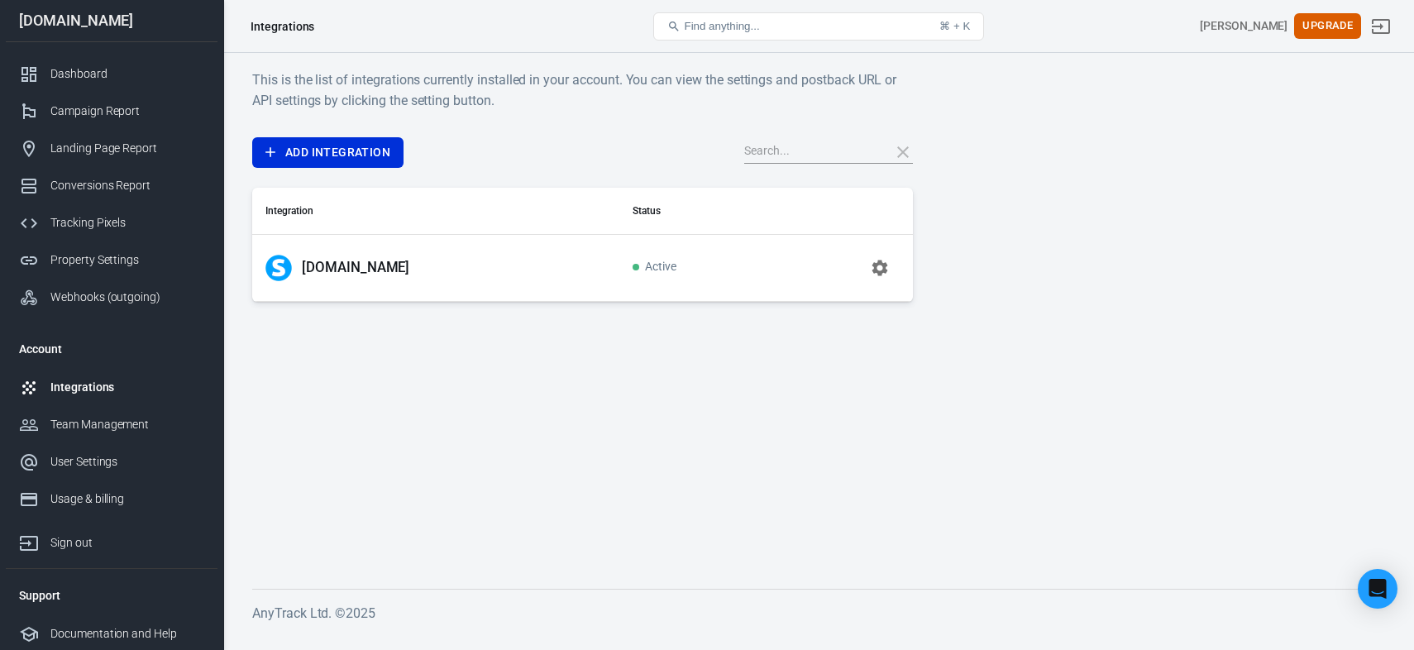
click at [894, 265] on button "button" at bounding box center [880, 268] width 40 height 40
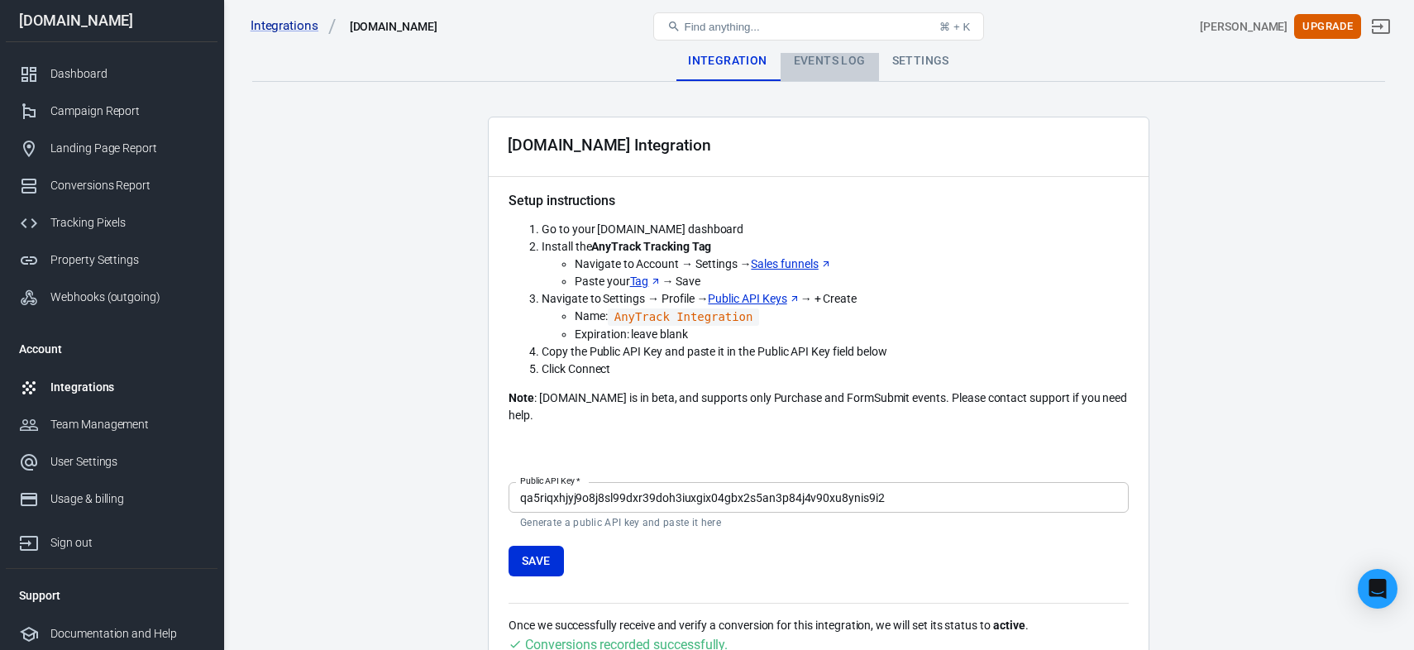
click at [832, 60] on div "Events Log" at bounding box center [830, 61] width 98 height 40
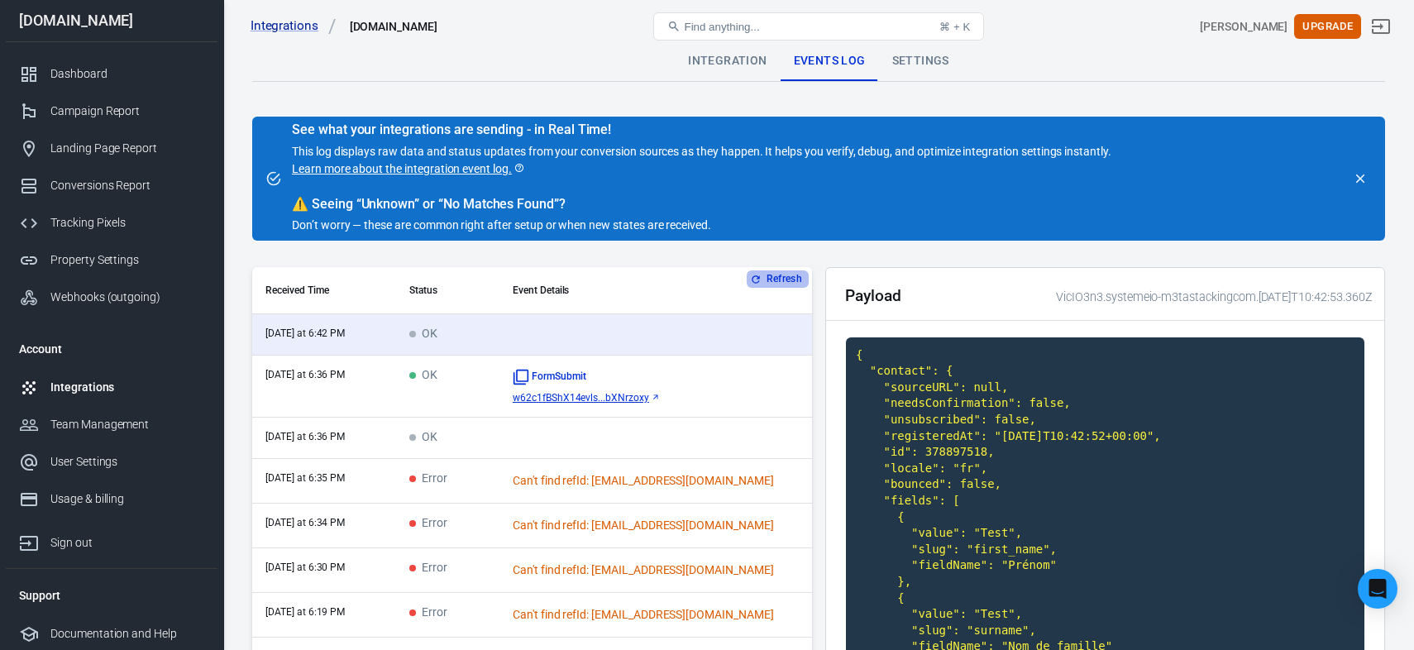
click at [775, 278] on button "Refresh" at bounding box center [778, 278] width 62 height 17
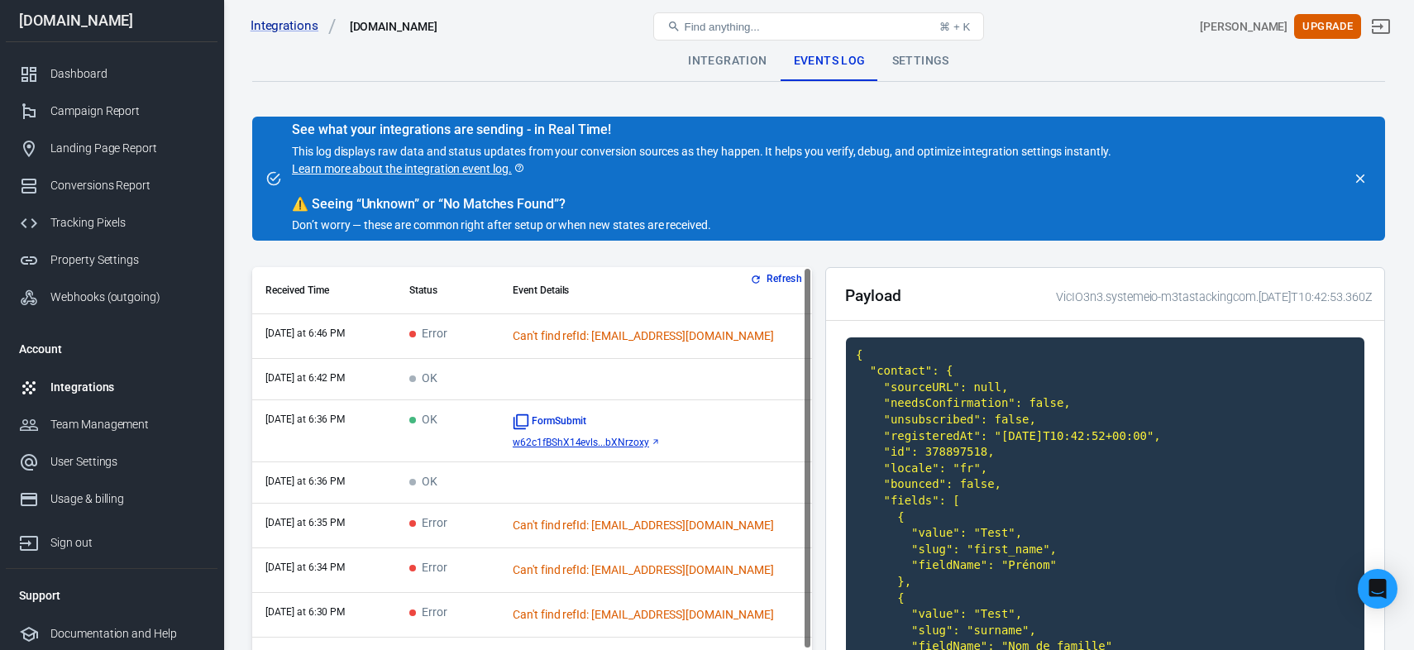
click at [655, 351] on td "Can't find refId: [EMAIL_ADDRESS][DOMAIN_NAME]" at bounding box center [655, 336] width 313 height 45
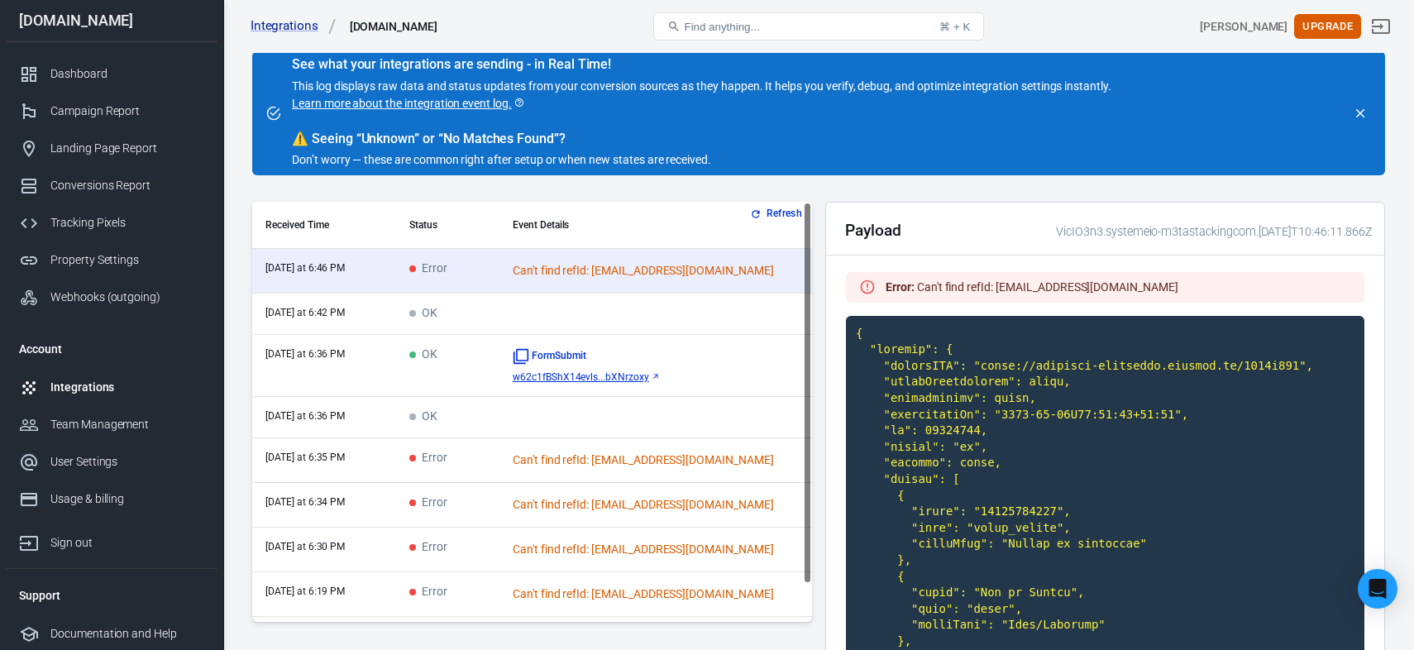
scroll to position [62, 0]
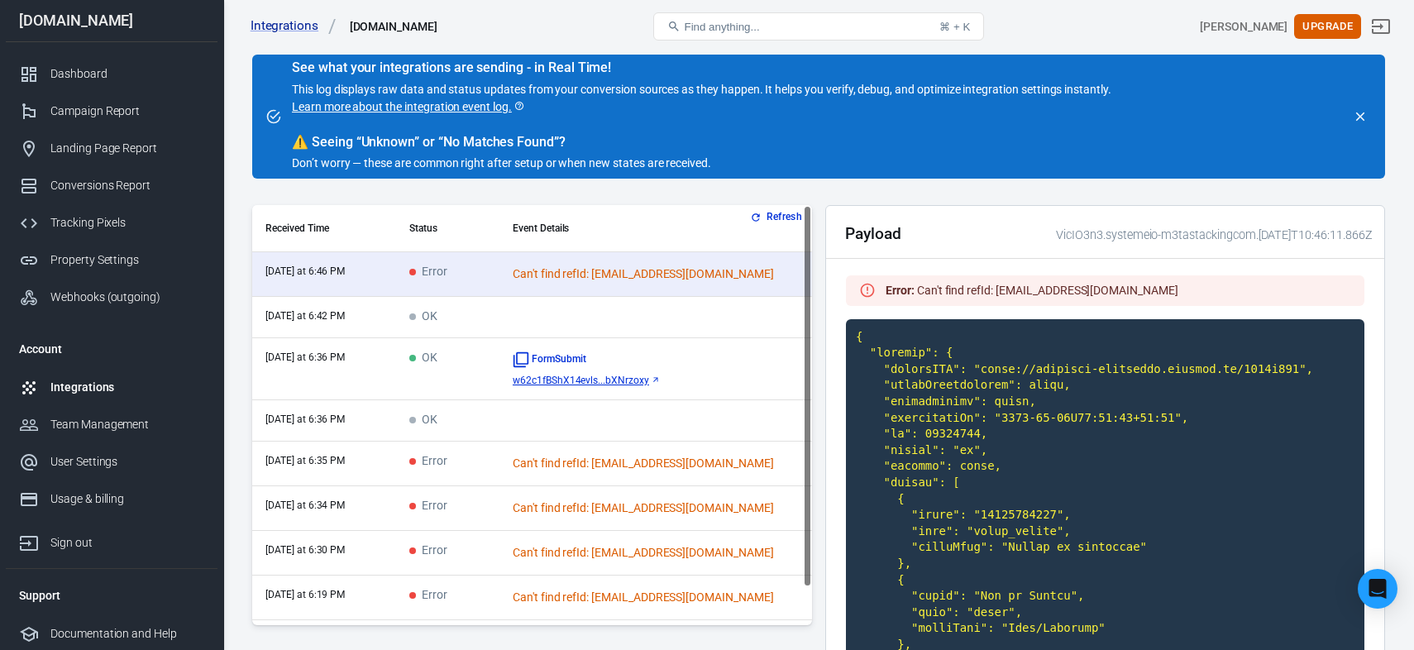
click at [762, 221] on button "Refresh" at bounding box center [778, 216] width 62 height 17
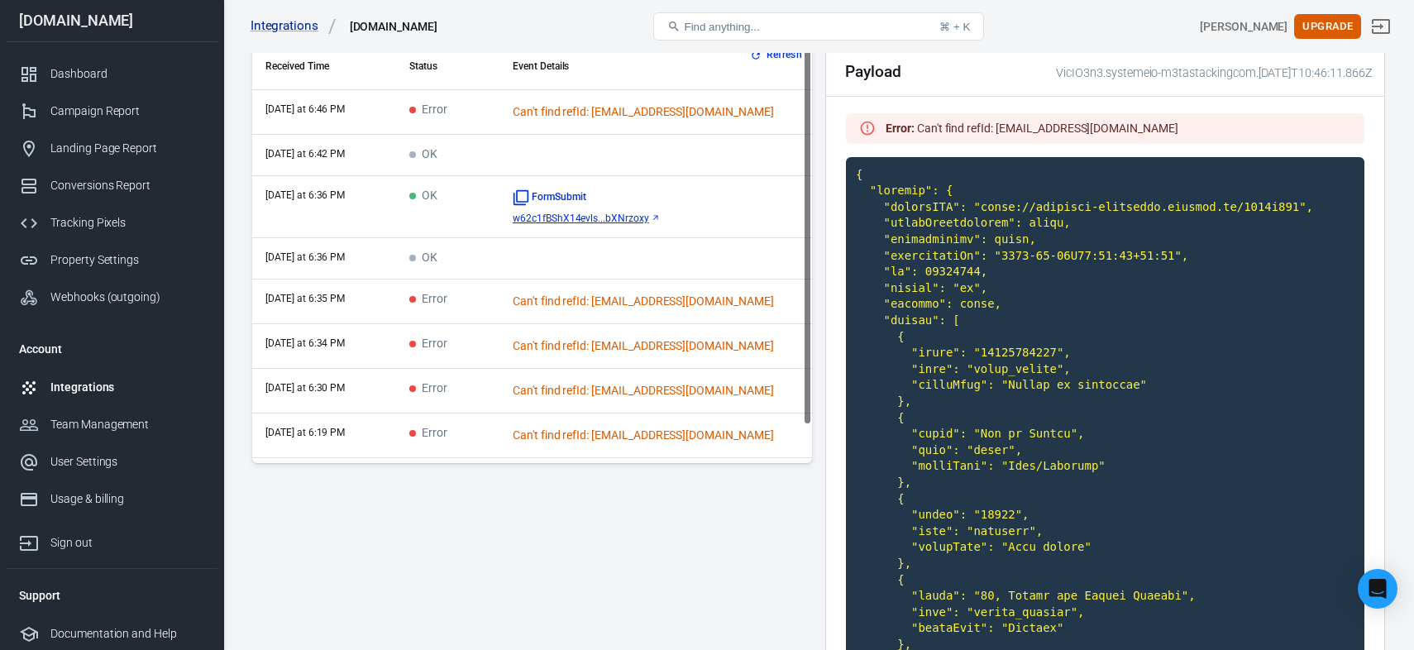
scroll to position [0, 0]
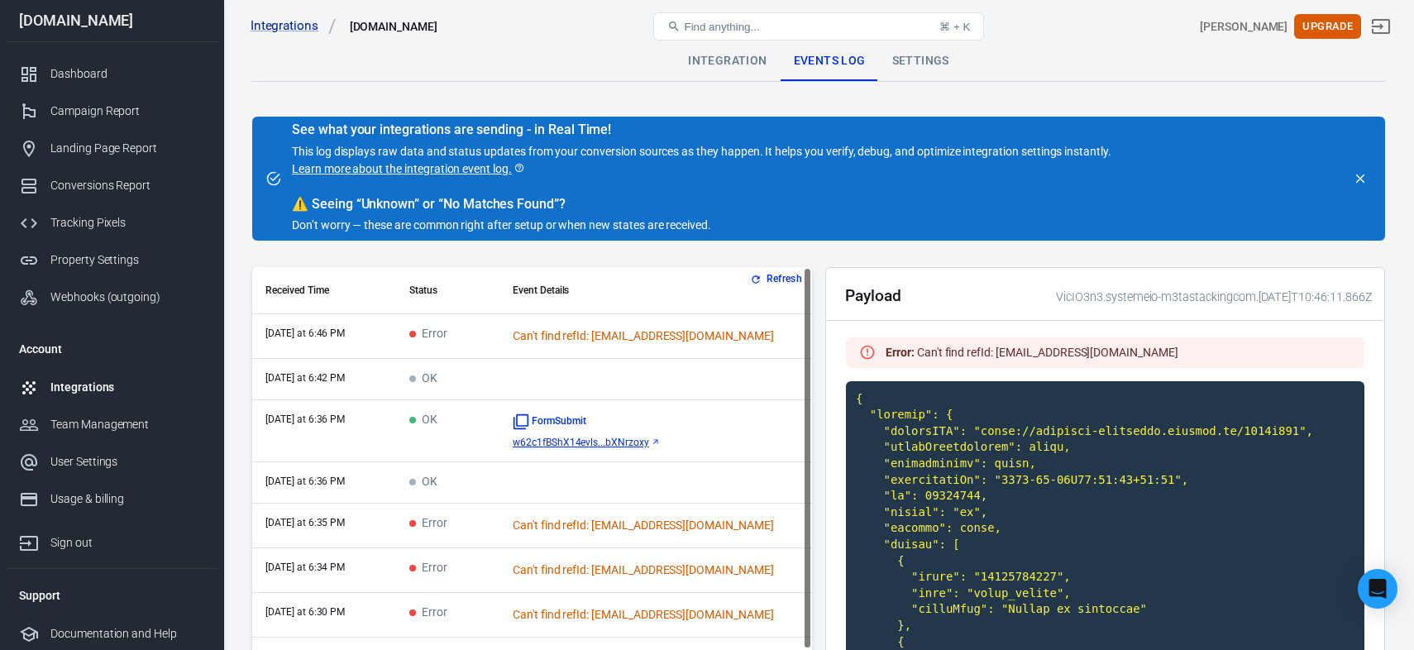
click at [560, 377] on td "scrollable content" at bounding box center [655, 379] width 313 height 41
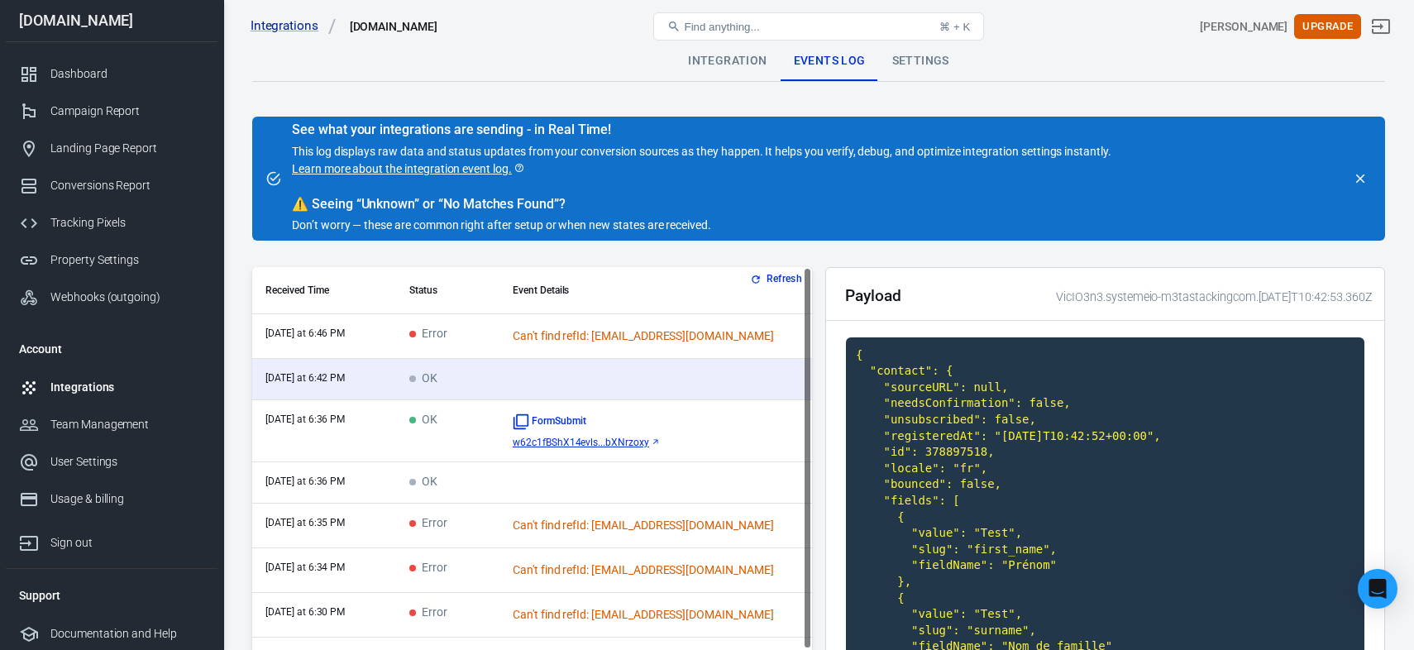
click at [522, 346] on td "Can't find refId: valentin.chambraud@gmail.com" at bounding box center [655, 336] width 313 height 45
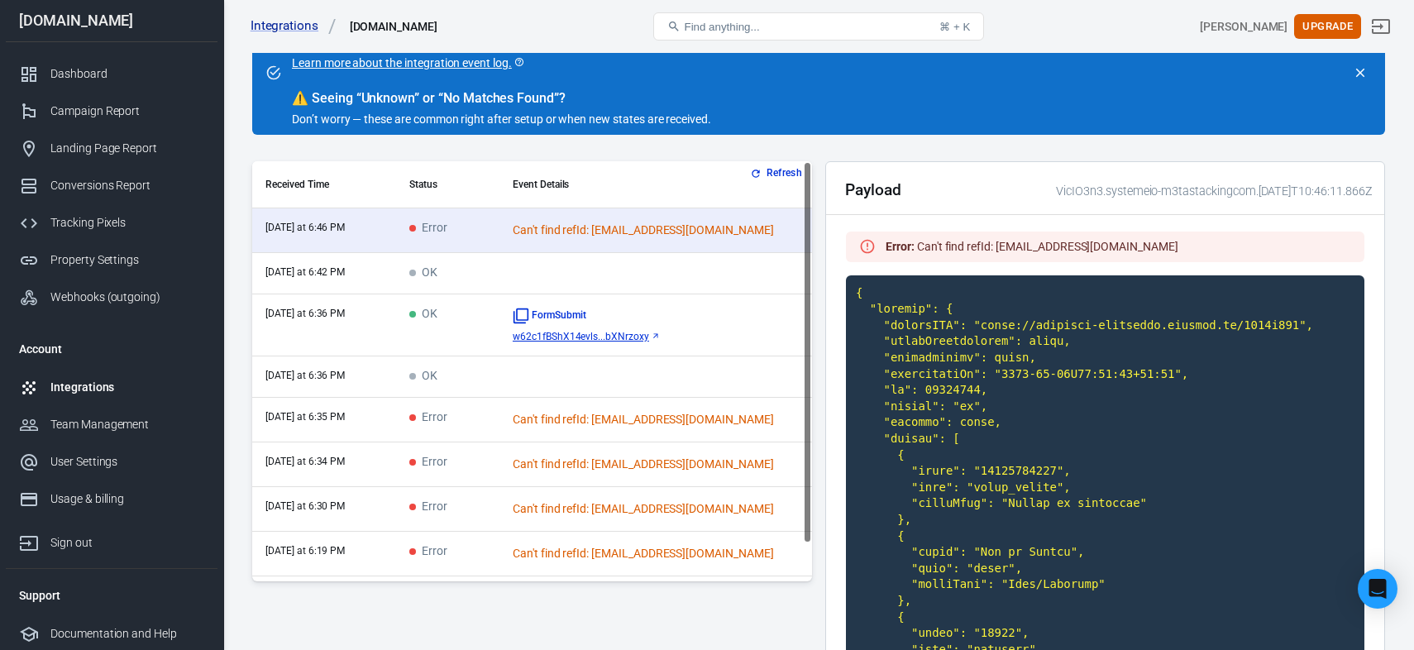
scroll to position [107, 0]
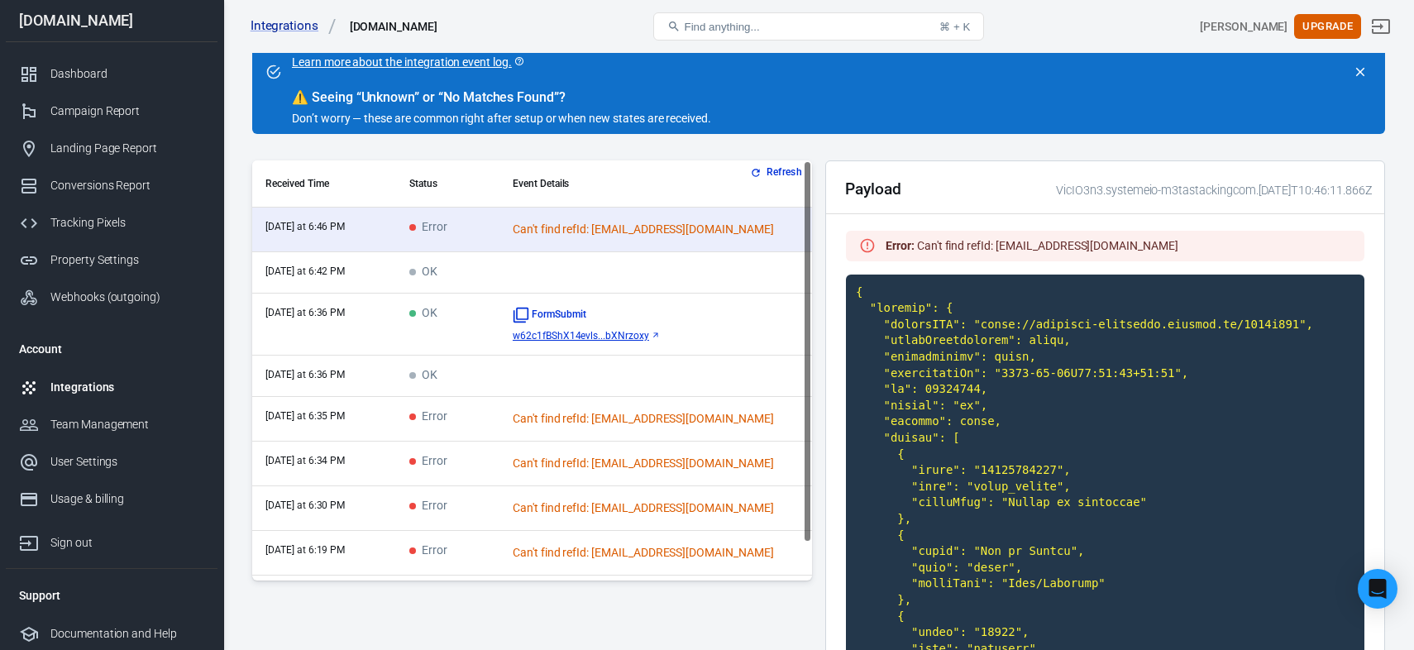
click at [776, 171] on button "Refresh" at bounding box center [778, 172] width 62 height 17
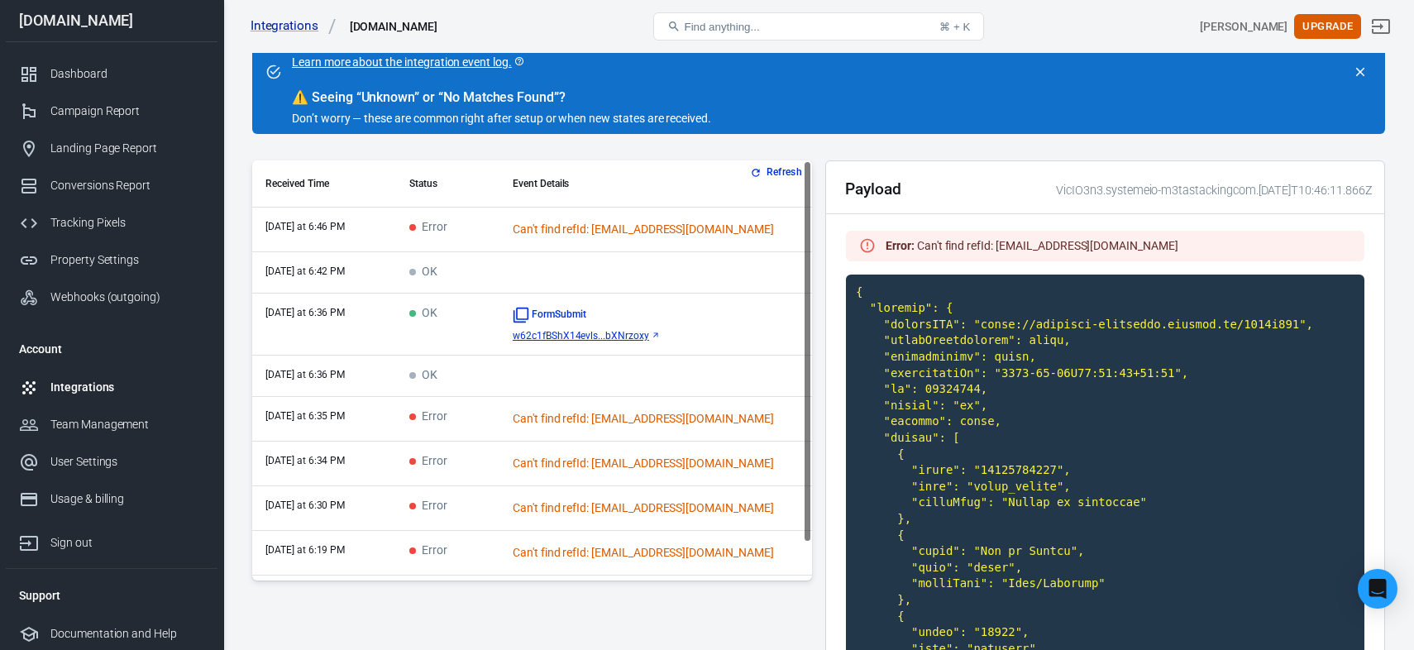
click at [764, 165] on button "Refresh" at bounding box center [778, 172] width 62 height 17
click at [769, 173] on button "Refresh" at bounding box center [778, 172] width 62 height 17
click at [95, 383] on div "Integrations" at bounding box center [127, 387] width 154 height 17
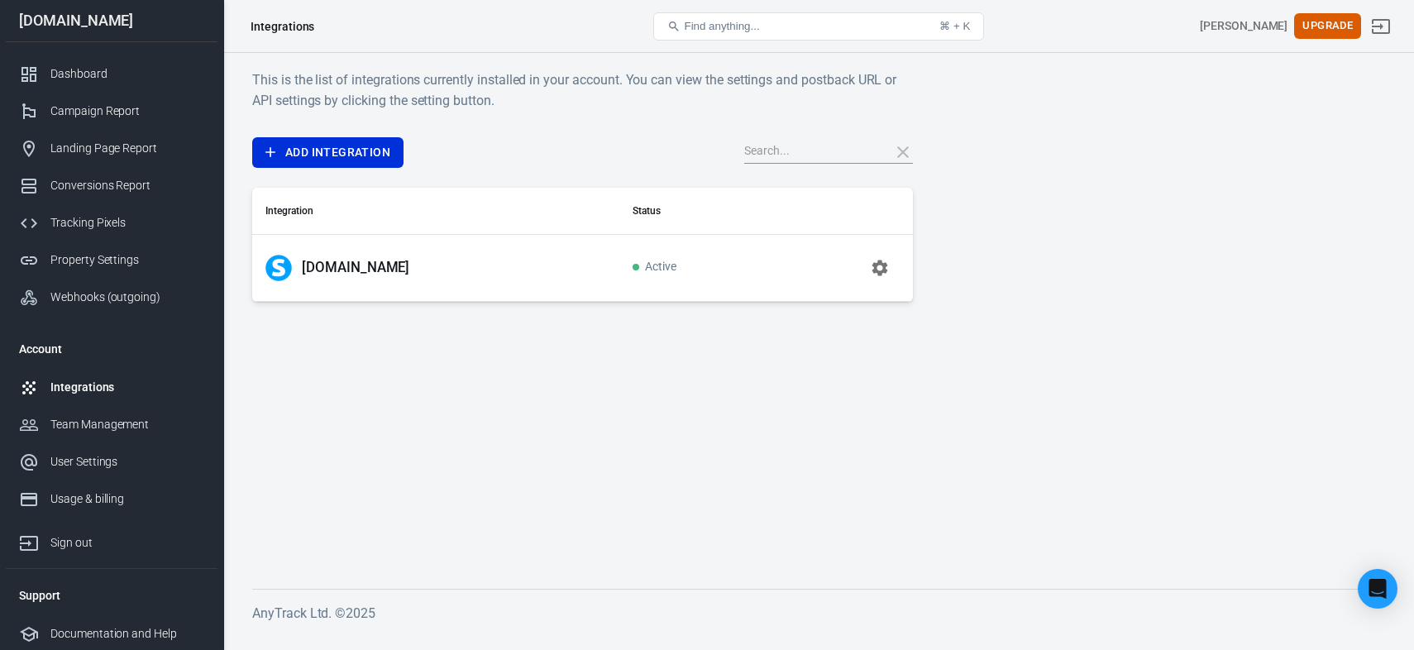
click at [783, 146] on input "text" at bounding box center [810, 152] width 132 height 22
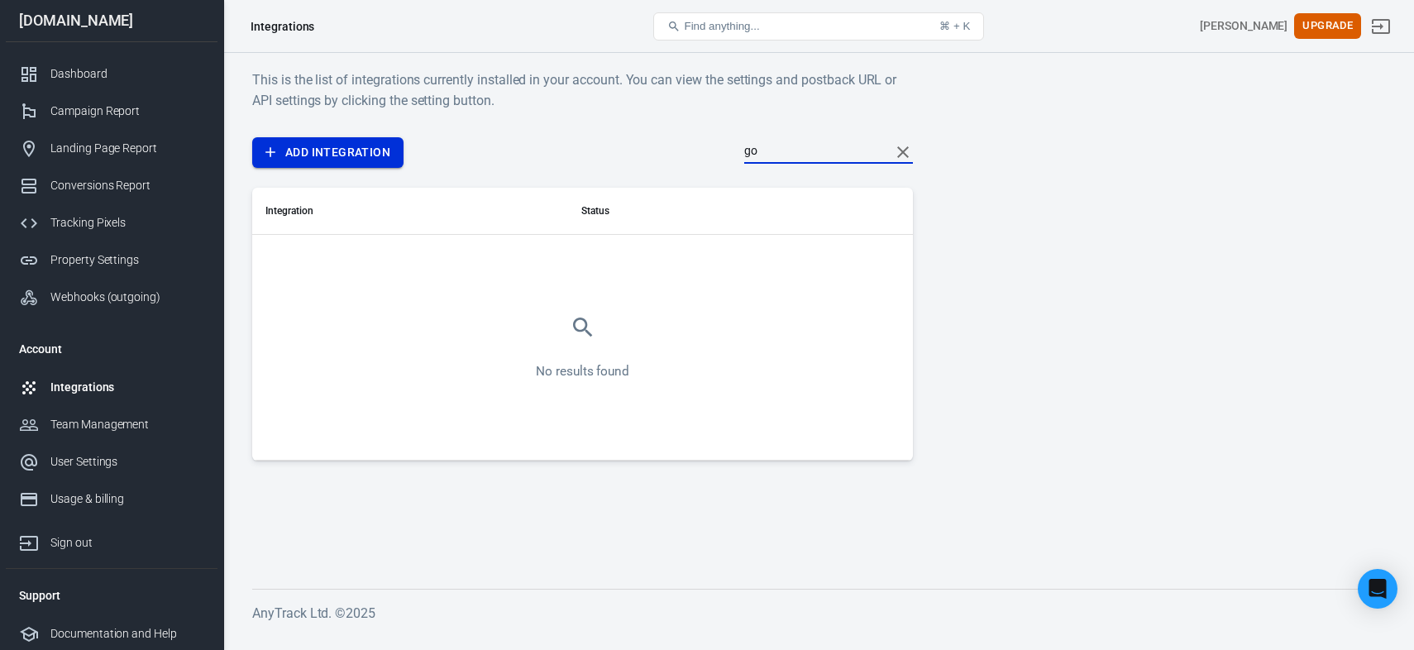
type input "go"
click at [317, 157] on link "Add Integration" at bounding box center [327, 152] width 151 height 31
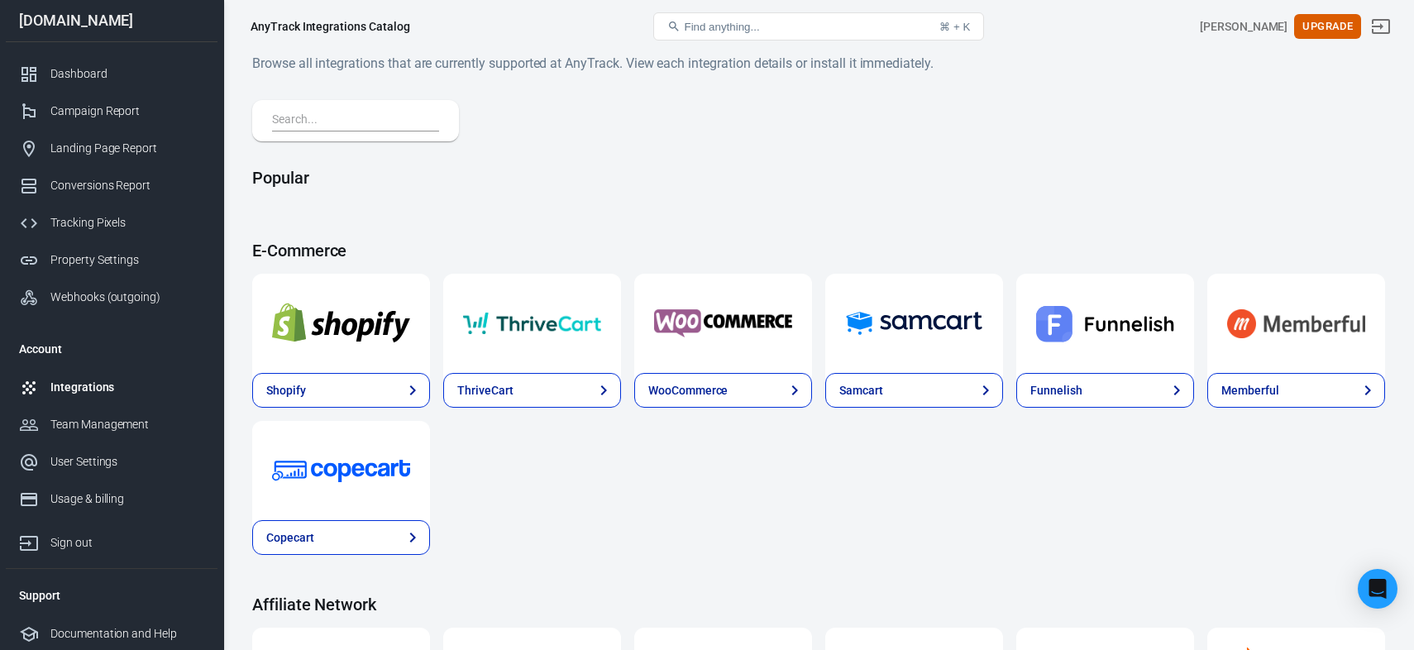
click at [323, 119] on input "text" at bounding box center [352, 121] width 160 height 22
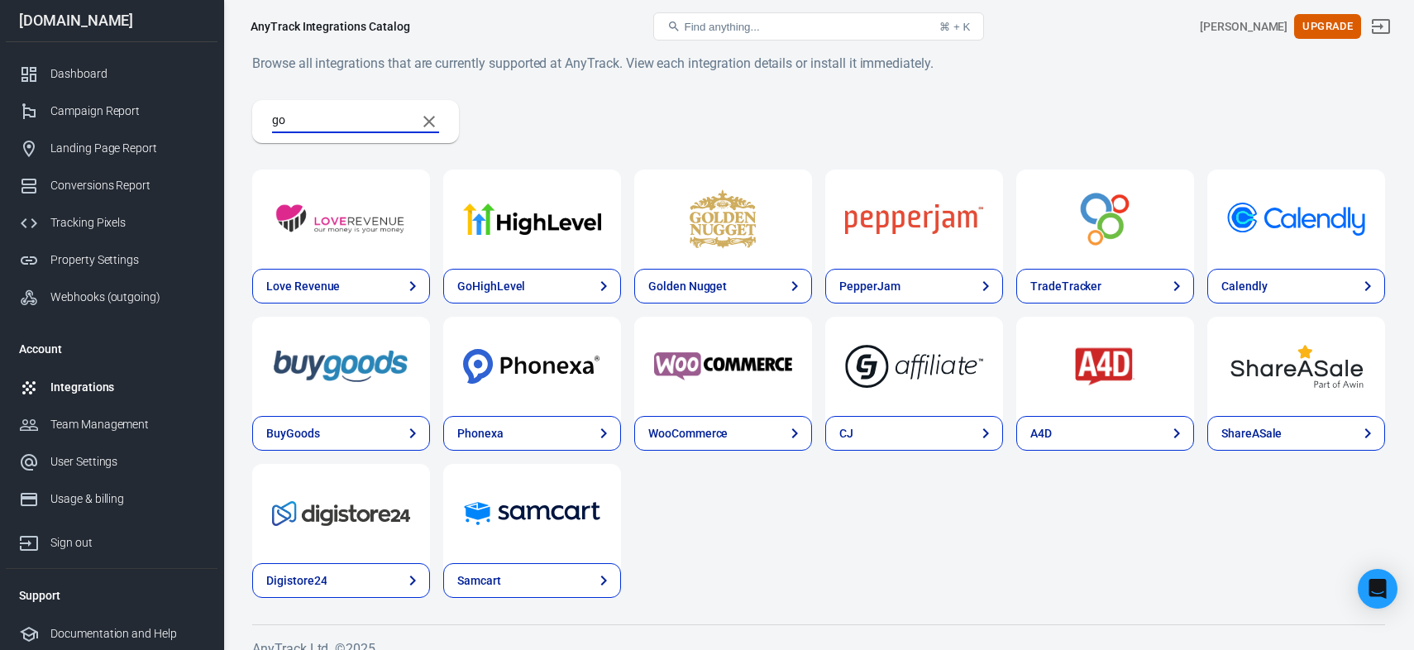
type input "go"
click at [439, 117] on button "Clear Search" at bounding box center [429, 122] width 40 height 40
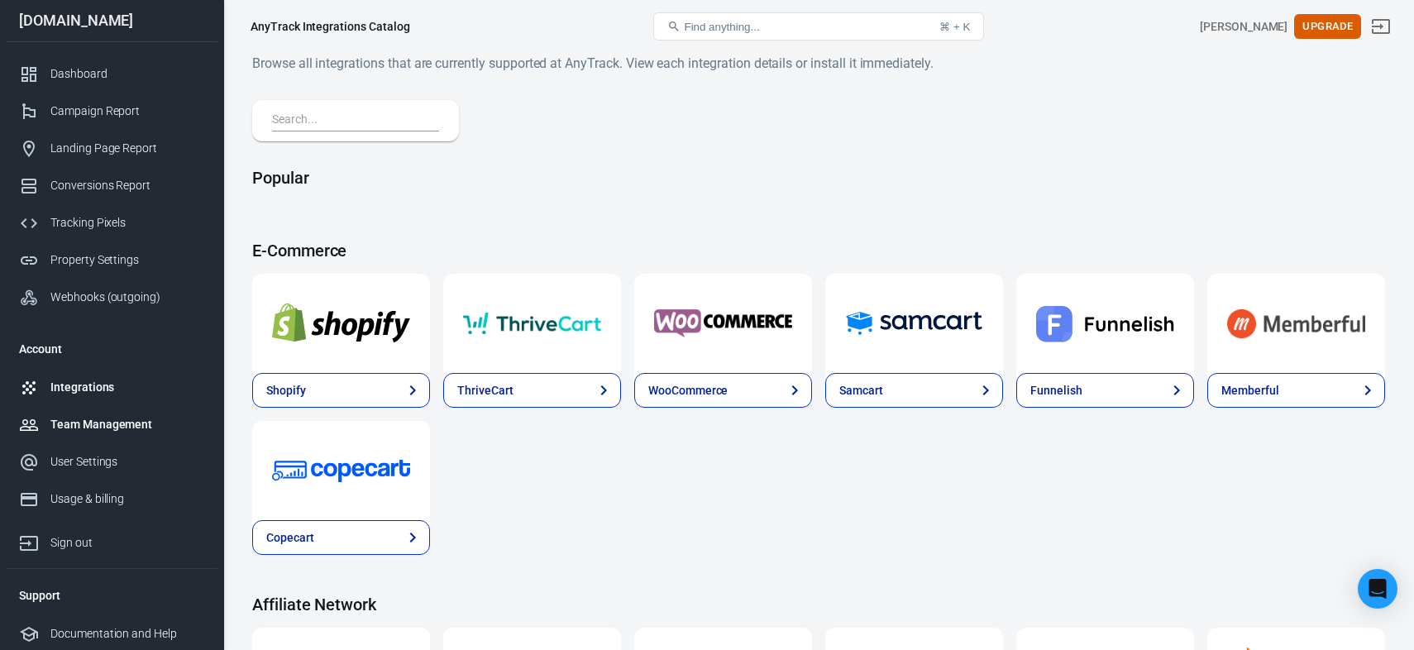
click at [86, 442] on link "Team Management" at bounding box center [112, 424] width 212 height 37
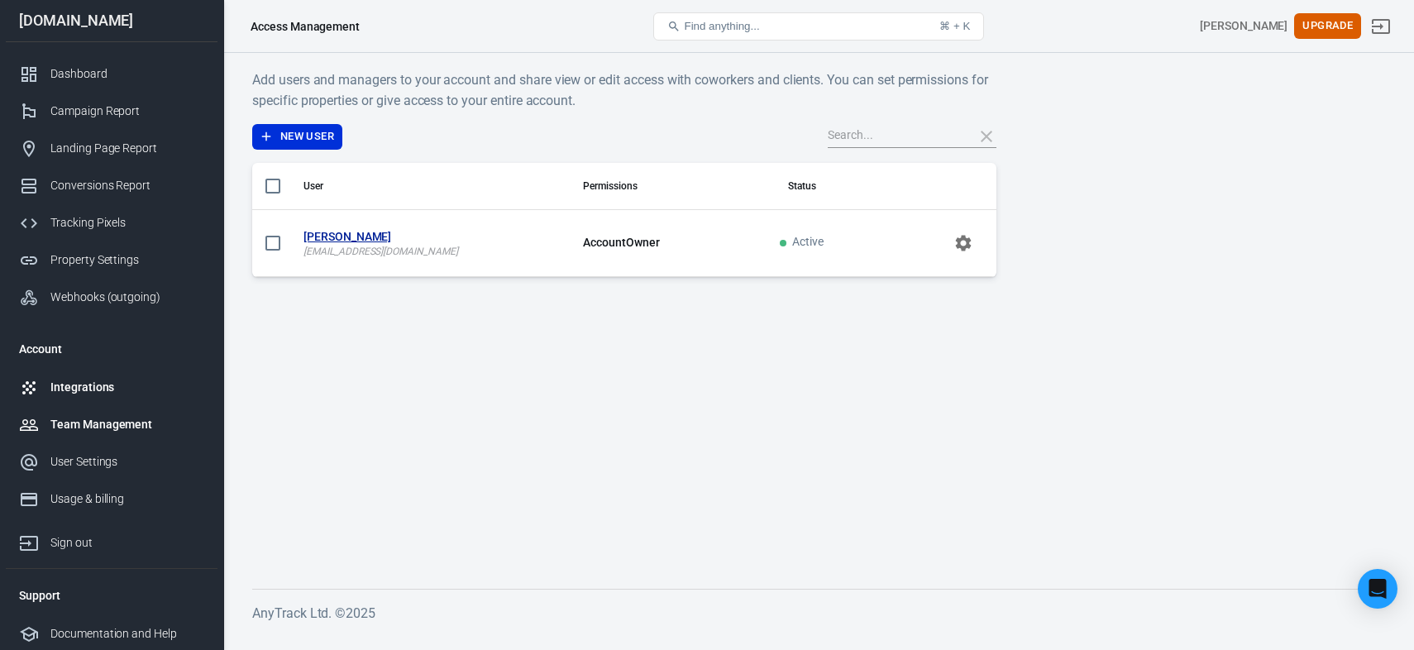
click at [88, 395] on div "Integrations" at bounding box center [127, 387] width 154 height 17
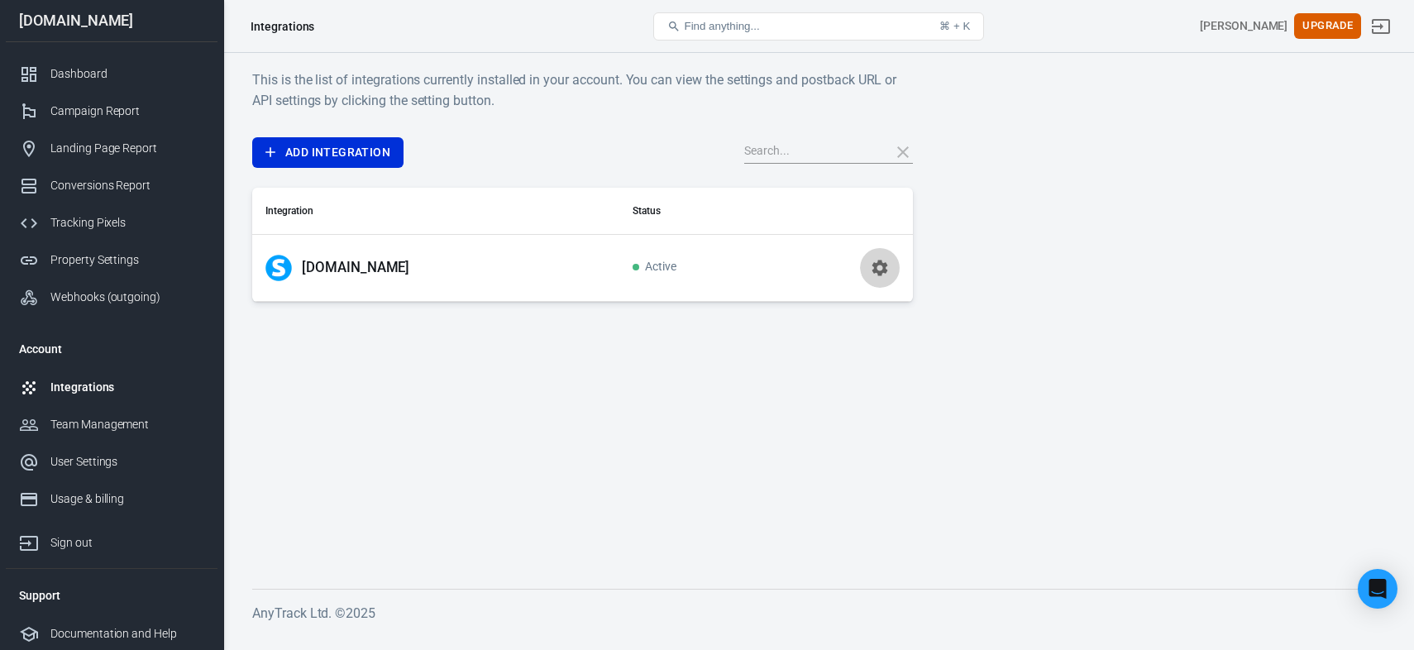
click at [881, 270] on icon "button" at bounding box center [880, 268] width 16 height 16
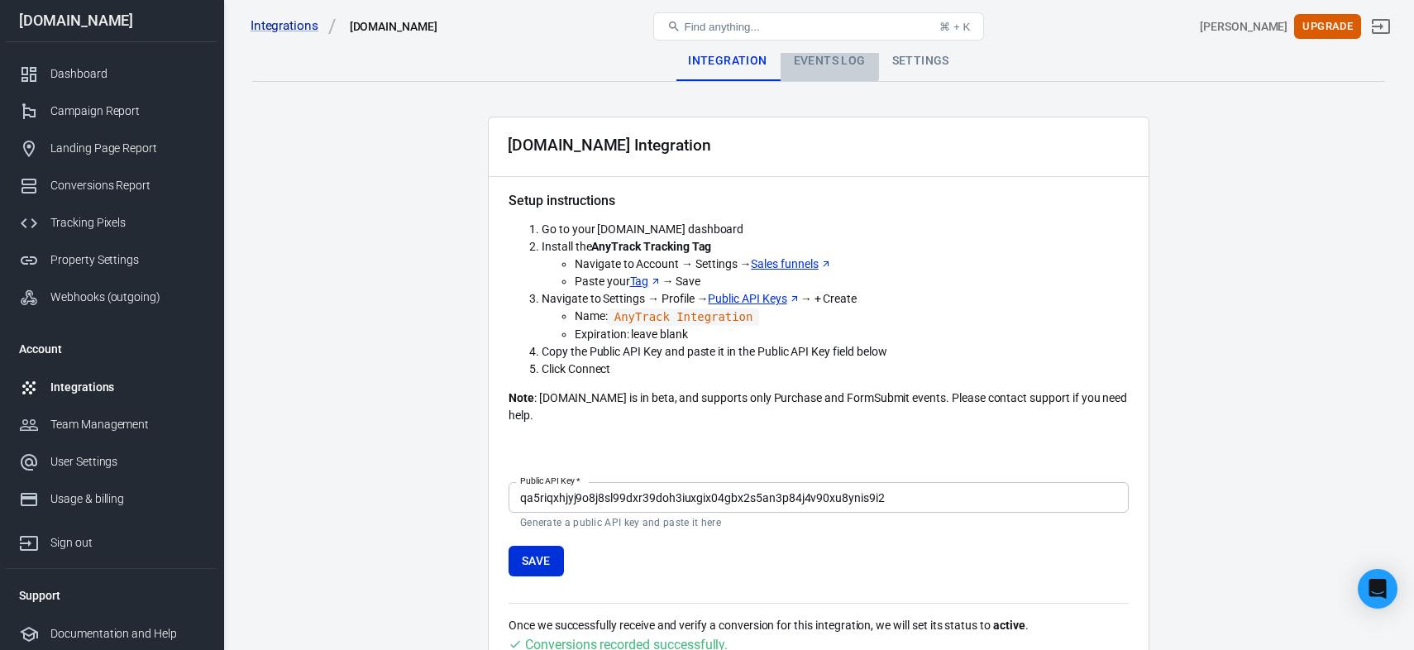
click at [820, 58] on div "Events Log" at bounding box center [830, 61] width 98 height 40
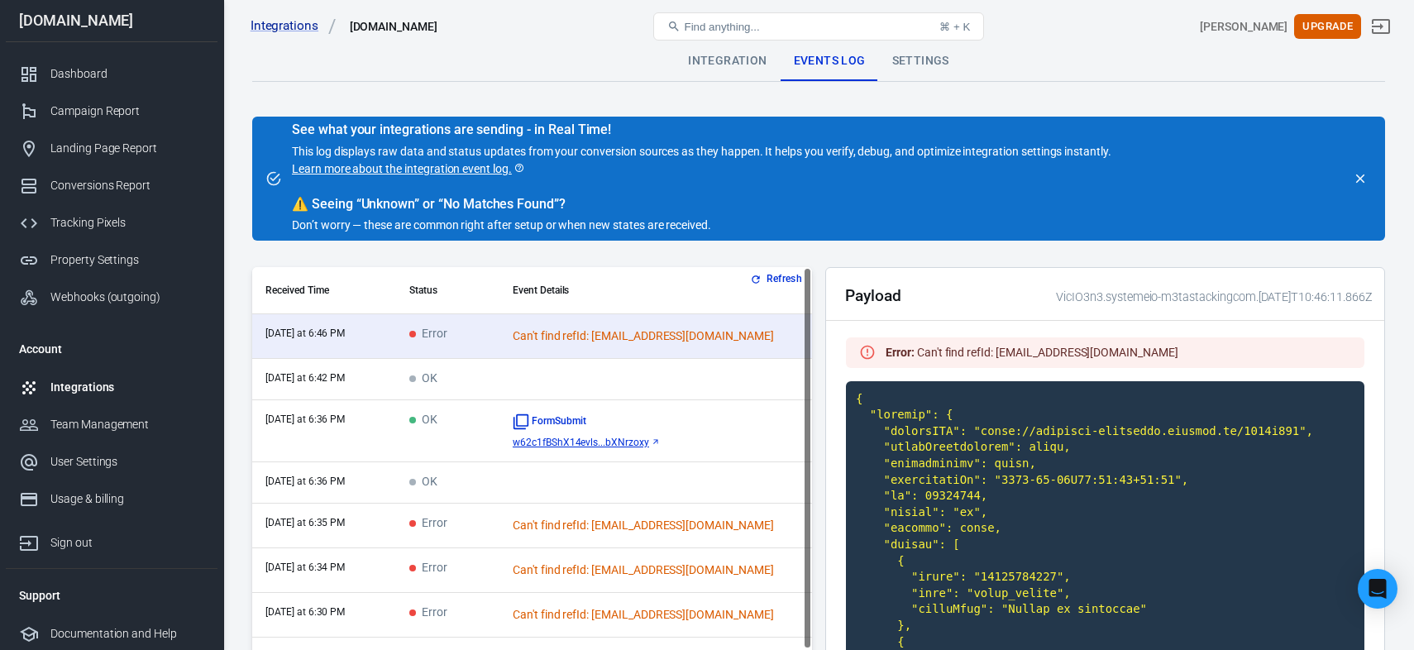
click at [758, 267] on th "Event Details" at bounding box center [655, 290] width 313 height 47
click at [766, 289] on th "Event Details" at bounding box center [655, 290] width 313 height 47
click at [775, 280] on button "Refresh" at bounding box center [778, 278] width 62 height 17
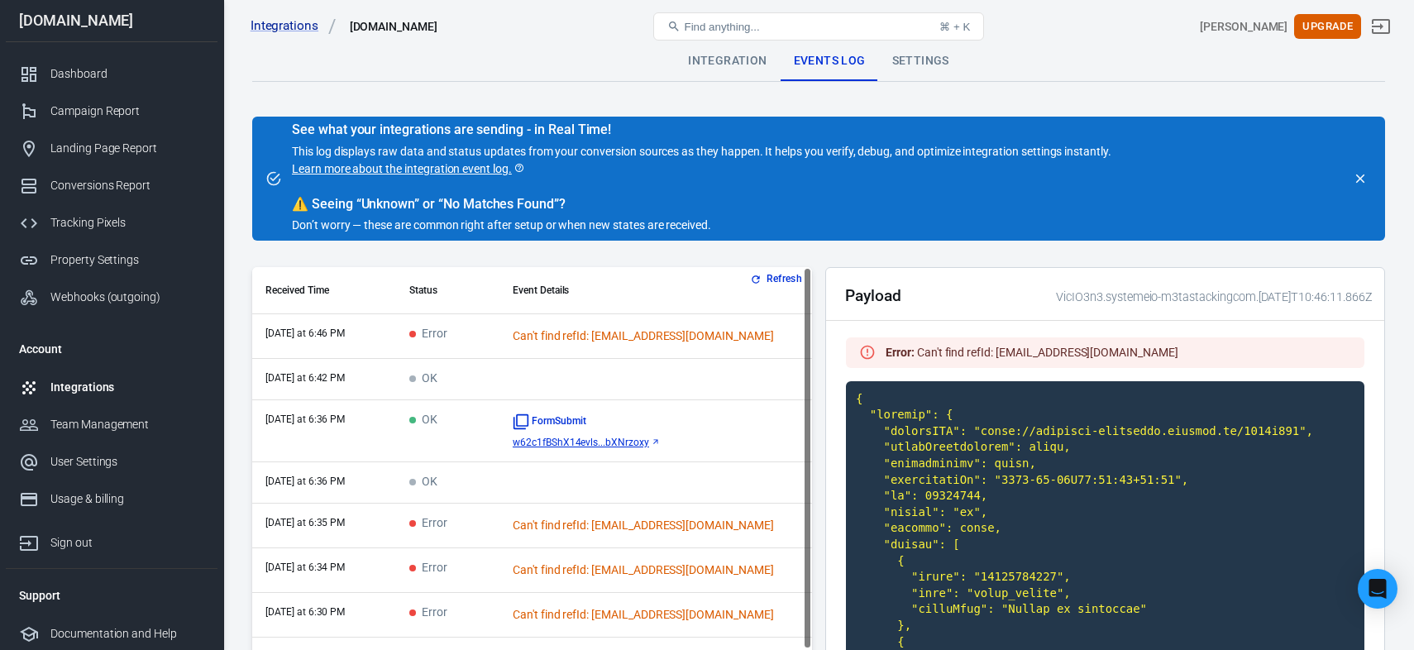
click at [775, 280] on button "Refresh" at bounding box center [778, 278] width 62 height 17
click at [762, 284] on button "Refresh" at bounding box center [778, 278] width 62 height 17
click at [106, 69] on div "Dashboard" at bounding box center [127, 73] width 154 height 17
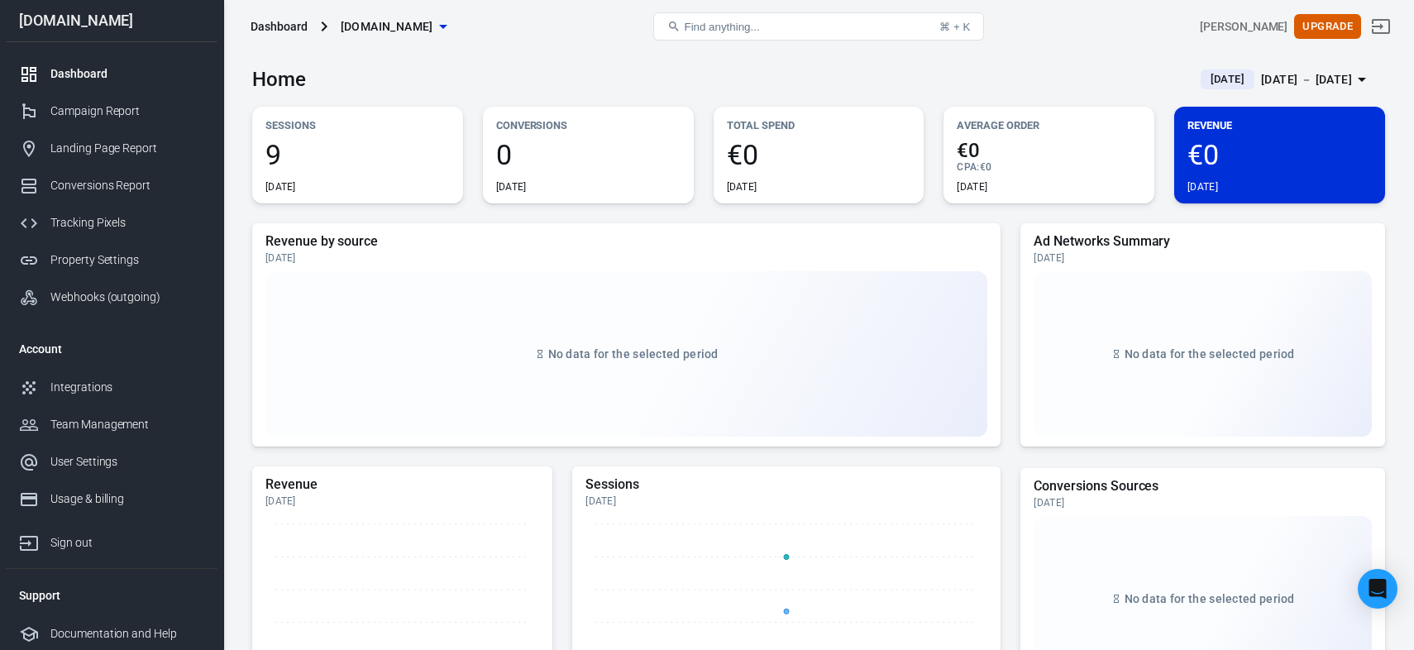
click at [633, 87] on div "Home [DATE] [DATE] － [DATE]" at bounding box center [818, 73] width 1133 height 41
click at [107, 388] on div "Integrations" at bounding box center [127, 387] width 154 height 17
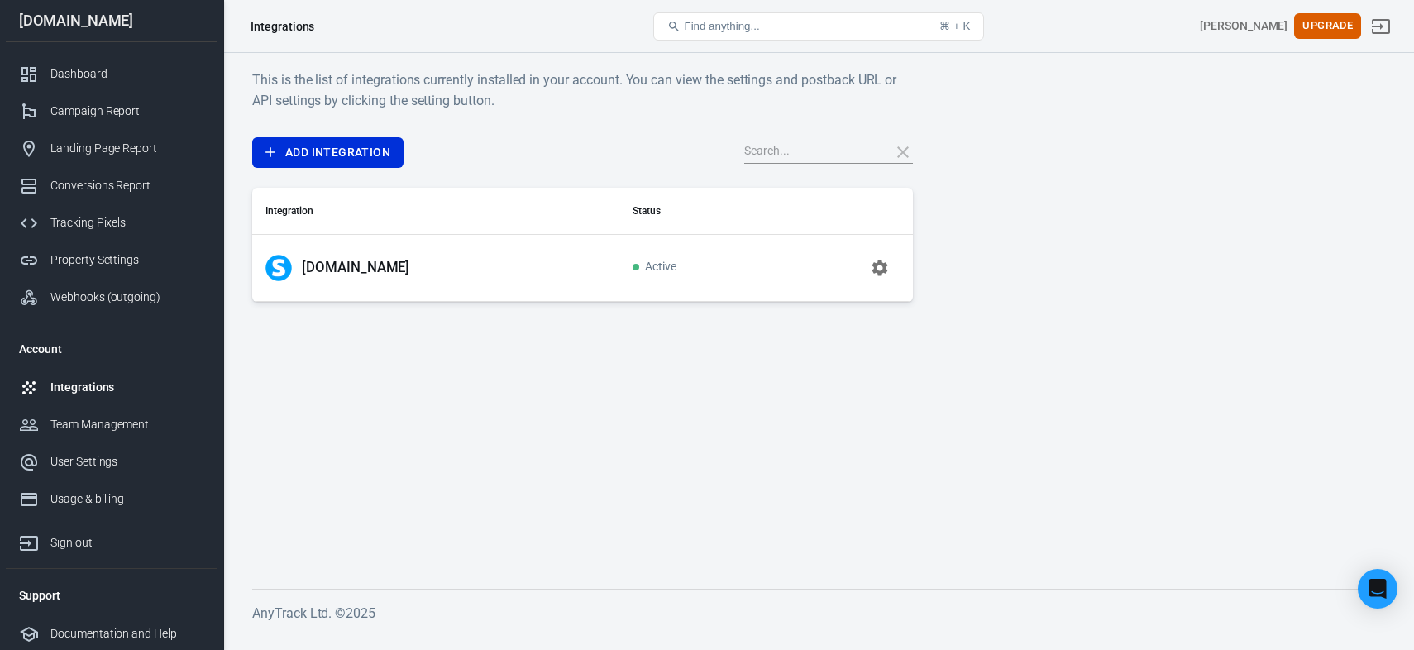
click at [561, 266] on div "[DOMAIN_NAME]" at bounding box center [435, 268] width 341 height 26
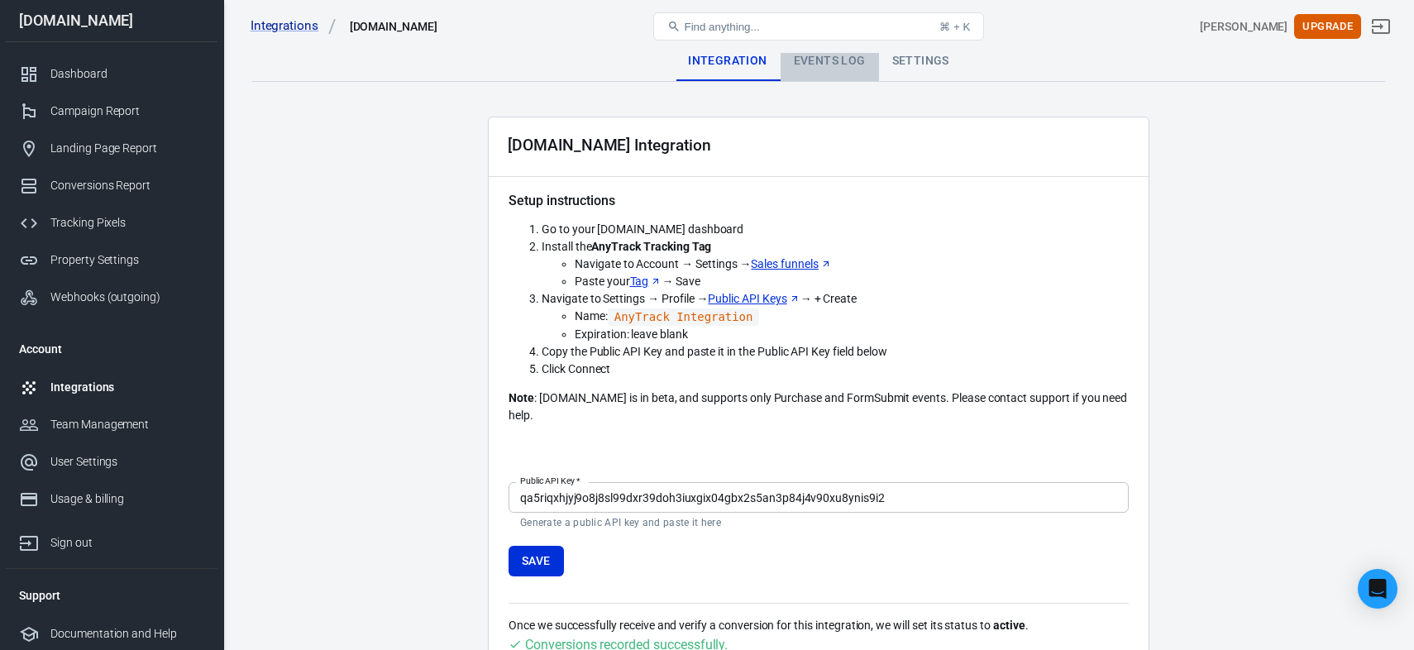
click at [810, 64] on div "Events Log" at bounding box center [830, 61] width 98 height 40
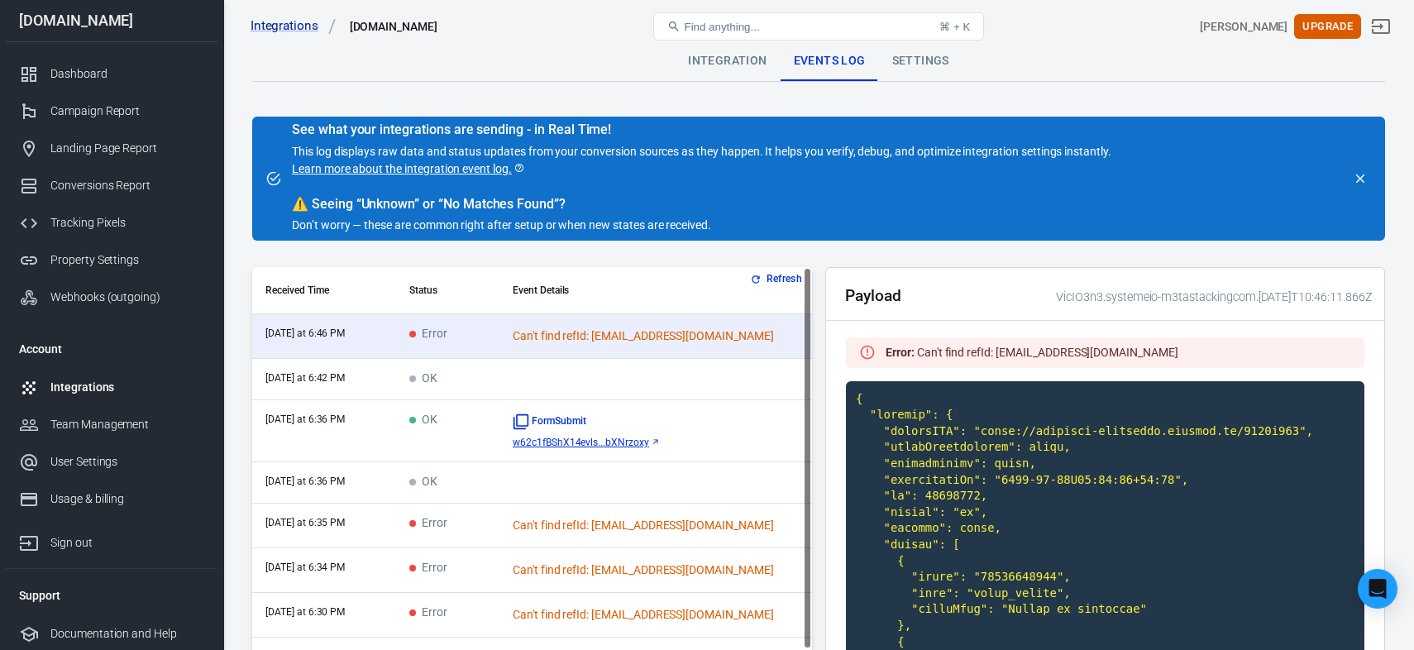
click at [787, 271] on button "Refresh" at bounding box center [778, 278] width 62 height 17
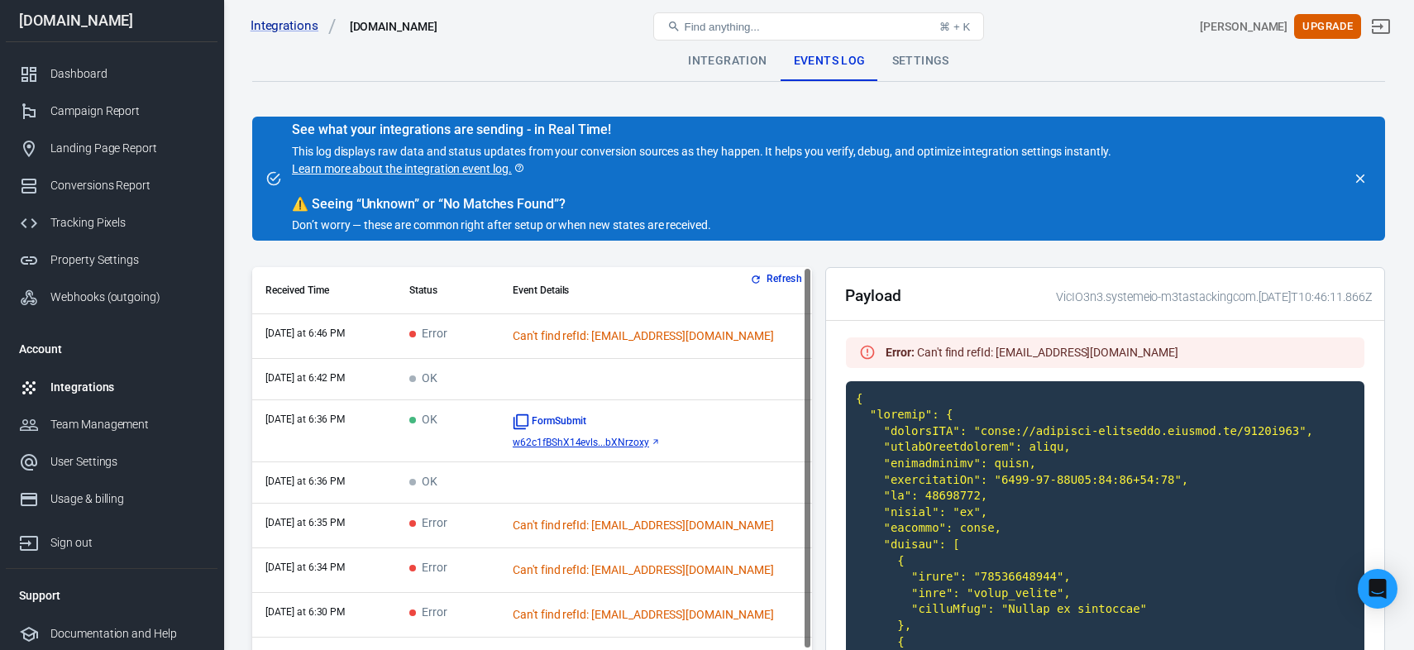
click at [783, 275] on button "Refresh" at bounding box center [778, 278] width 62 height 17
click at [781, 278] on button "Refresh" at bounding box center [778, 278] width 62 height 17
click at [766, 275] on button "Refresh" at bounding box center [778, 278] width 62 height 17
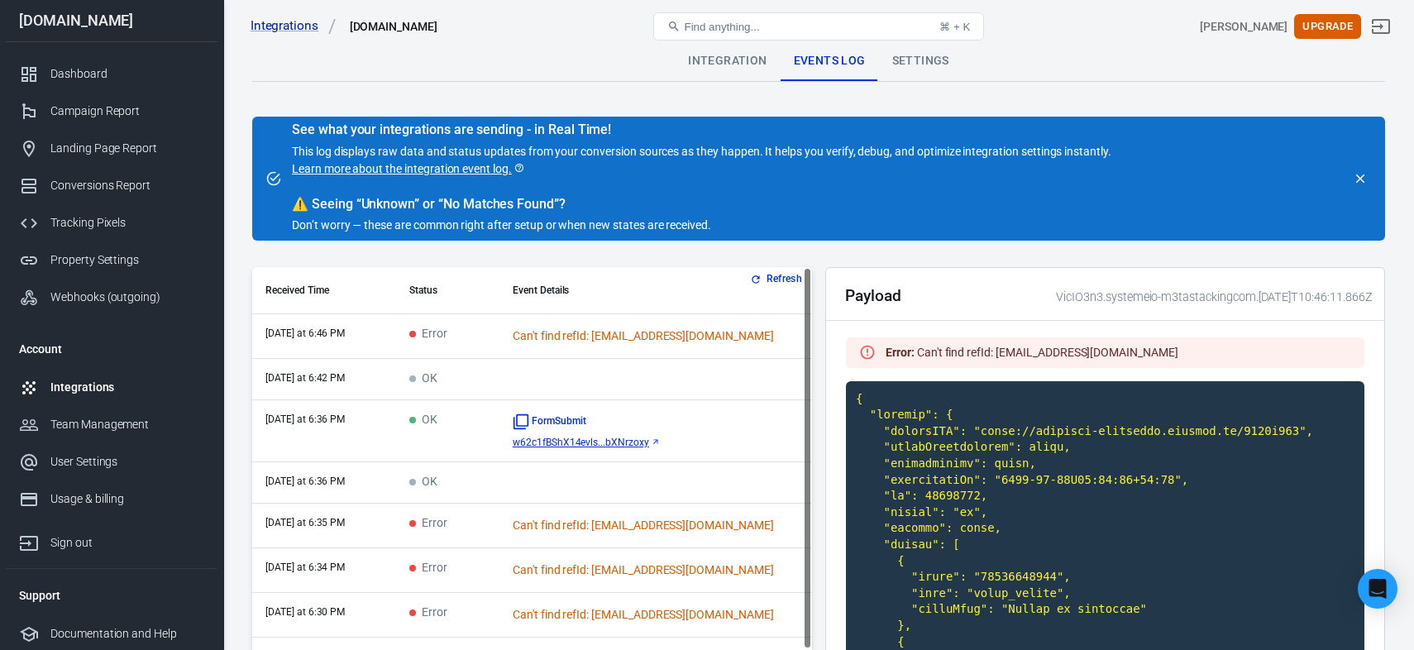
click at [766, 275] on button "Refresh" at bounding box center [778, 278] width 62 height 17
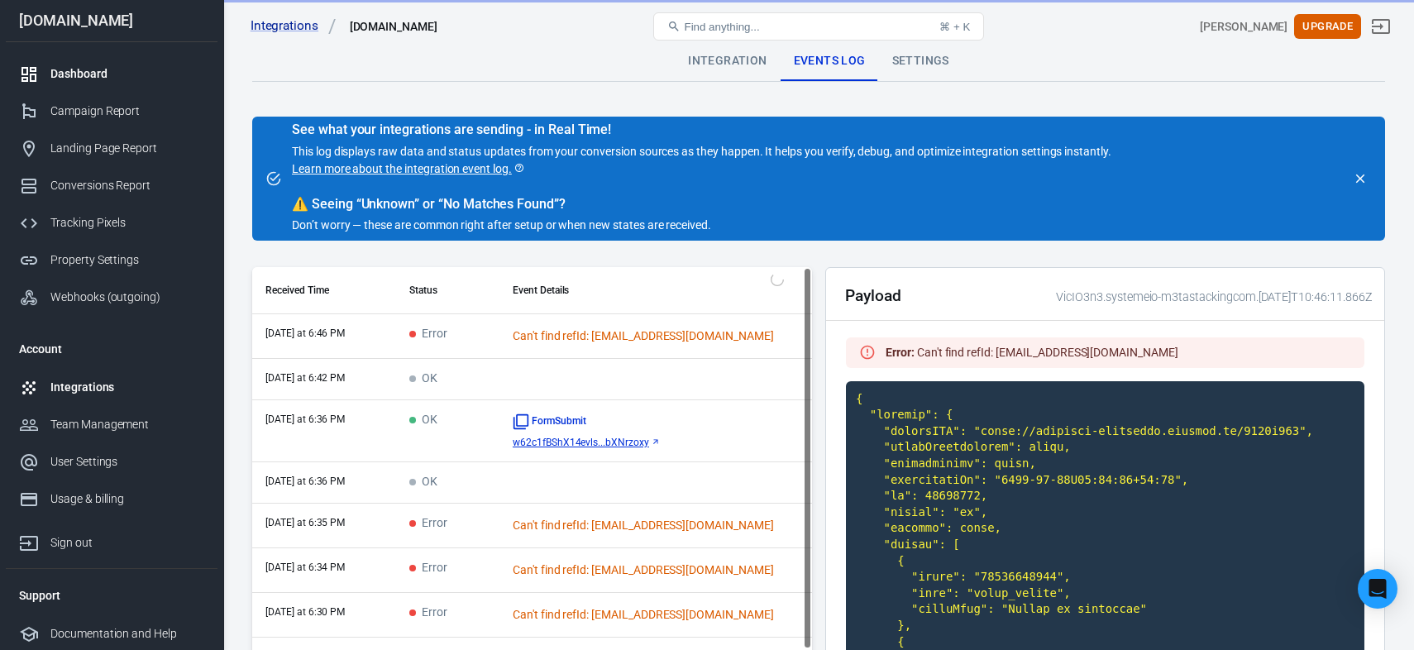
click at [117, 68] on div "Dashboard" at bounding box center [127, 73] width 154 height 17
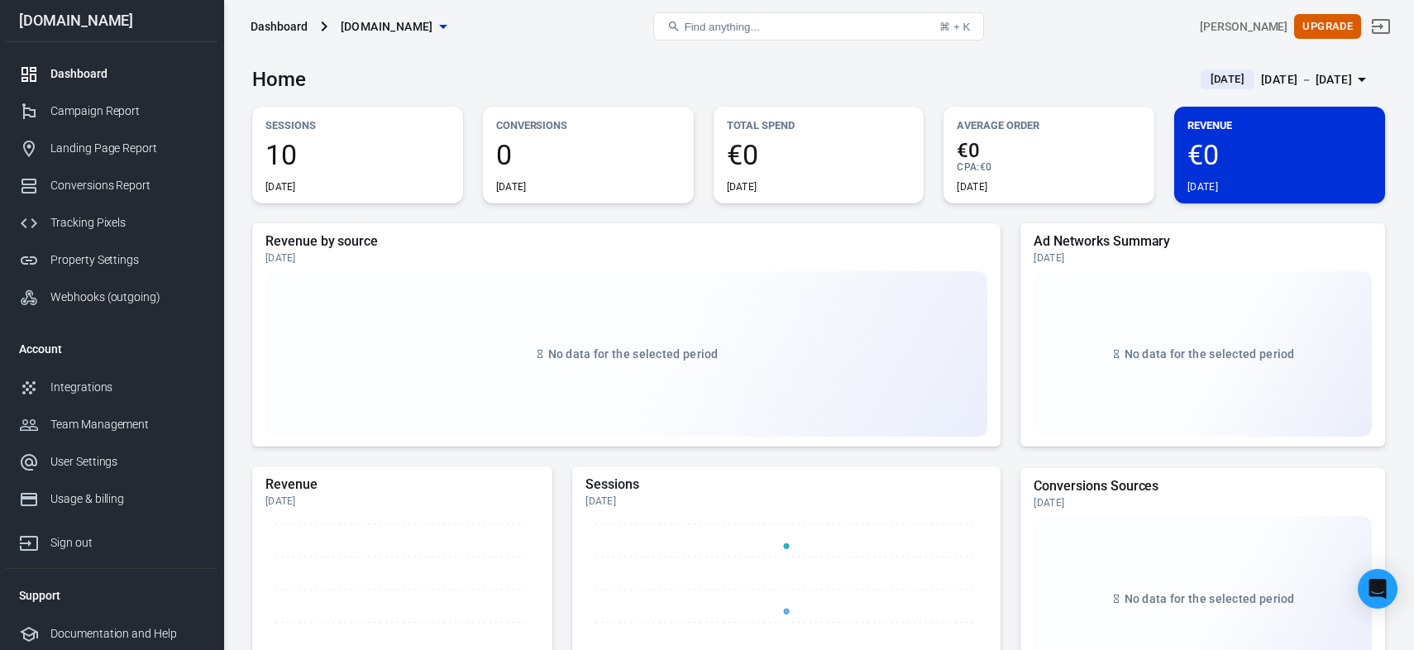
click at [1194, 141] on span "€0" at bounding box center [1279, 155] width 184 height 28
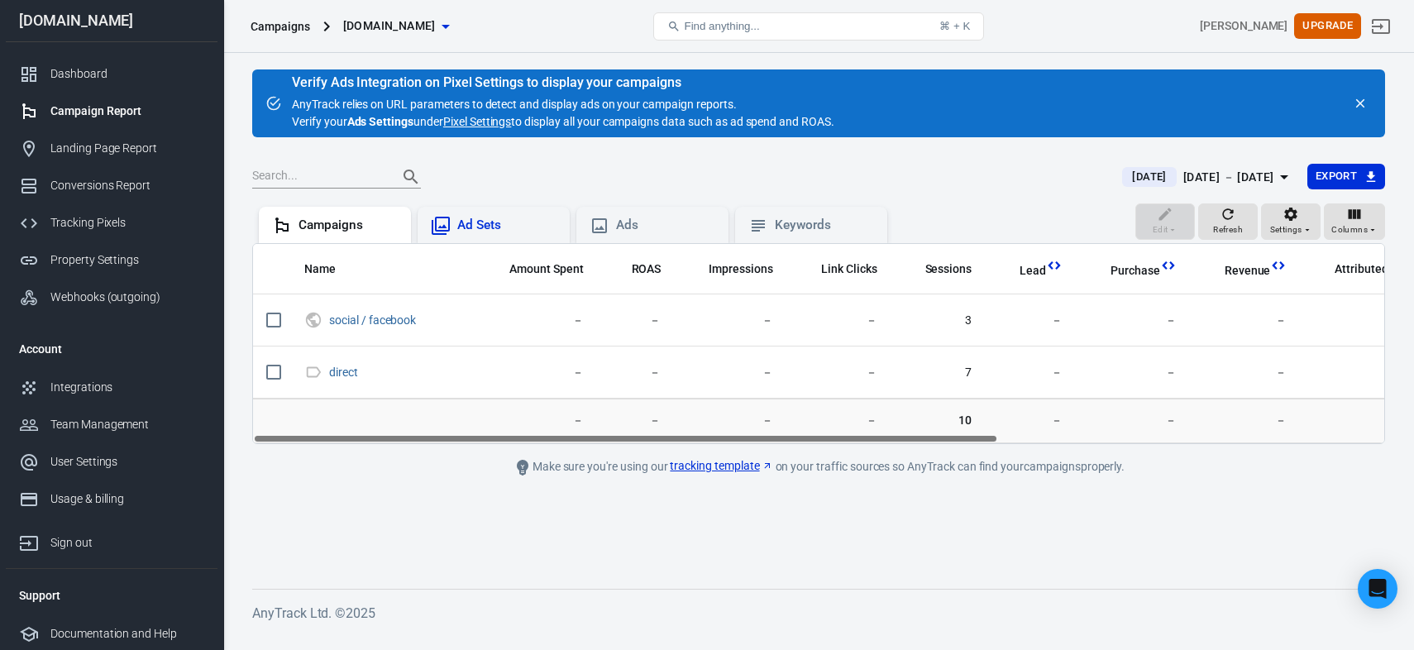
click at [481, 227] on div "Ad Sets" at bounding box center [506, 225] width 99 height 17
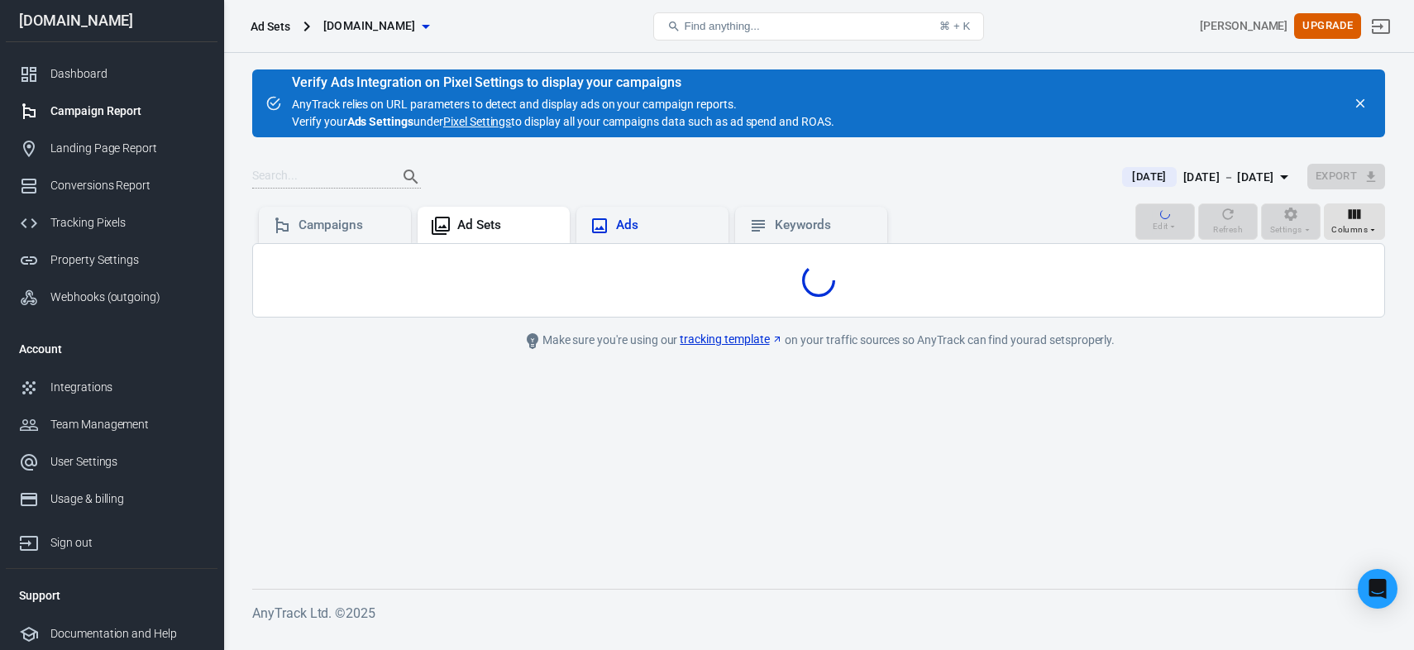
click at [644, 232] on div "Ads" at bounding box center [665, 225] width 99 height 17
click at [279, 221] on icon at bounding box center [281, 225] width 13 height 16
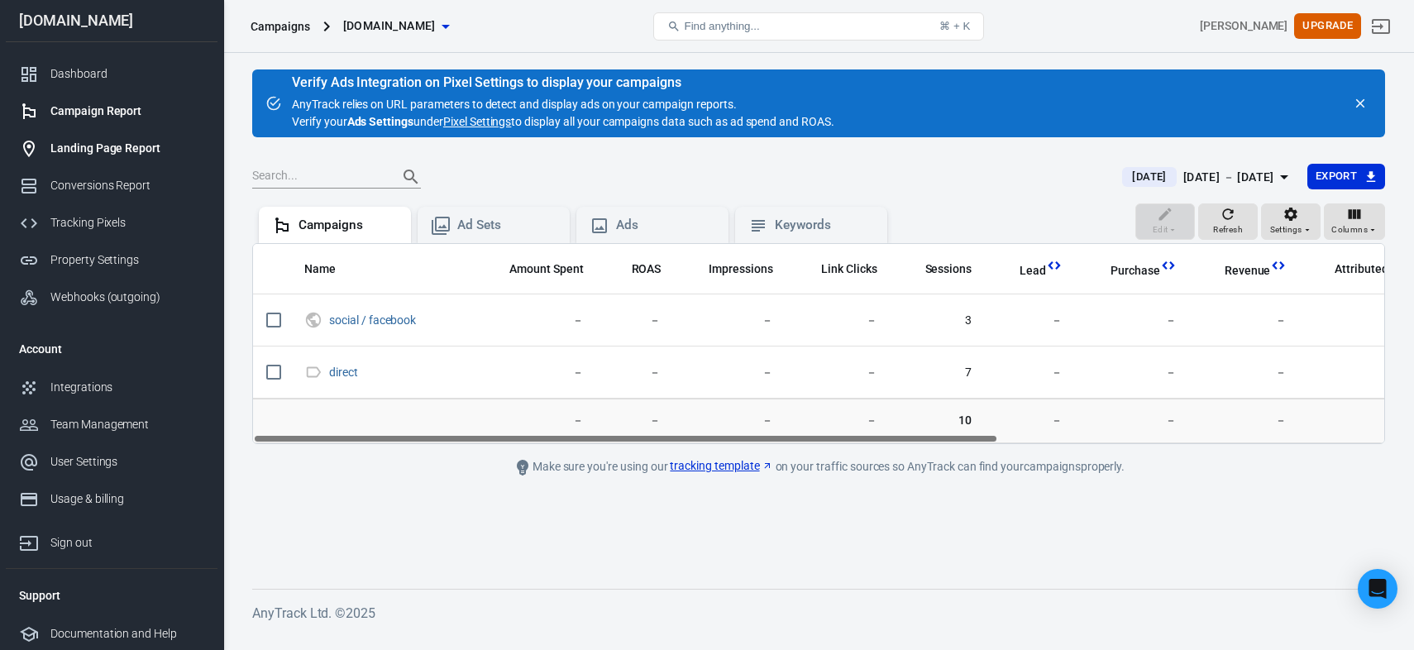
click at [113, 149] on div "Landing Page Report" at bounding box center [127, 148] width 154 height 17
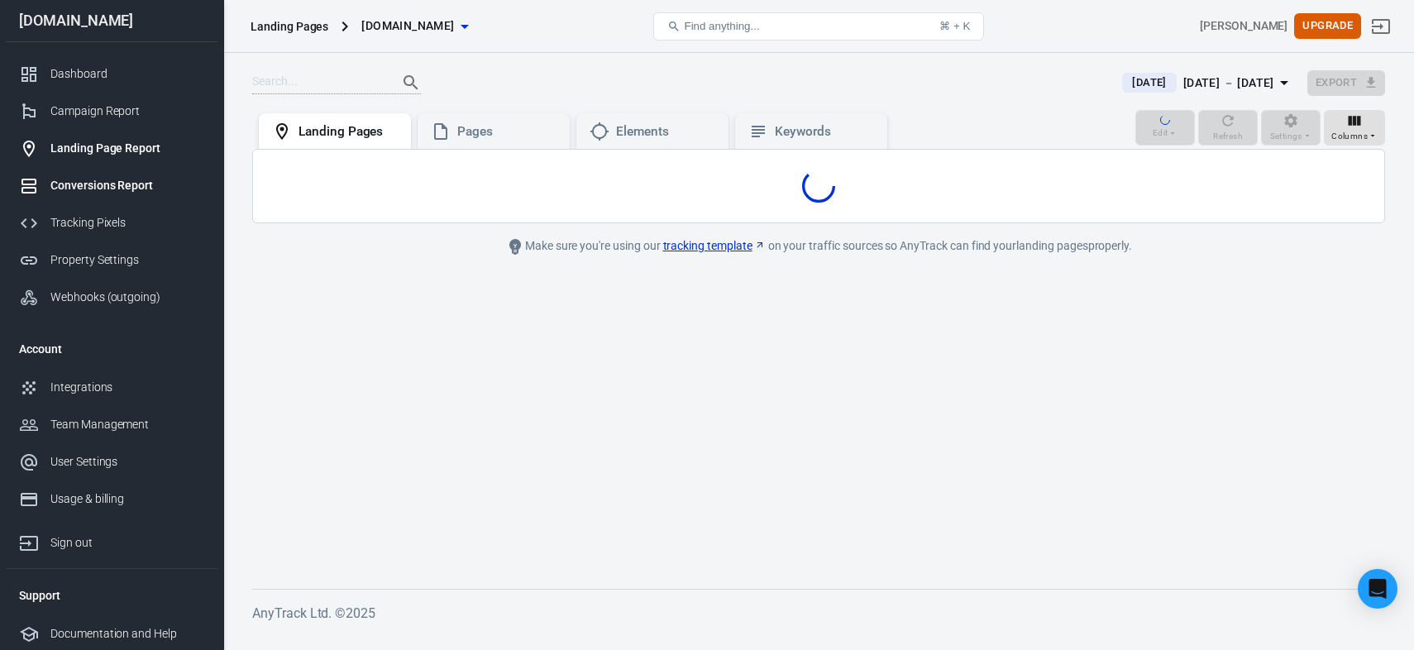
click at [117, 190] on div "Conversions Report" at bounding box center [127, 185] width 154 height 17
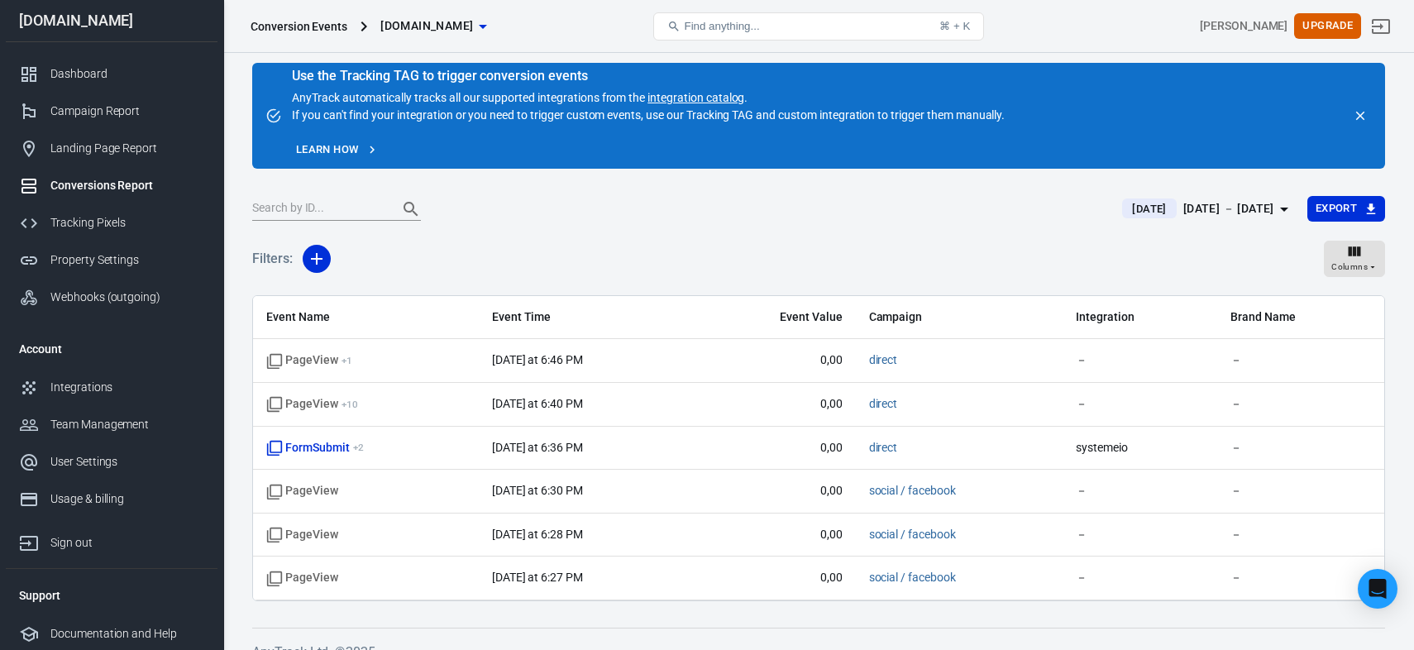
scroll to position [22, 0]
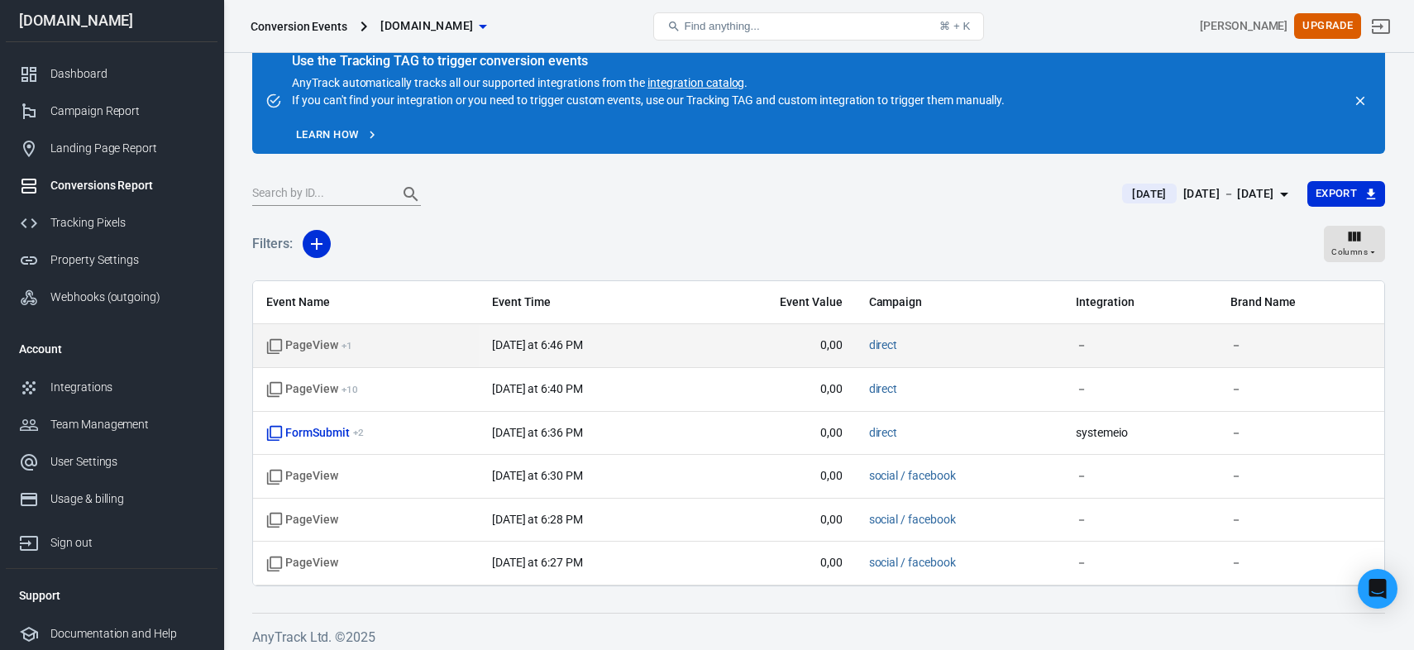
click at [400, 343] on span "PageView + 1" at bounding box center [365, 345] width 199 height 17
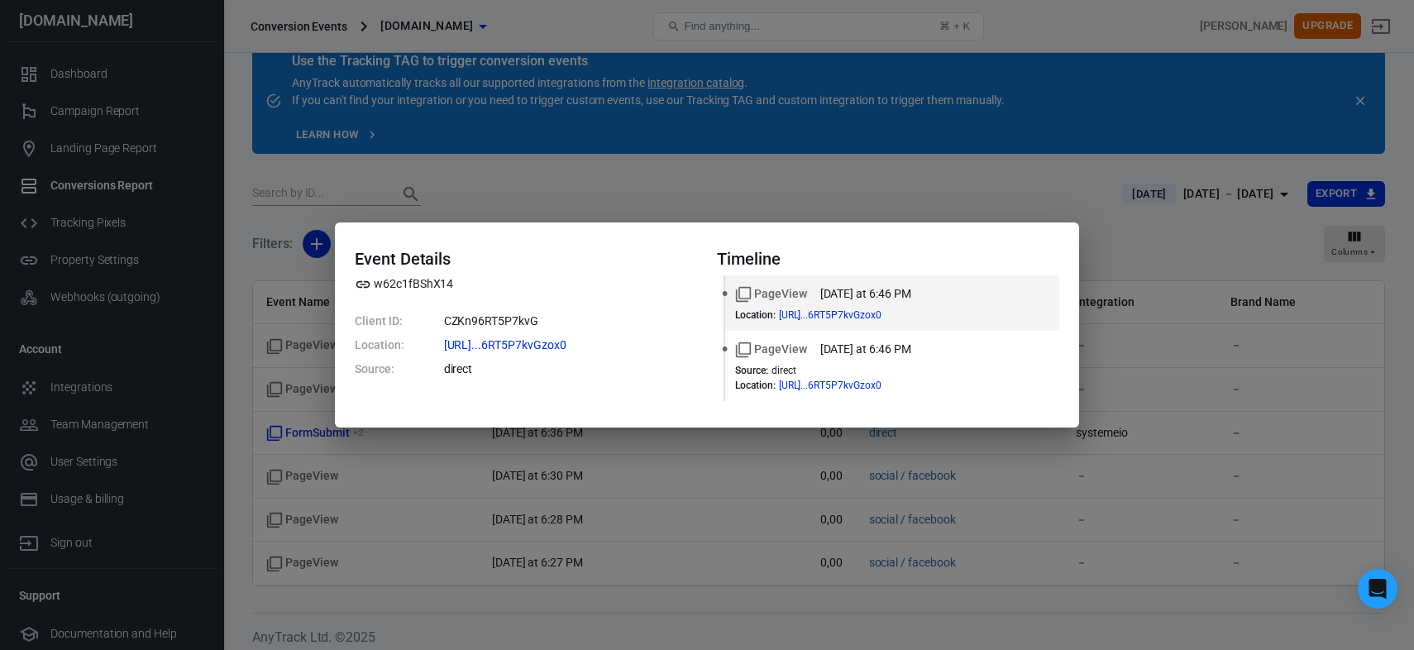
click at [636, 138] on div "Event Details w62c1fBShX14 Client ID: CZKn96RT5P7kvG Location: https://www.m3ta…" at bounding box center [707, 325] width 1414 height 650
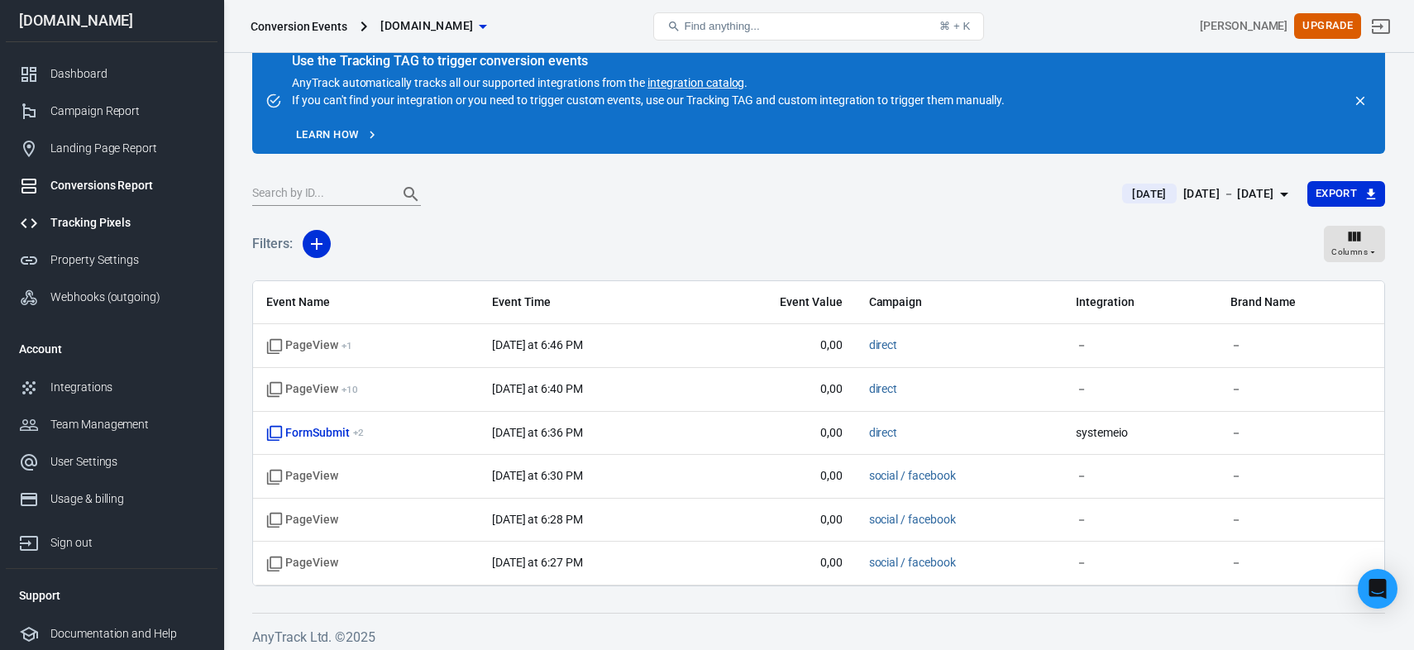
click at [55, 217] on div "Tracking Pixels" at bounding box center [127, 222] width 154 height 17
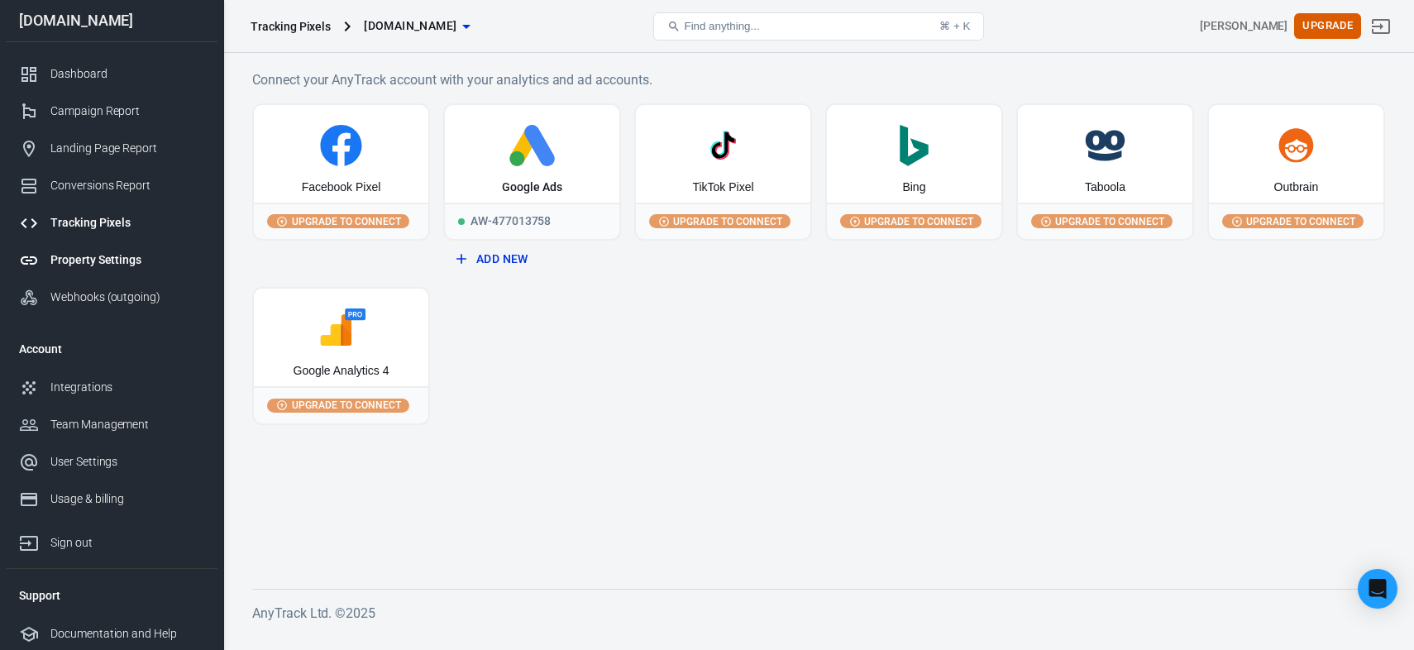
click at [79, 256] on div "Property Settings" at bounding box center [127, 259] width 154 height 17
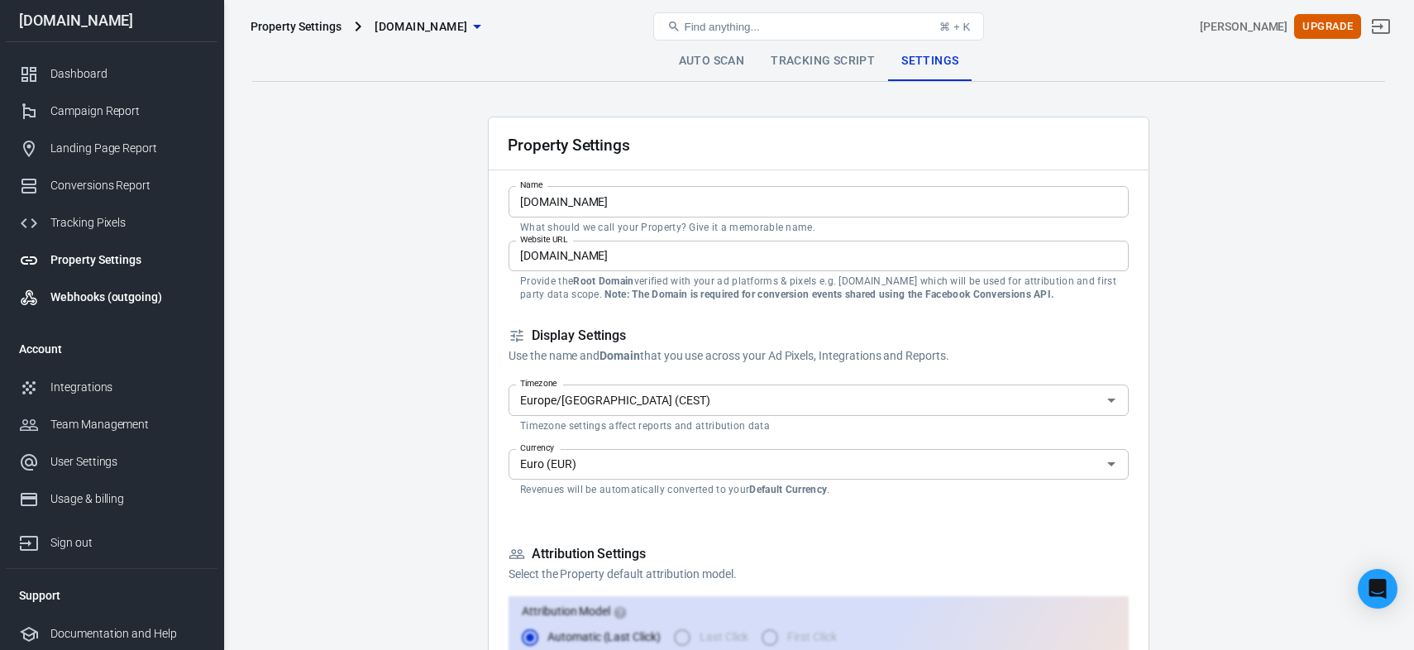
click at [103, 294] on div "Webhooks (outgoing)" at bounding box center [127, 297] width 154 height 17
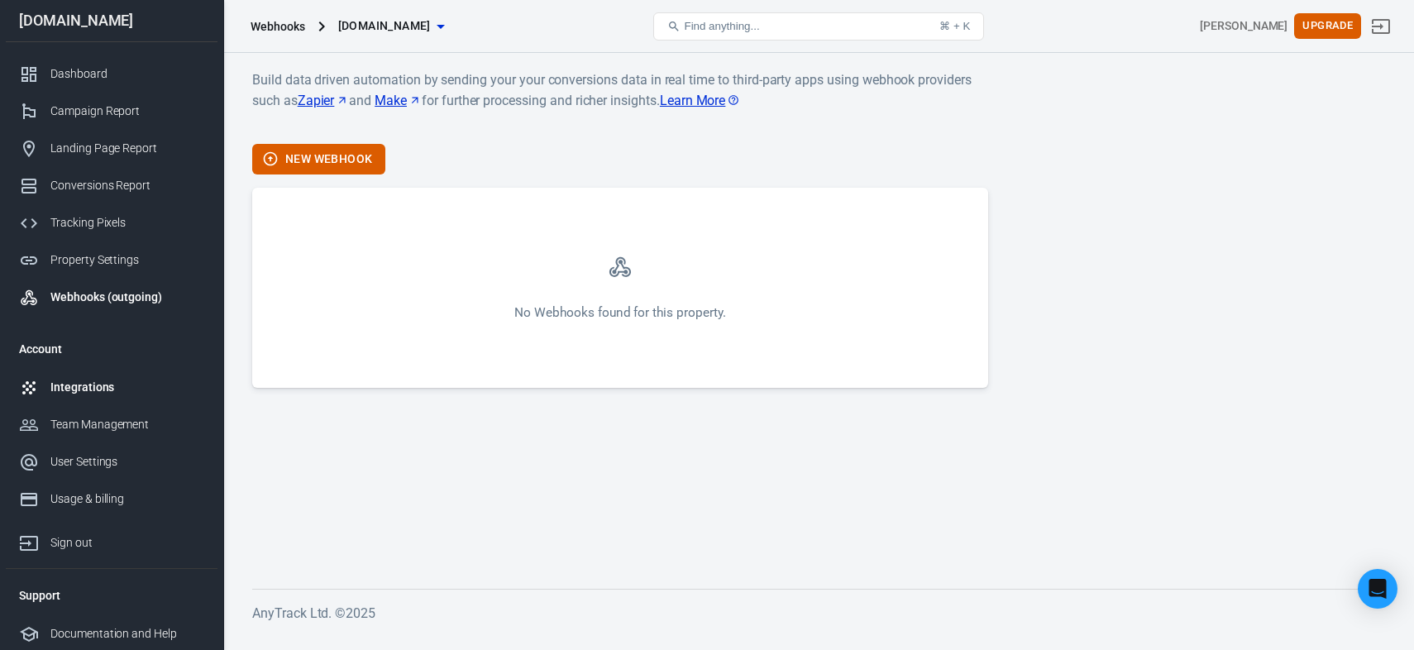
click at [87, 382] on div "Integrations" at bounding box center [127, 387] width 154 height 17
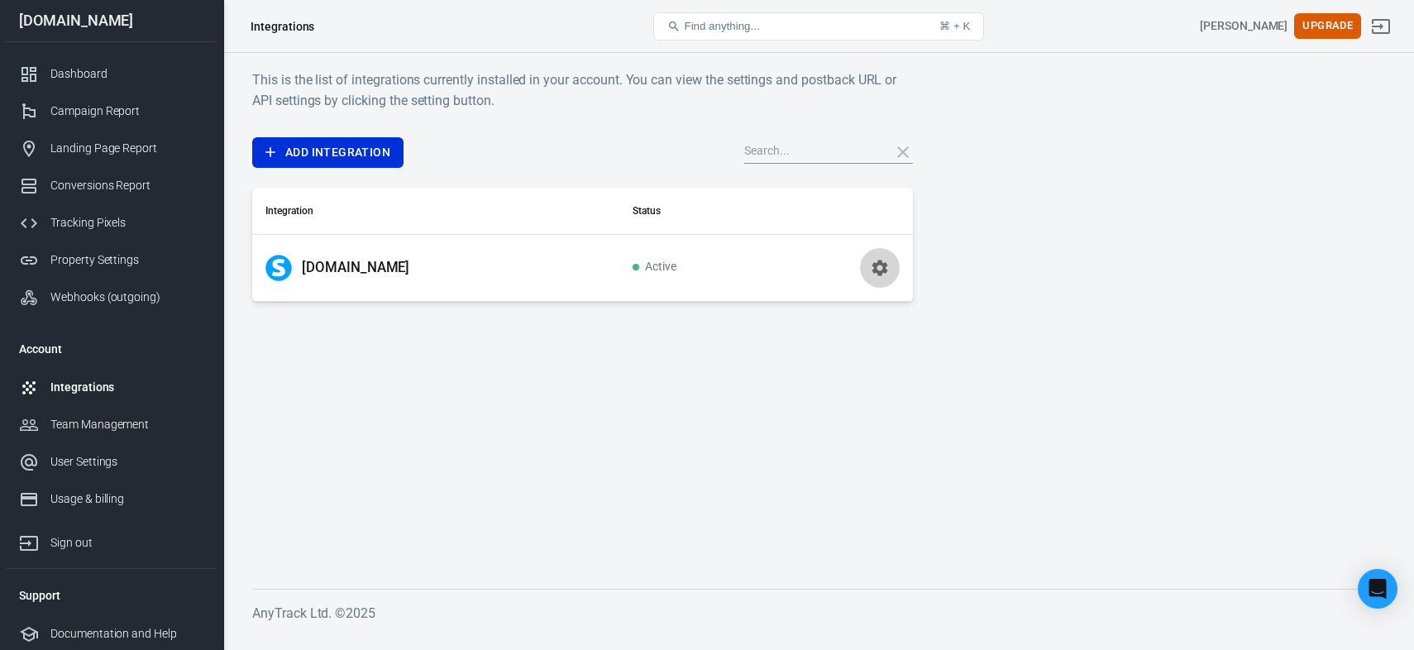
click at [883, 266] on icon "button" at bounding box center [880, 268] width 16 height 16
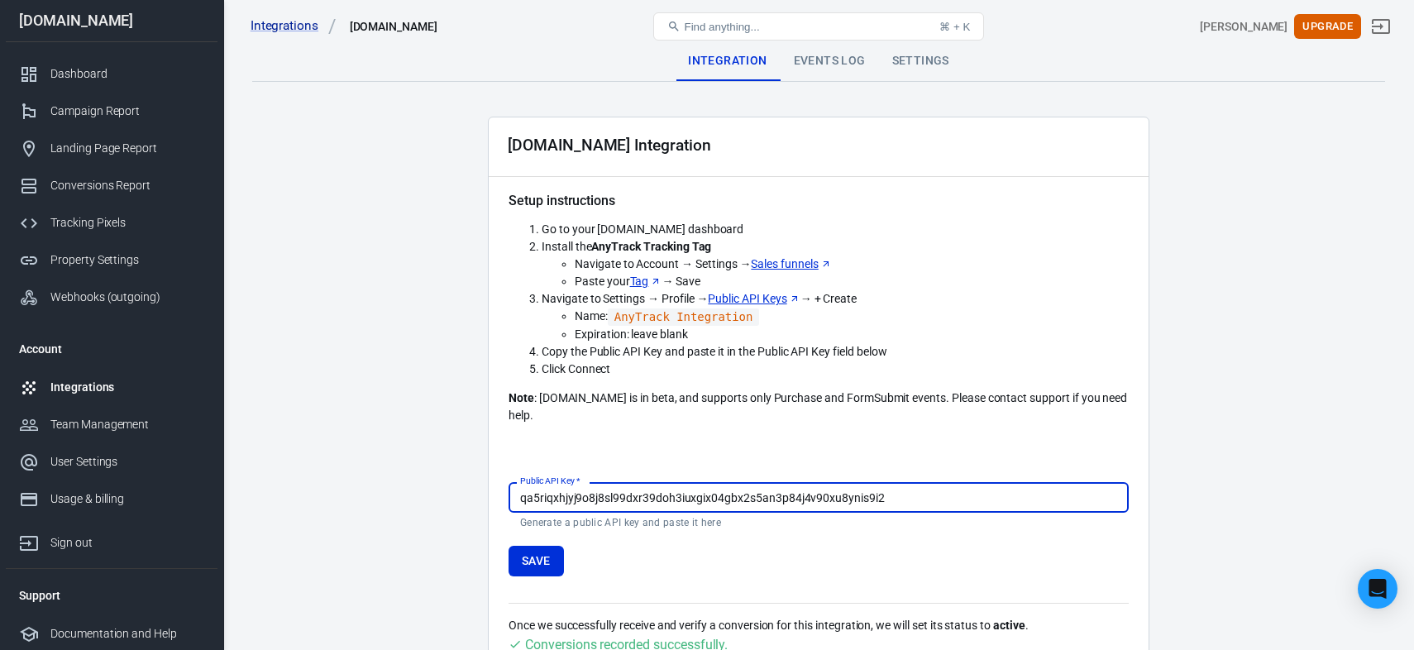
click at [843, 59] on div "Events Log" at bounding box center [830, 61] width 98 height 40
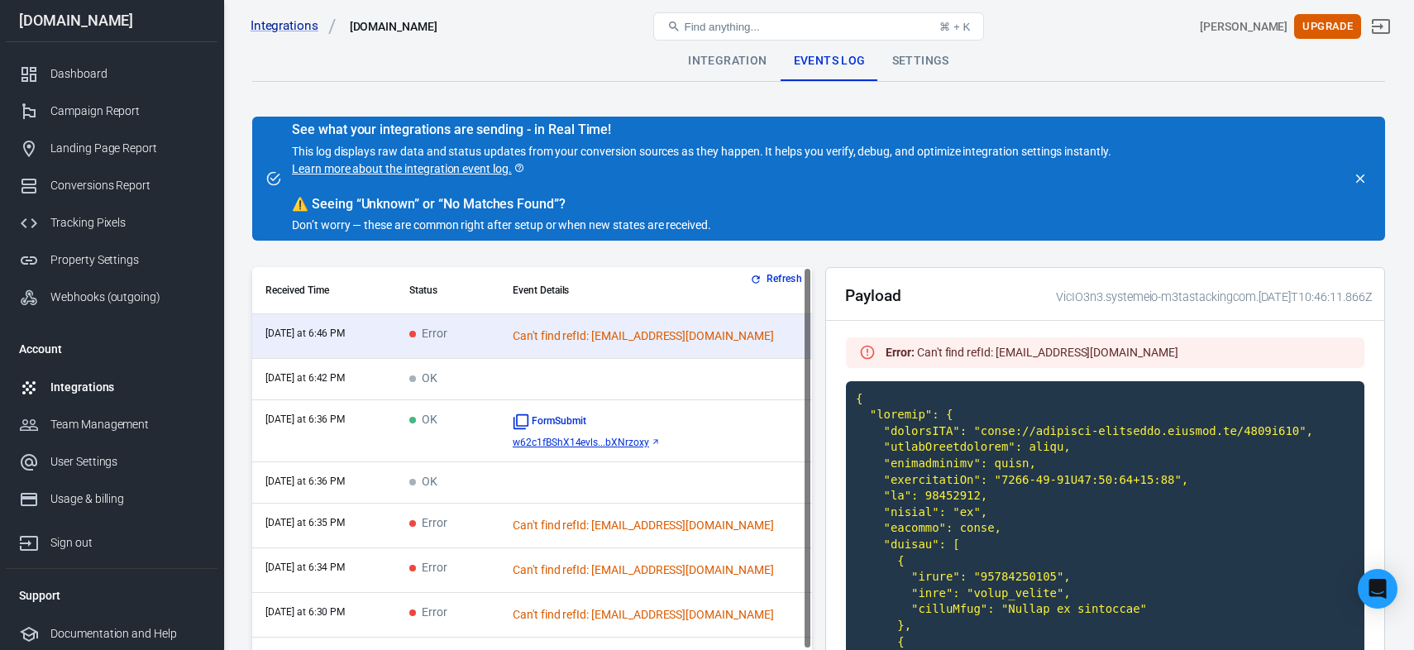
click at [766, 275] on button "Refresh" at bounding box center [778, 278] width 62 height 17
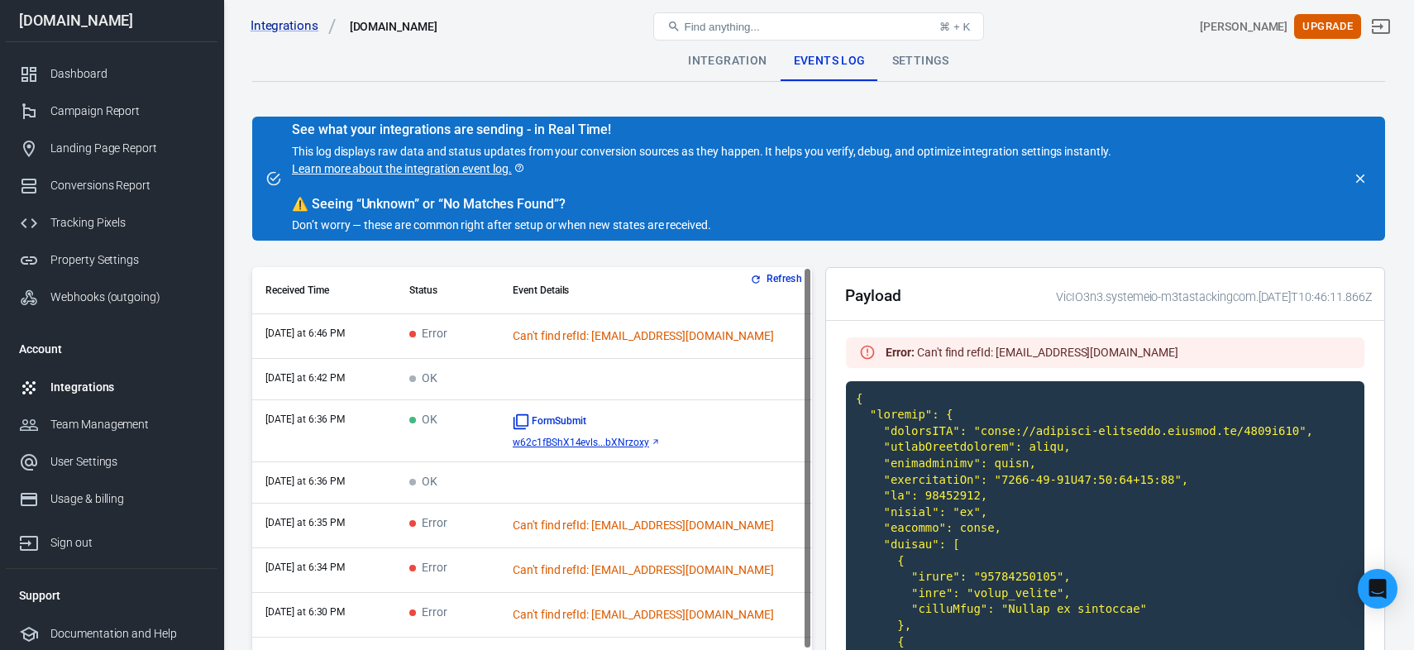
click at [777, 276] on button "Refresh" at bounding box center [778, 278] width 62 height 17
click at [111, 226] on div "Tracking Pixels" at bounding box center [127, 222] width 154 height 17
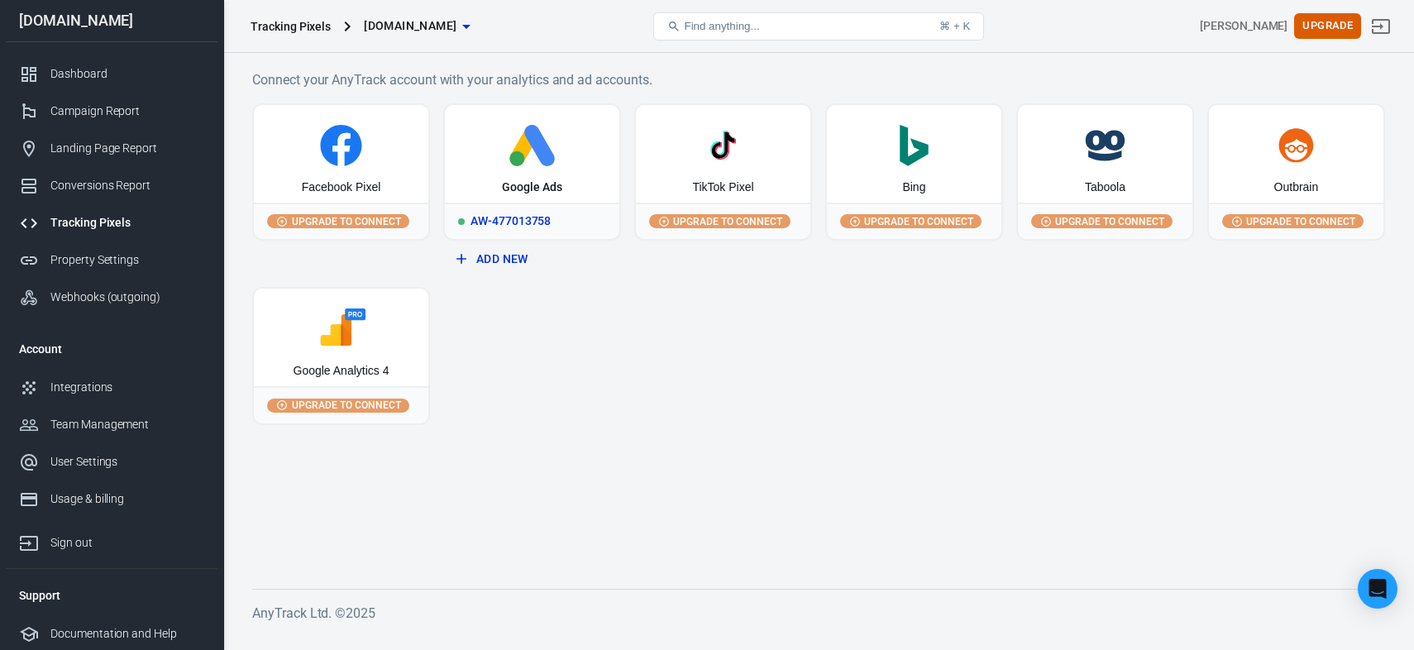
click at [553, 179] on div "Google Ads" at bounding box center [532, 154] width 174 height 98
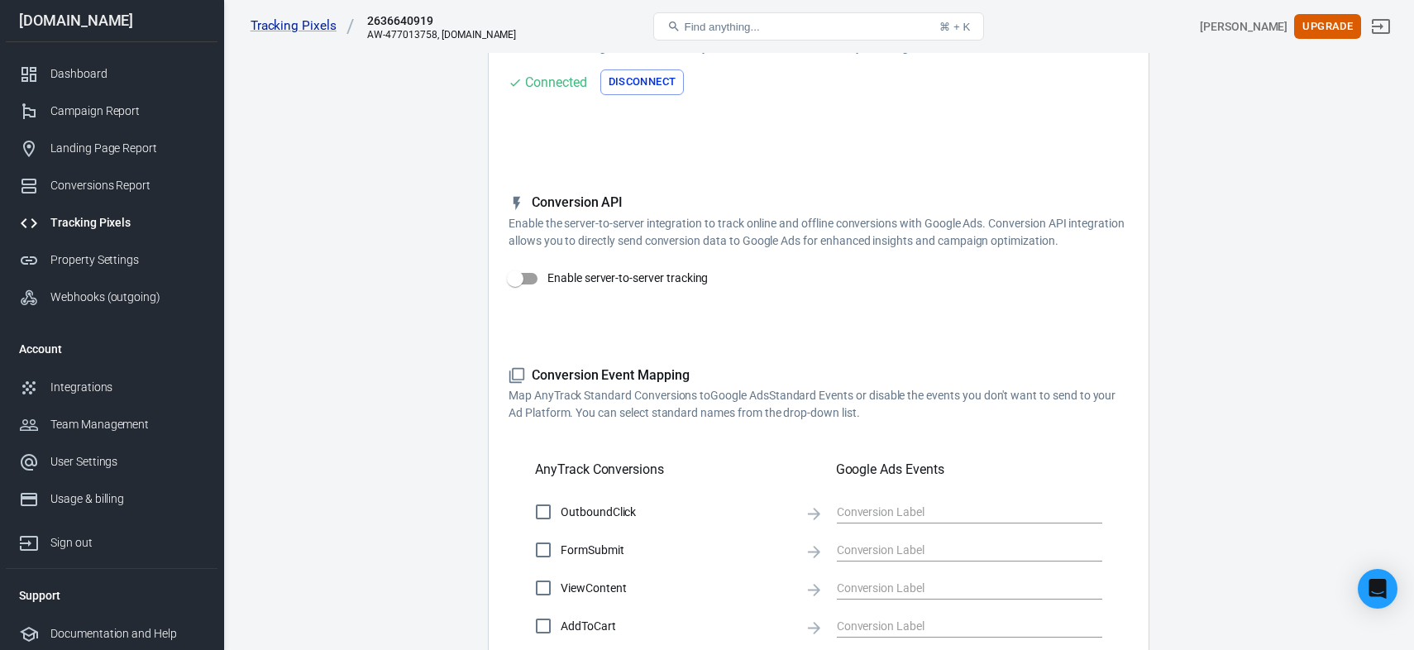
scroll to position [169, 0]
click at [525, 279] on input "Enable server-to-server tracking" at bounding box center [515, 277] width 94 height 31
checkbox input "false"
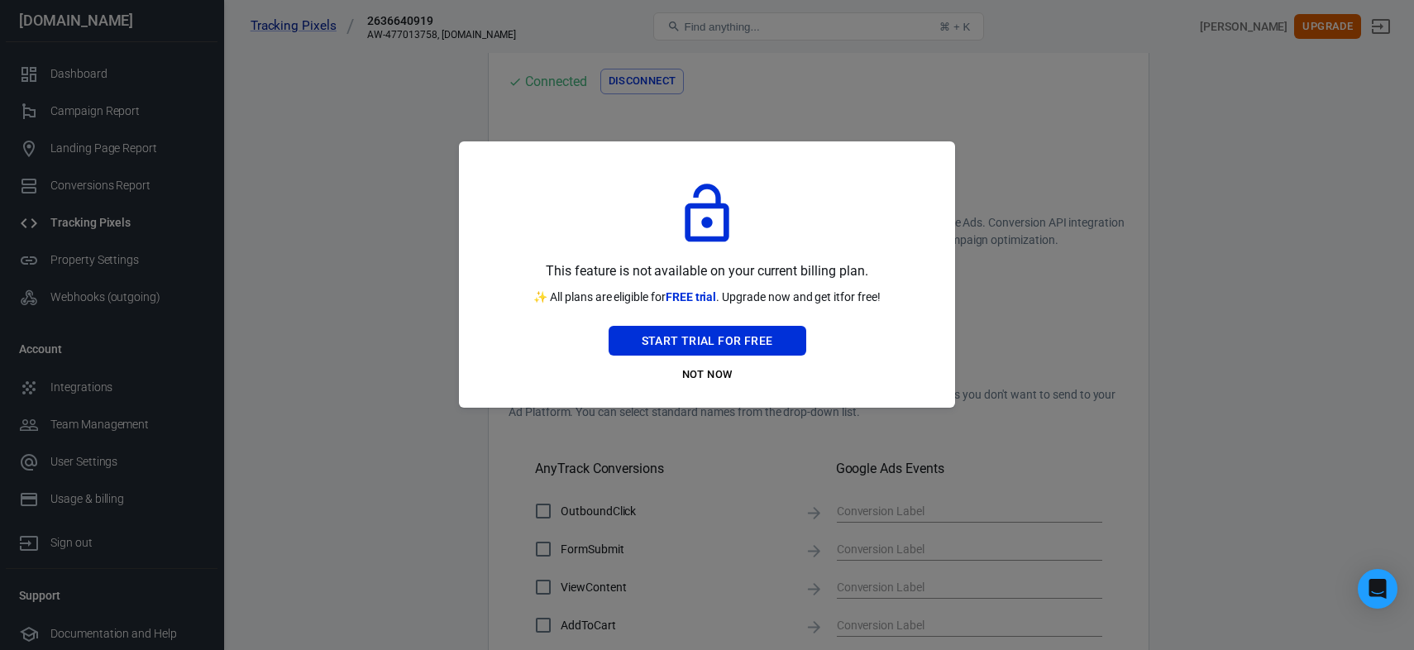
click at [719, 74] on div at bounding box center [707, 325] width 1414 height 650
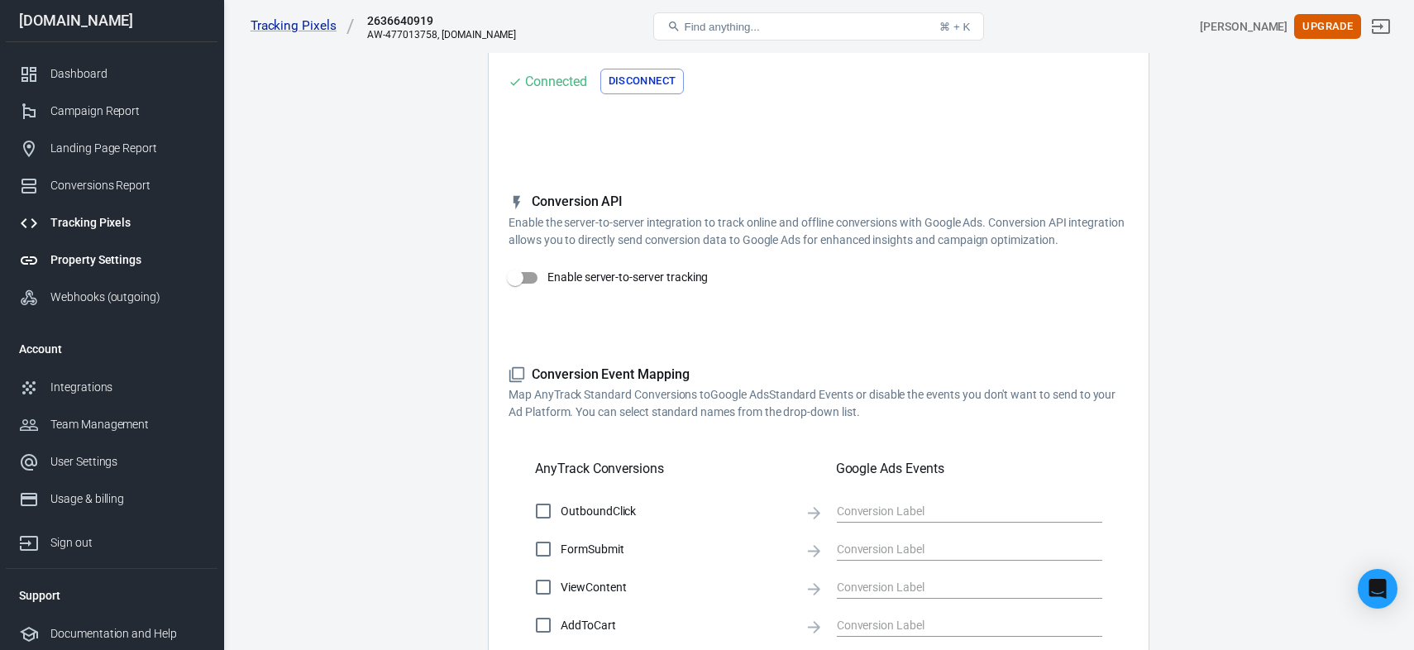
click at [110, 261] on div "Property Settings" at bounding box center [127, 259] width 154 height 17
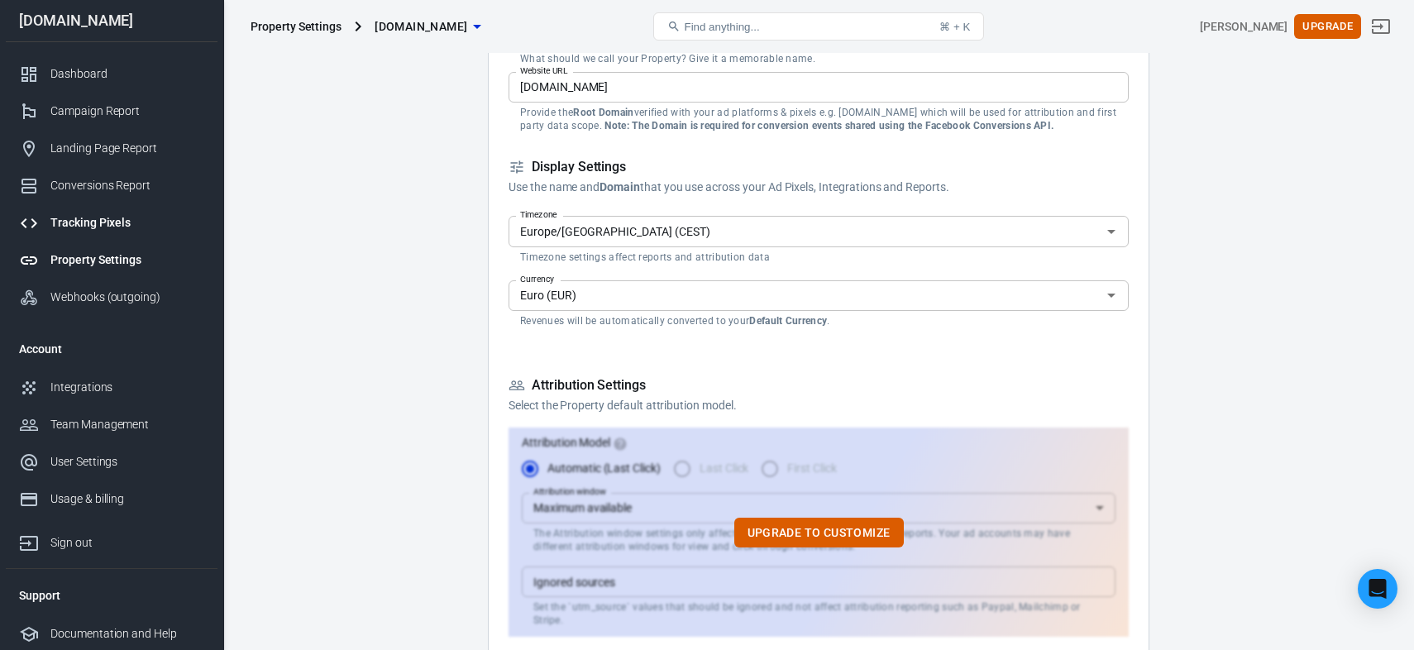
click at [115, 223] on div "Tracking Pixels" at bounding box center [127, 222] width 154 height 17
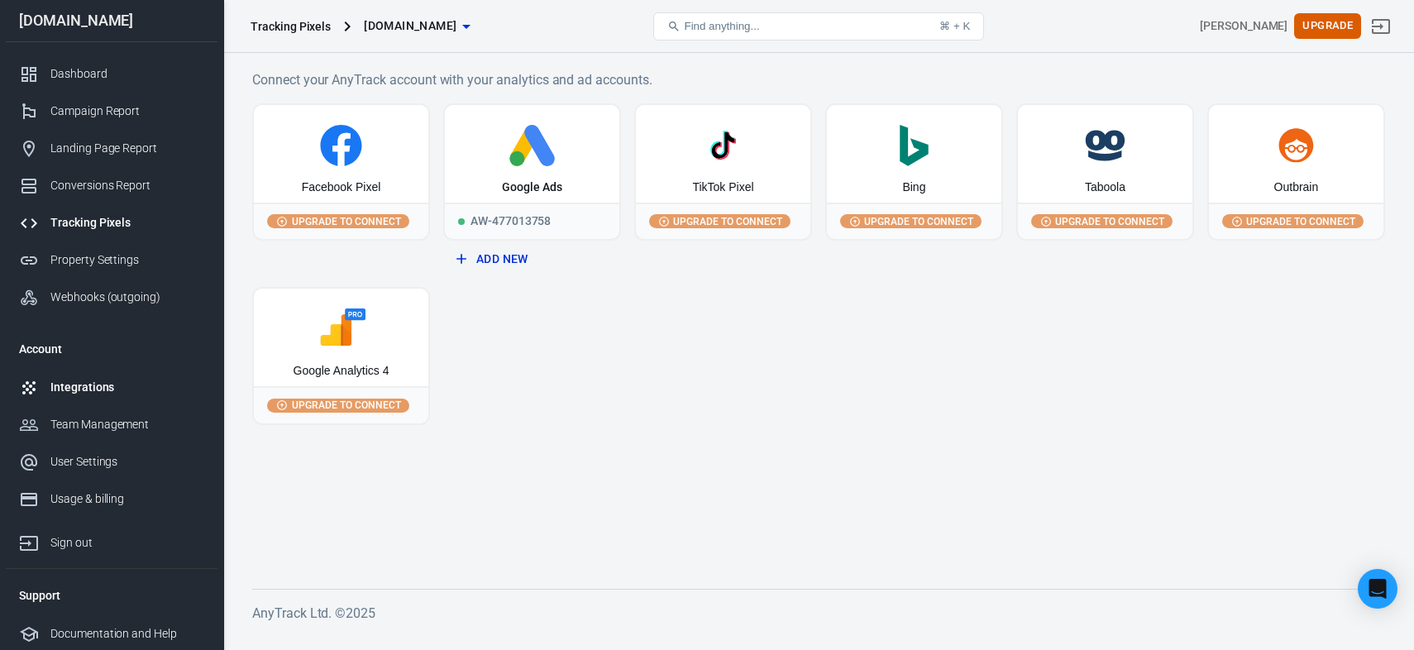
click at [98, 385] on div "Integrations" at bounding box center [127, 387] width 154 height 17
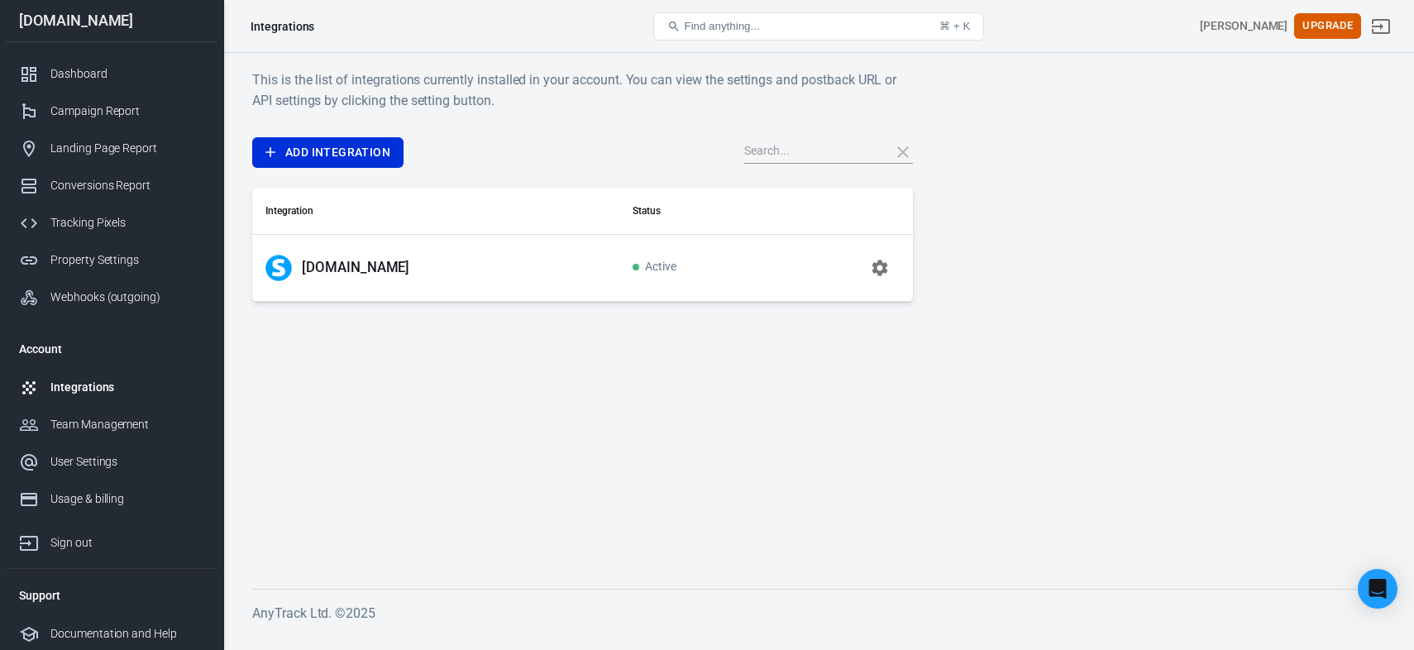
click at [882, 260] on icon "button" at bounding box center [880, 268] width 20 height 20
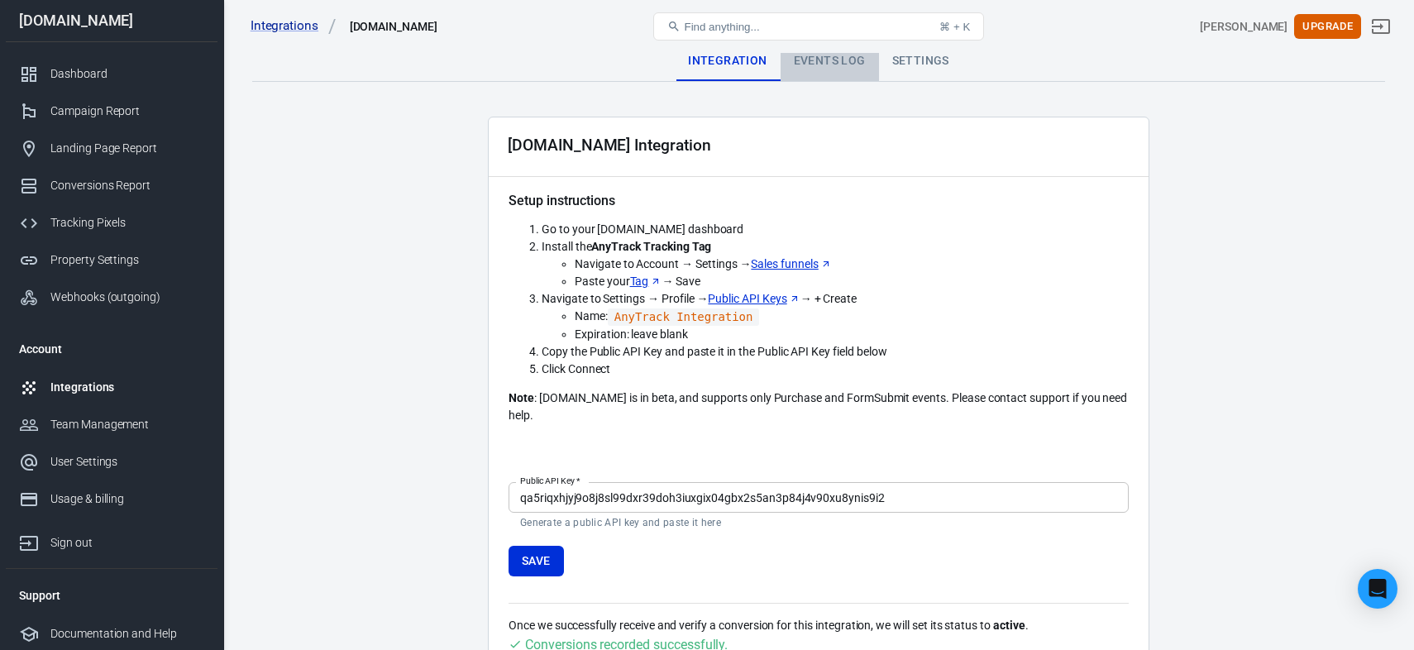
click at [839, 62] on div "Events Log" at bounding box center [830, 61] width 98 height 40
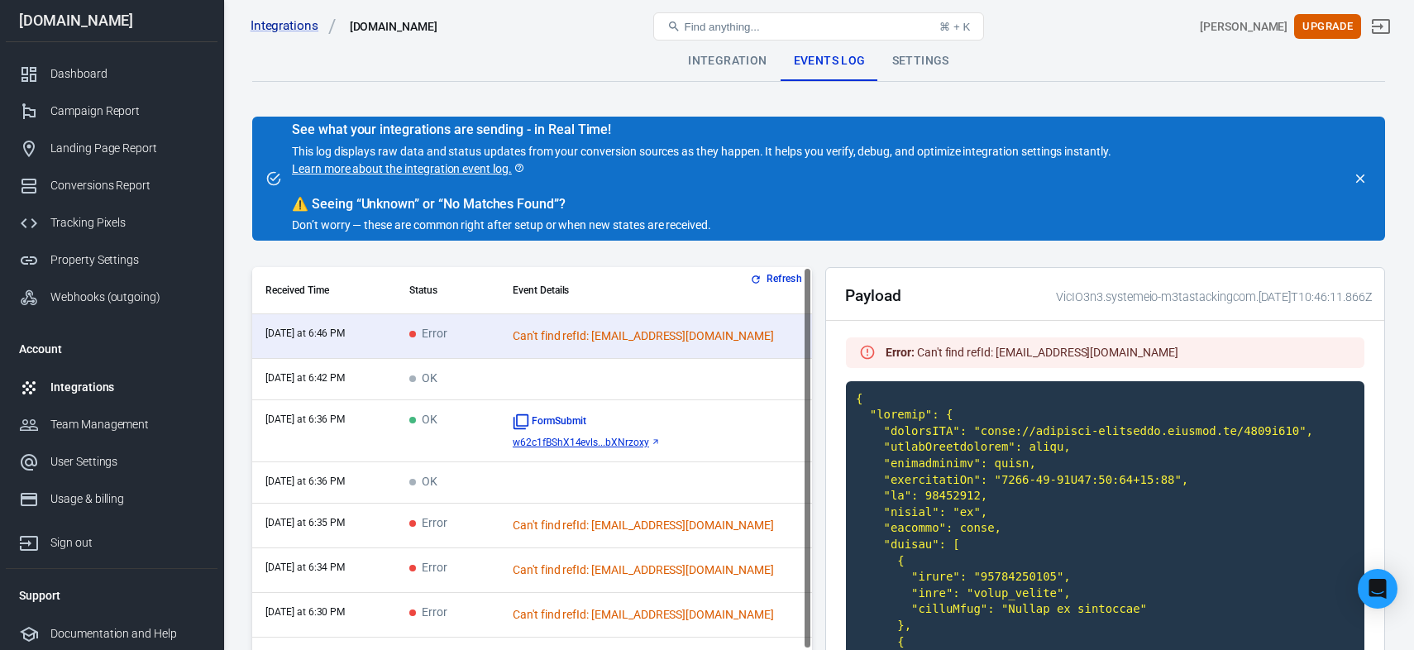
click at [786, 286] on button "Refresh" at bounding box center [778, 278] width 62 height 17
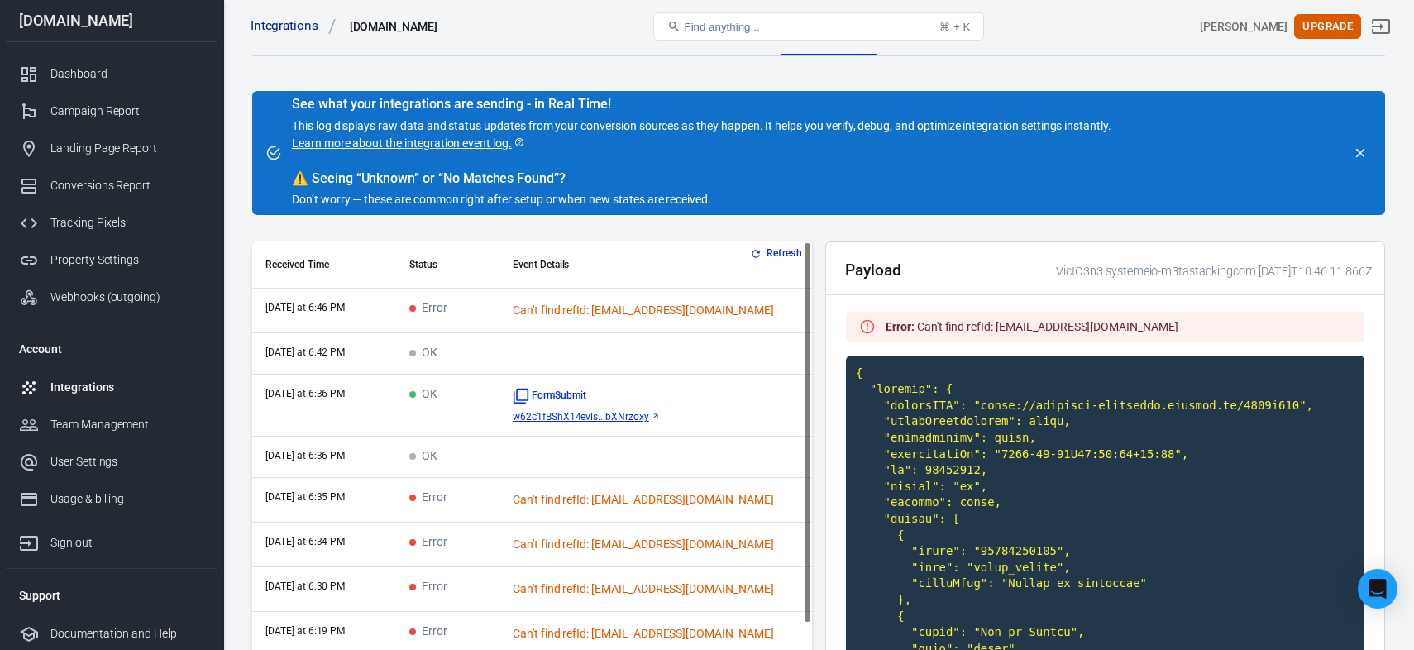
scroll to position [29, 0]
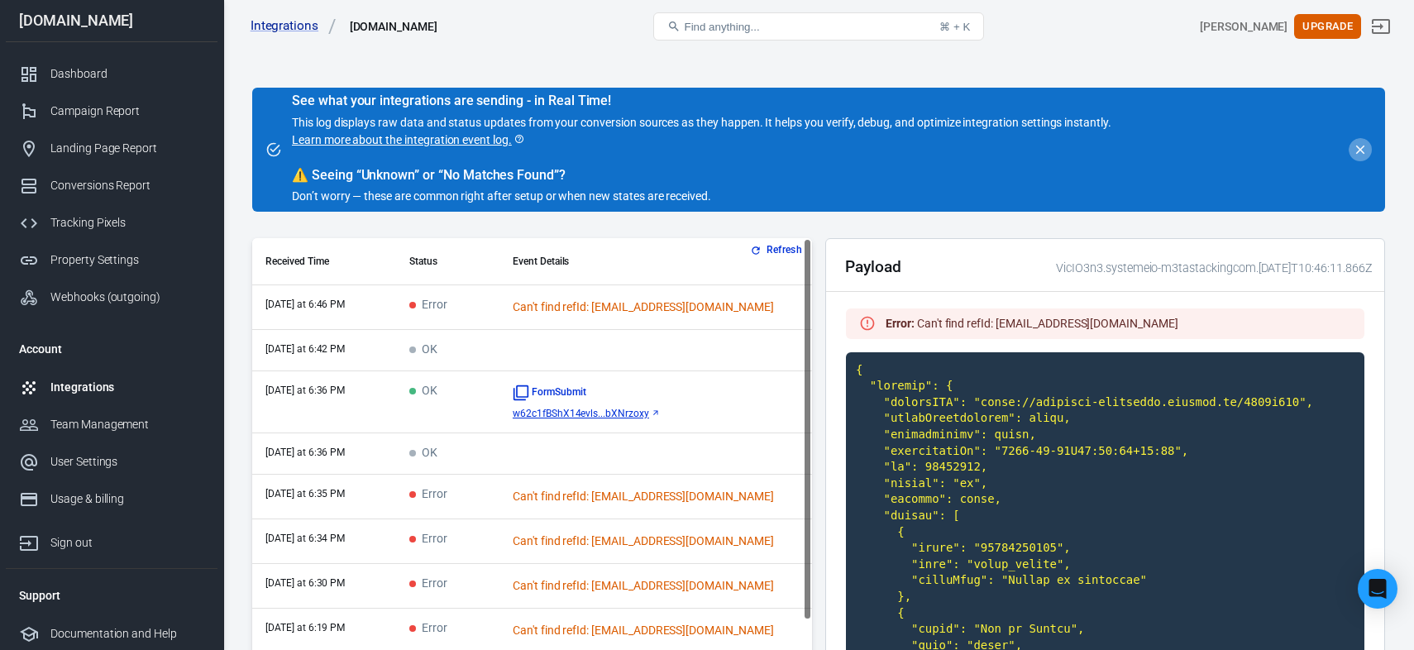
click at [1362, 150] on icon "close" at bounding box center [1360, 149] width 15 height 15
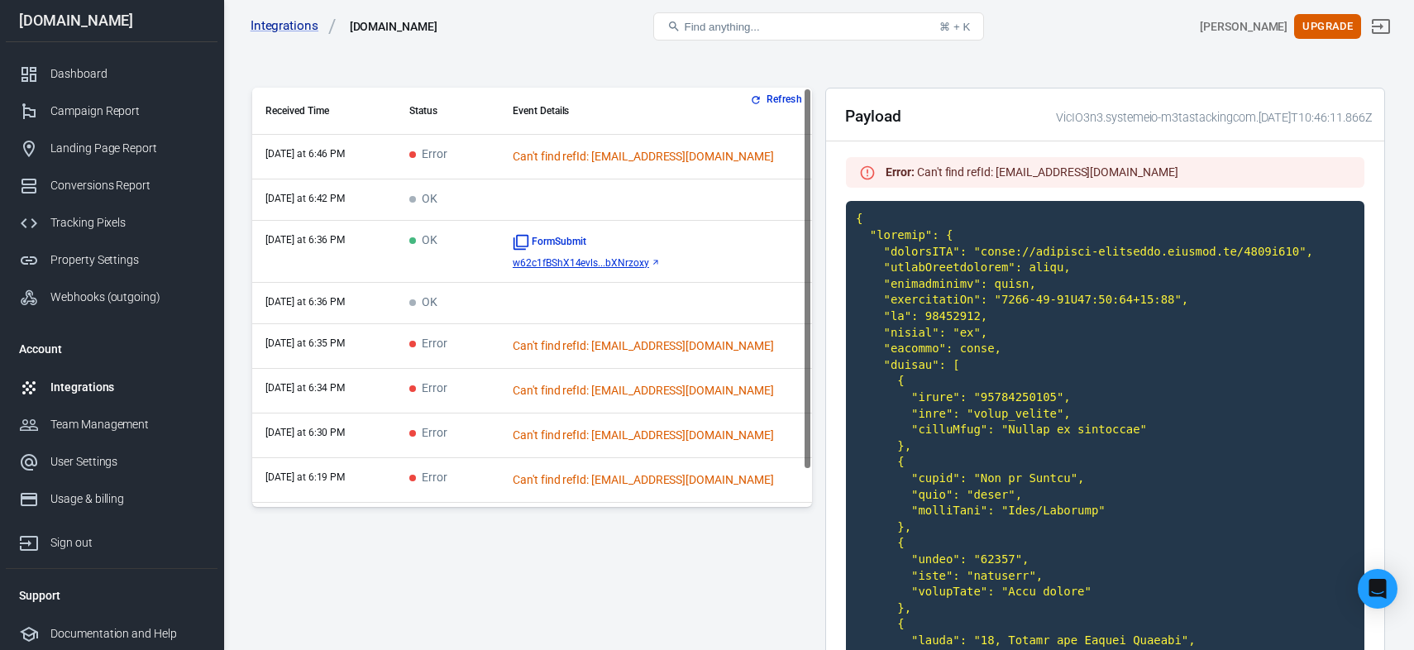
scroll to position [0, 0]
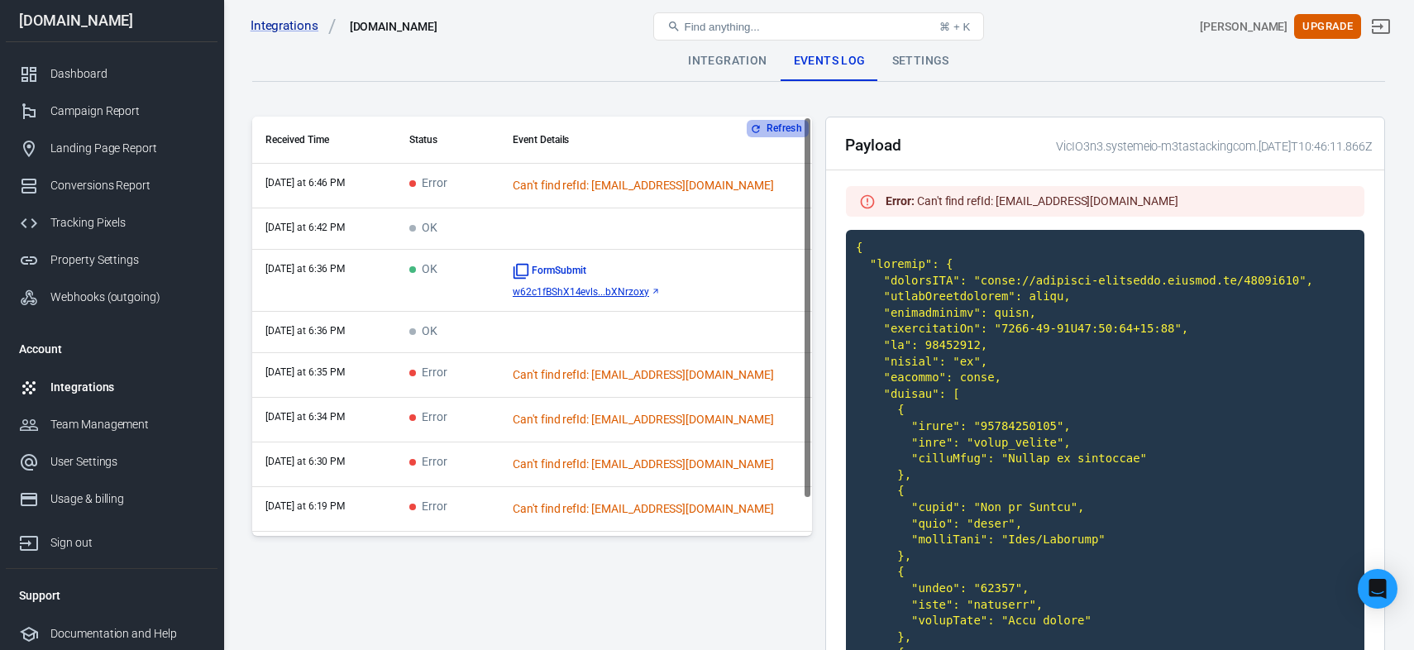
click at [785, 128] on button "Refresh" at bounding box center [778, 128] width 62 height 17
click at [774, 134] on button "Refresh" at bounding box center [778, 128] width 62 height 17
click at [140, 430] on div "Team Management" at bounding box center [127, 424] width 154 height 17
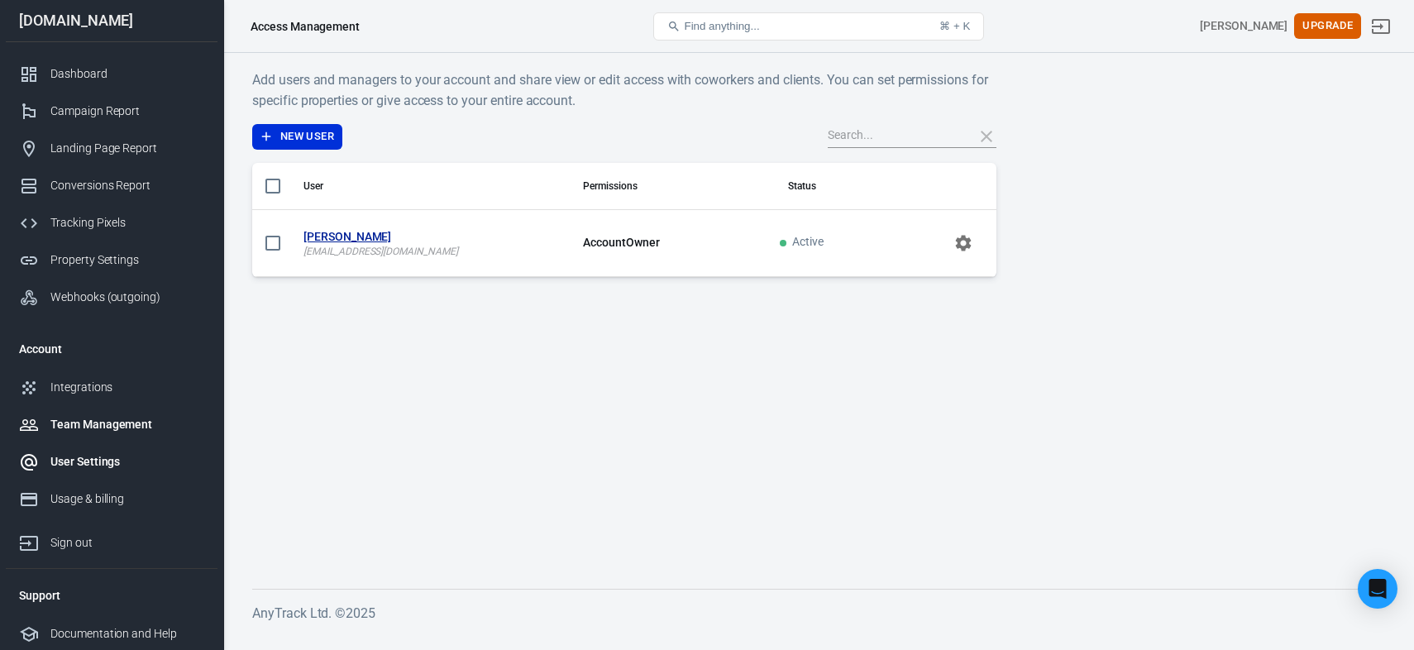
click at [82, 458] on div "User Settings" at bounding box center [127, 461] width 154 height 17
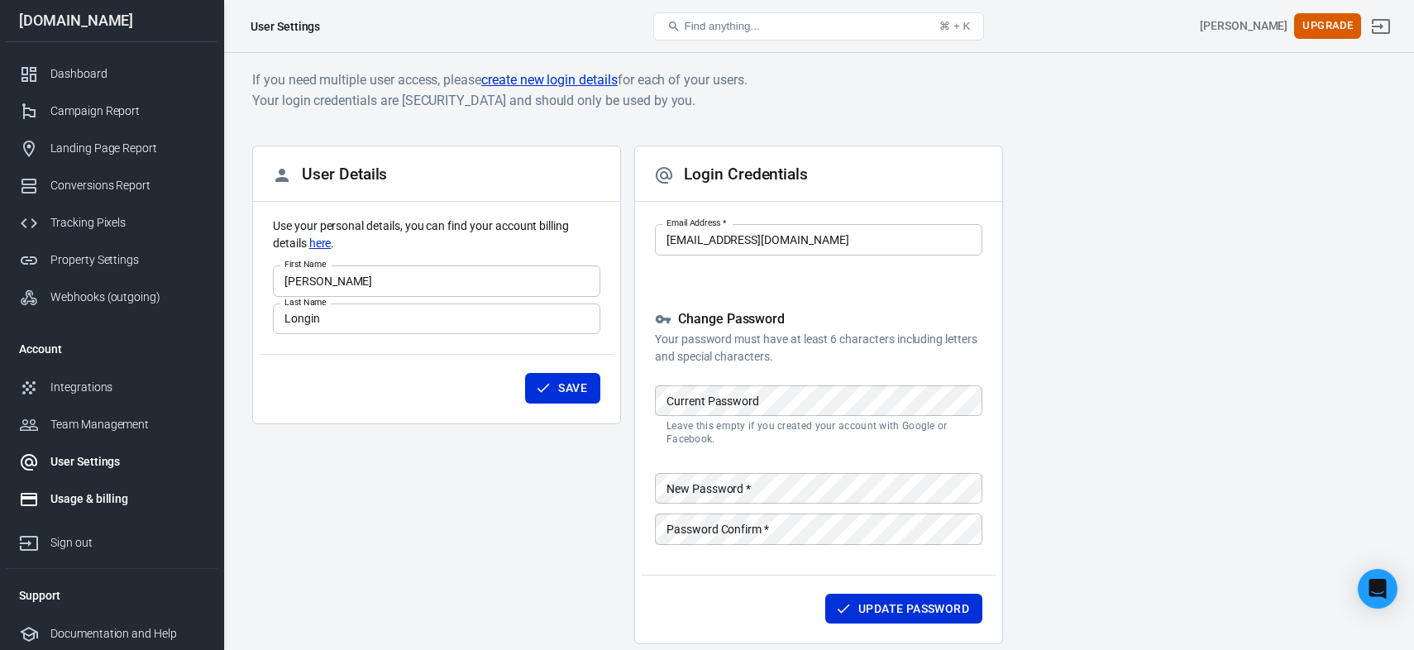
click at [97, 509] on link "Usage & billing" at bounding box center [112, 498] width 212 height 37
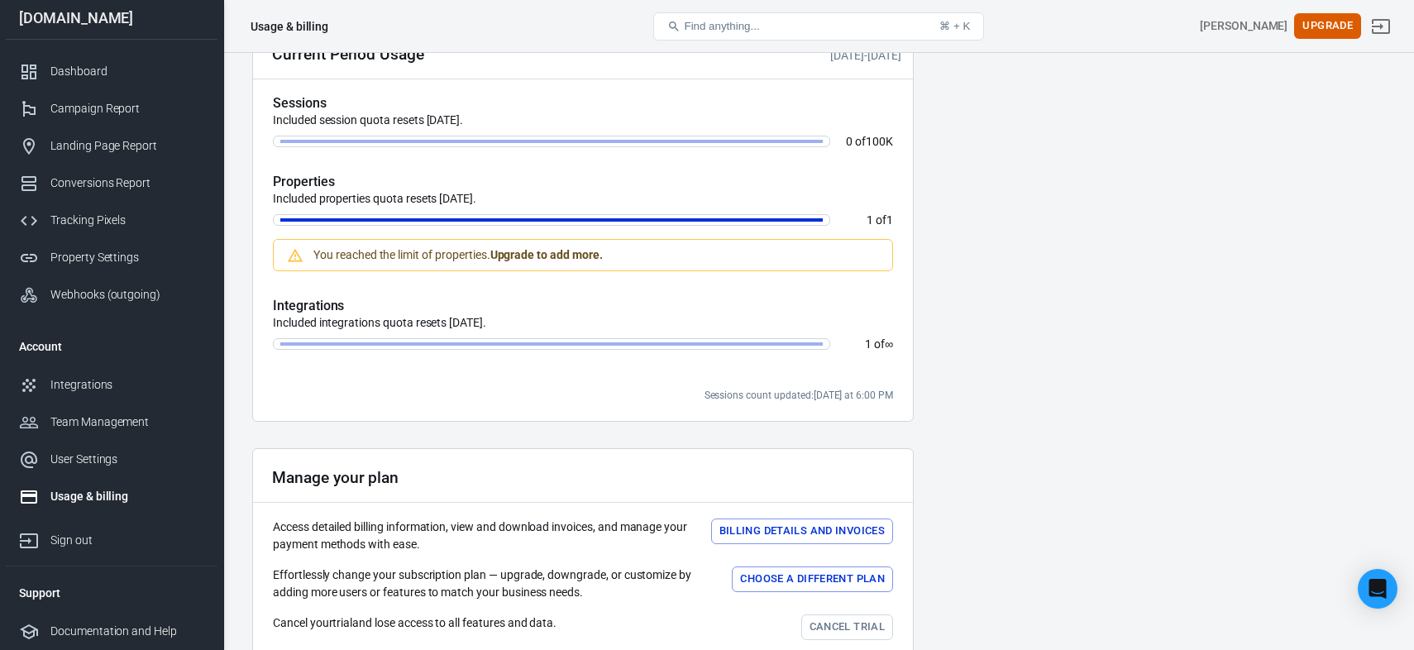
scroll to position [551, 0]
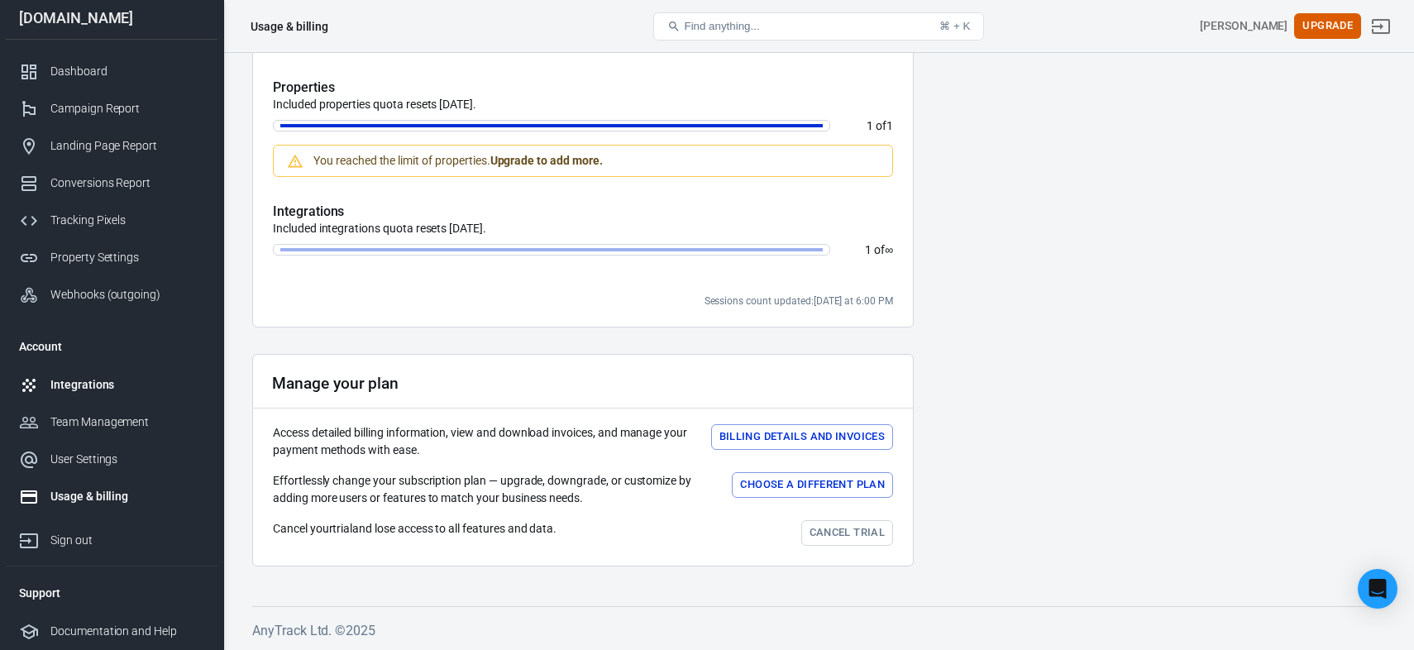
click at [87, 387] on div "Integrations" at bounding box center [127, 384] width 154 height 17
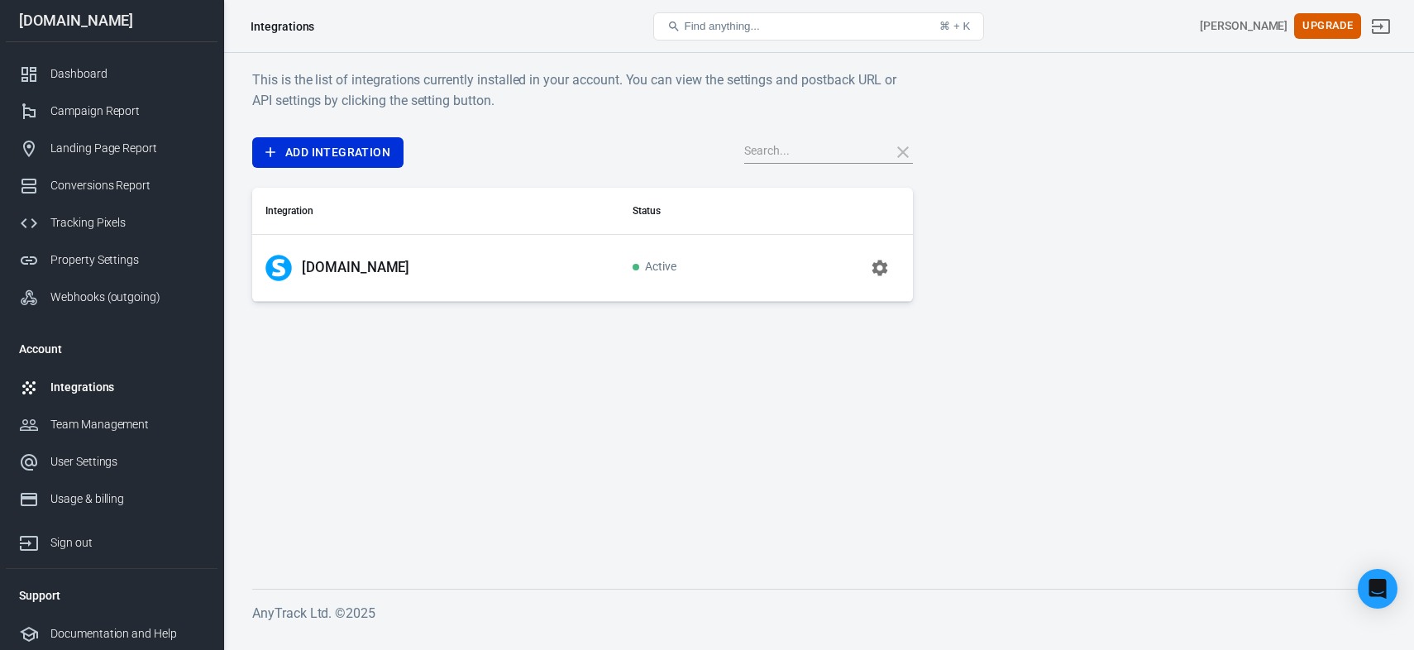
click at [892, 254] on button "button" at bounding box center [880, 268] width 40 height 40
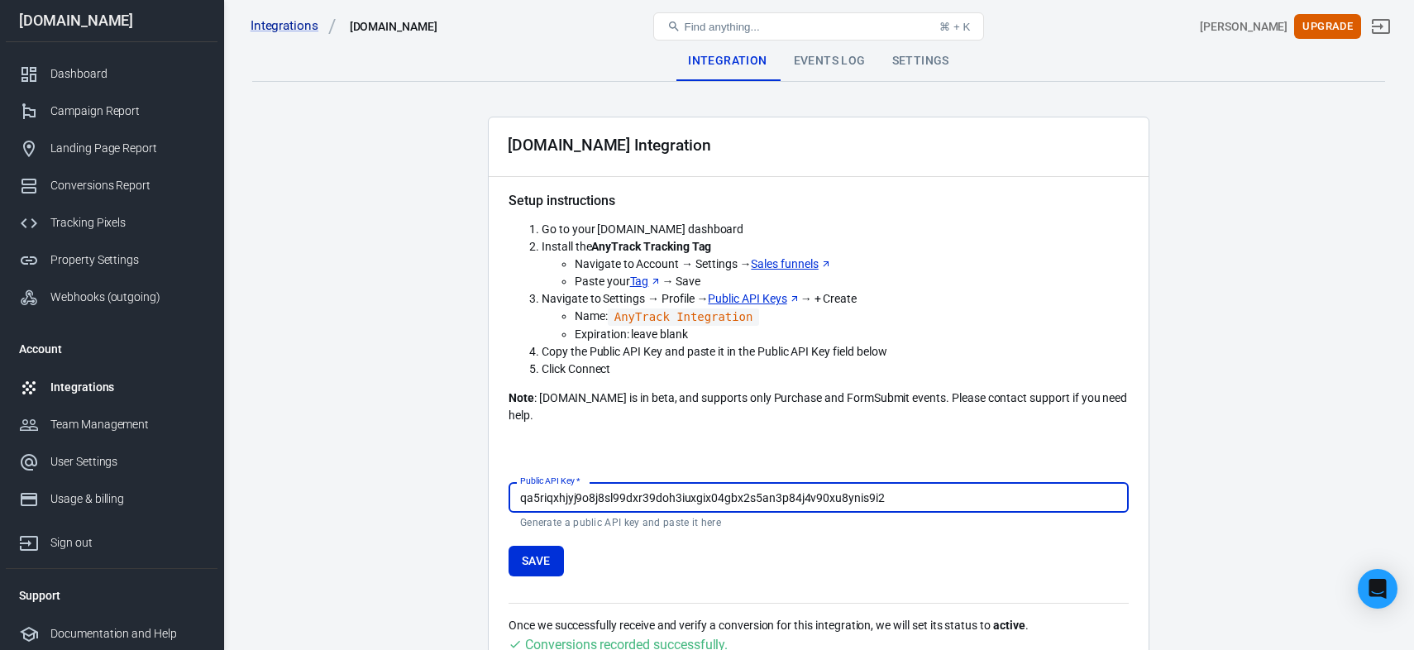
click at [855, 71] on div "Events Log" at bounding box center [830, 61] width 98 height 40
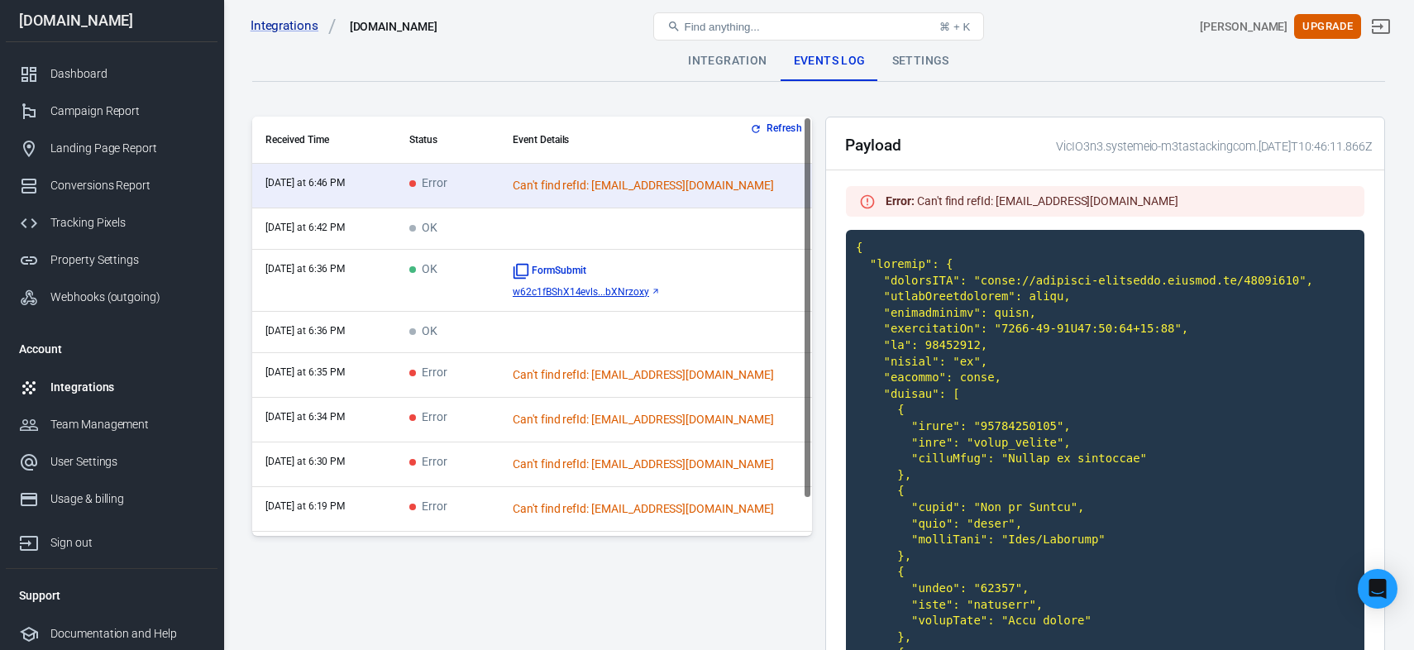
click at [789, 131] on button "Refresh" at bounding box center [778, 128] width 62 height 17
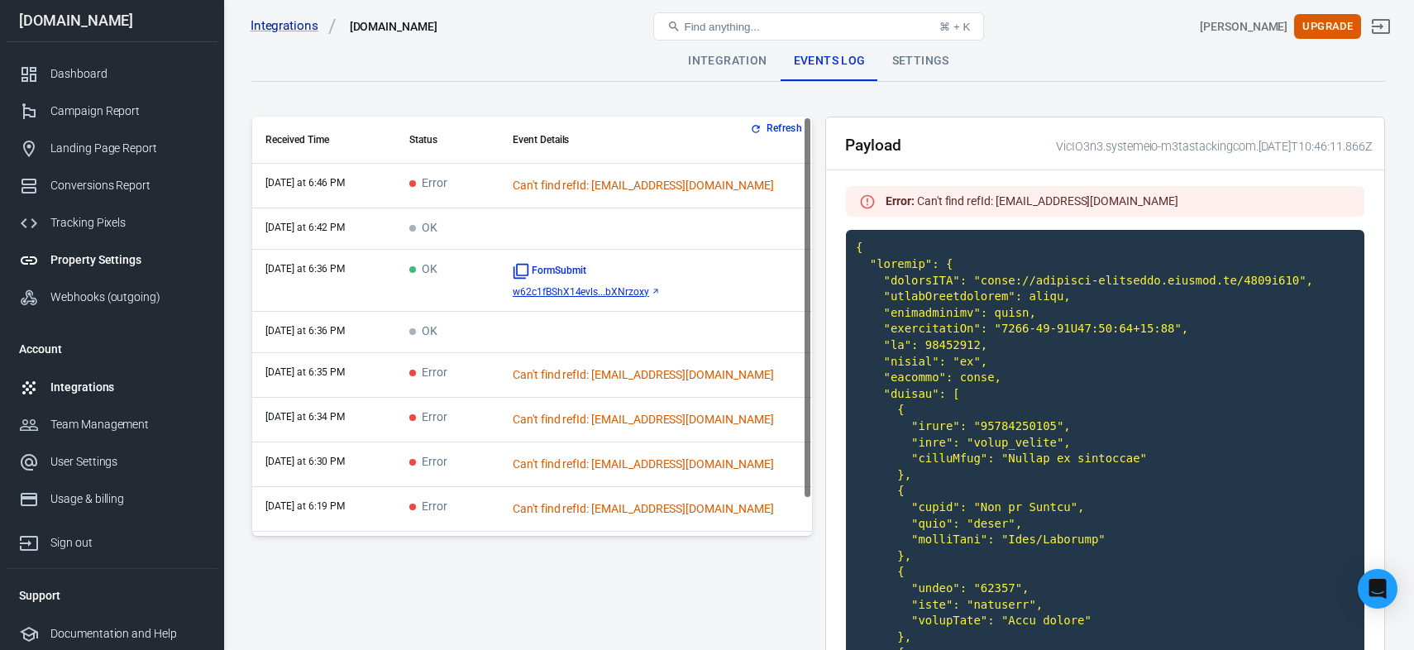
click at [101, 263] on div "Property Settings" at bounding box center [127, 259] width 154 height 17
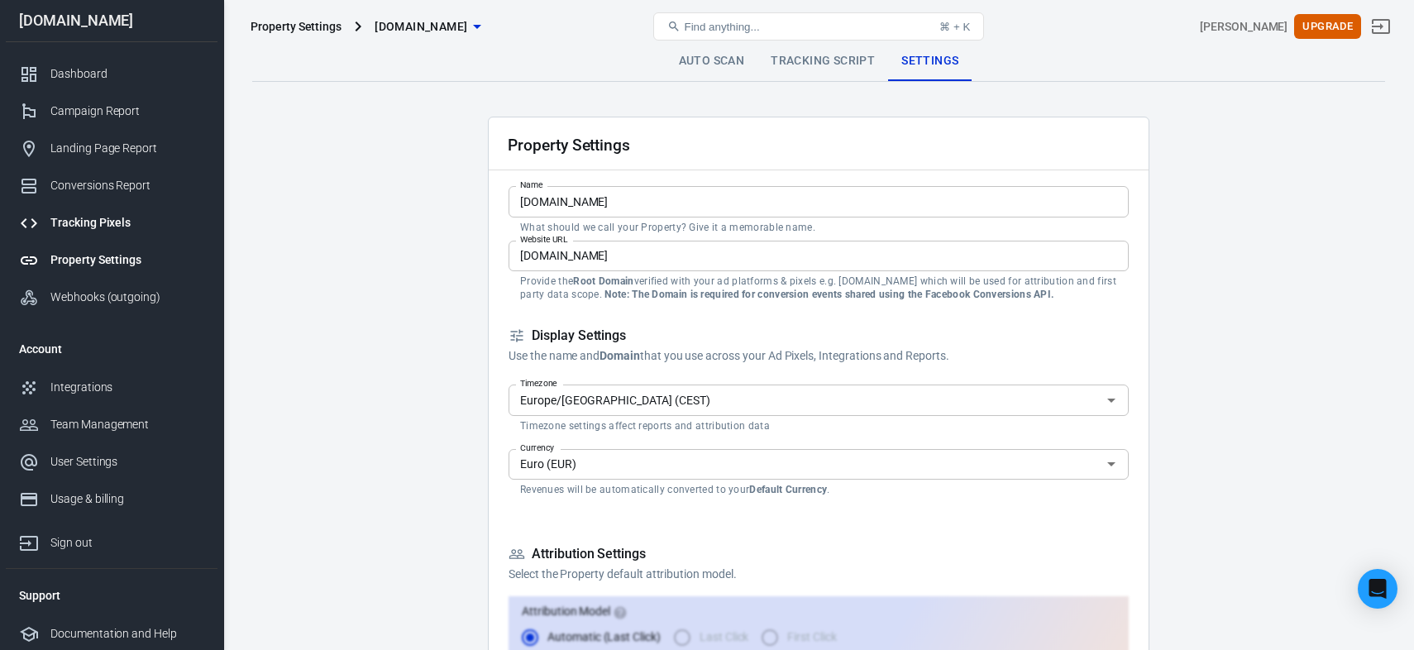
click at [106, 223] on div "Tracking Pixels" at bounding box center [127, 222] width 154 height 17
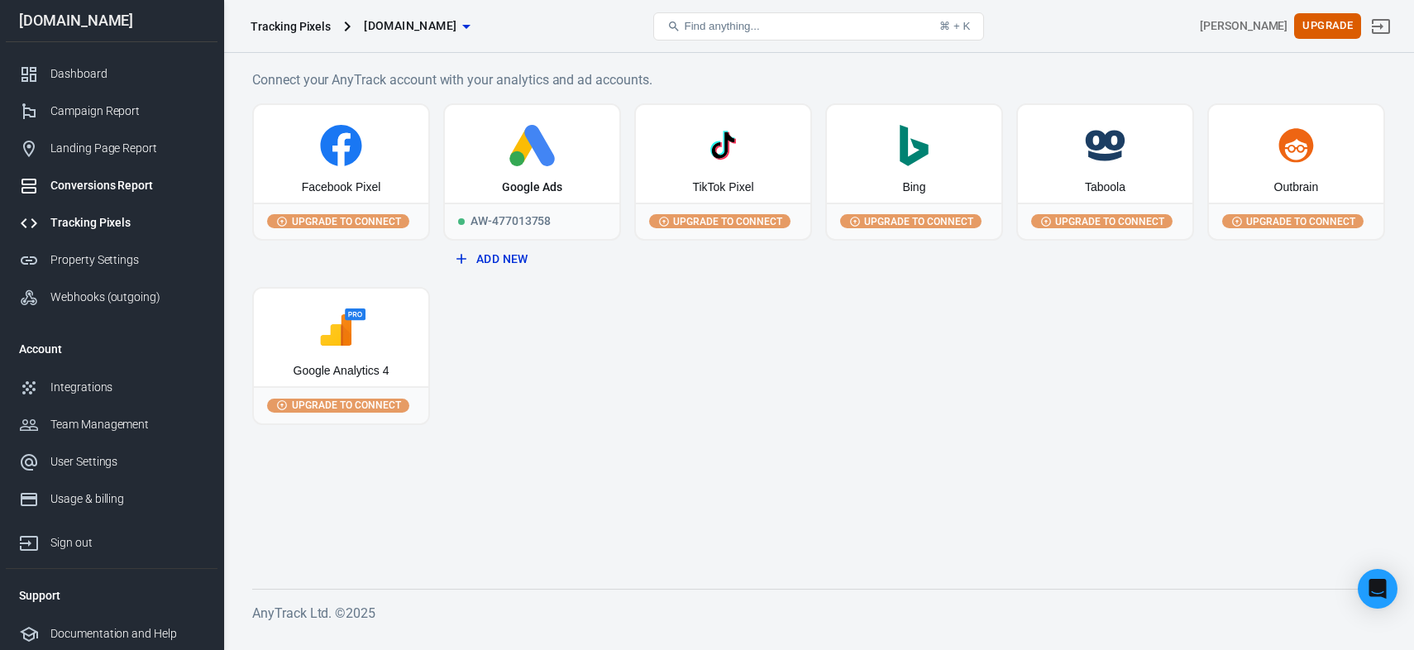
click at [109, 179] on div "Conversions Report" at bounding box center [127, 185] width 154 height 17
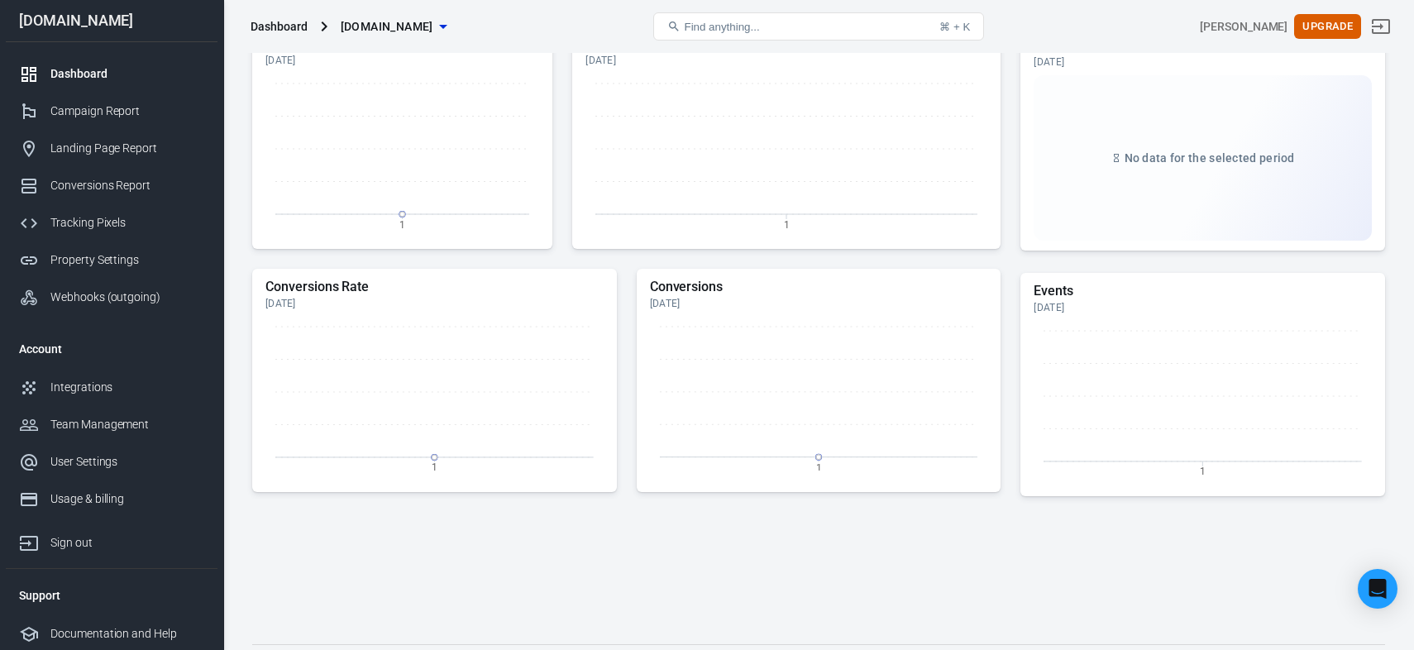
scroll to position [479, 0]
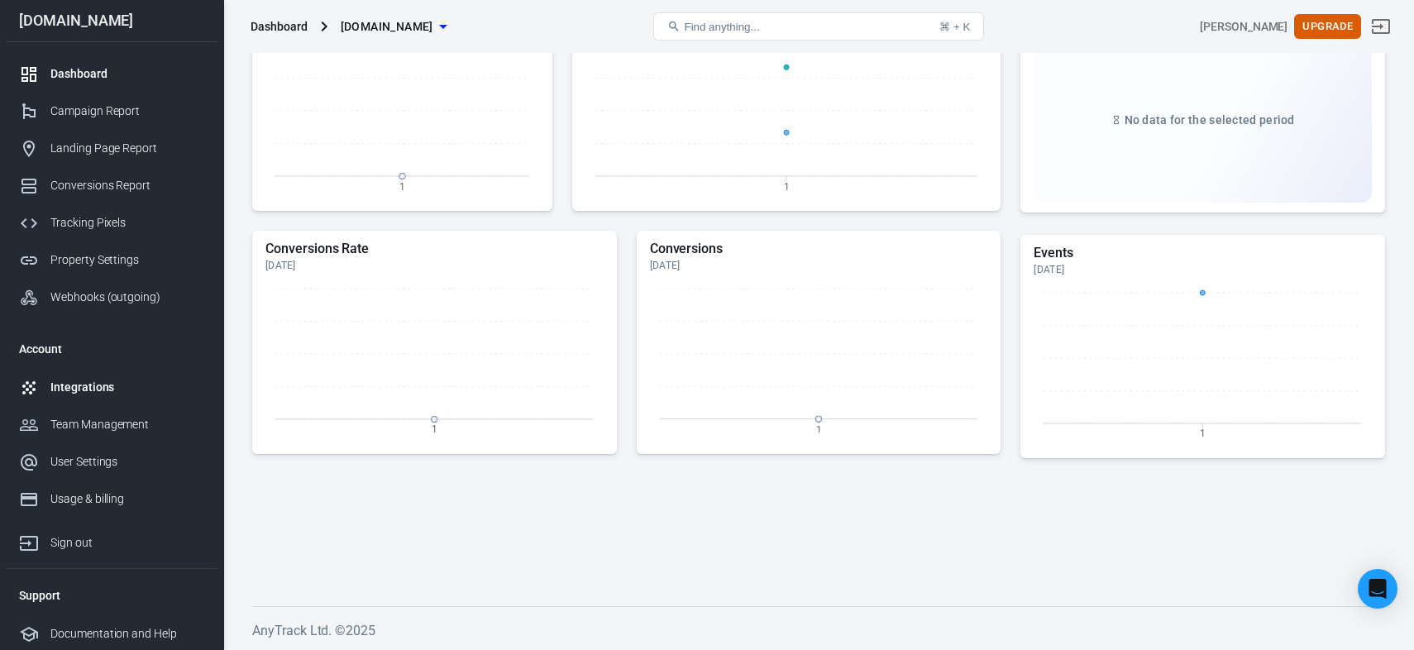
click at [93, 389] on div "Integrations" at bounding box center [127, 387] width 154 height 17
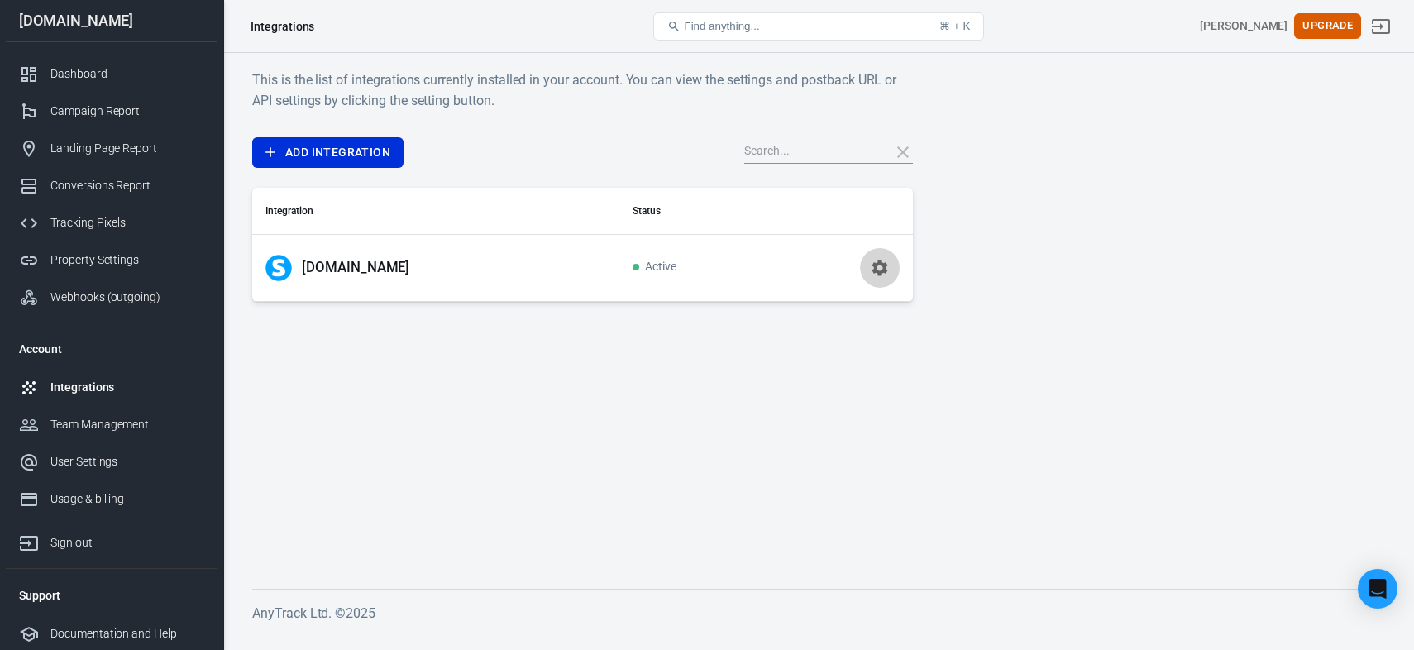
click at [886, 267] on icon "button" at bounding box center [880, 268] width 20 height 20
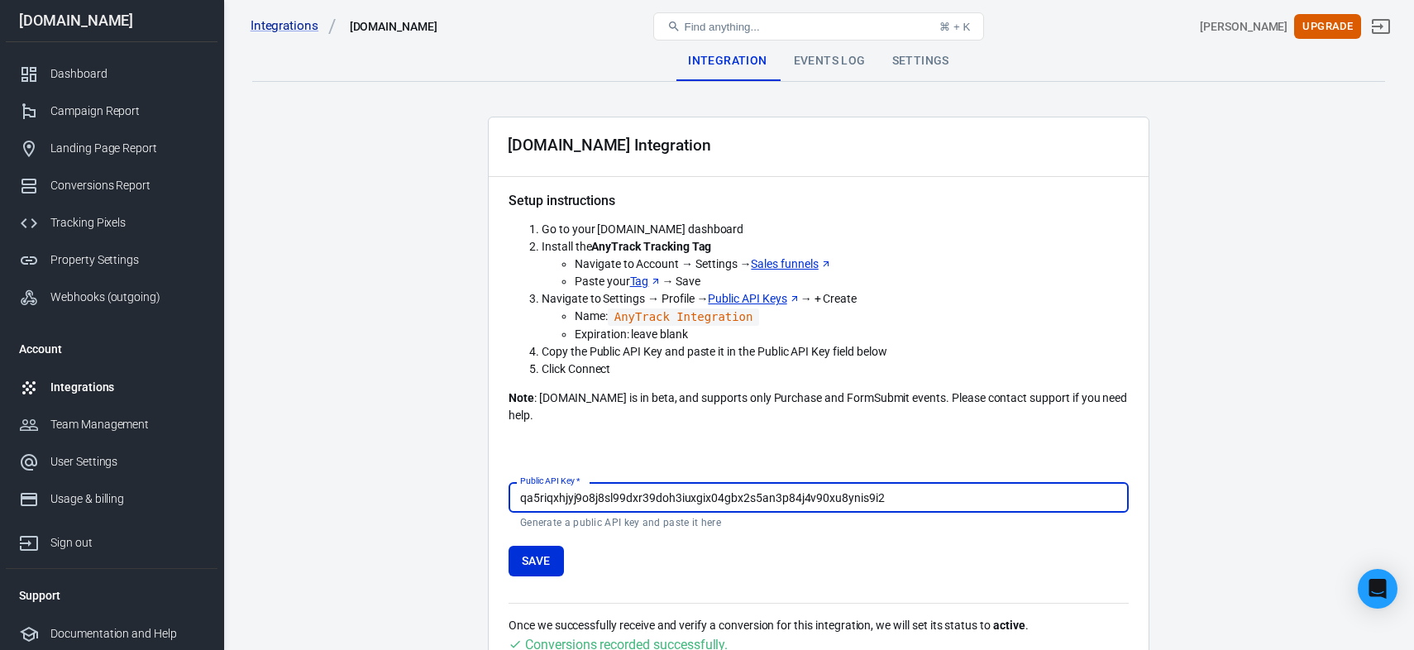
click at [814, 72] on div "Events Log" at bounding box center [830, 61] width 98 height 40
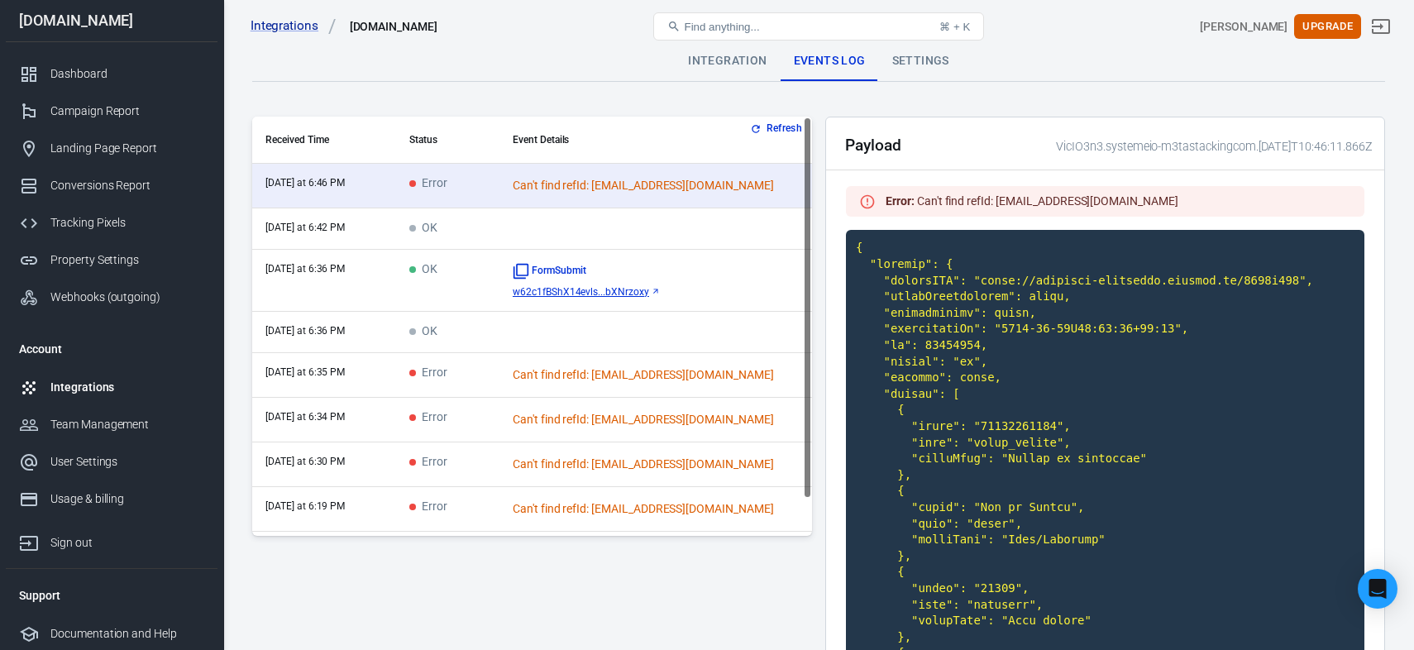
click at [778, 141] on th "Event Details" at bounding box center [655, 140] width 313 height 47
click at [778, 127] on button "Refresh" at bounding box center [778, 128] width 62 height 17
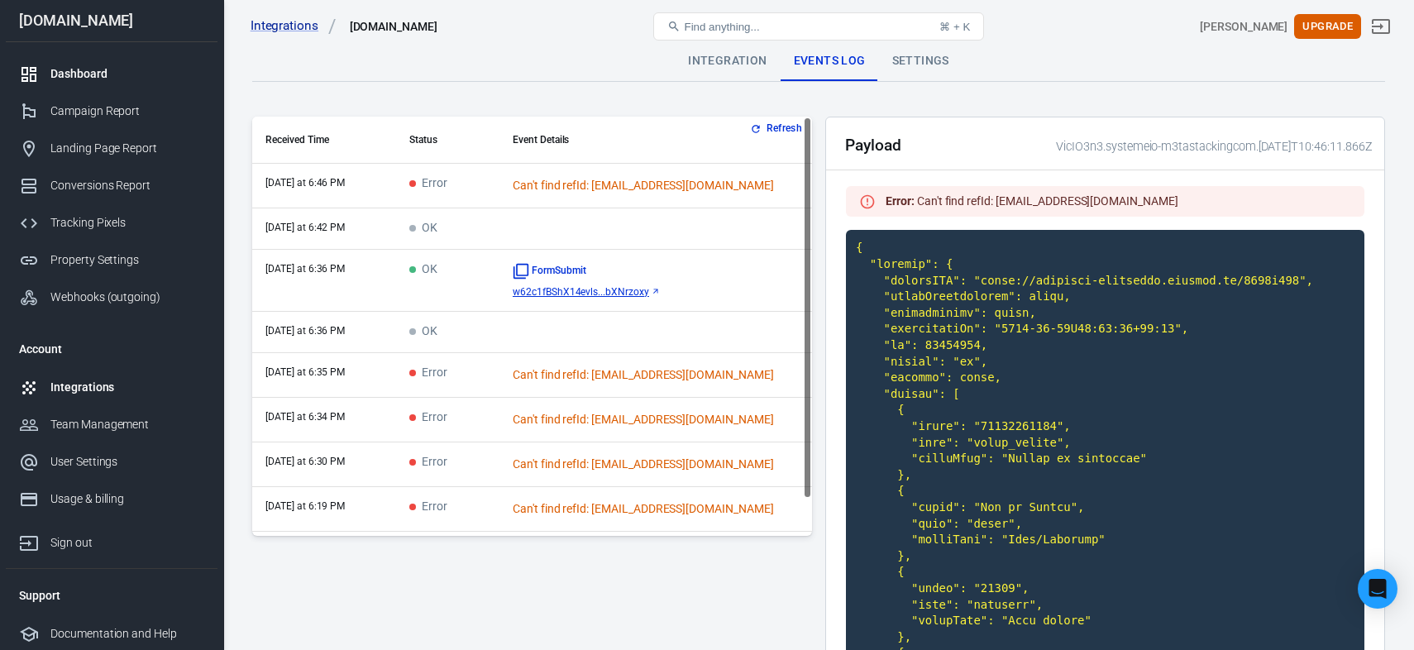
click at [54, 69] on div "Dashboard" at bounding box center [127, 73] width 154 height 17
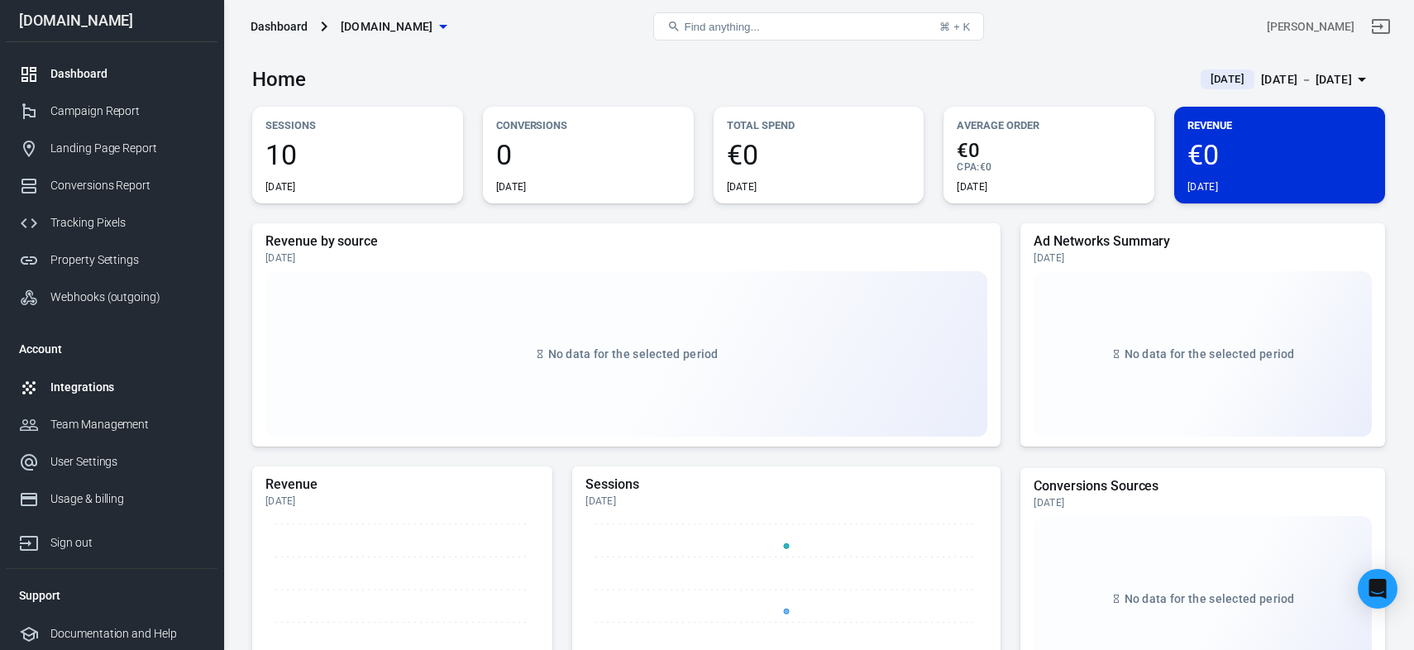
click at [117, 389] on div "Integrations" at bounding box center [127, 387] width 154 height 17
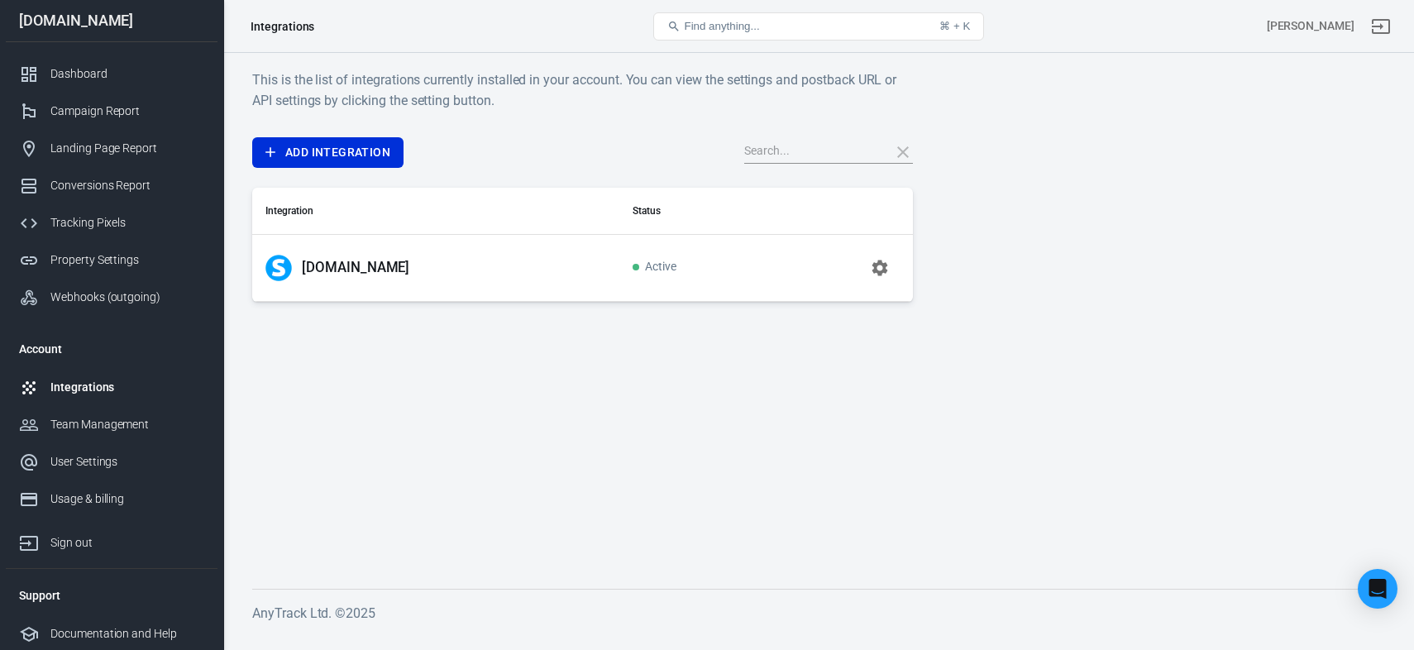
click at [888, 270] on icon "button" at bounding box center [880, 268] width 20 height 20
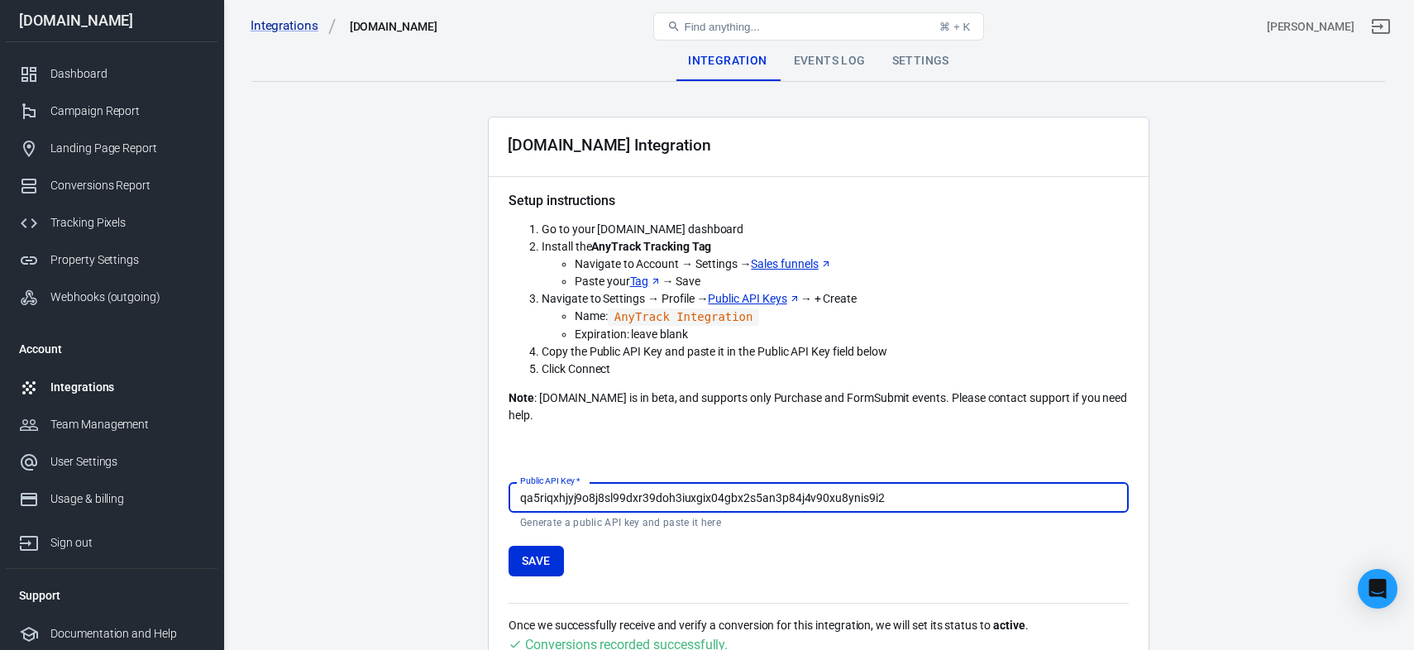
click at [822, 66] on div "Events Log" at bounding box center [830, 61] width 98 height 40
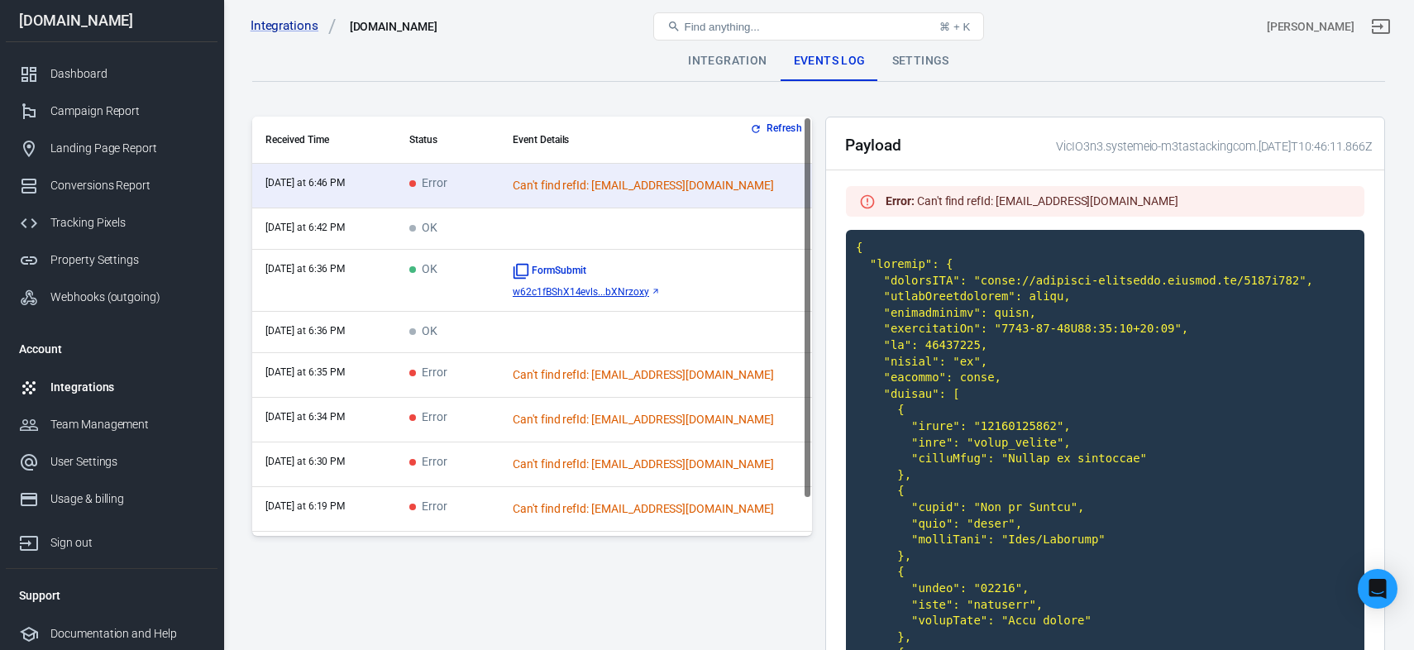
click at [778, 134] on button "Refresh" at bounding box center [778, 128] width 62 height 17
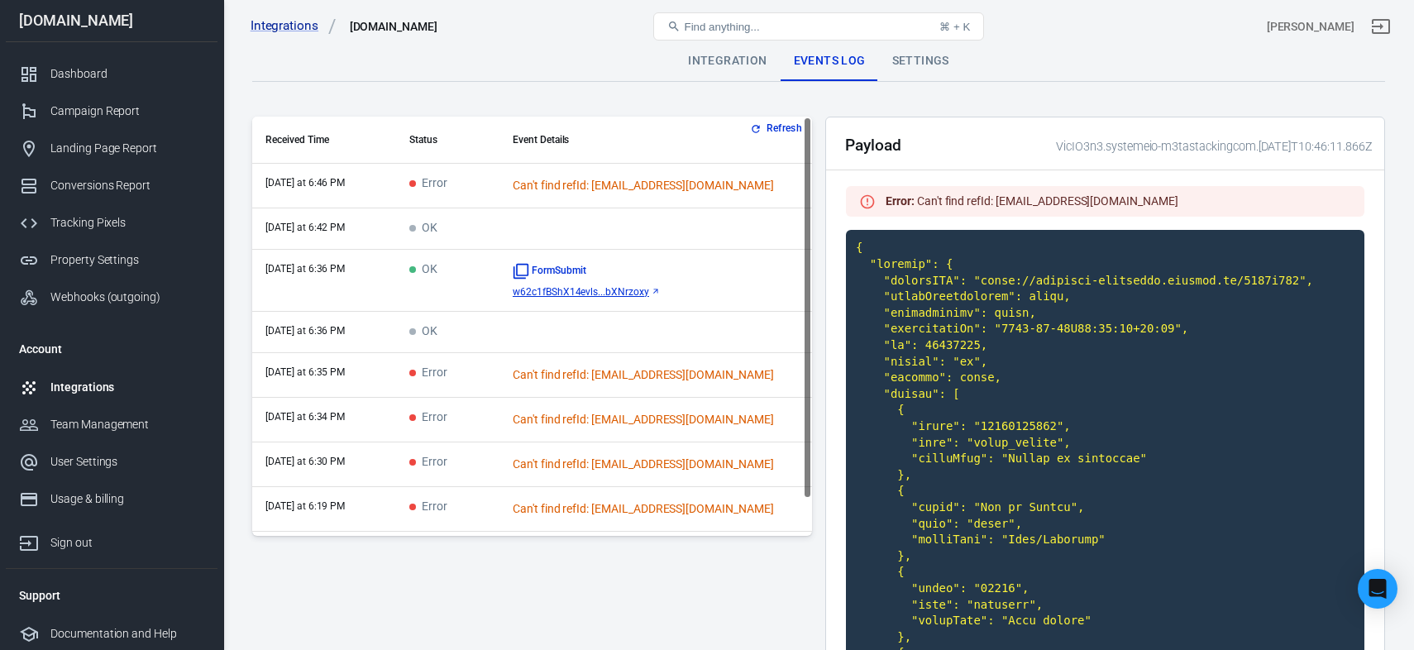
click at [761, 139] on th "Event Details" at bounding box center [655, 140] width 313 height 47
click at [770, 130] on button "Refresh" at bounding box center [778, 128] width 62 height 17
click at [136, 69] on div "Dashboard" at bounding box center [127, 73] width 154 height 17
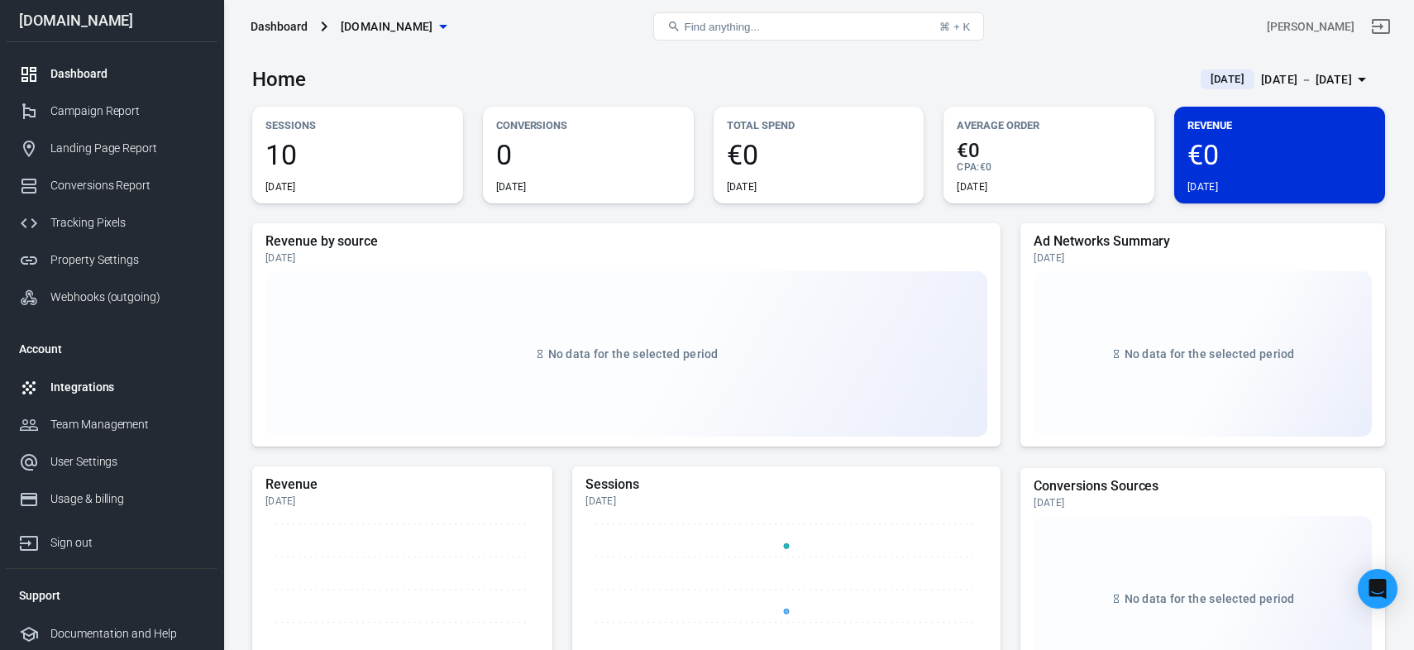
click at [120, 402] on link "Integrations" at bounding box center [112, 387] width 212 height 37
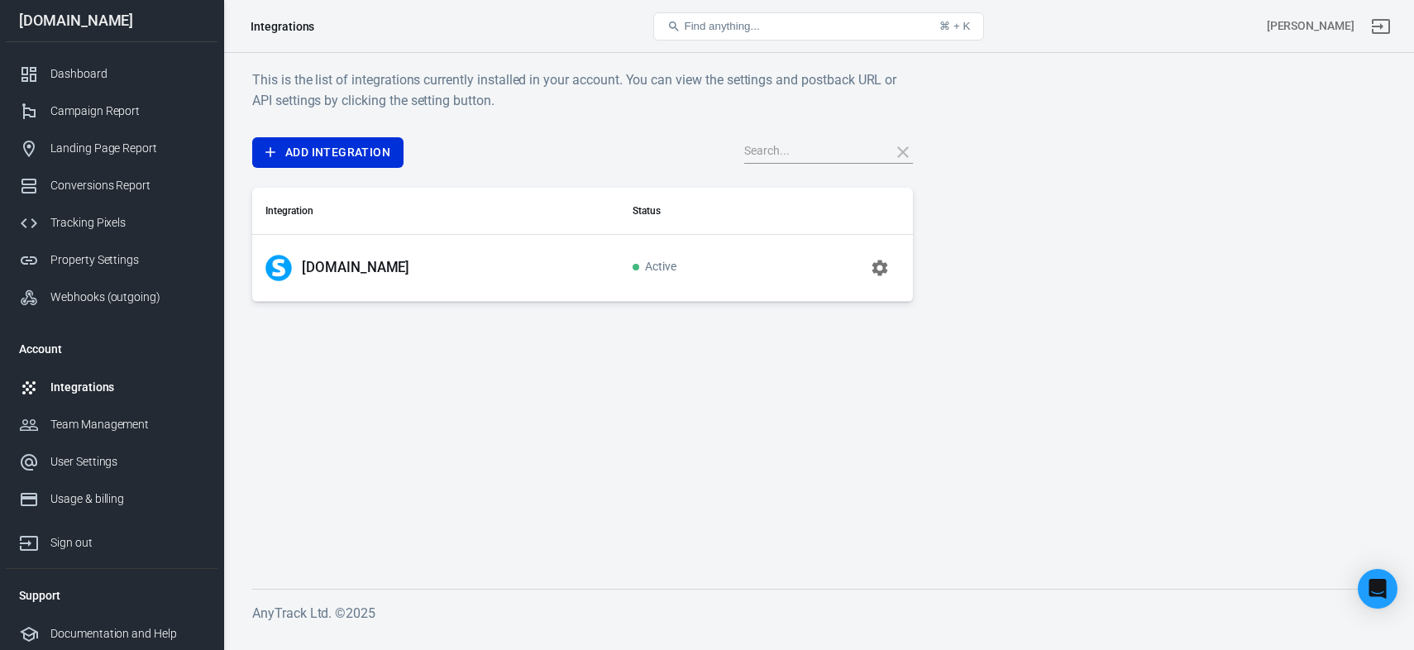
click at [876, 266] on icon "button" at bounding box center [880, 268] width 16 height 16
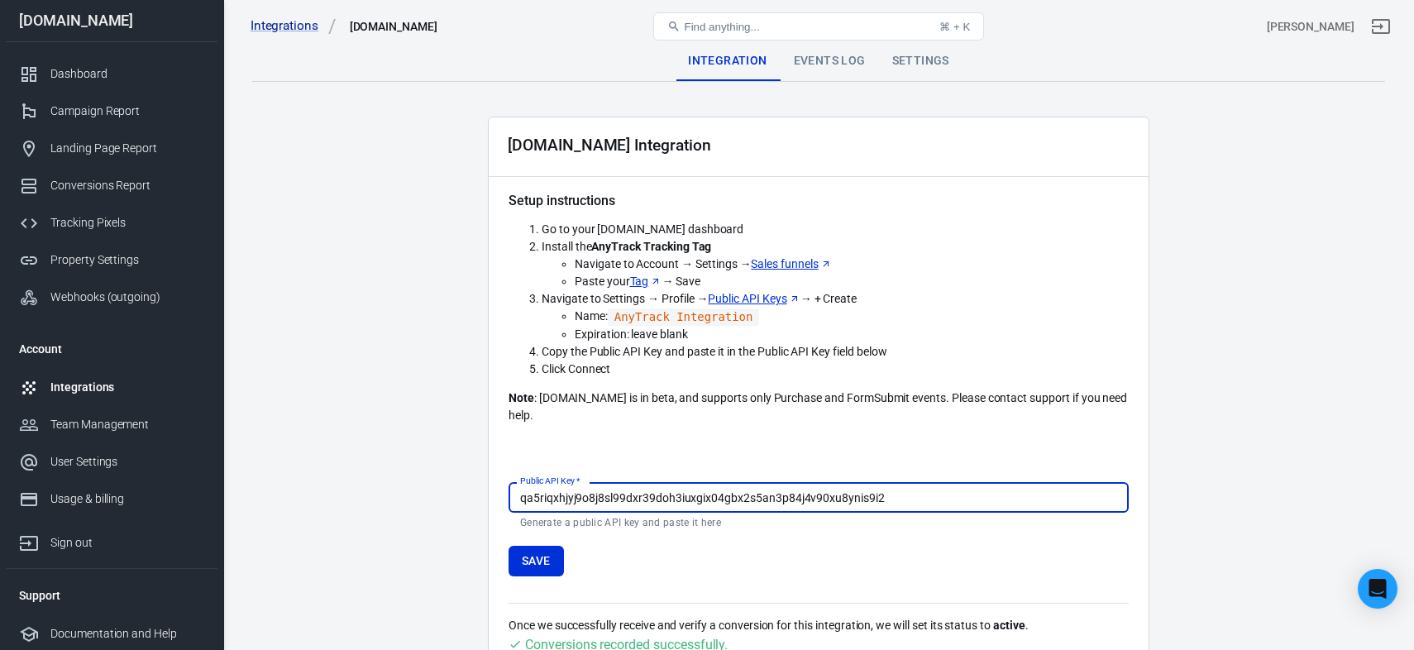
click at [825, 65] on div "Events Log" at bounding box center [830, 61] width 98 height 40
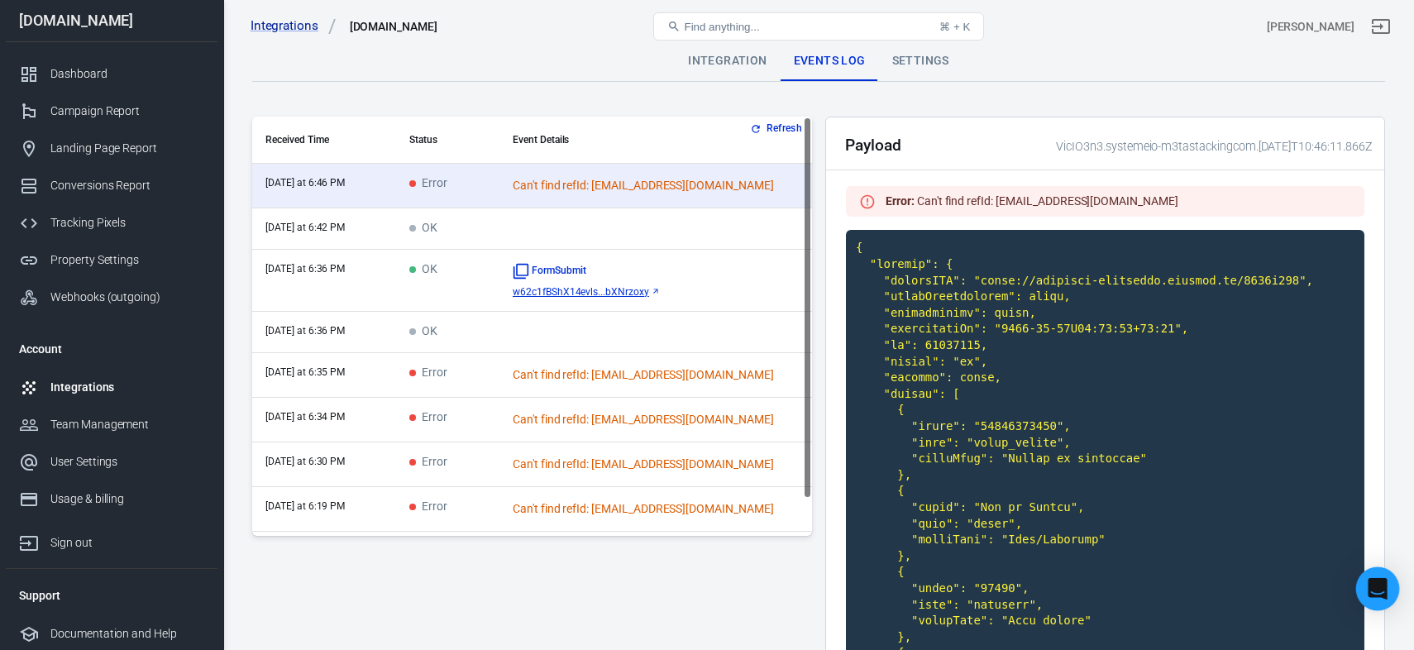
click at [1369, 590] on icon "Open Intercom Messenger" at bounding box center [1378, 589] width 22 height 22
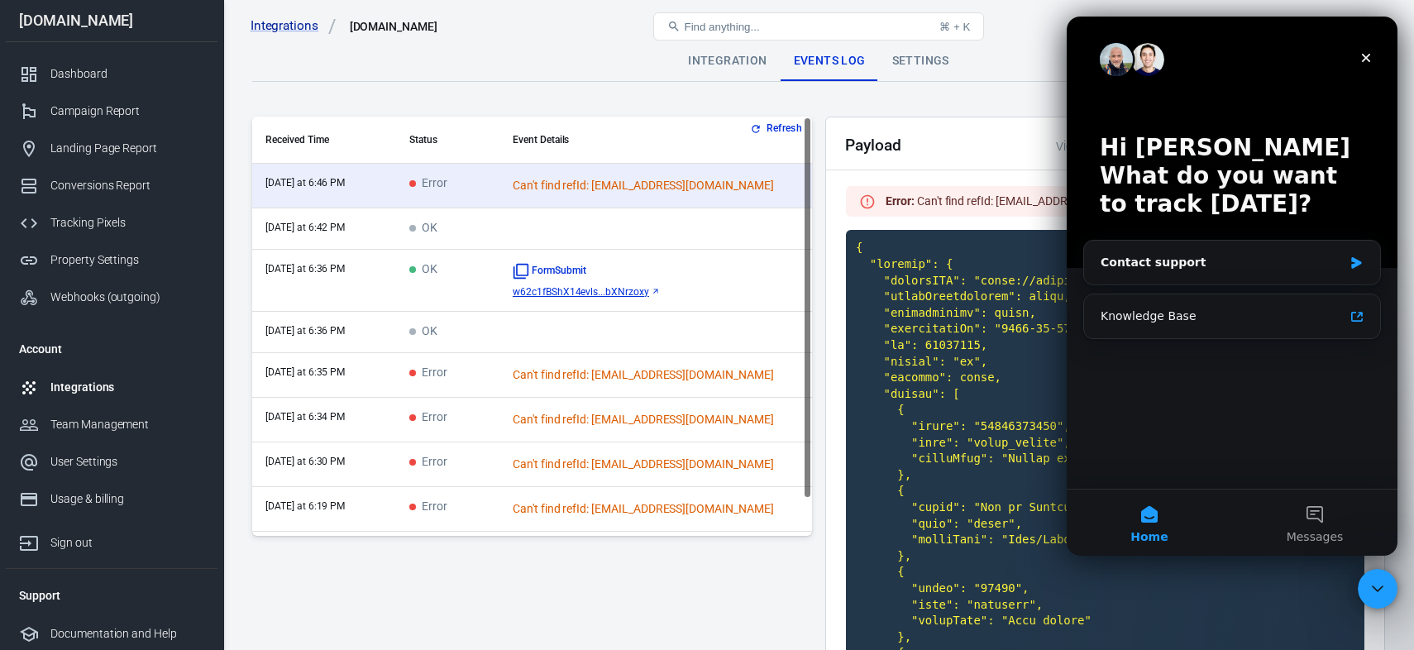
click at [1368, 590] on icon "Close Intercom Messenger" at bounding box center [1378, 589] width 20 height 20
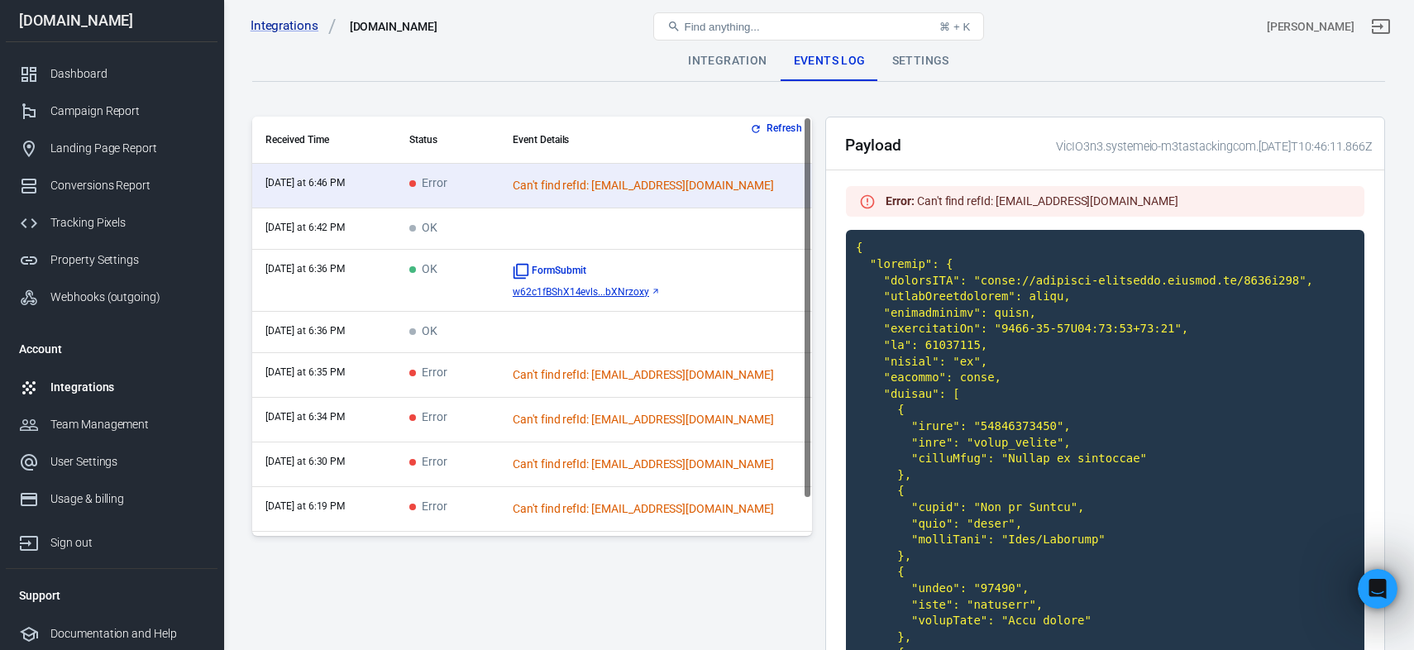
click at [792, 121] on button "Refresh" at bounding box center [778, 128] width 62 height 17
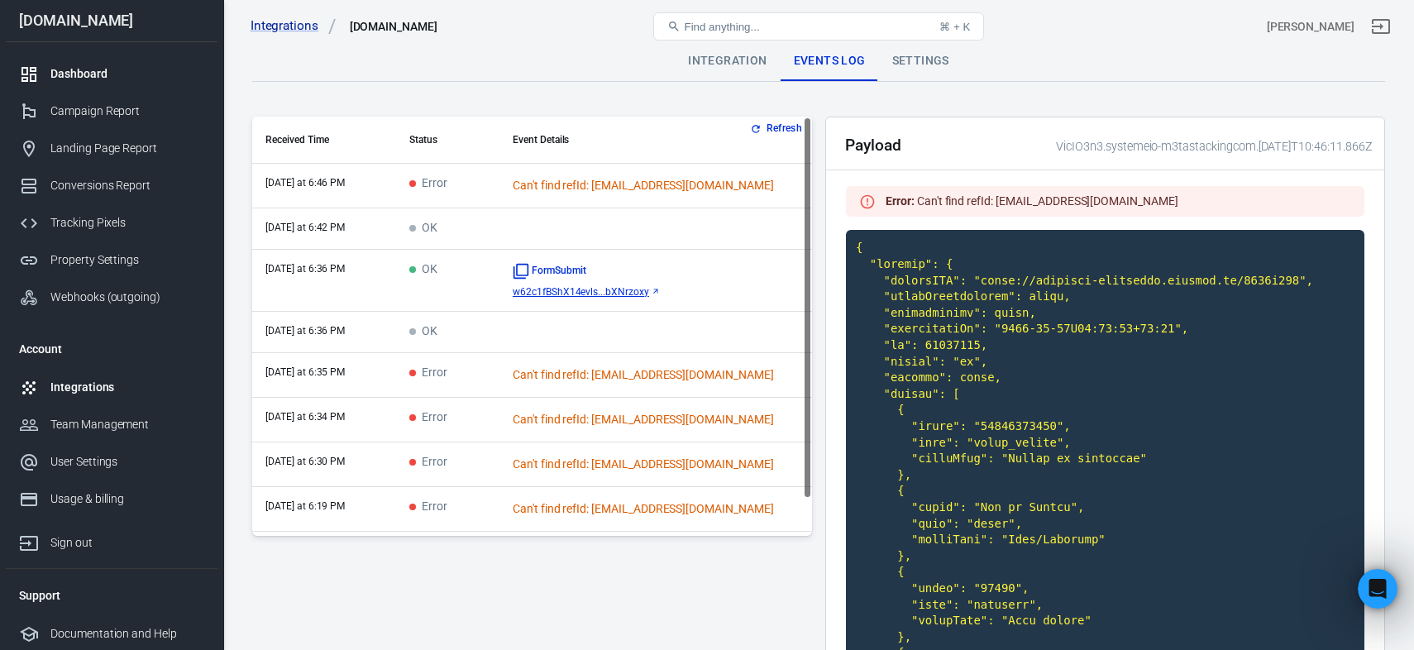
click at [108, 67] on div "Dashboard" at bounding box center [127, 73] width 154 height 17
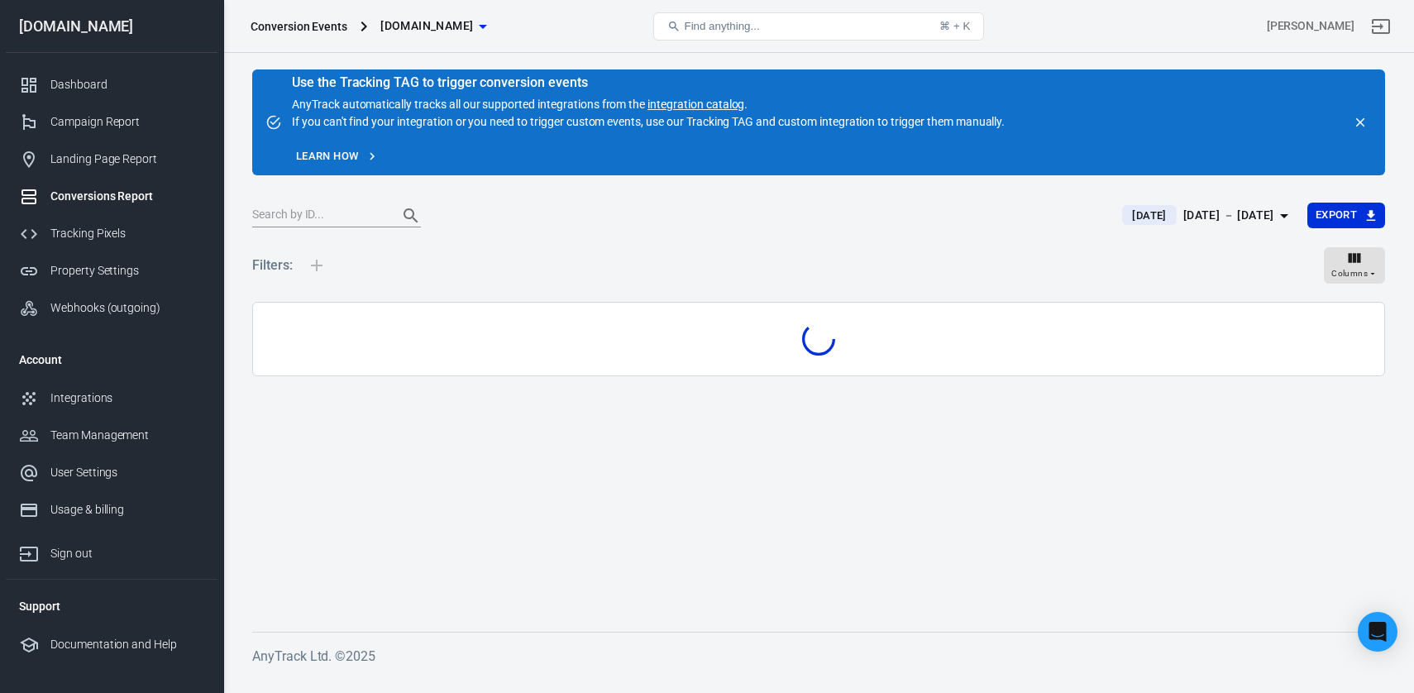
scroll to position [30, 0]
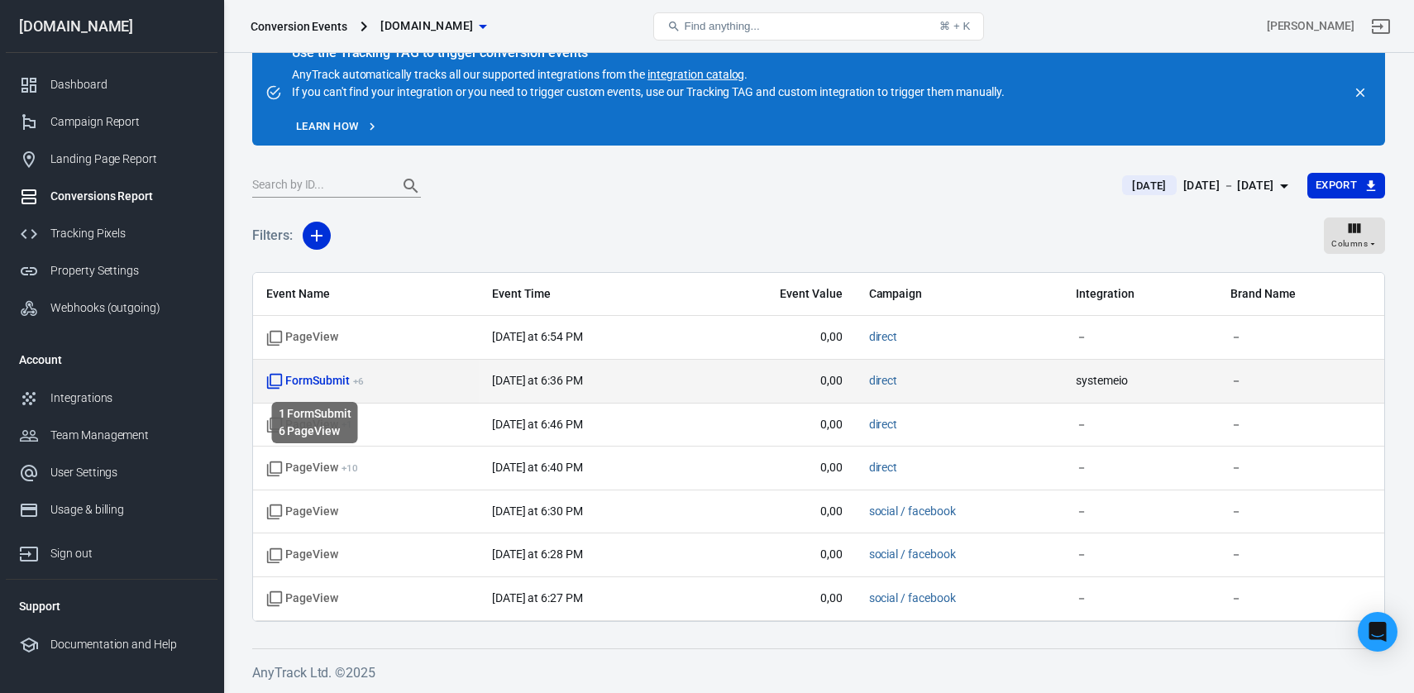
click at [323, 383] on span "FormSubmit + 6" at bounding box center [315, 381] width 98 height 17
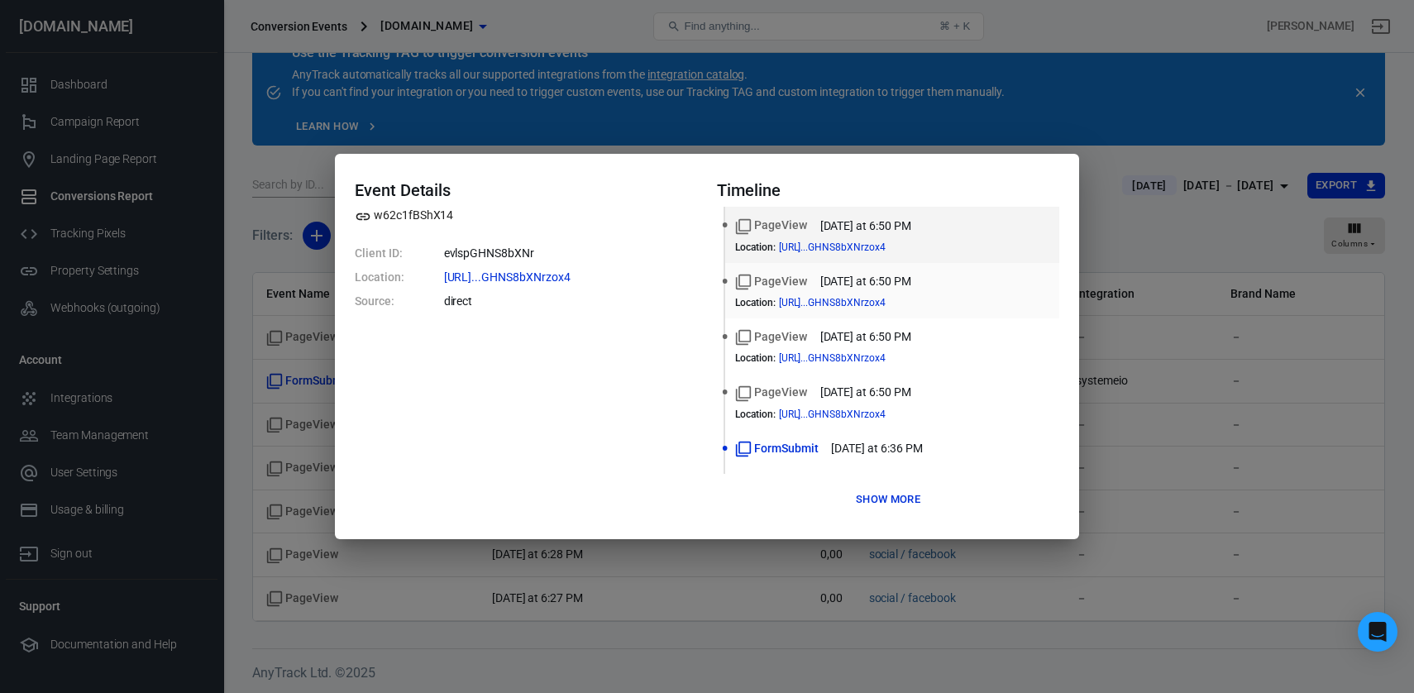
click at [945, 286] on div "PageView today at 6:50 PM" at bounding box center [892, 281] width 314 height 17
click at [872, 443] on time "[DATE] at 6:36 PM" at bounding box center [876, 448] width 91 height 17
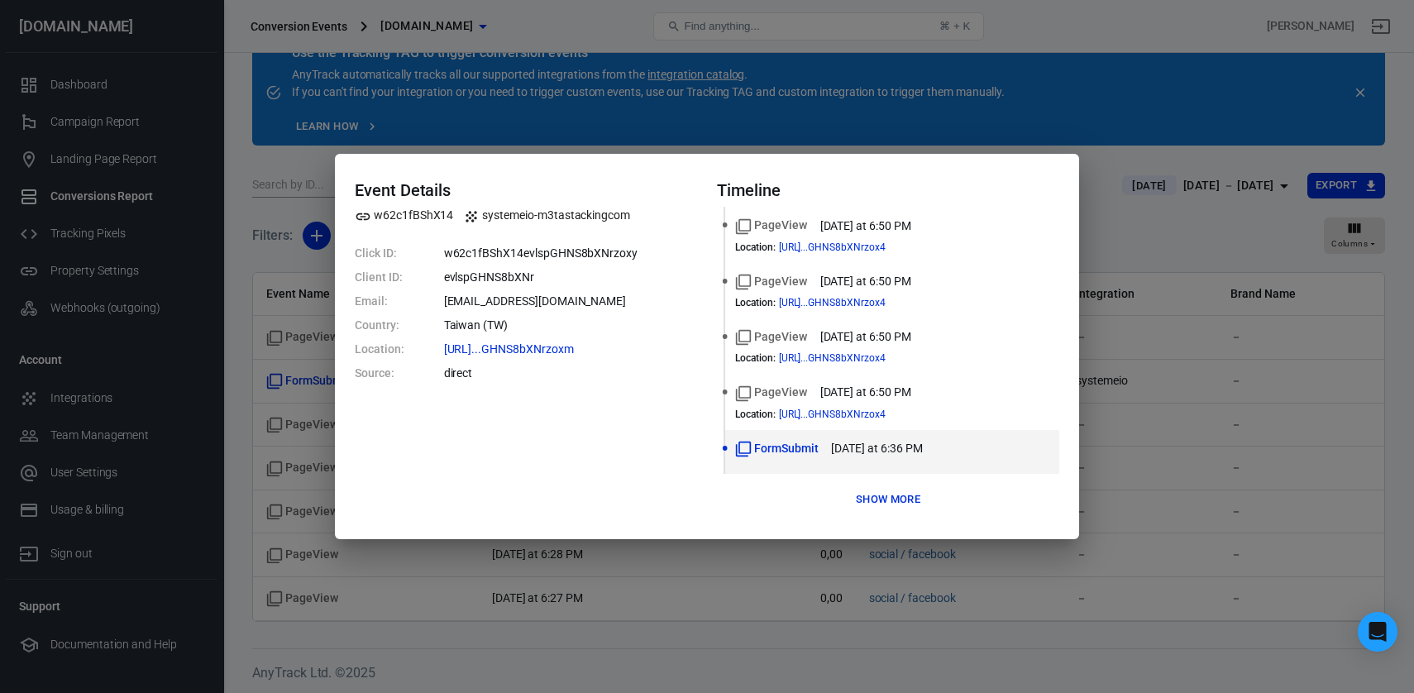
click at [891, 495] on button "Show more" at bounding box center [888, 500] width 73 height 26
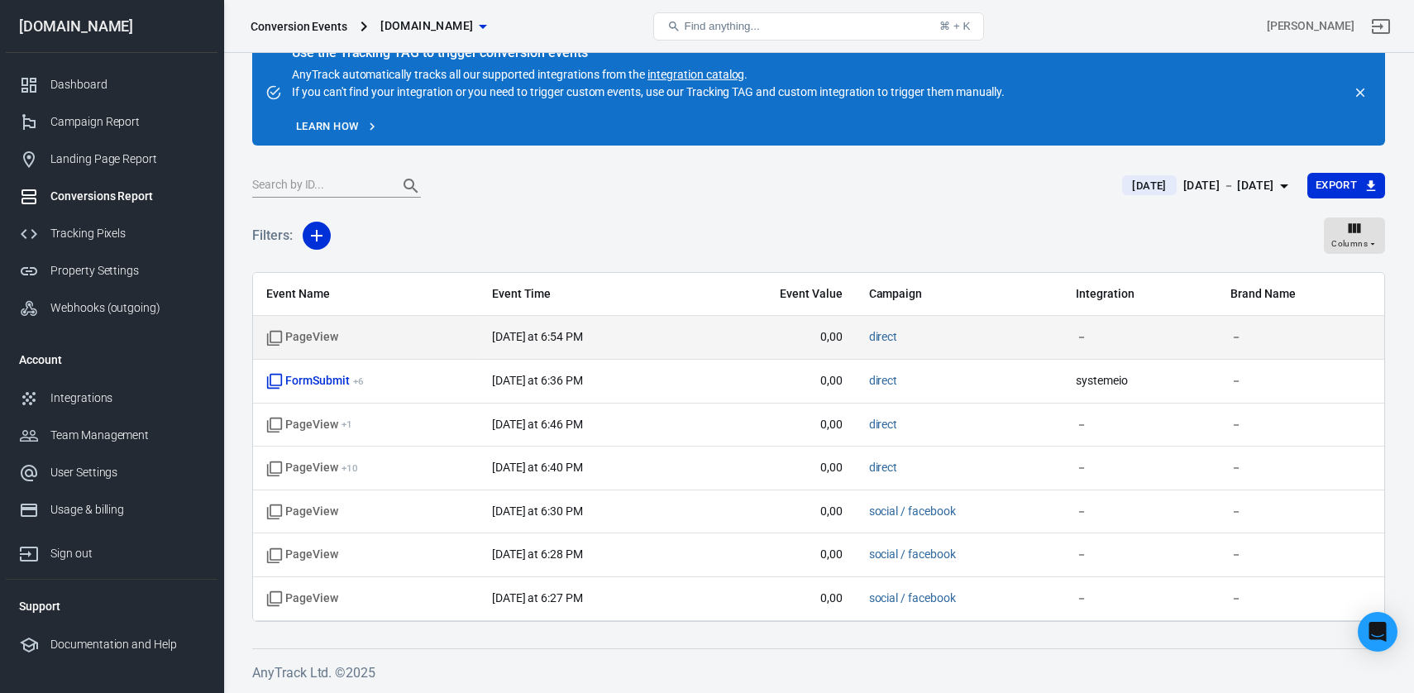
click at [499, 346] on td "today at 6:54 PM" at bounding box center [586, 338] width 215 height 44
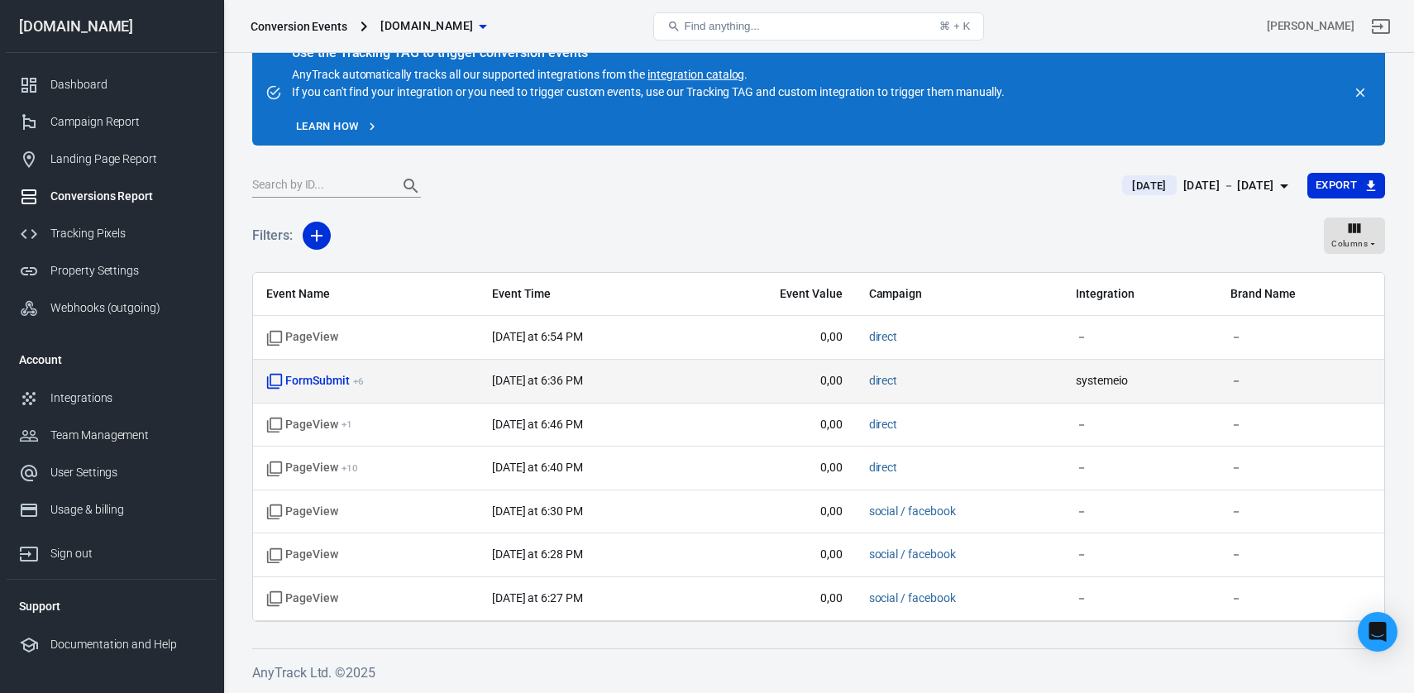
scroll to position [0, 0]
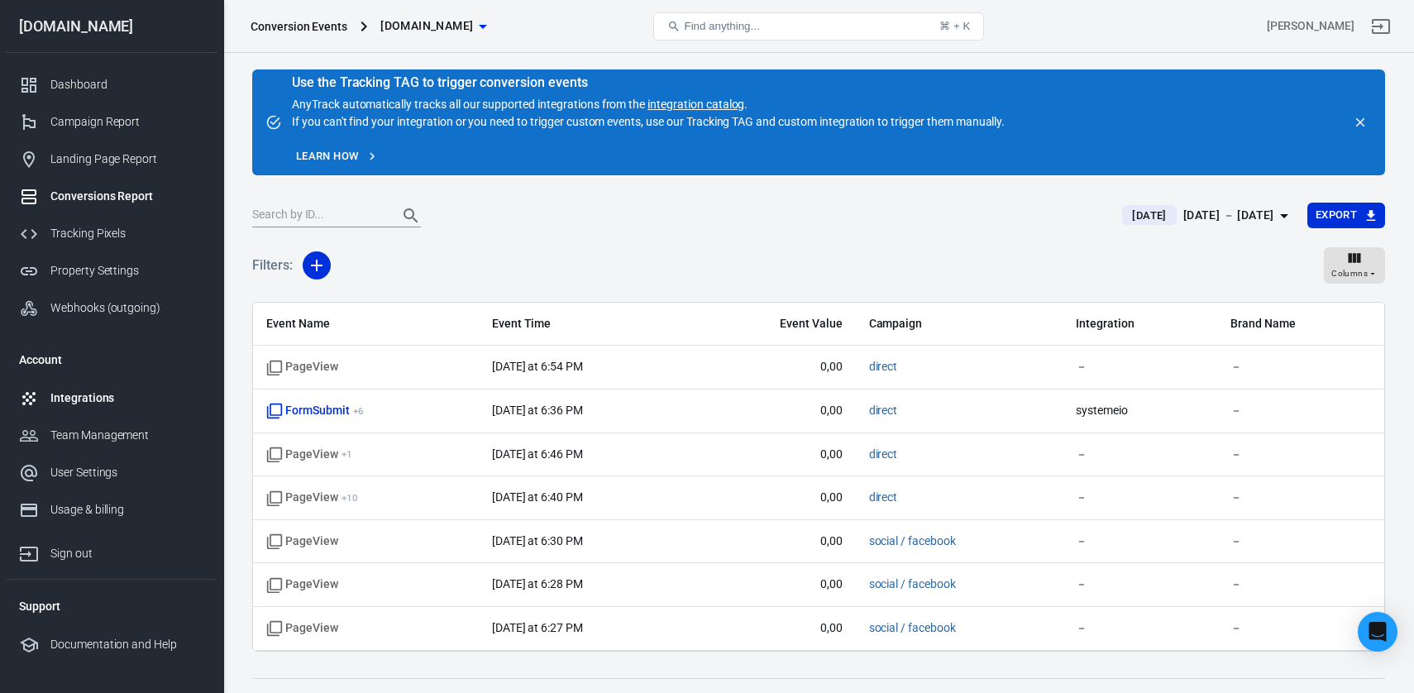
click at [86, 407] on link "Integrations" at bounding box center [112, 398] width 212 height 37
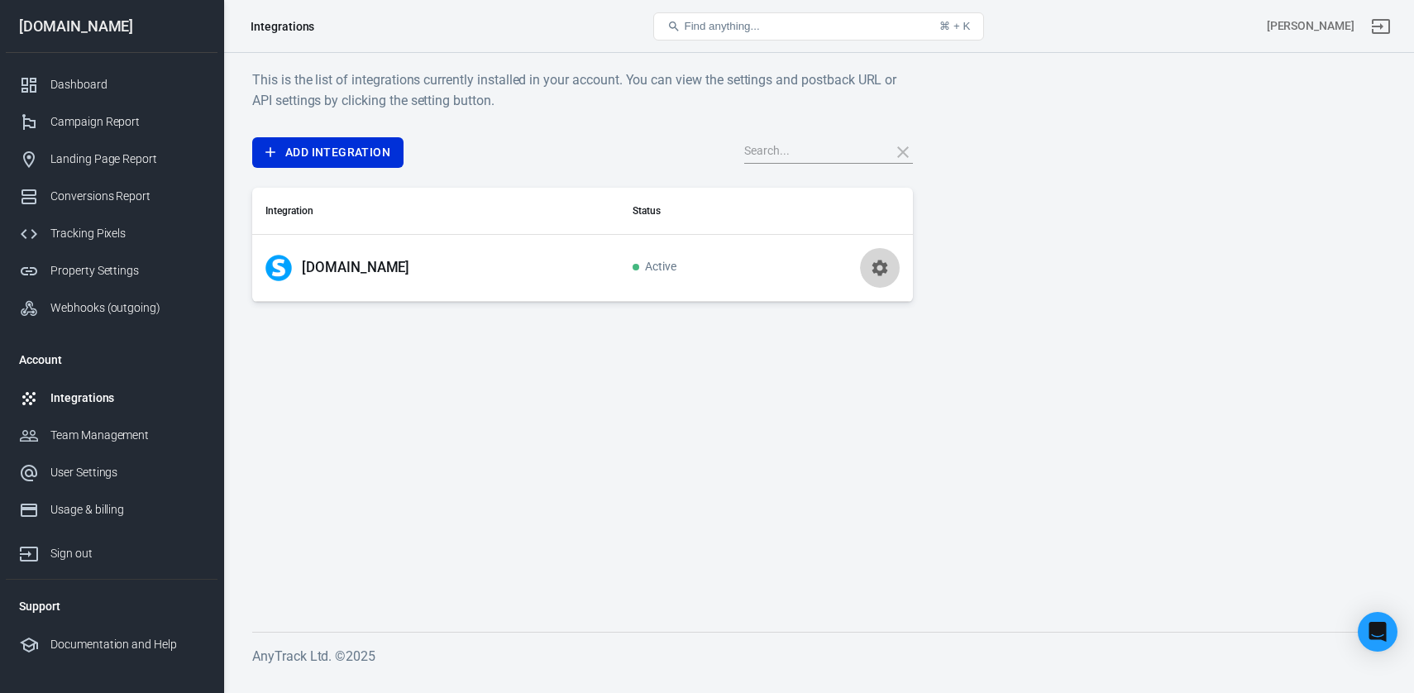
click at [882, 268] on icon "button" at bounding box center [880, 268] width 20 height 20
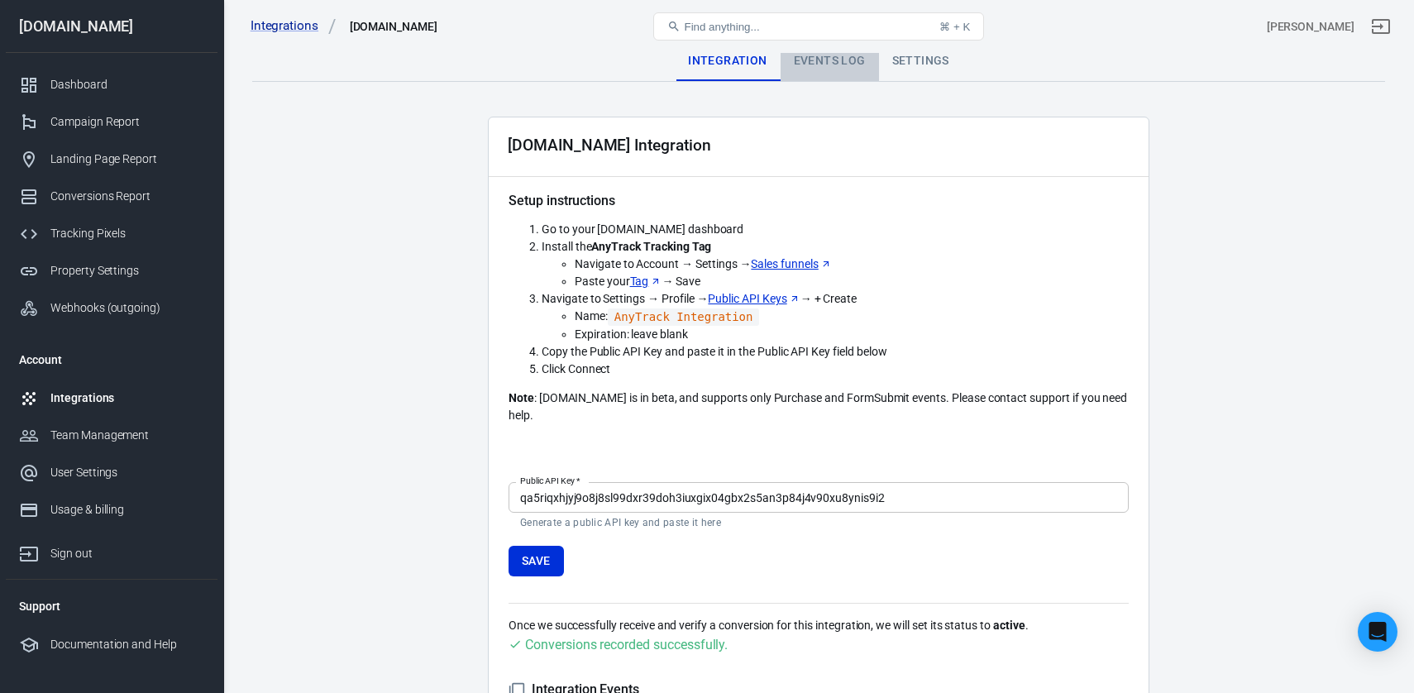
click at [841, 61] on div "Events Log" at bounding box center [830, 61] width 98 height 40
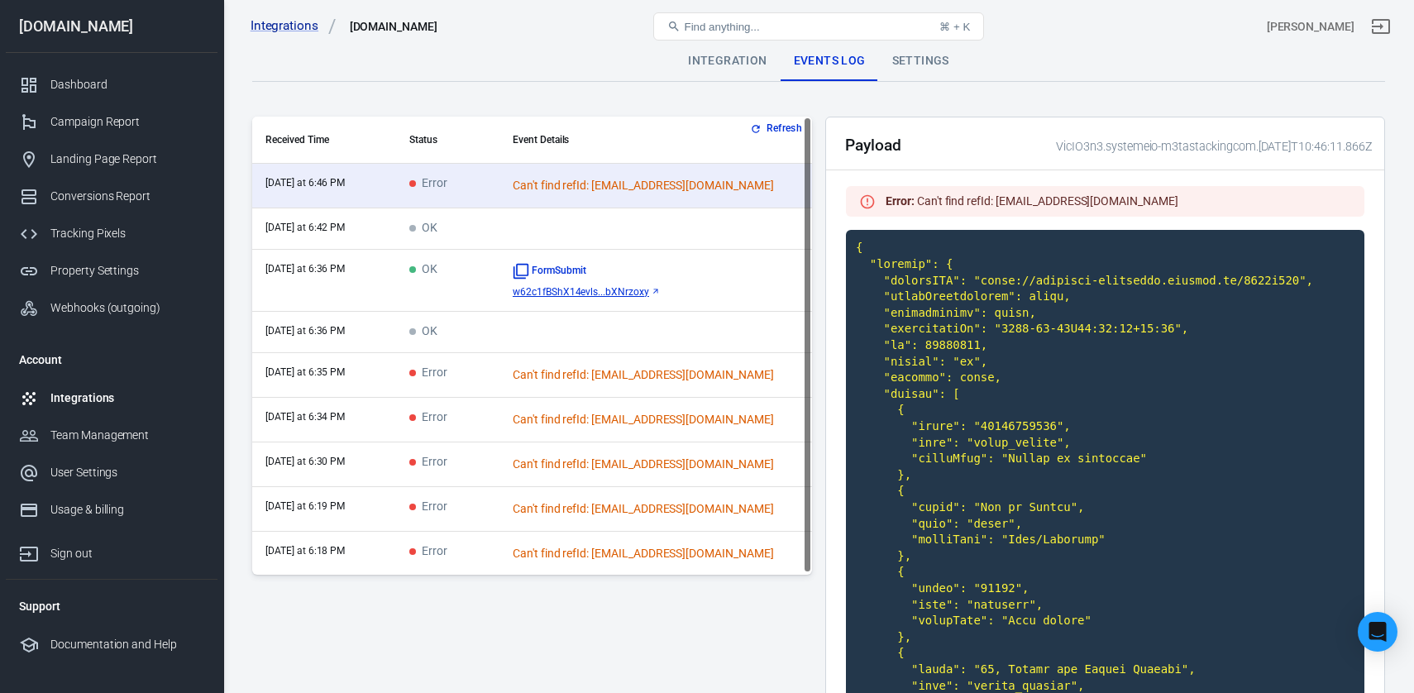
click at [781, 136] on button "Refresh" at bounding box center [778, 128] width 62 height 17
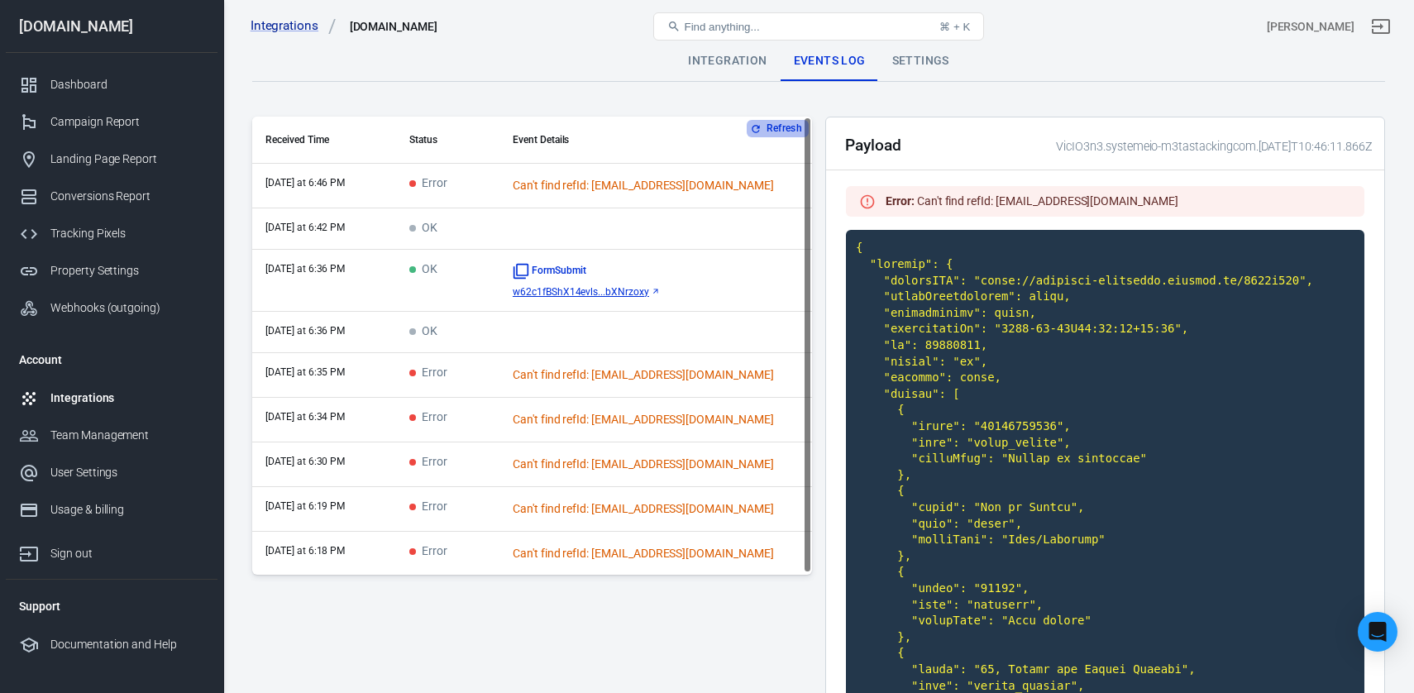
click at [781, 131] on button "Refresh" at bounding box center [778, 128] width 62 height 17
click at [88, 97] on link "Dashboard" at bounding box center [112, 84] width 212 height 37
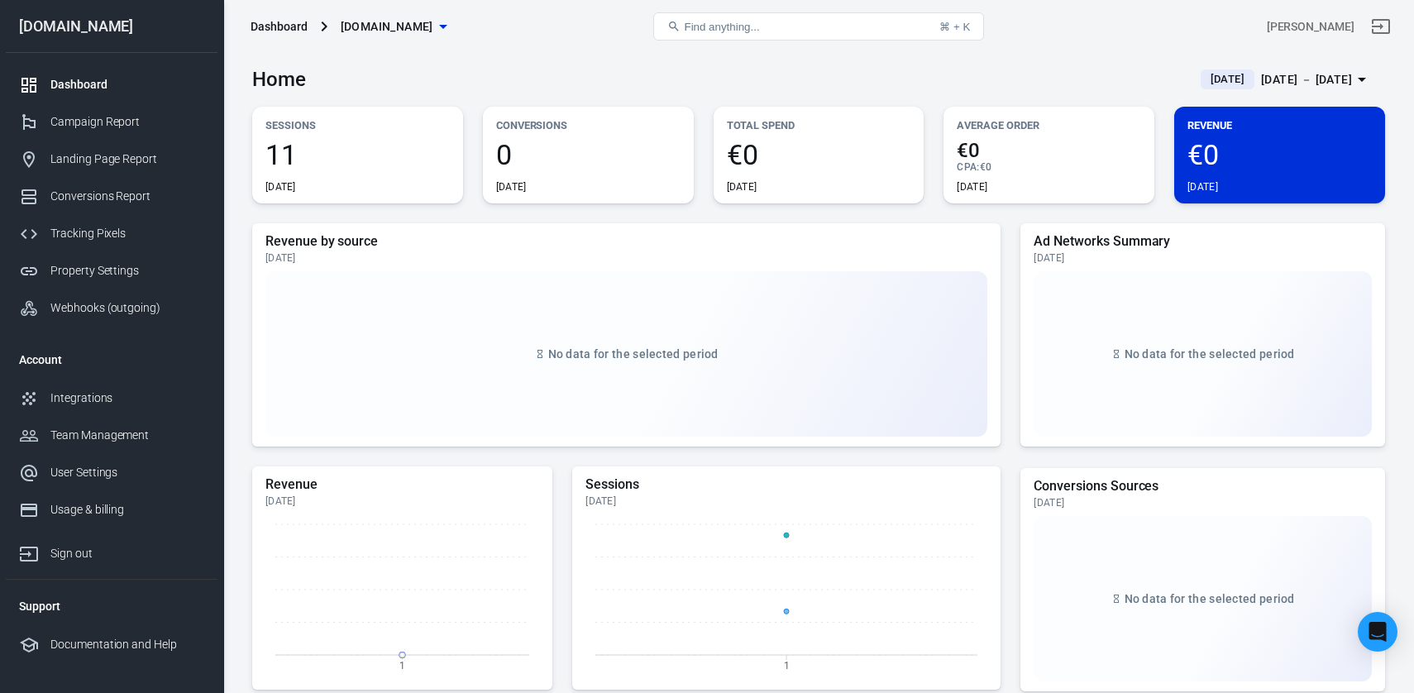
click at [604, 151] on span "0" at bounding box center [588, 155] width 184 height 28
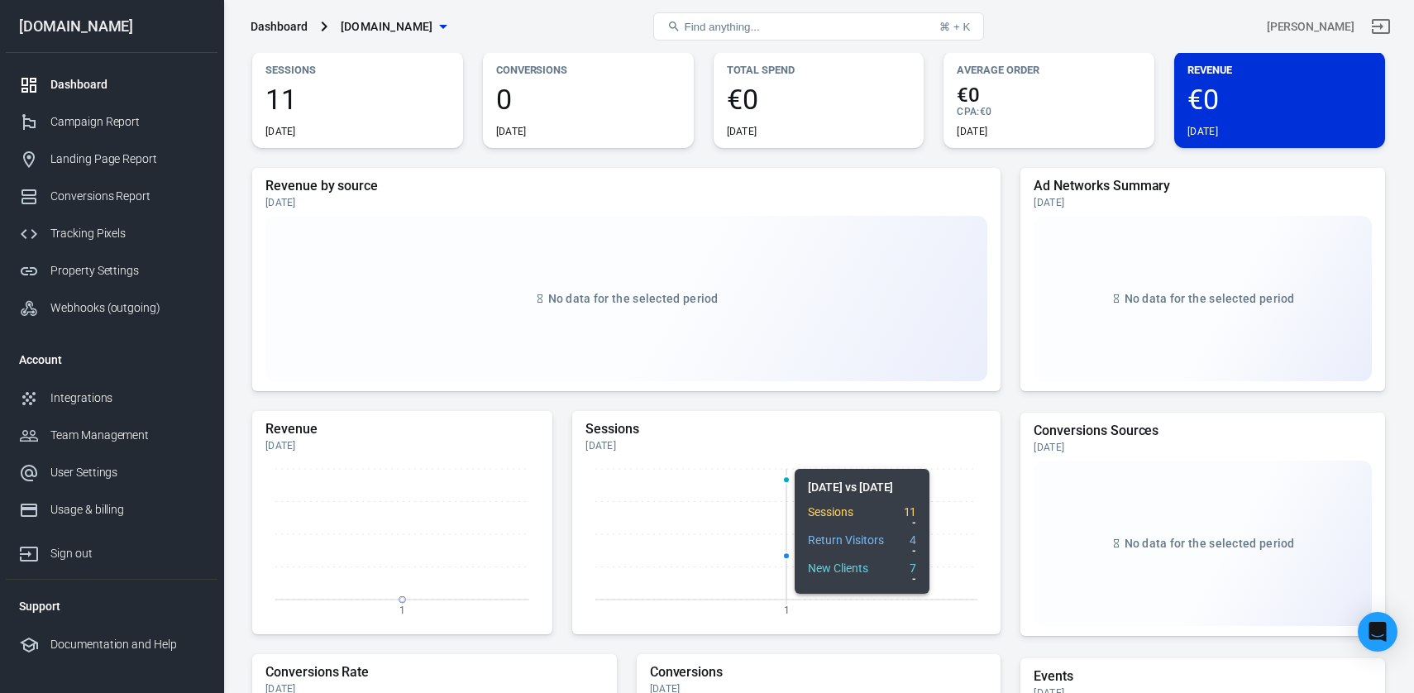
scroll to position [56, 0]
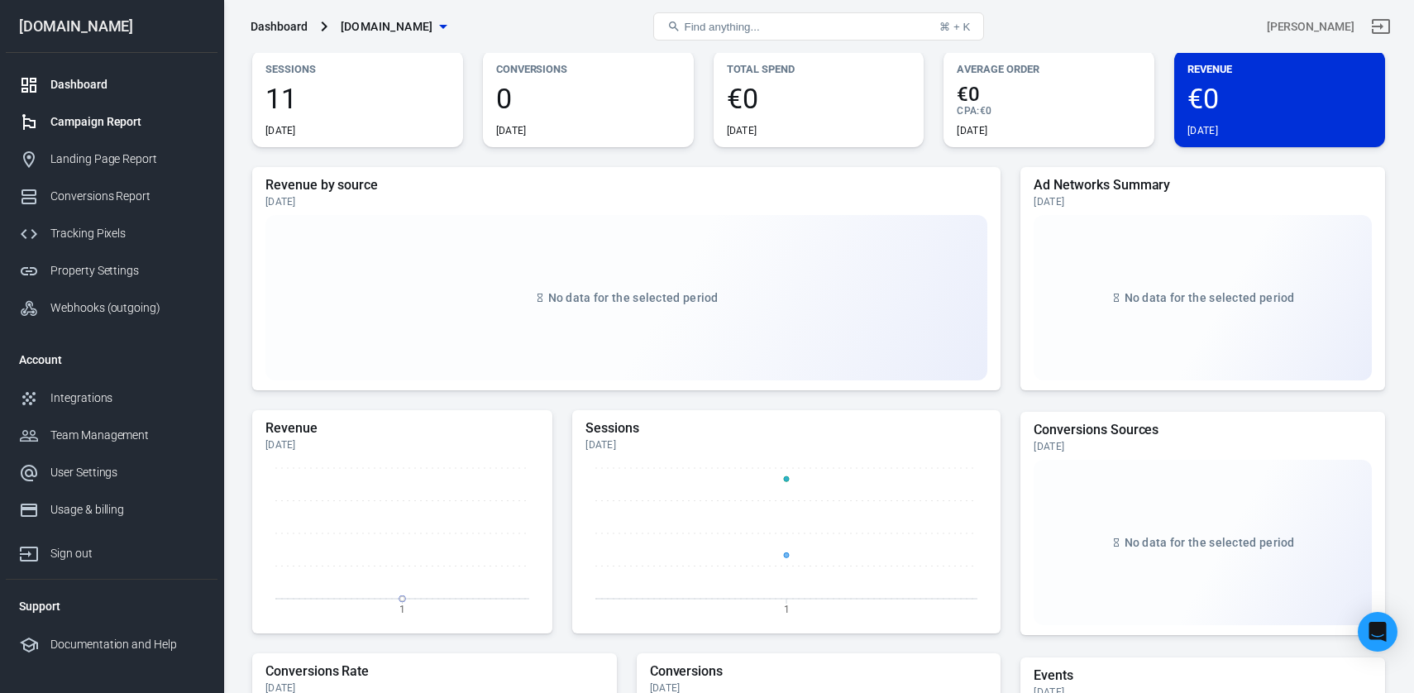
click at [122, 126] on div "Campaign Report" at bounding box center [127, 121] width 154 height 17
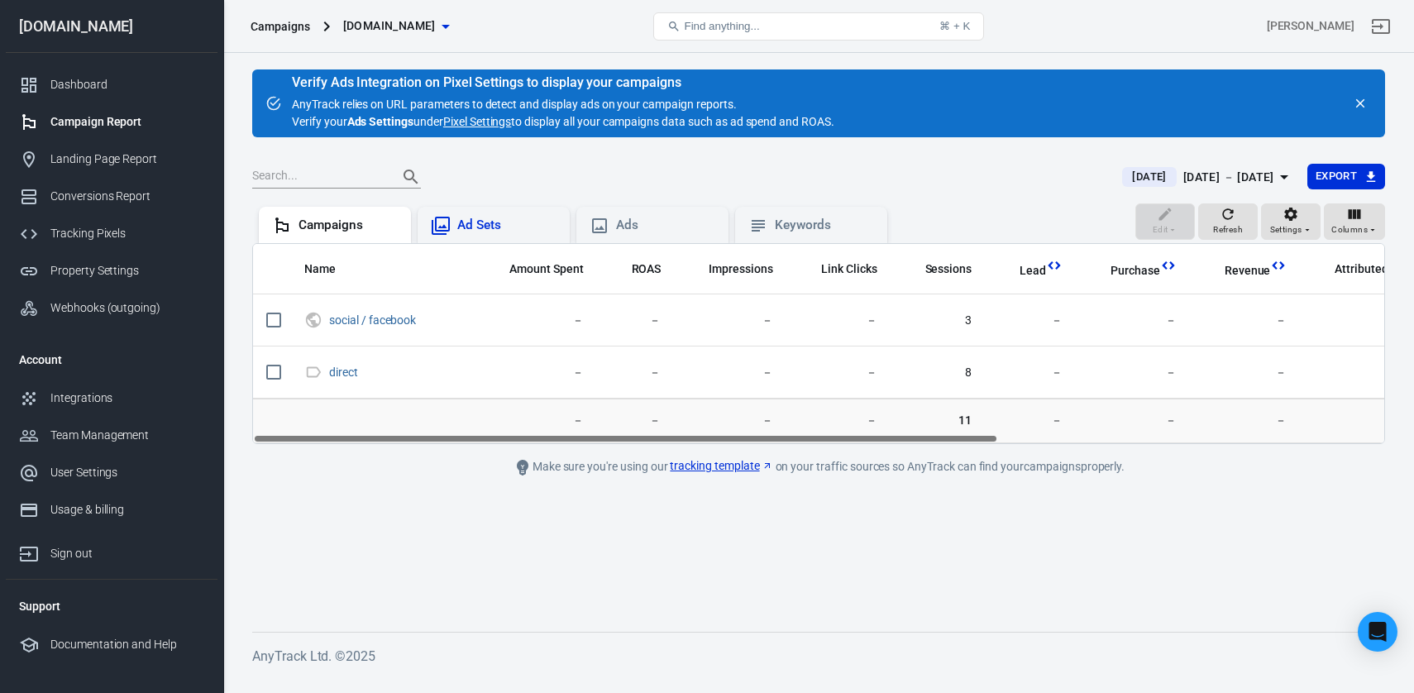
click at [518, 231] on div "Ad Sets" at bounding box center [506, 225] width 99 height 17
click at [636, 227] on div "Ads" at bounding box center [665, 225] width 99 height 17
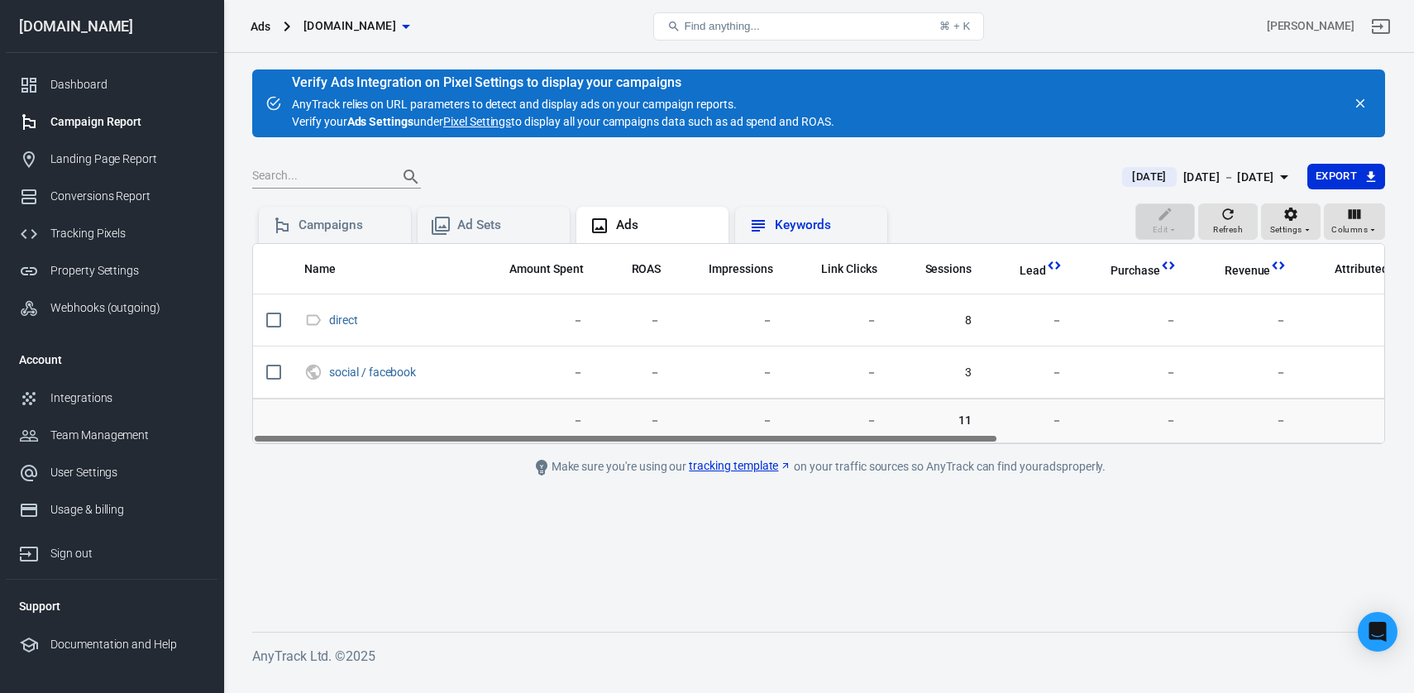
click at [787, 234] on div "Keywords" at bounding box center [811, 226] width 126 height 20
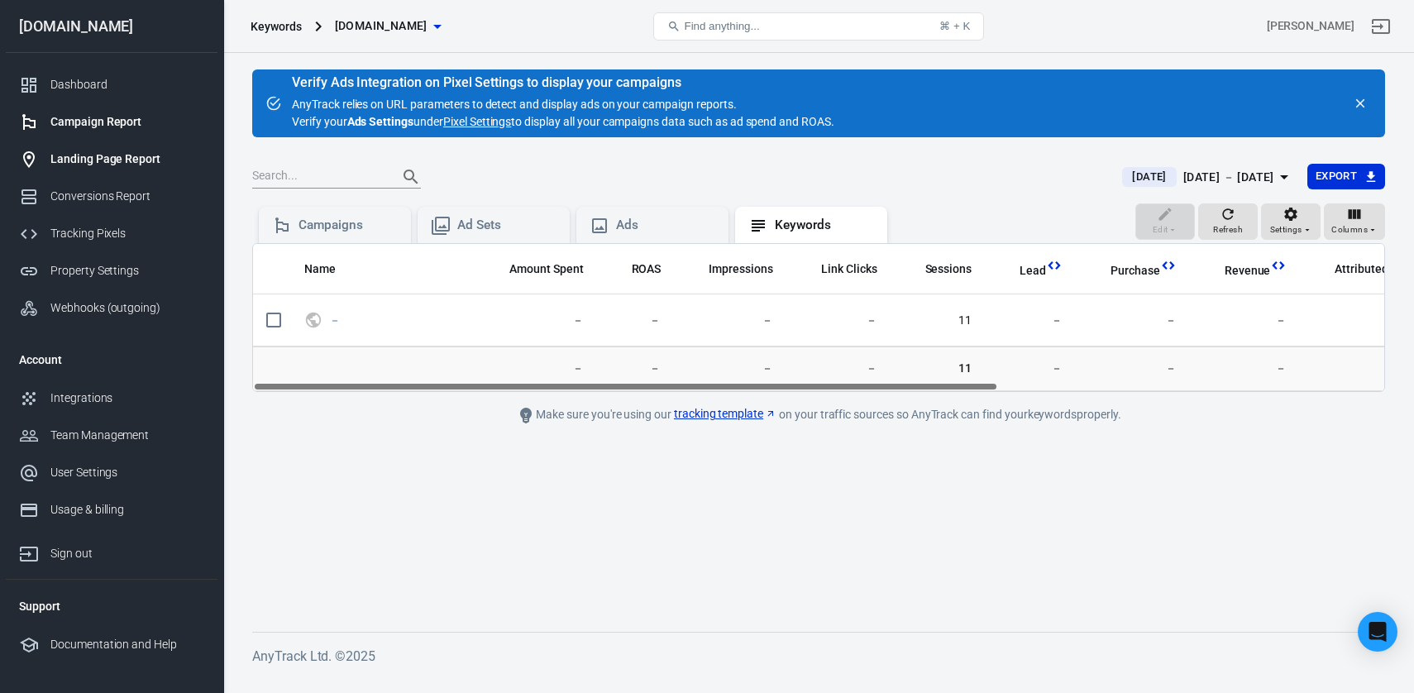
click at [91, 151] on div "Landing Page Report" at bounding box center [127, 159] width 154 height 17
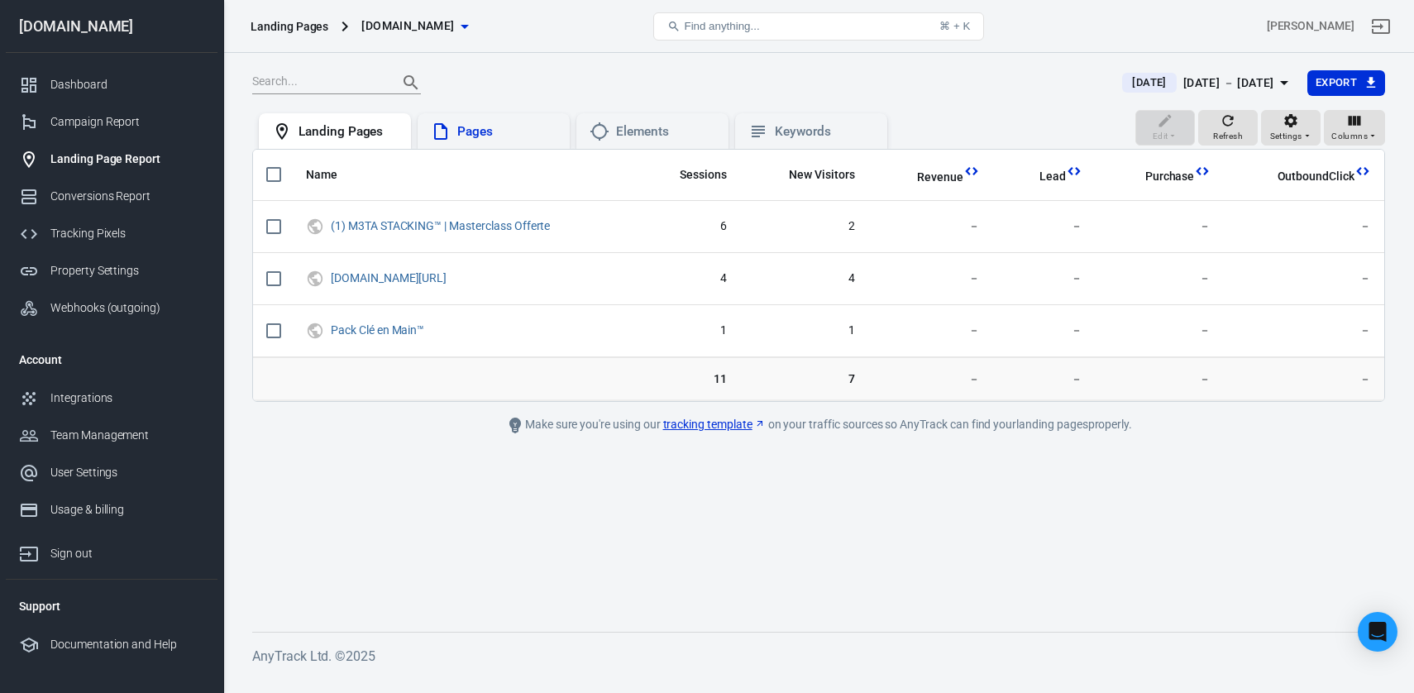
click at [502, 142] on div "Pages" at bounding box center [494, 131] width 152 height 36
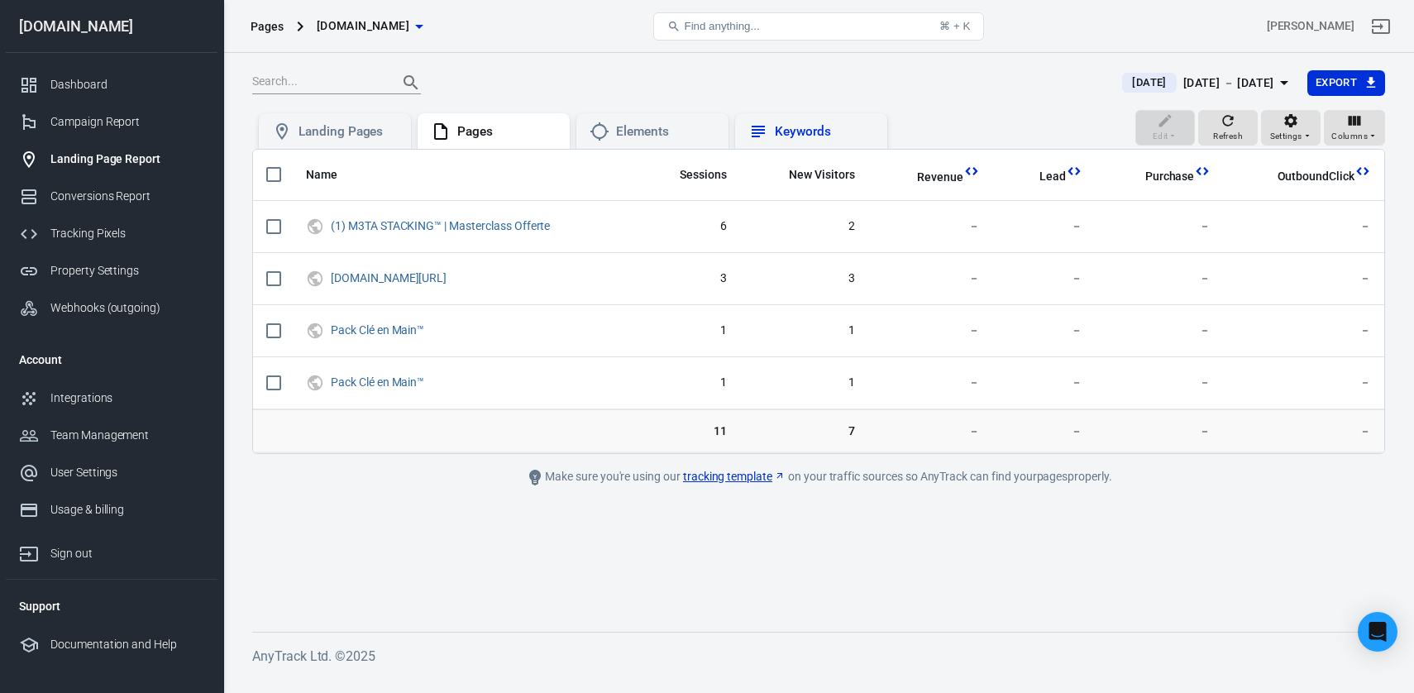
click at [781, 127] on div "Keywords" at bounding box center [824, 131] width 99 height 17
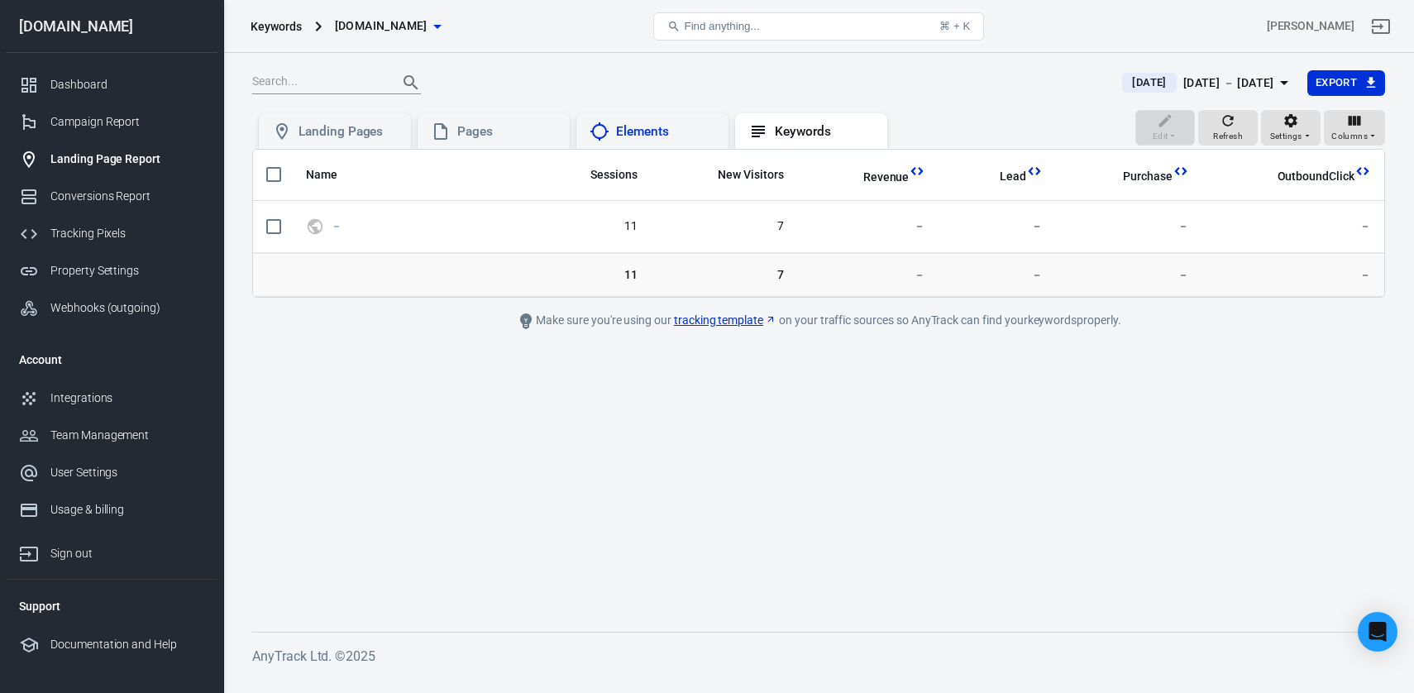
click at [640, 128] on div "Elements" at bounding box center [665, 131] width 99 height 17
click at [112, 237] on div "Tracking Pixels" at bounding box center [127, 233] width 154 height 17
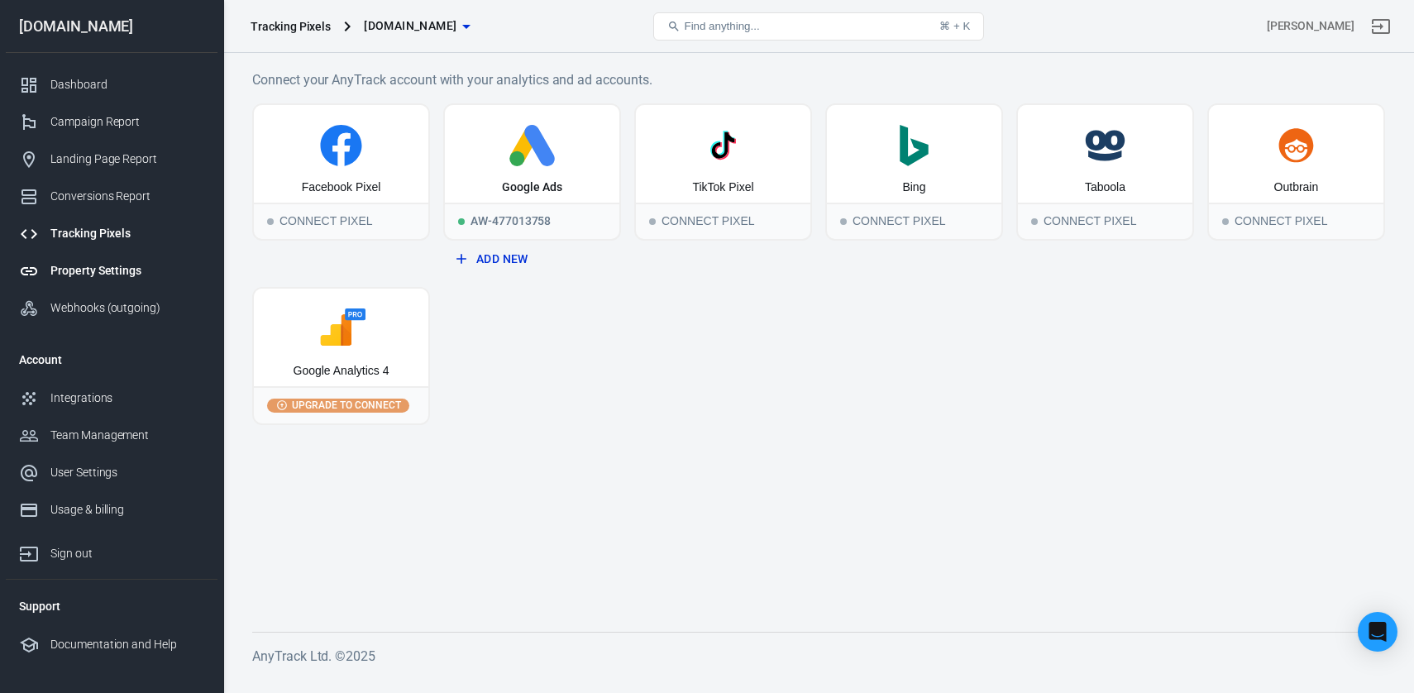
click at [125, 267] on div "Property Settings" at bounding box center [127, 270] width 154 height 17
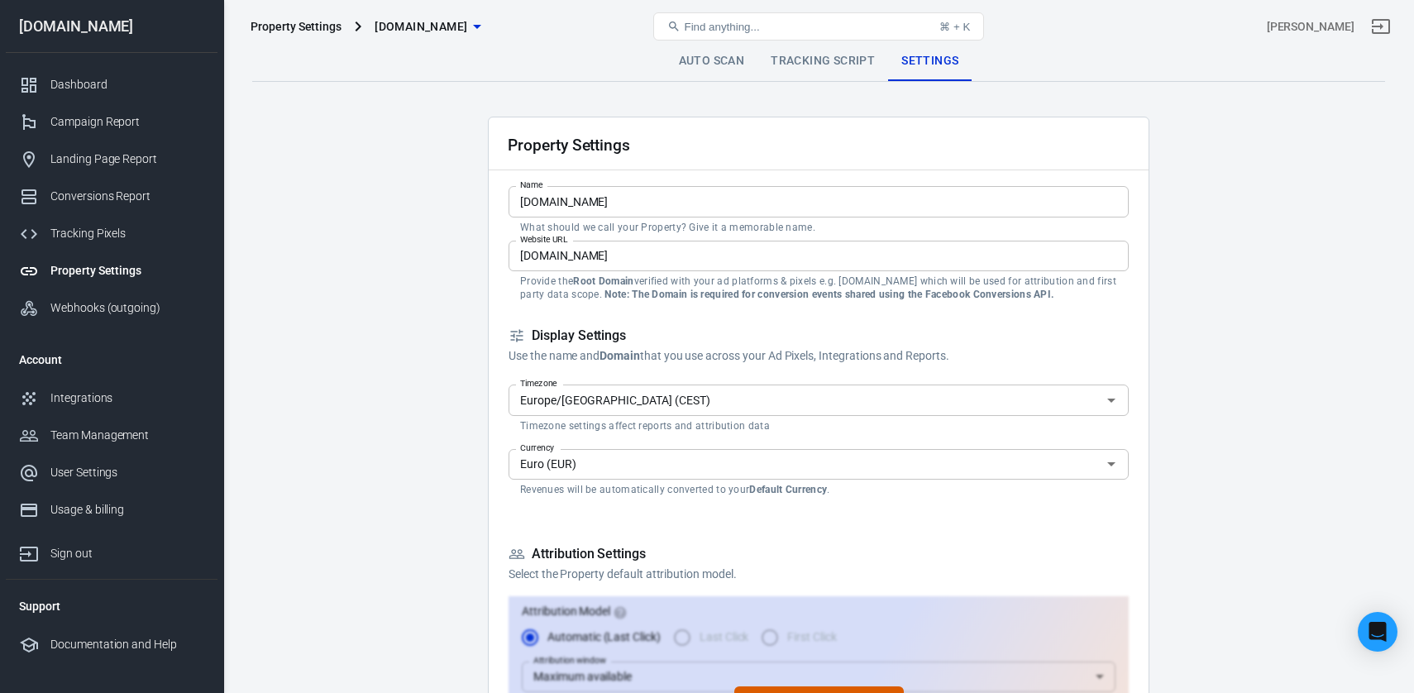
click at [862, 60] on link "Tracking Script" at bounding box center [822, 61] width 131 height 40
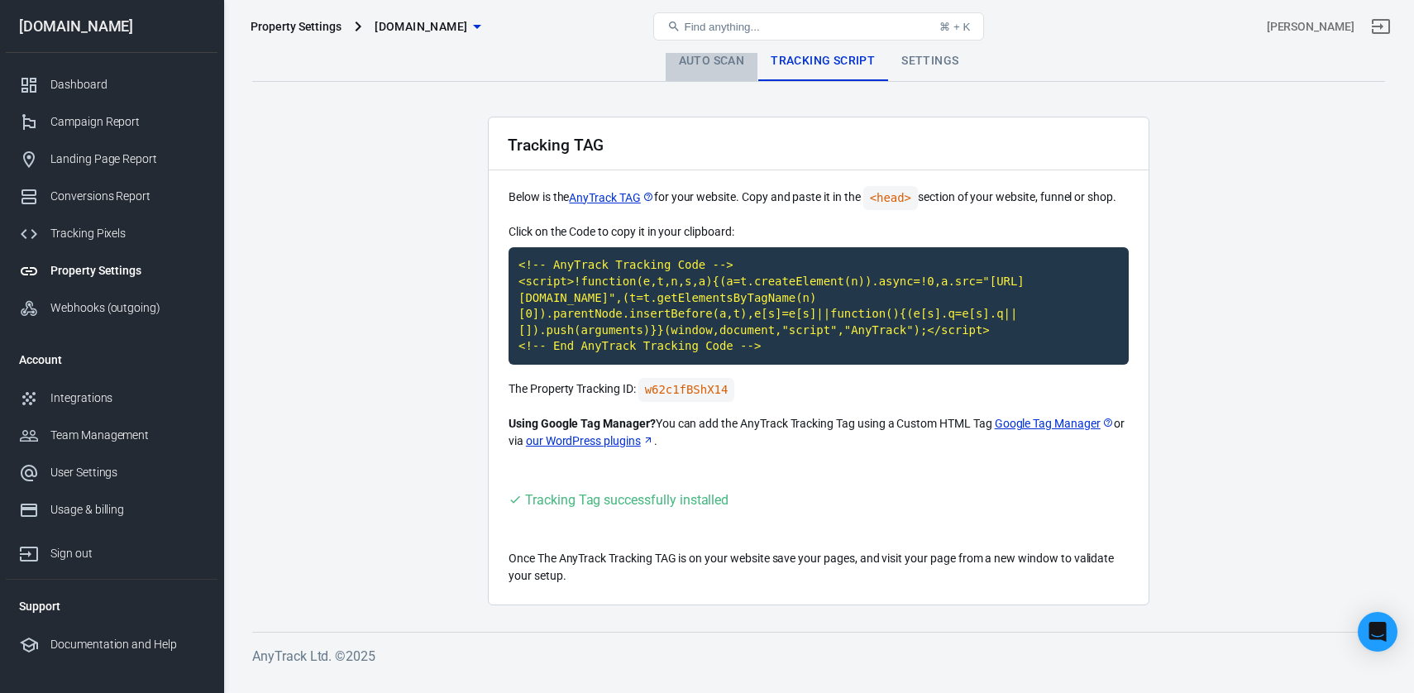
click at [698, 57] on link "Auto Scan" at bounding box center [712, 61] width 93 height 40
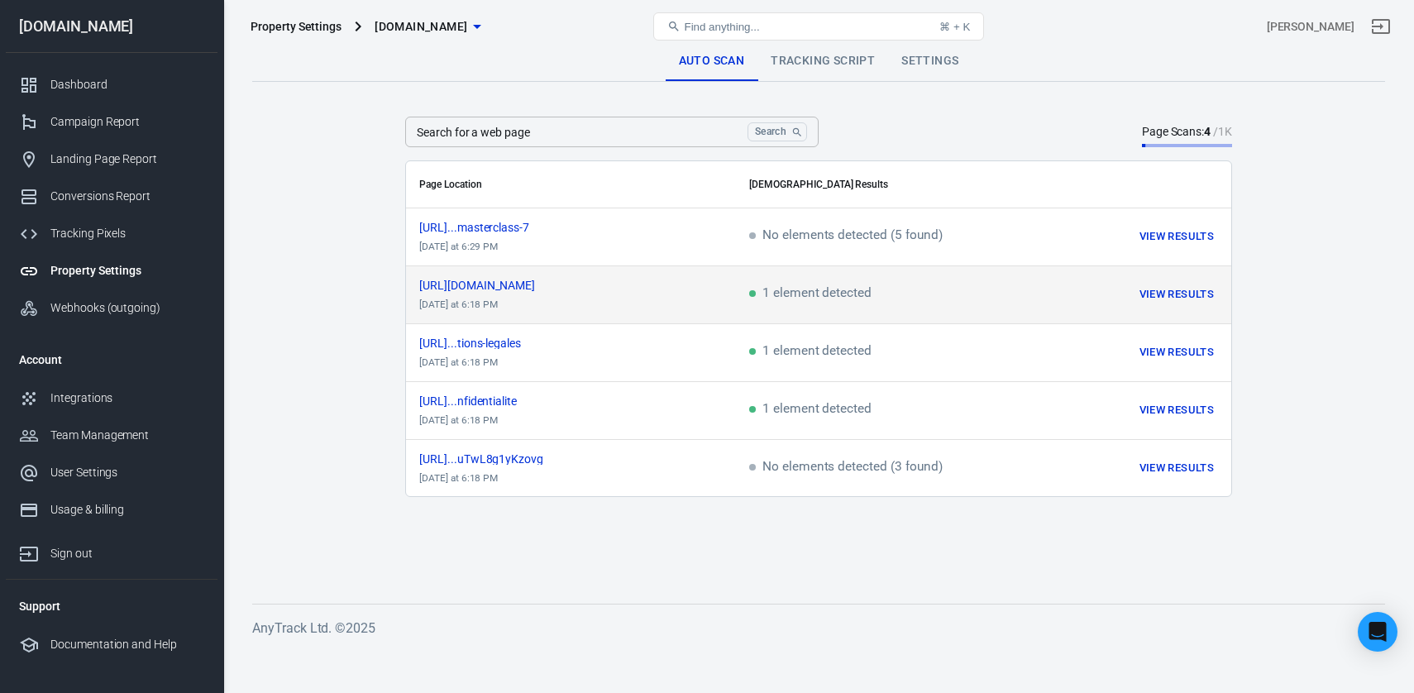
click at [1186, 298] on button "View Results" at bounding box center [1176, 295] width 83 height 26
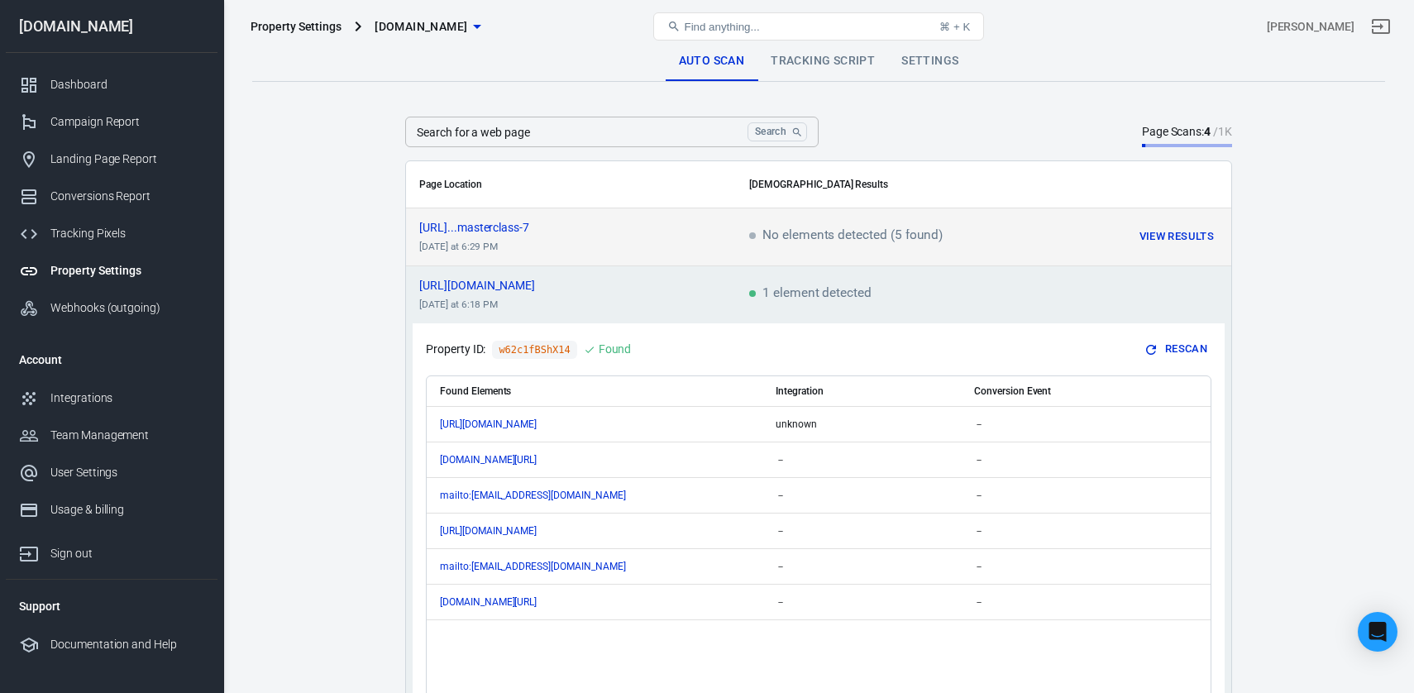
click at [1154, 232] on button "View Results" at bounding box center [1176, 237] width 83 height 26
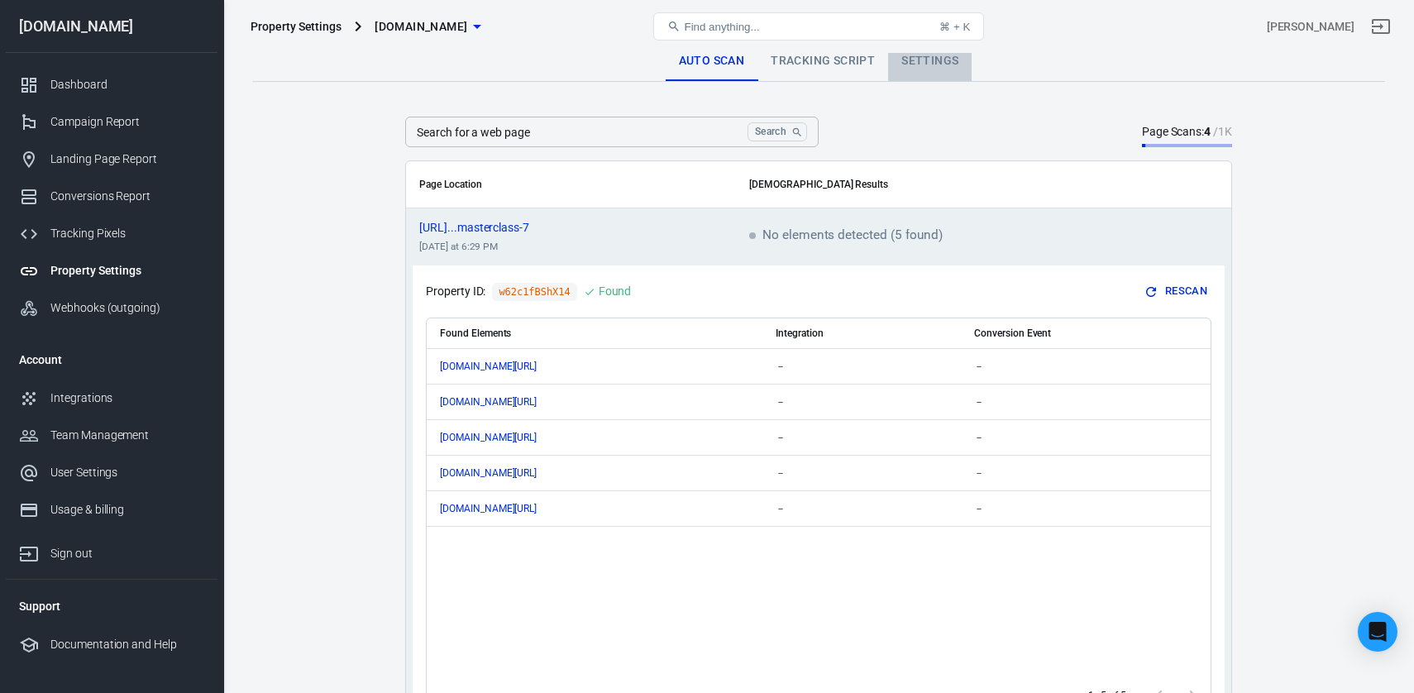
click at [948, 58] on link "Settings" at bounding box center [930, 61] width 84 height 40
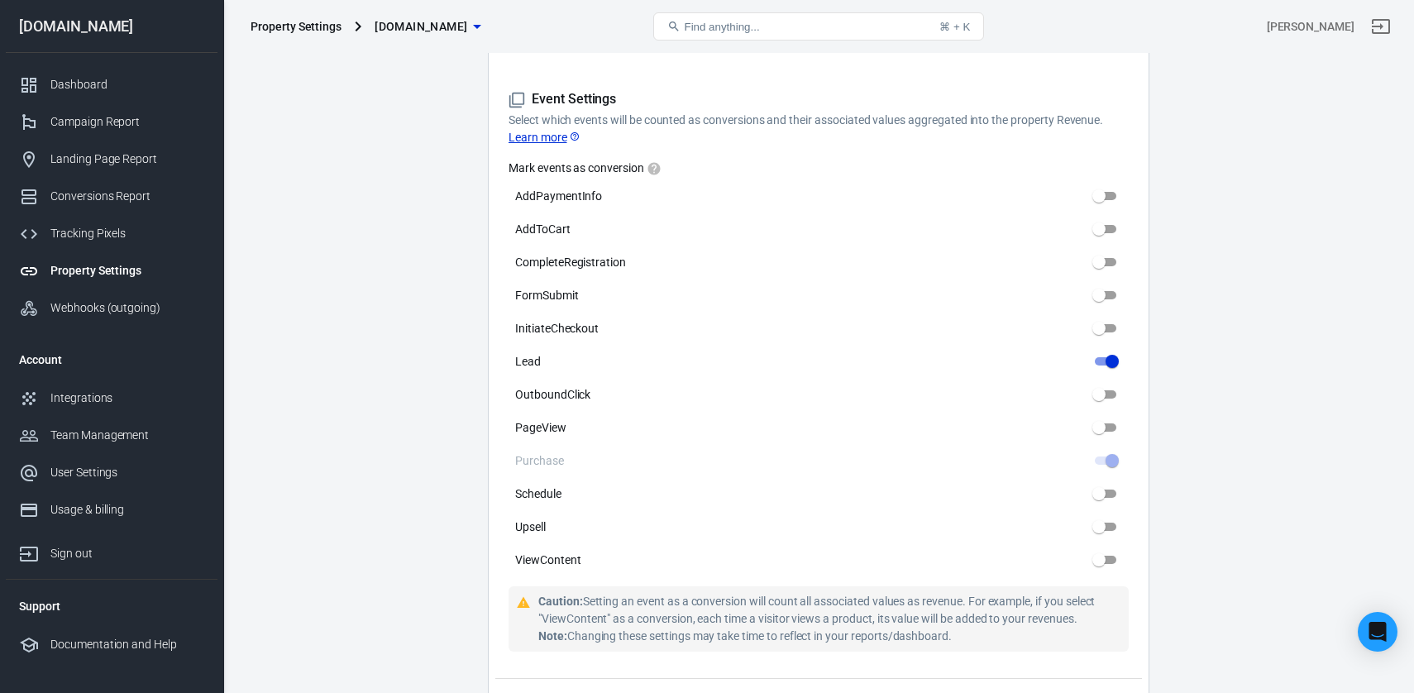
scroll to position [763, 0]
click at [103, 313] on div "Webhooks (outgoing)" at bounding box center [127, 307] width 154 height 17
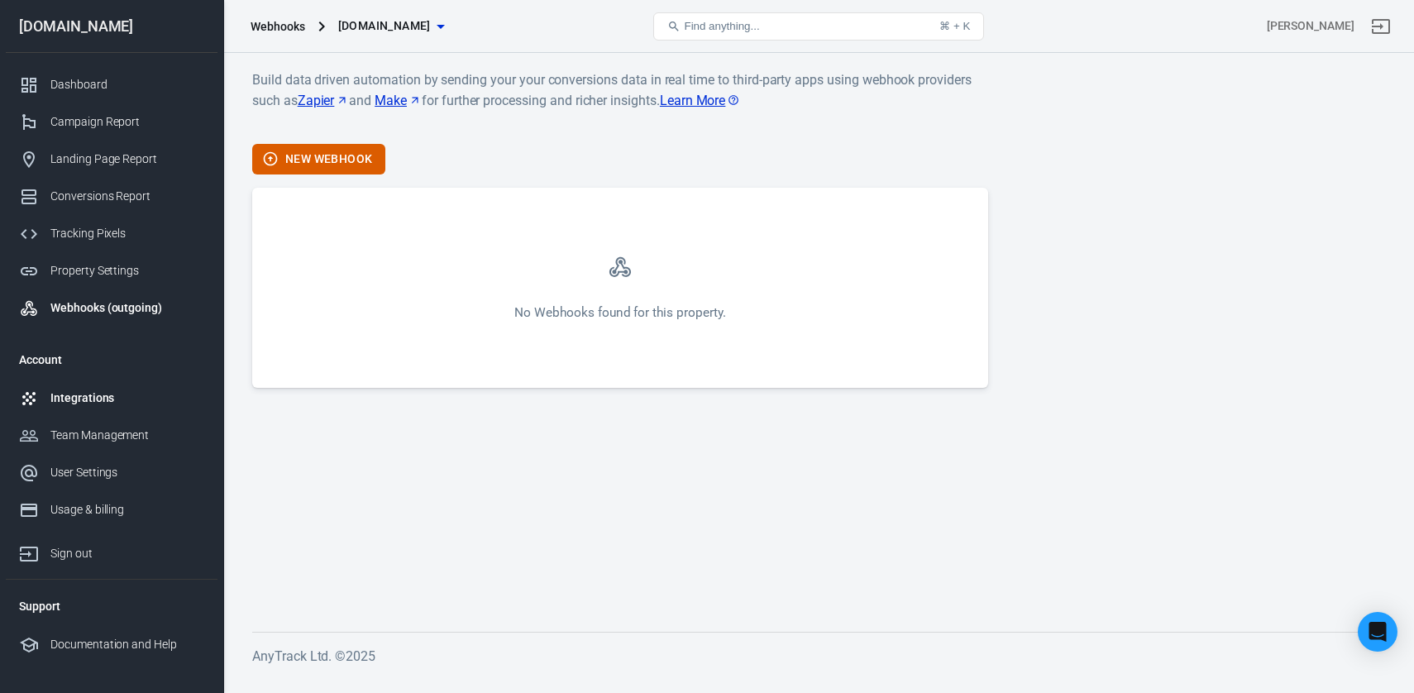
click at [103, 397] on div "Integrations" at bounding box center [127, 397] width 154 height 17
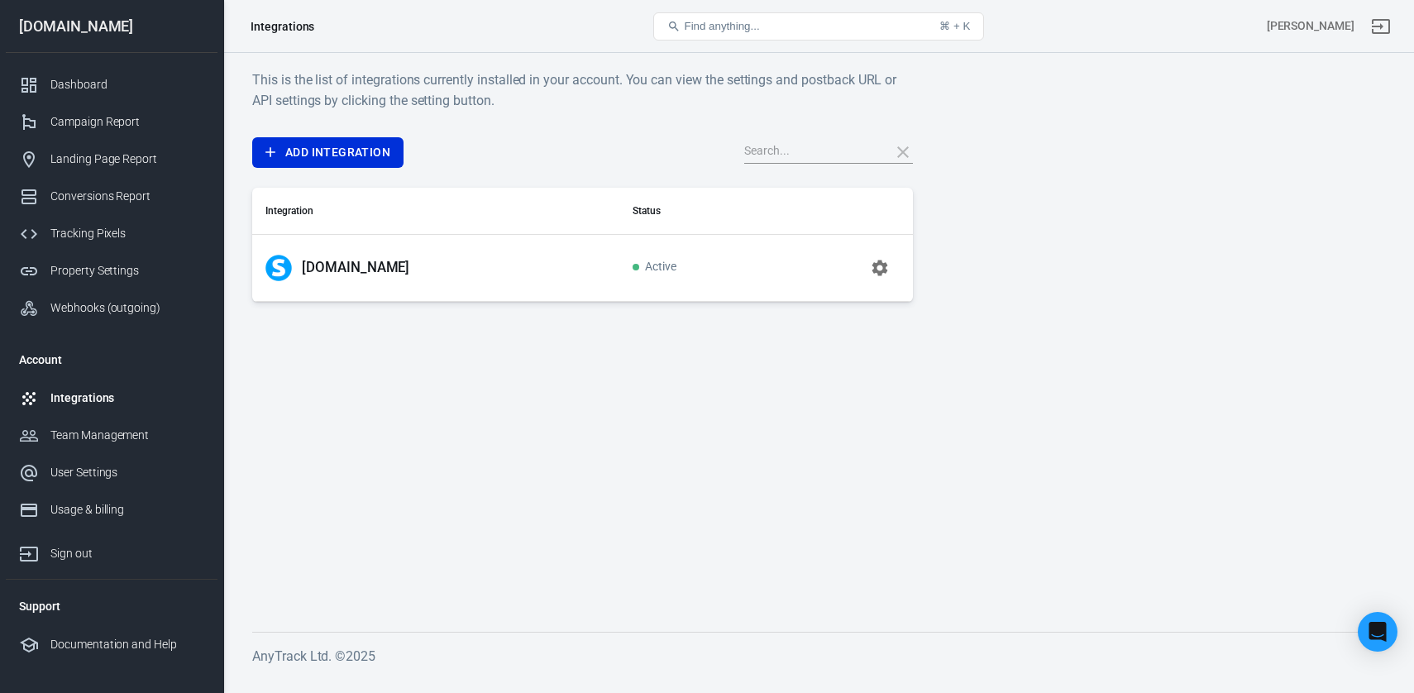
click at [882, 267] on icon "button" at bounding box center [880, 268] width 20 height 20
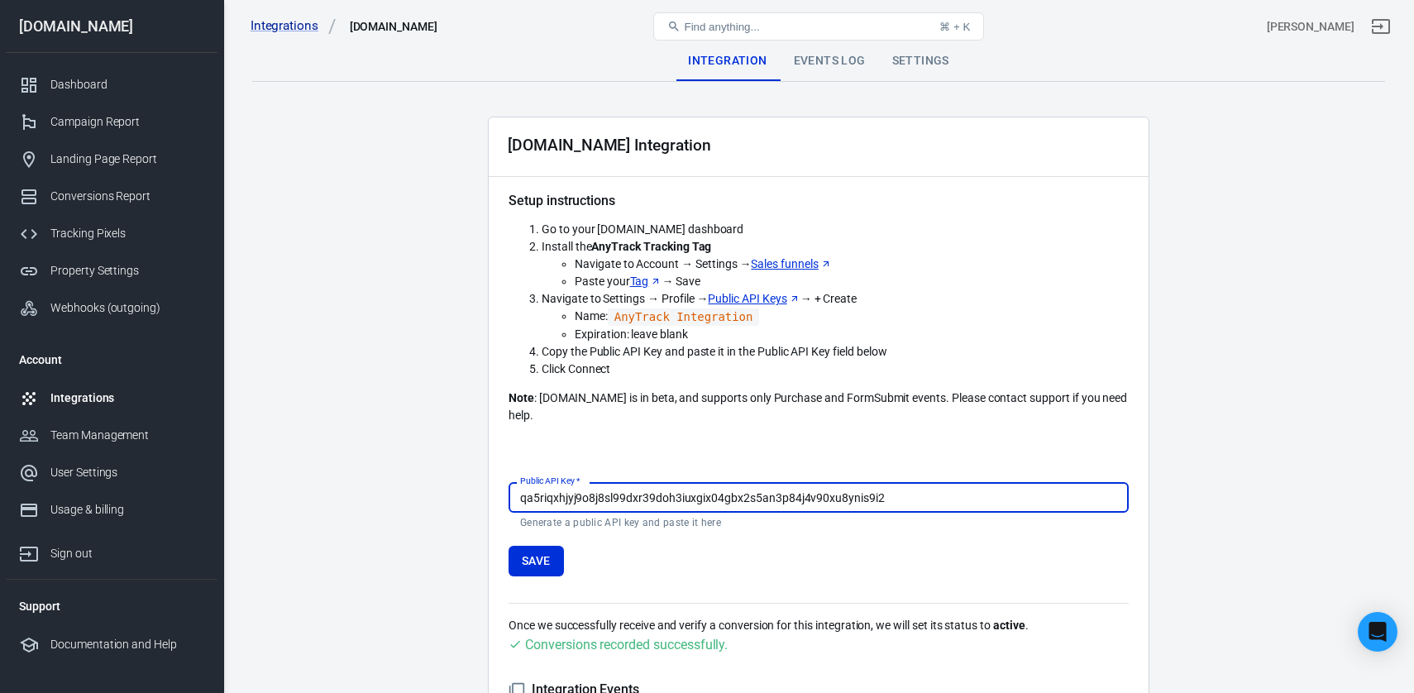
click at [815, 68] on div "Events Log" at bounding box center [830, 61] width 98 height 40
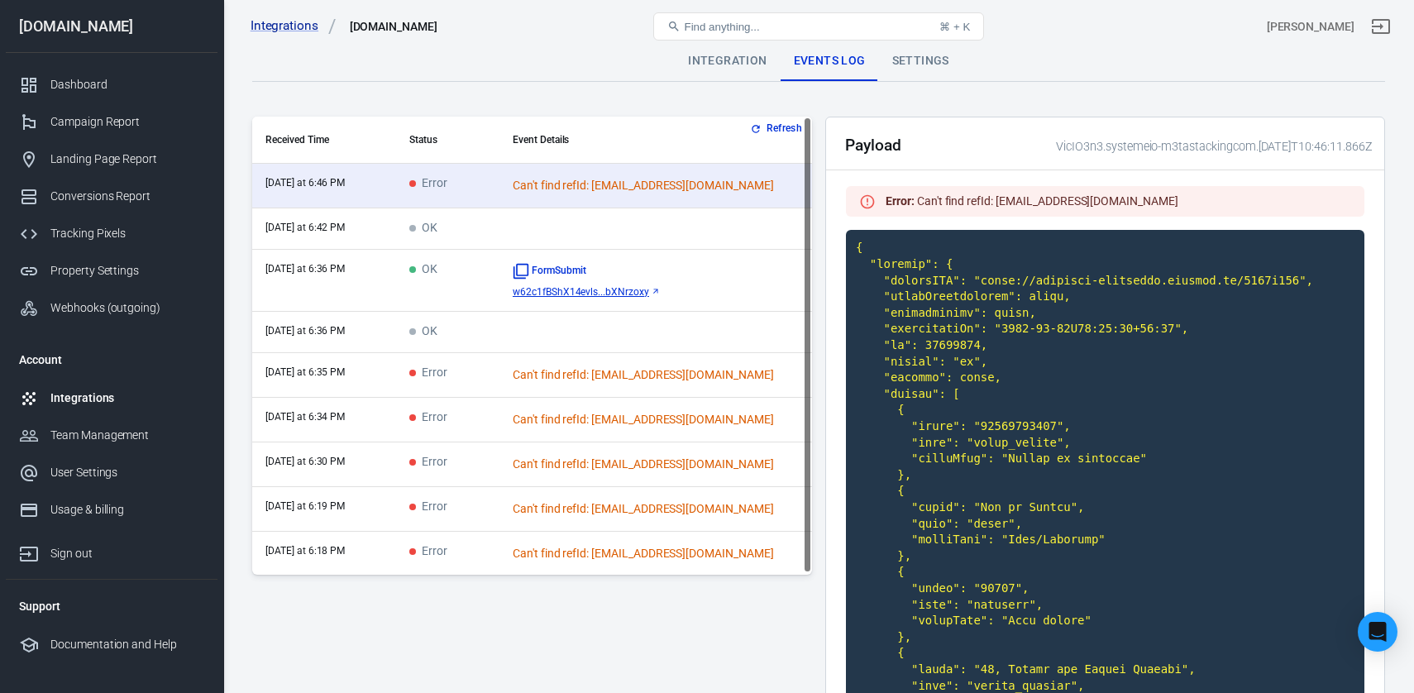
click at [781, 122] on button "Refresh" at bounding box center [778, 128] width 62 height 17
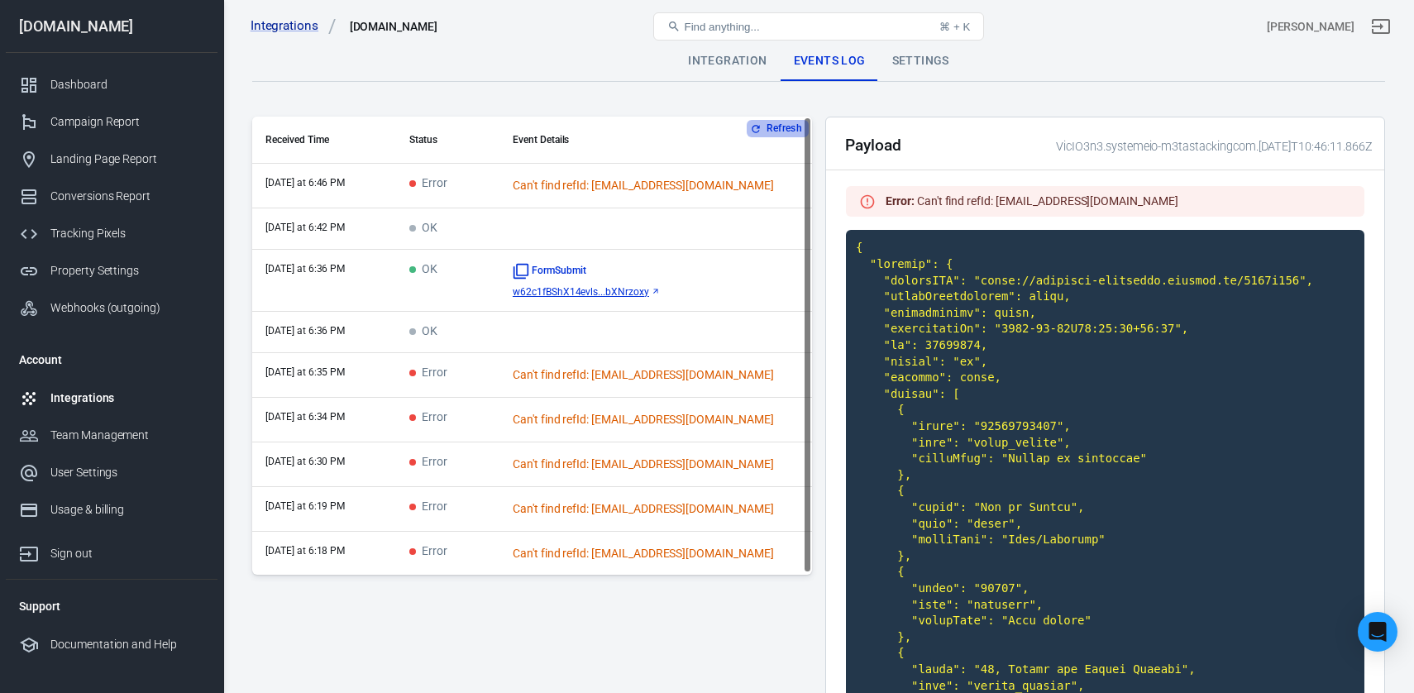
click at [781, 126] on button "Refresh" at bounding box center [778, 128] width 62 height 17
click at [784, 122] on button "Refresh" at bounding box center [778, 128] width 62 height 17
click at [765, 130] on button "Refresh" at bounding box center [778, 128] width 62 height 17
click at [782, 130] on button "Refresh" at bounding box center [778, 128] width 62 height 17
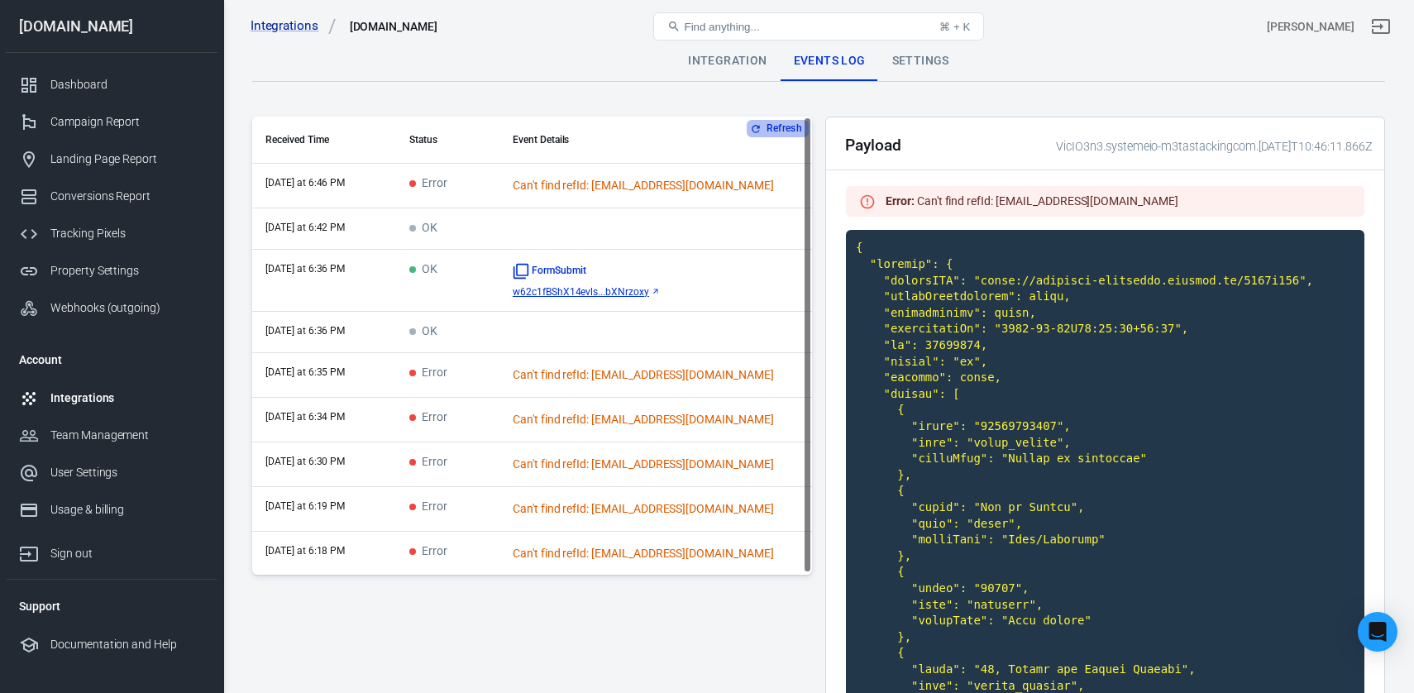
click at [767, 130] on button "Refresh" at bounding box center [778, 128] width 62 height 17
click at [783, 132] on button "Refresh" at bounding box center [778, 128] width 62 height 17
click at [125, 80] on div "Dashboard" at bounding box center [127, 84] width 154 height 17
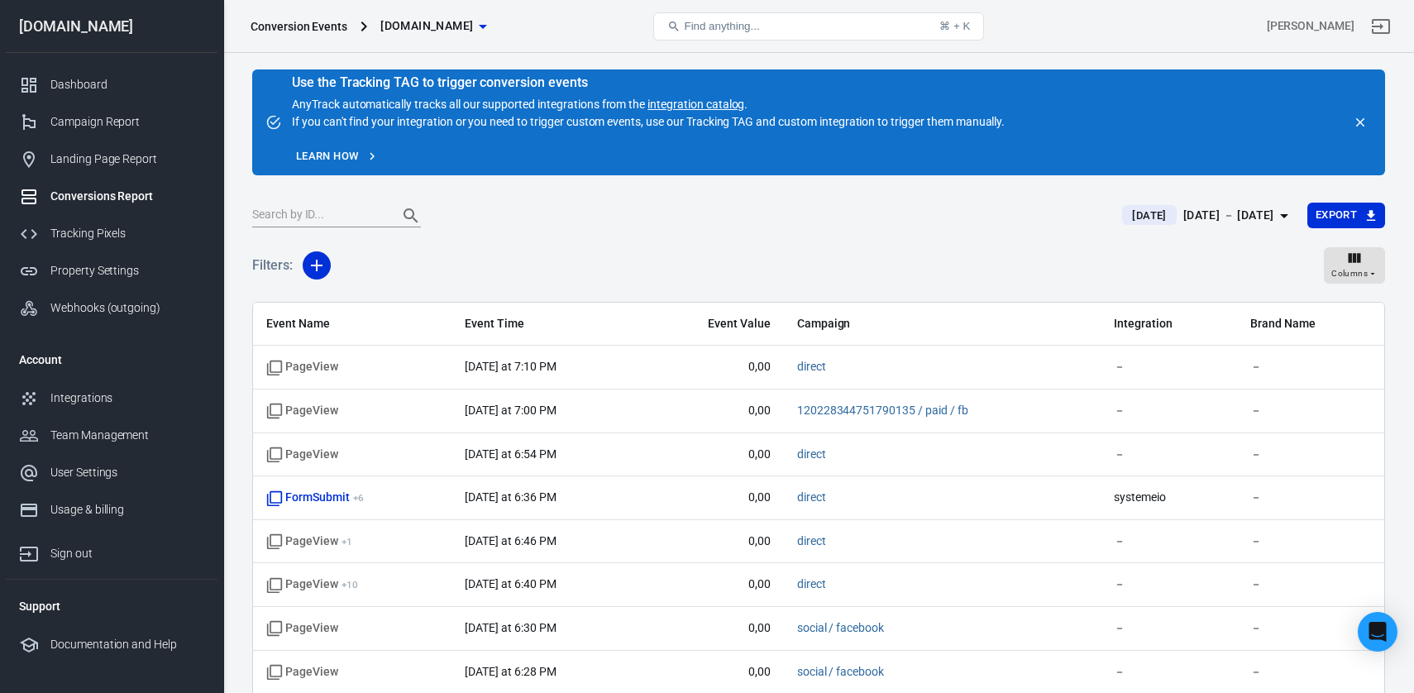
scroll to position [117, 0]
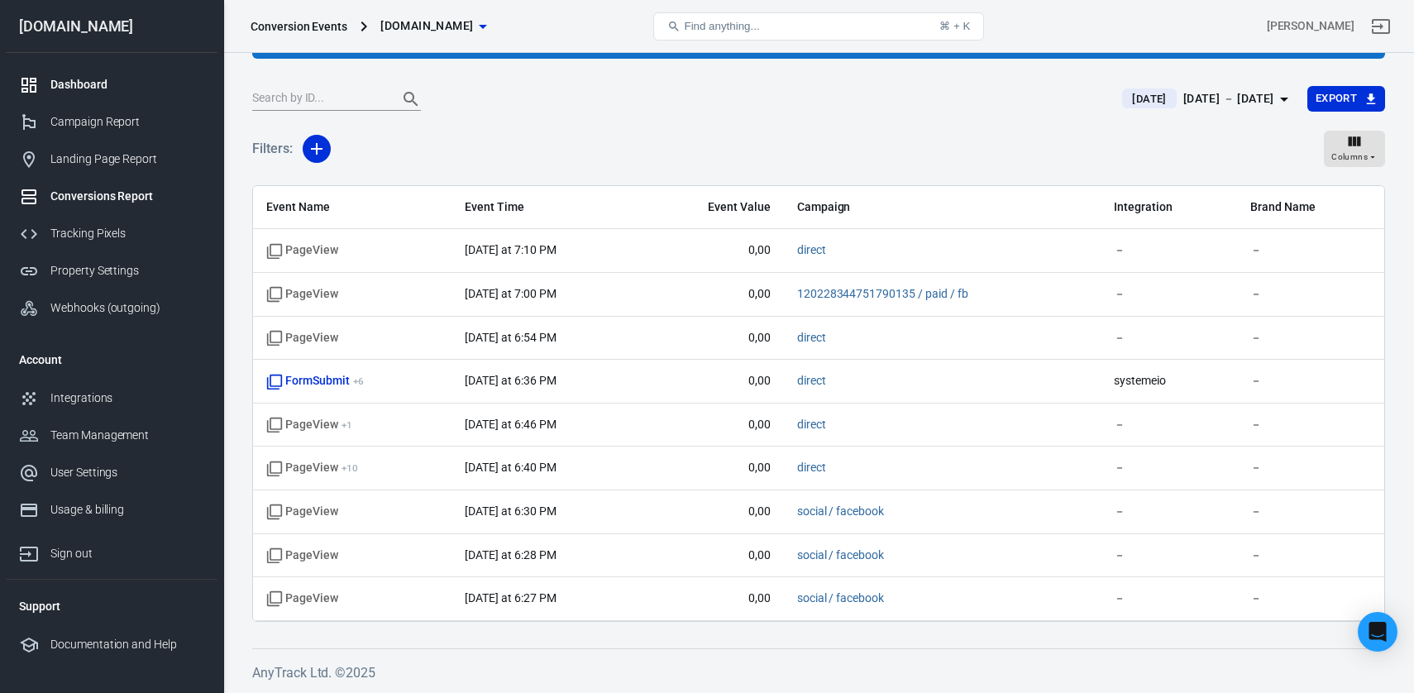
click at [126, 86] on div "Dashboard" at bounding box center [127, 84] width 154 height 17
